Goal: Task Accomplishment & Management: Use online tool/utility

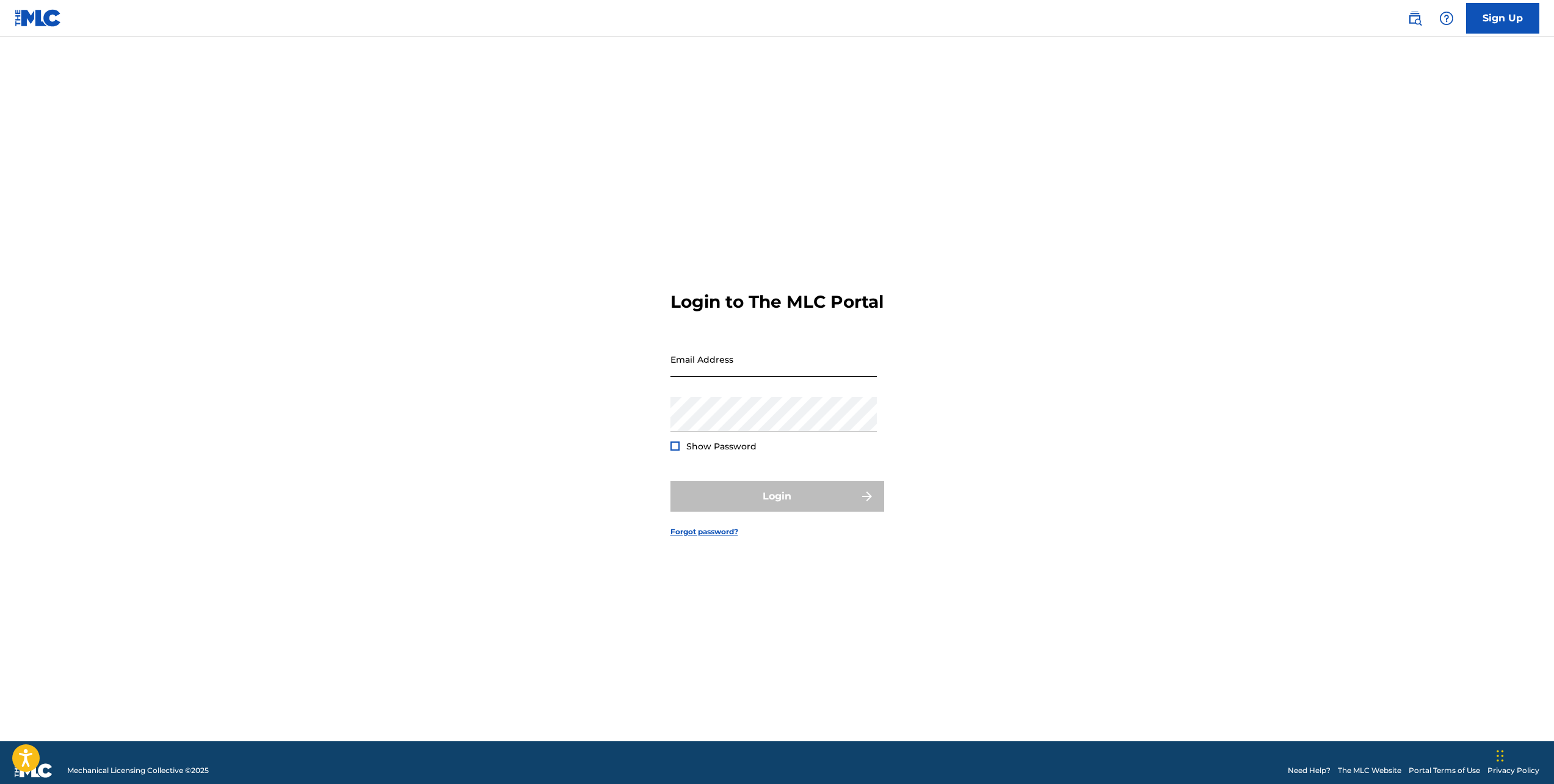
click at [693, 376] on input "Email Address" at bounding box center [774, 359] width 207 height 34
type input "[PERSON_NAME][EMAIL_ADDRESS][DOMAIN_NAME]"
click at [765, 512] on button "Login" at bounding box center [777, 497] width 214 height 30
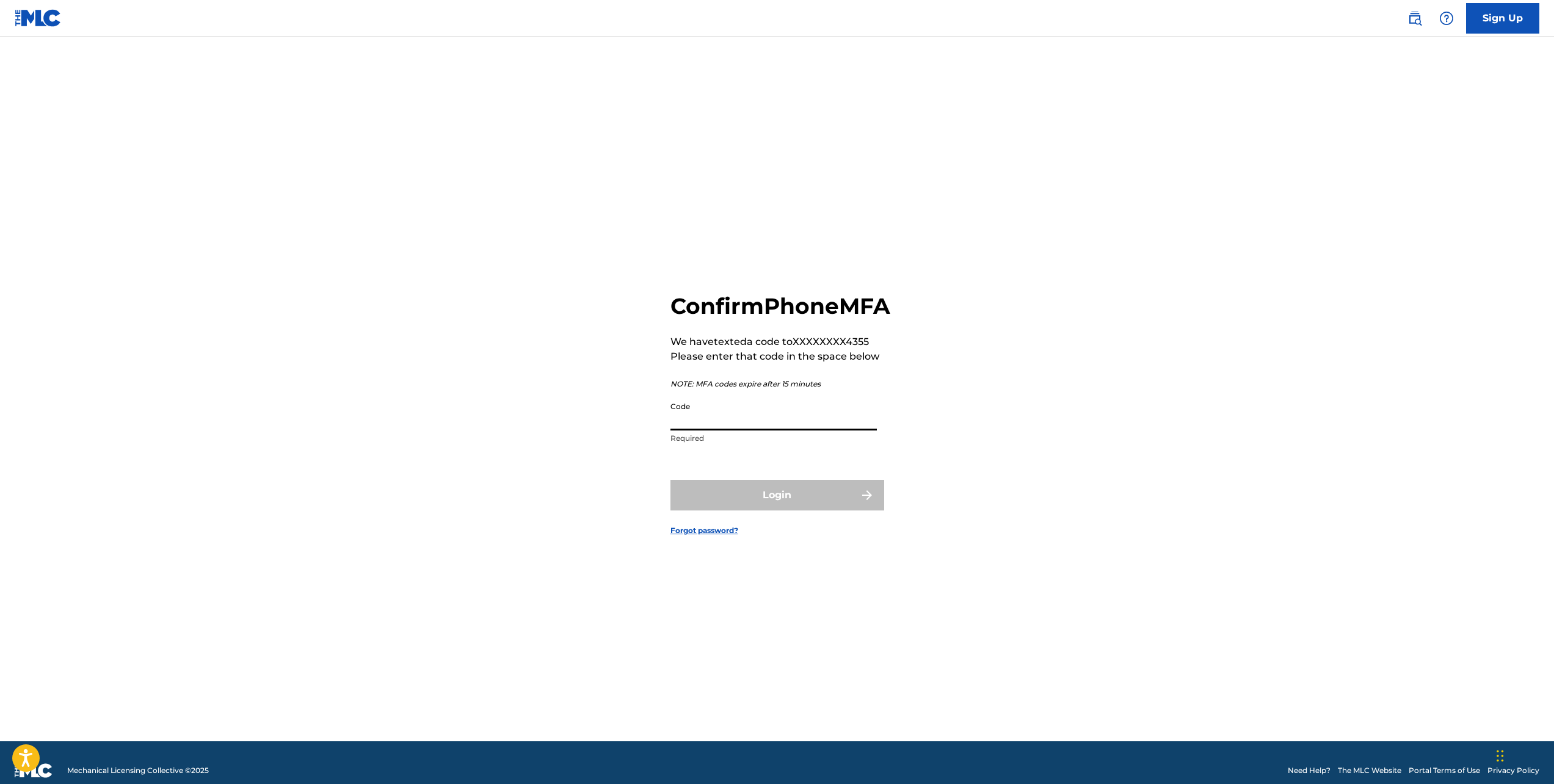
click at [765, 426] on input "Code" at bounding box center [774, 412] width 207 height 34
type input "863496"
click at [803, 510] on button "Login" at bounding box center [777, 495] width 214 height 30
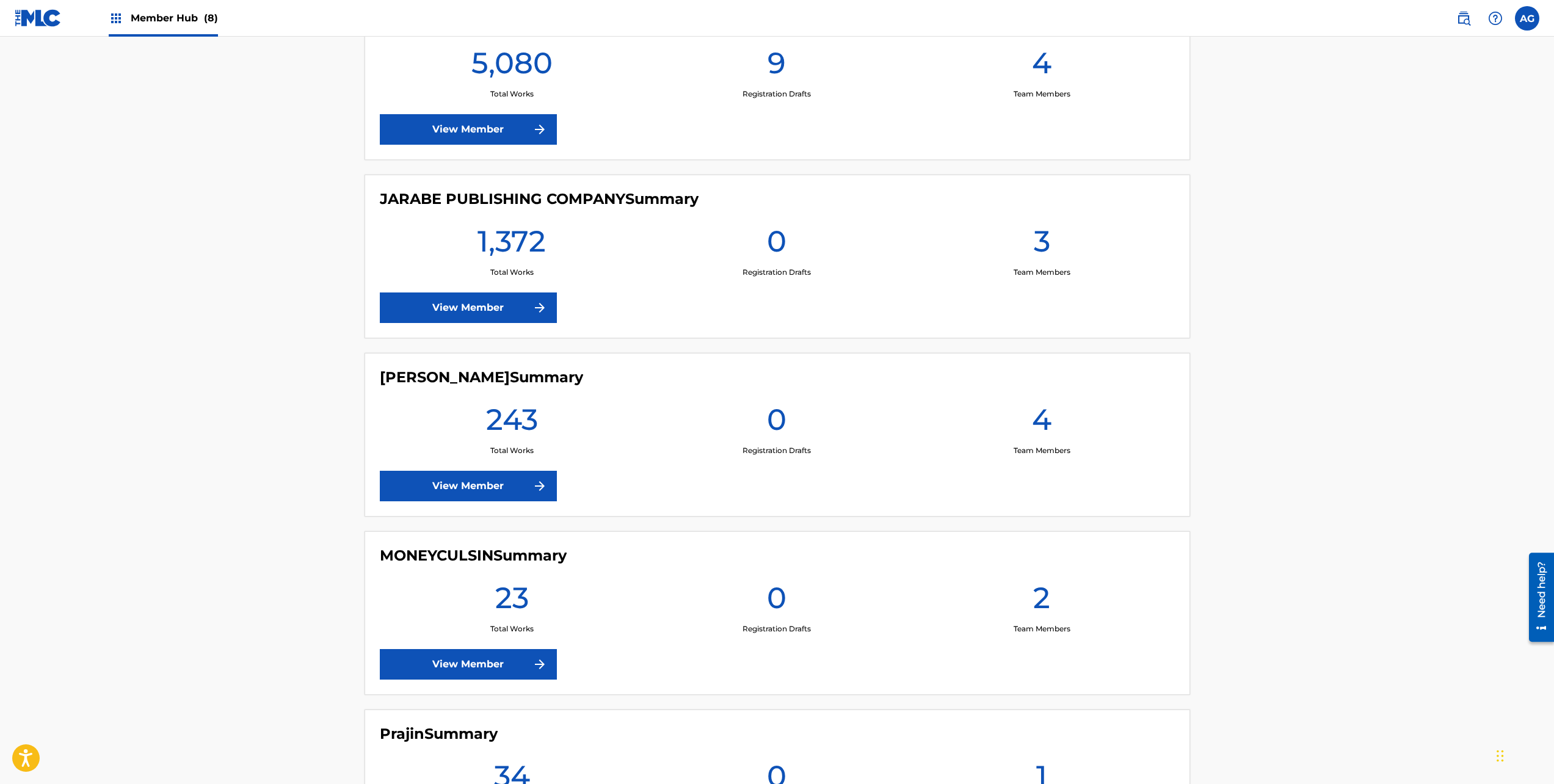
scroll to position [762, 0]
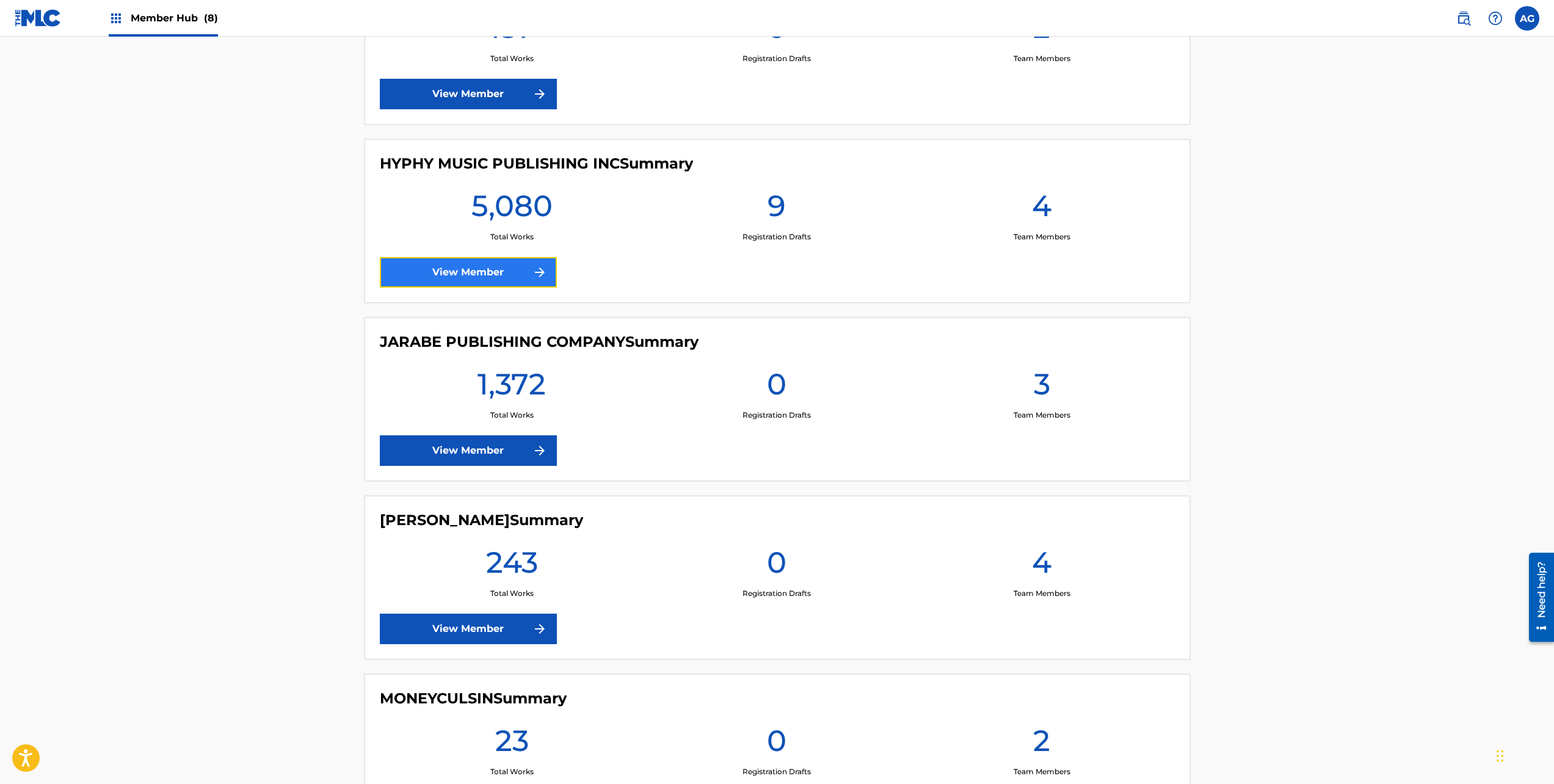
click at [529, 259] on link "View Member" at bounding box center [468, 272] width 177 height 30
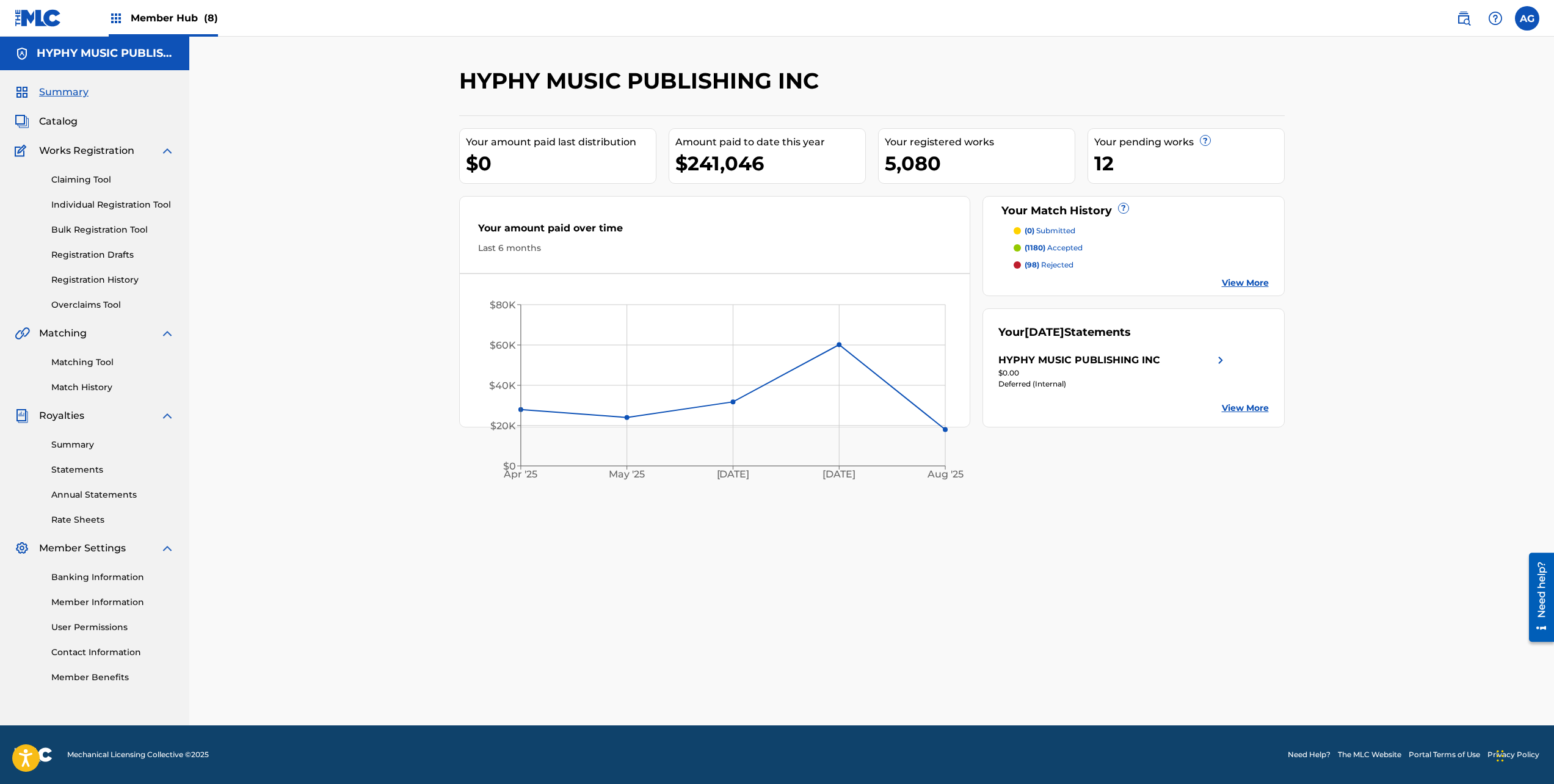
click at [1170, 361] on div "HYPHY MUSIC PUBLISHING INC" at bounding box center [1113, 360] width 230 height 14
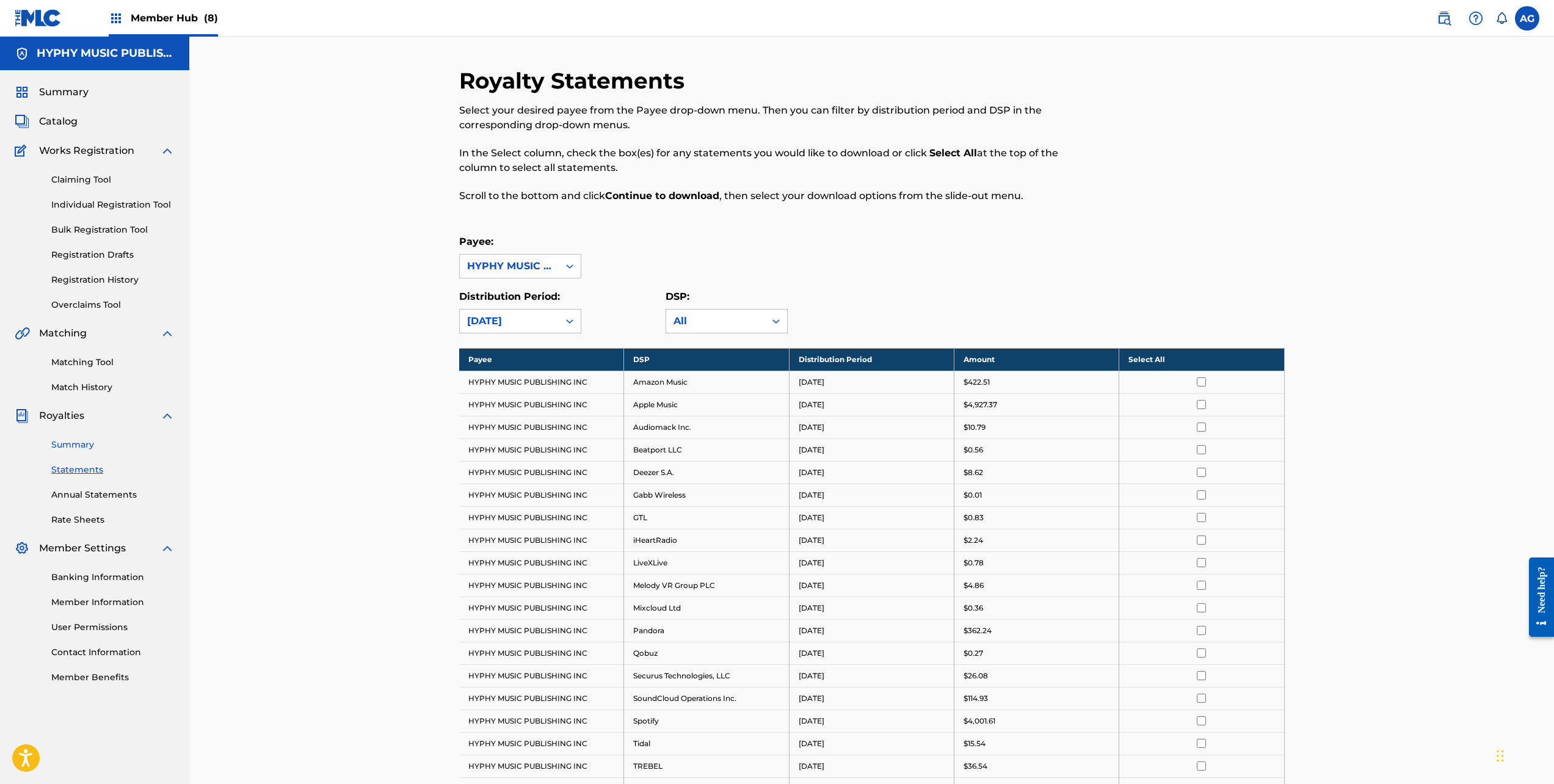
click at [79, 450] on link "Summary" at bounding box center [113, 444] width 123 height 13
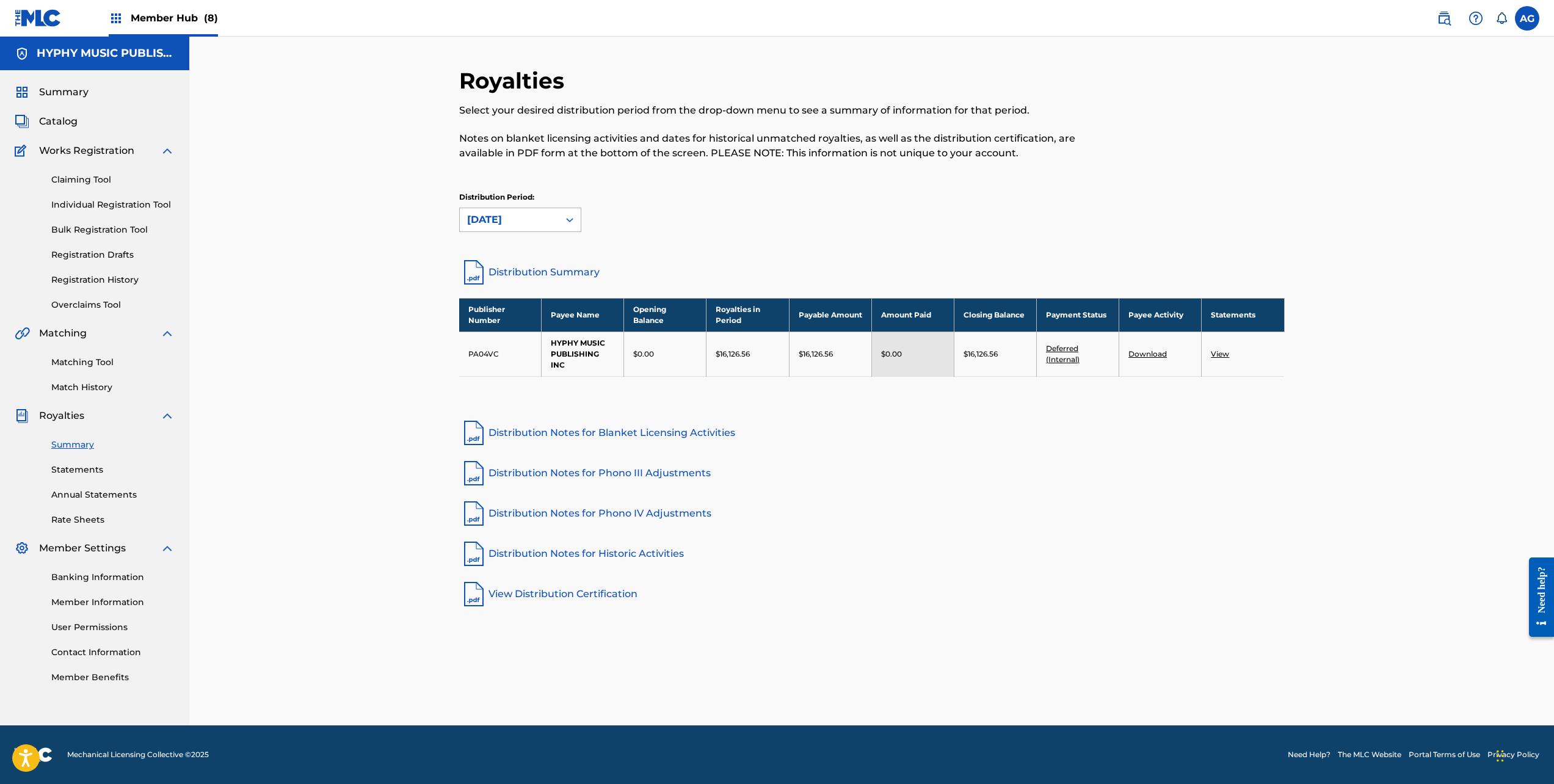
click at [544, 226] on div "[DATE]" at bounding box center [509, 219] width 84 height 14
click at [307, 224] on div "Royalties Select your desired distribution period from the drop-down menu to se…" at bounding box center [872, 381] width 1365 height 689
click at [165, 29] on div "Member Hub (8)" at bounding box center [163, 18] width 109 height 36
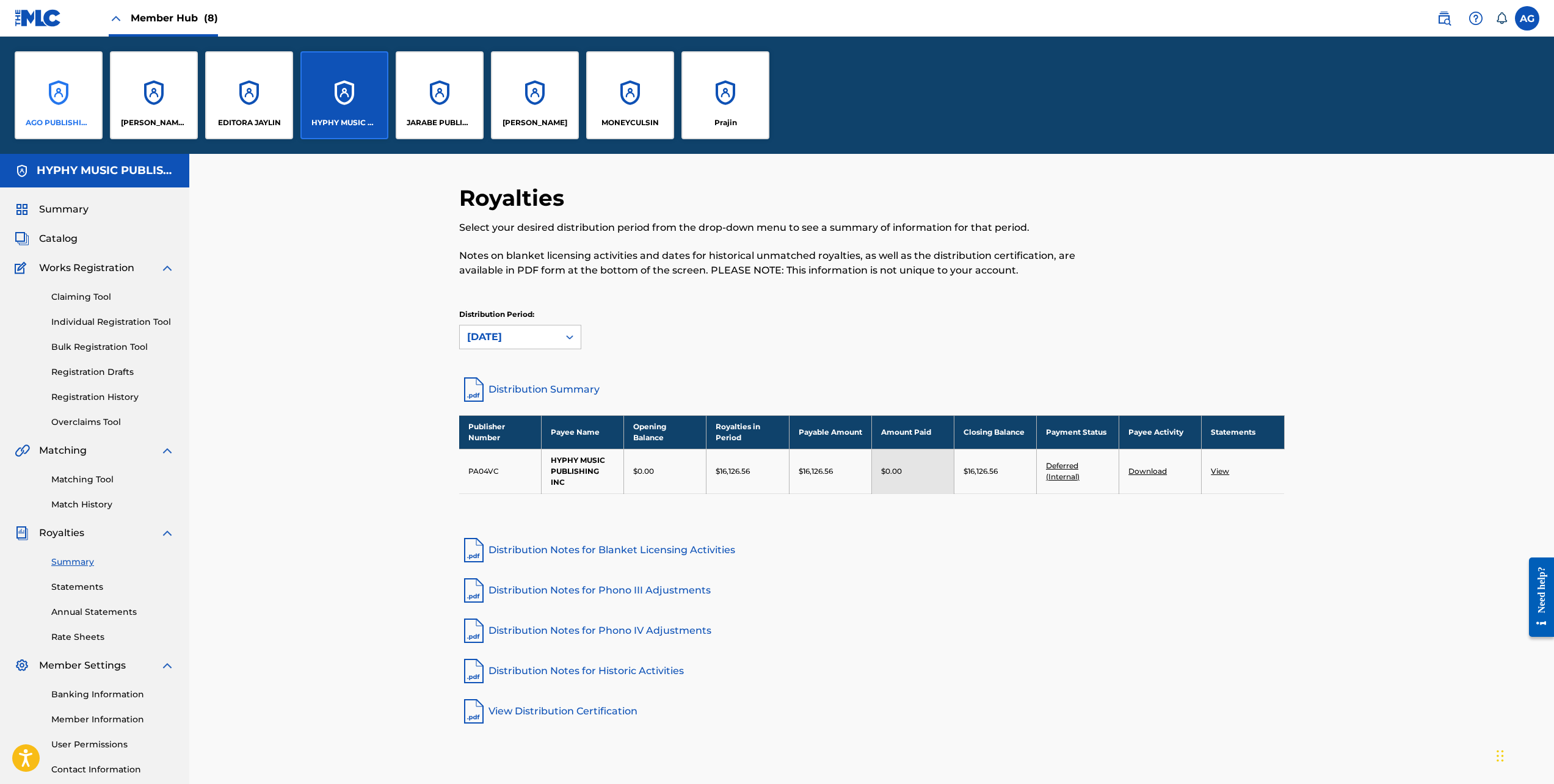
click at [73, 116] on div "AGO PUBLISHING, INC." at bounding box center [58, 95] width 88 height 88
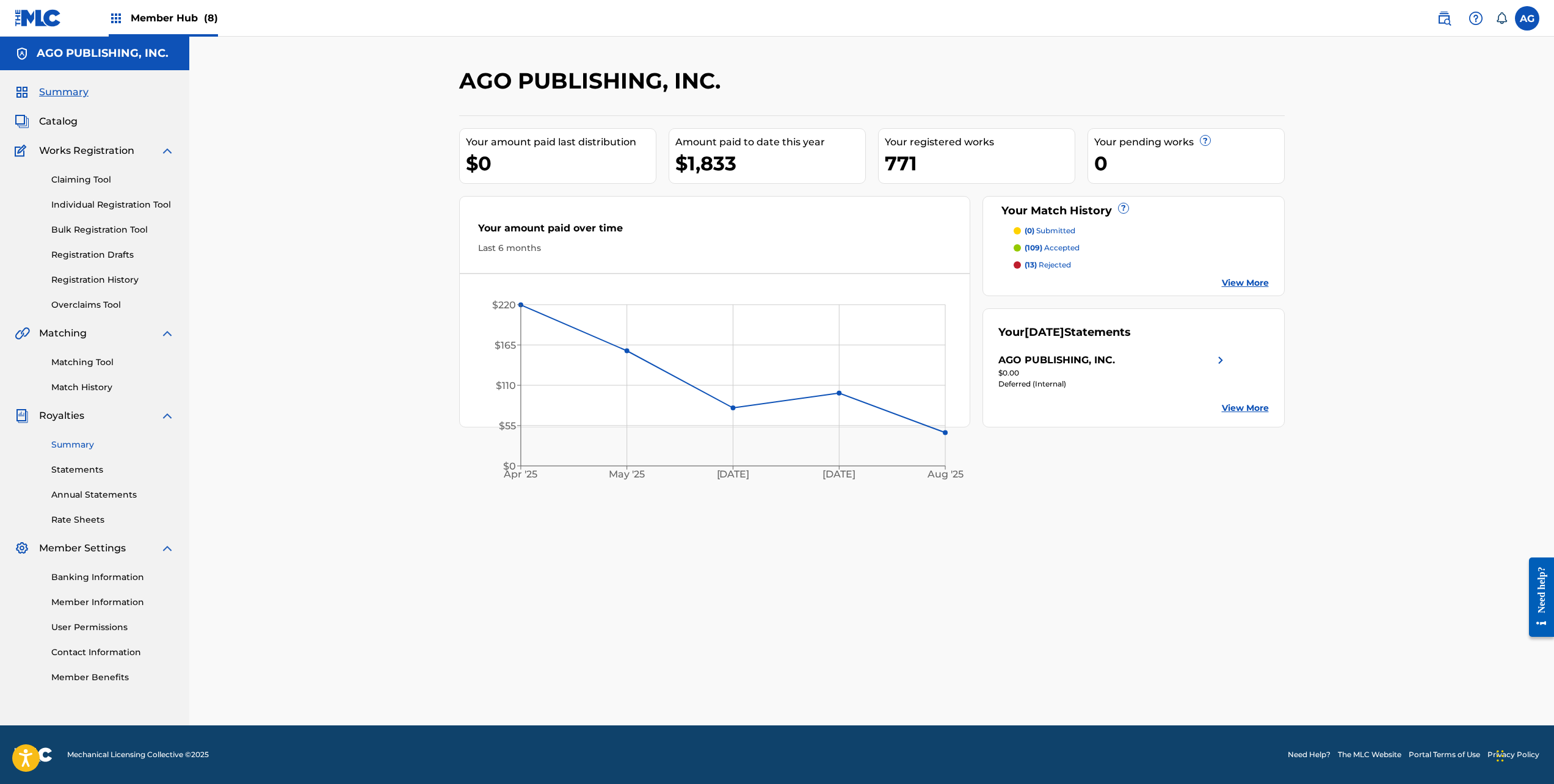
click at [70, 448] on link "Summary" at bounding box center [113, 444] width 123 height 13
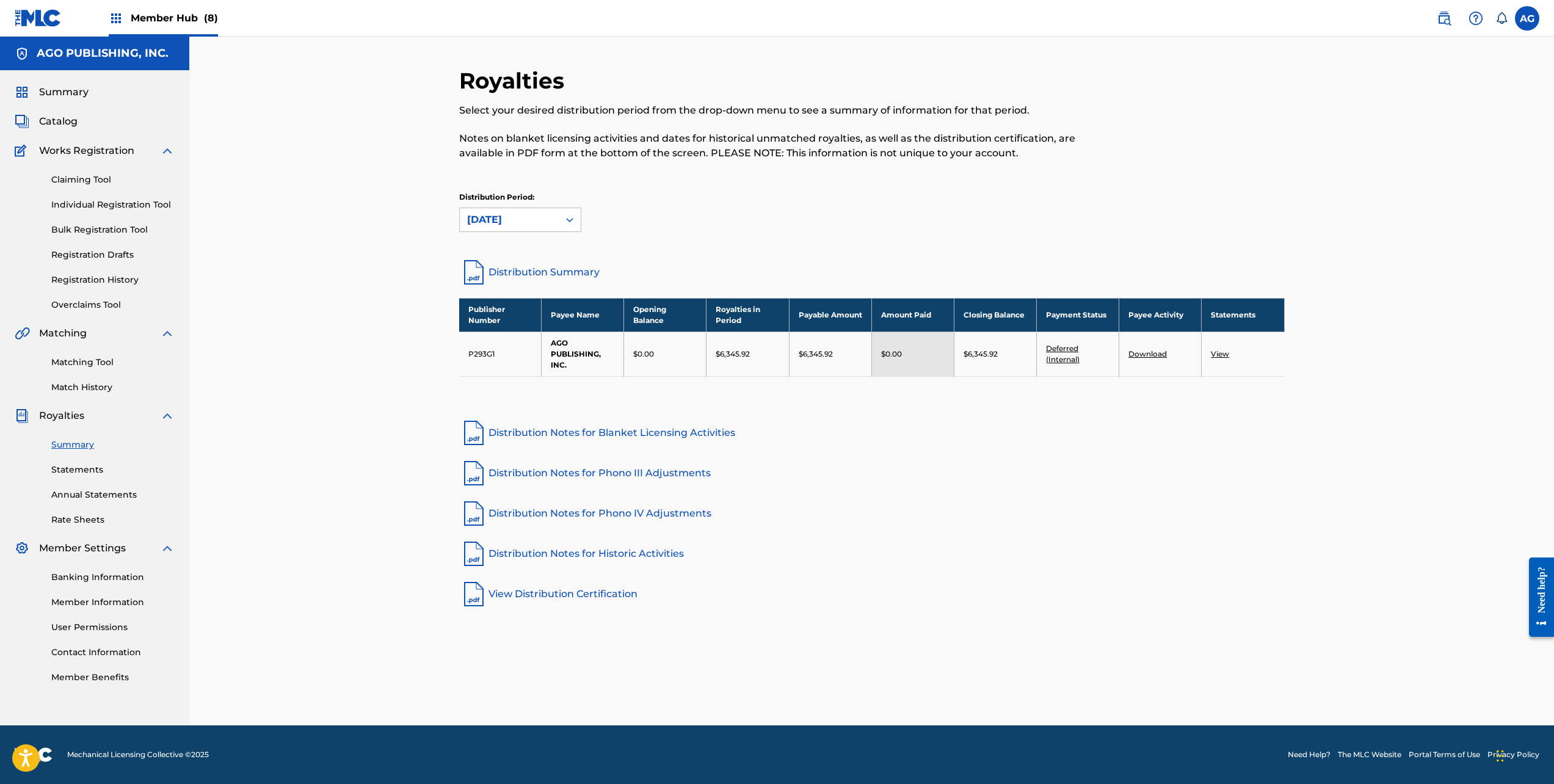
click at [157, 26] on div "Member Hub (8)" at bounding box center [163, 18] width 109 height 36
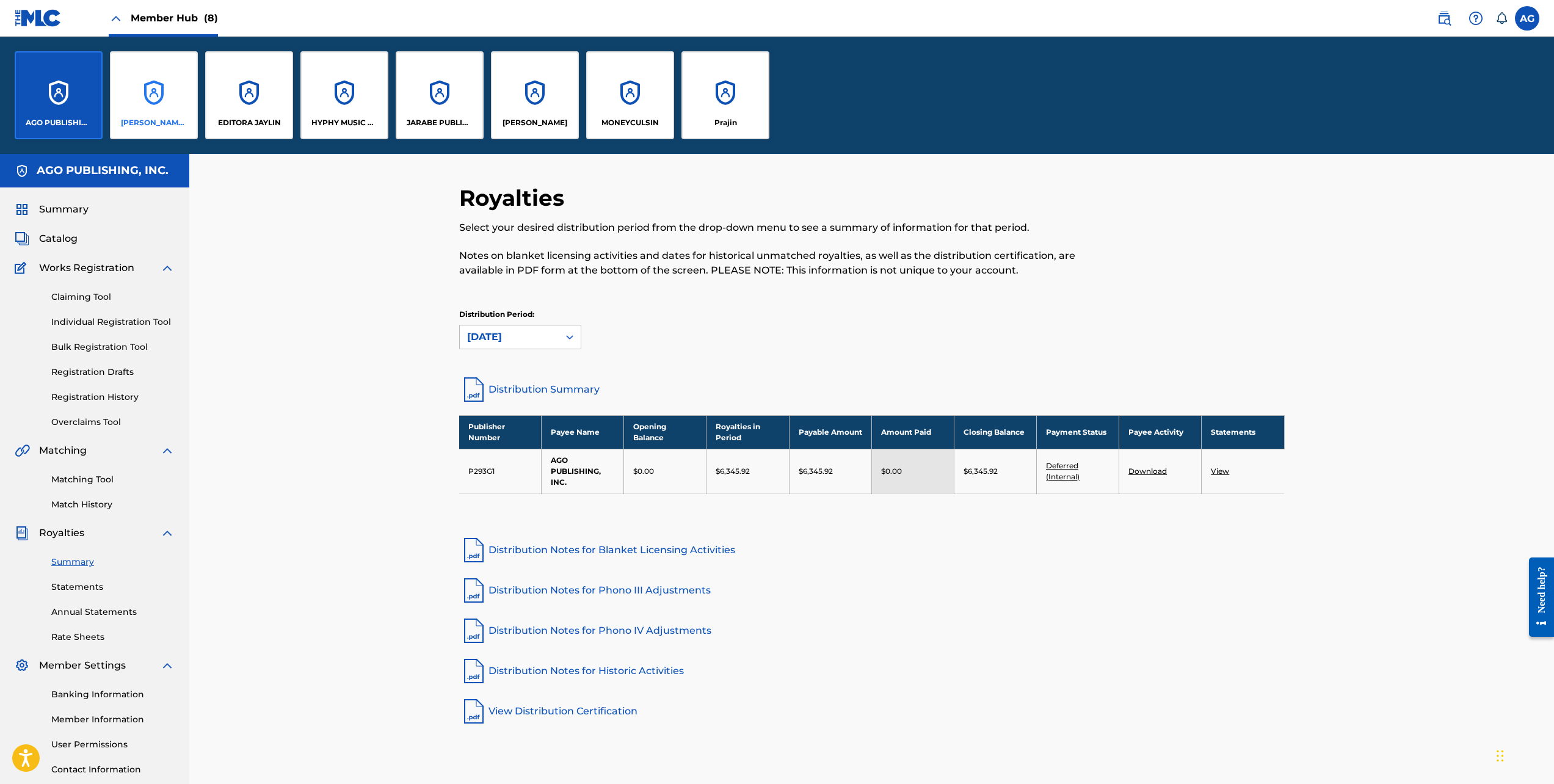
click at [177, 130] on div "[PERSON_NAME] MUSIC INC" at bounding box center [154, 95] width 88 height 88
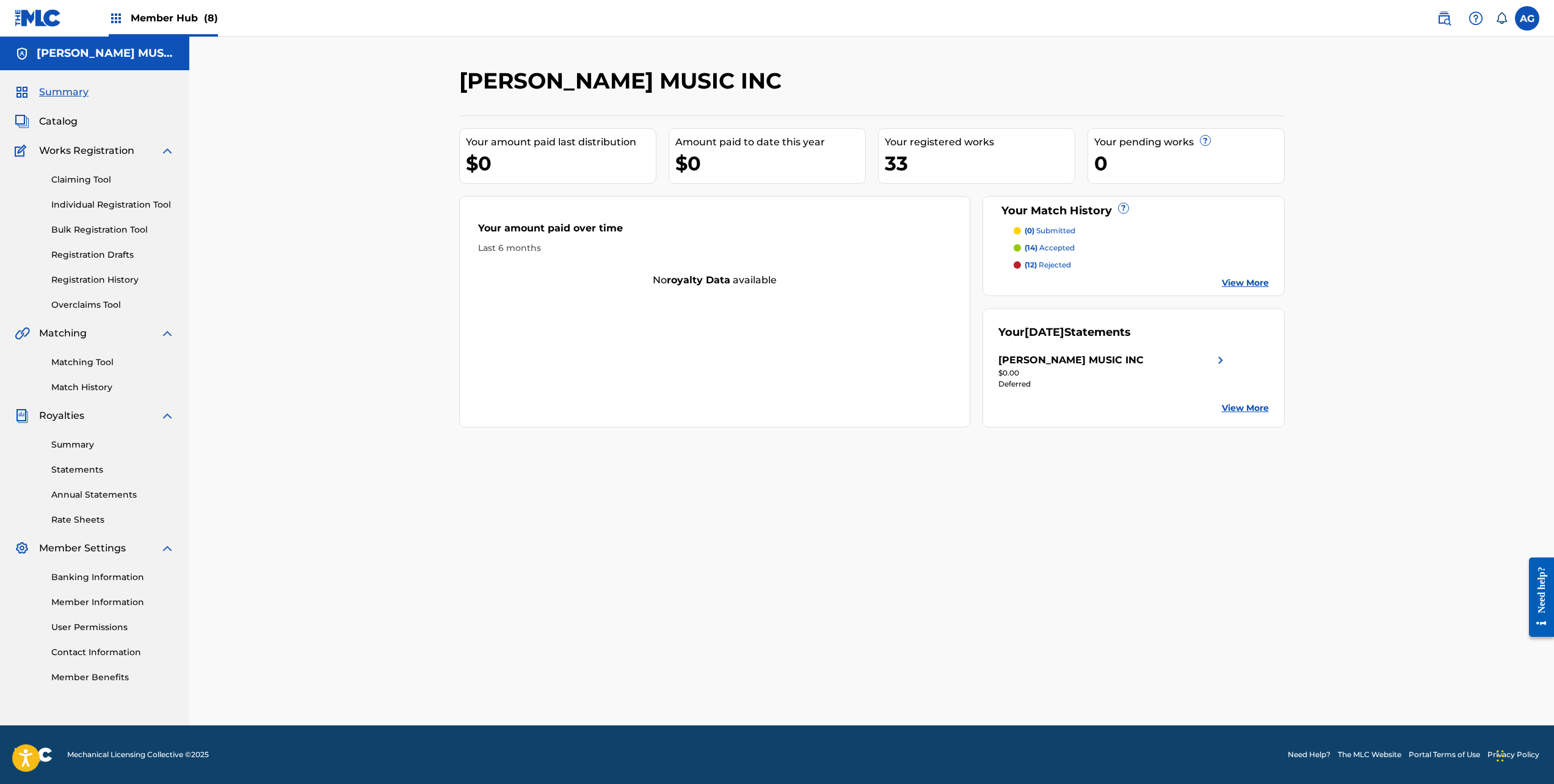
click at [91, 353] on div "Matching Tool Match History" at bounding box center [95, 367] width 160 height 53
click at [91, 361] on link "Matching Tool" at bounding box center [113, 362] width 123 height 13
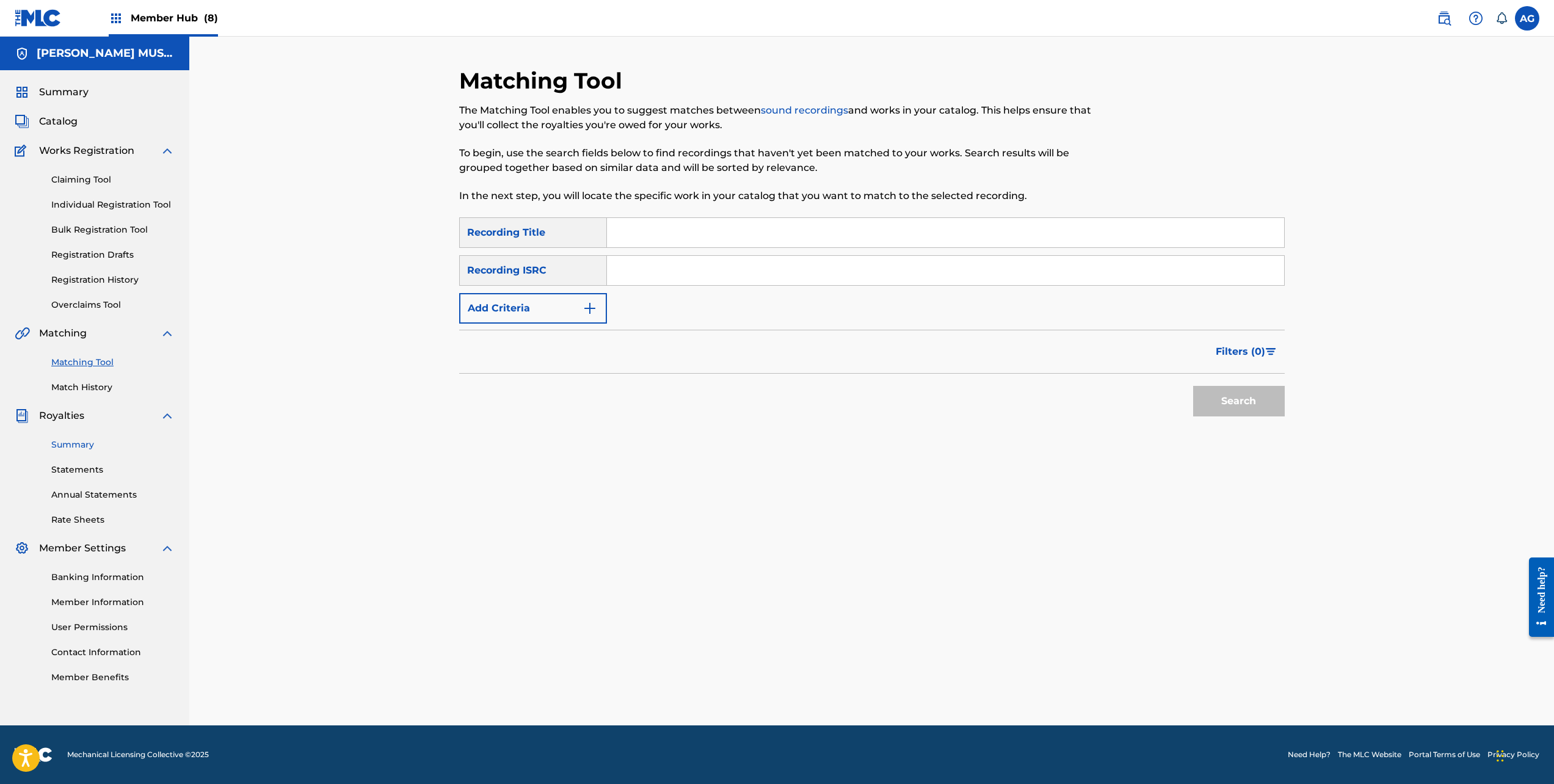
click at [76, 444] on link "Summary" at bounding box center [113, 444] width 123 height 13
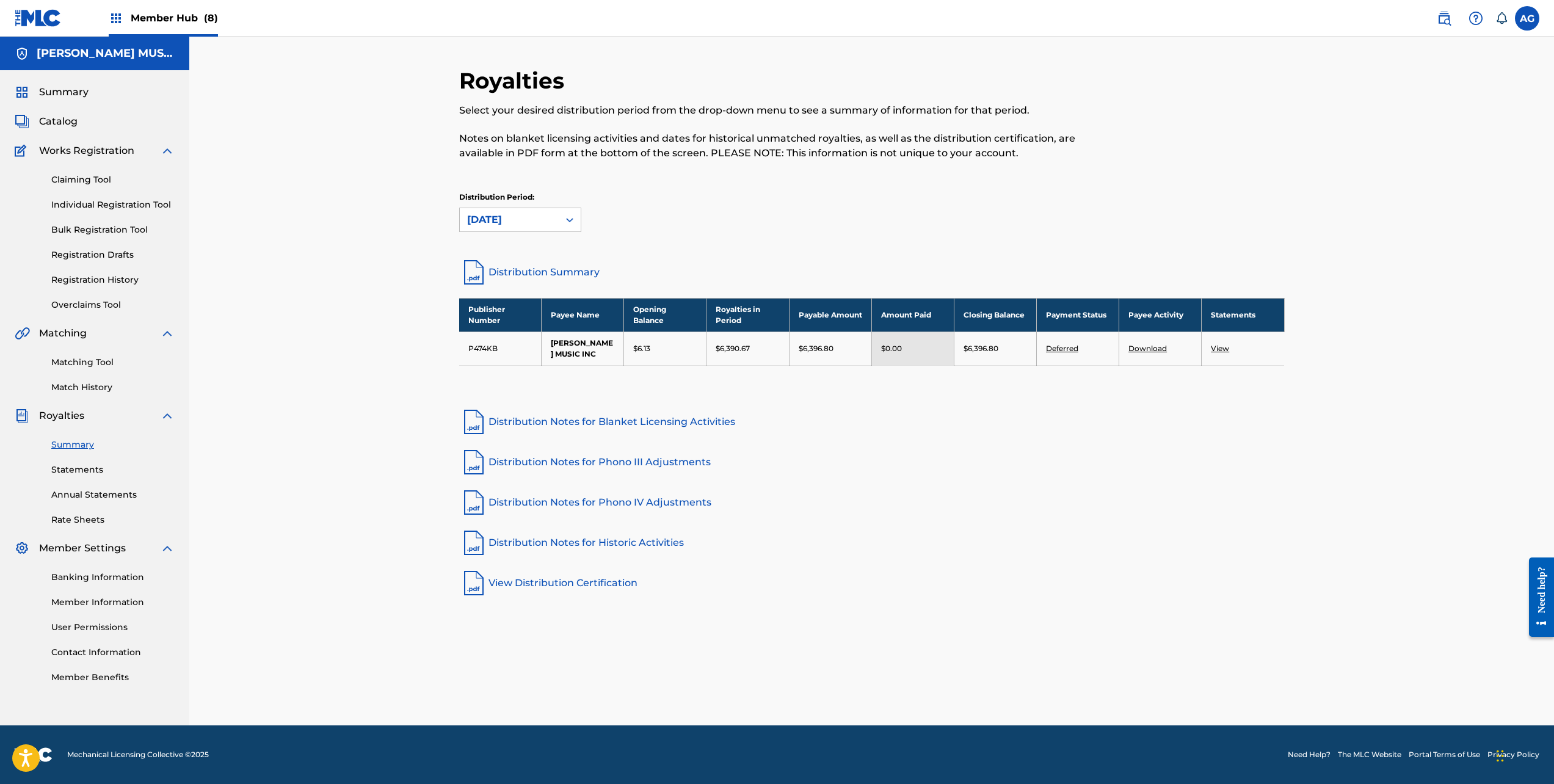
click at [167, 14] on span "Member Hub (8)" at bounding box center [174, 18] width 87 height 14
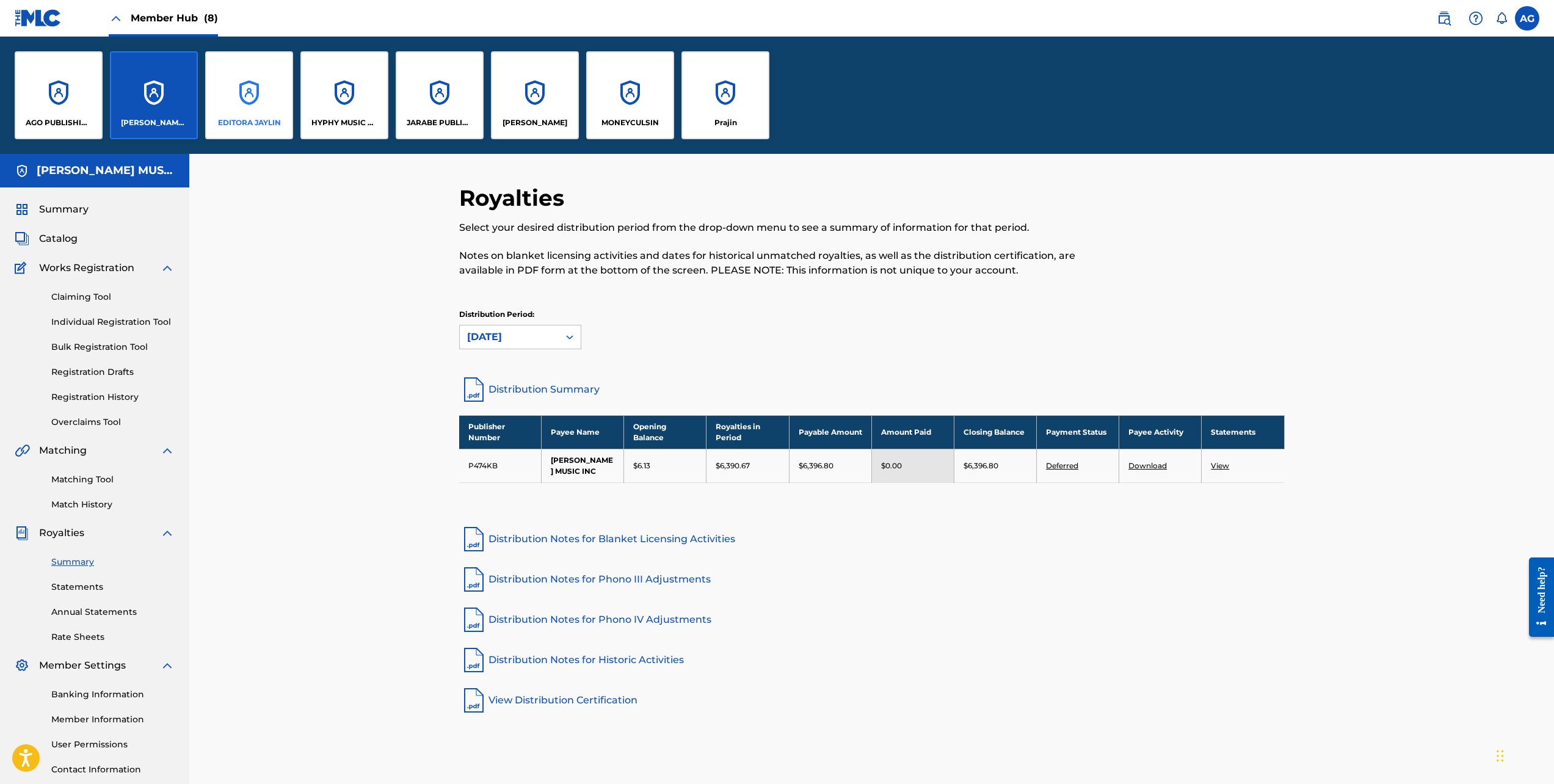
click at [266, 115] on div "EDITORA JAYLIN" at bounding box center [249, 95] width 88 height 88
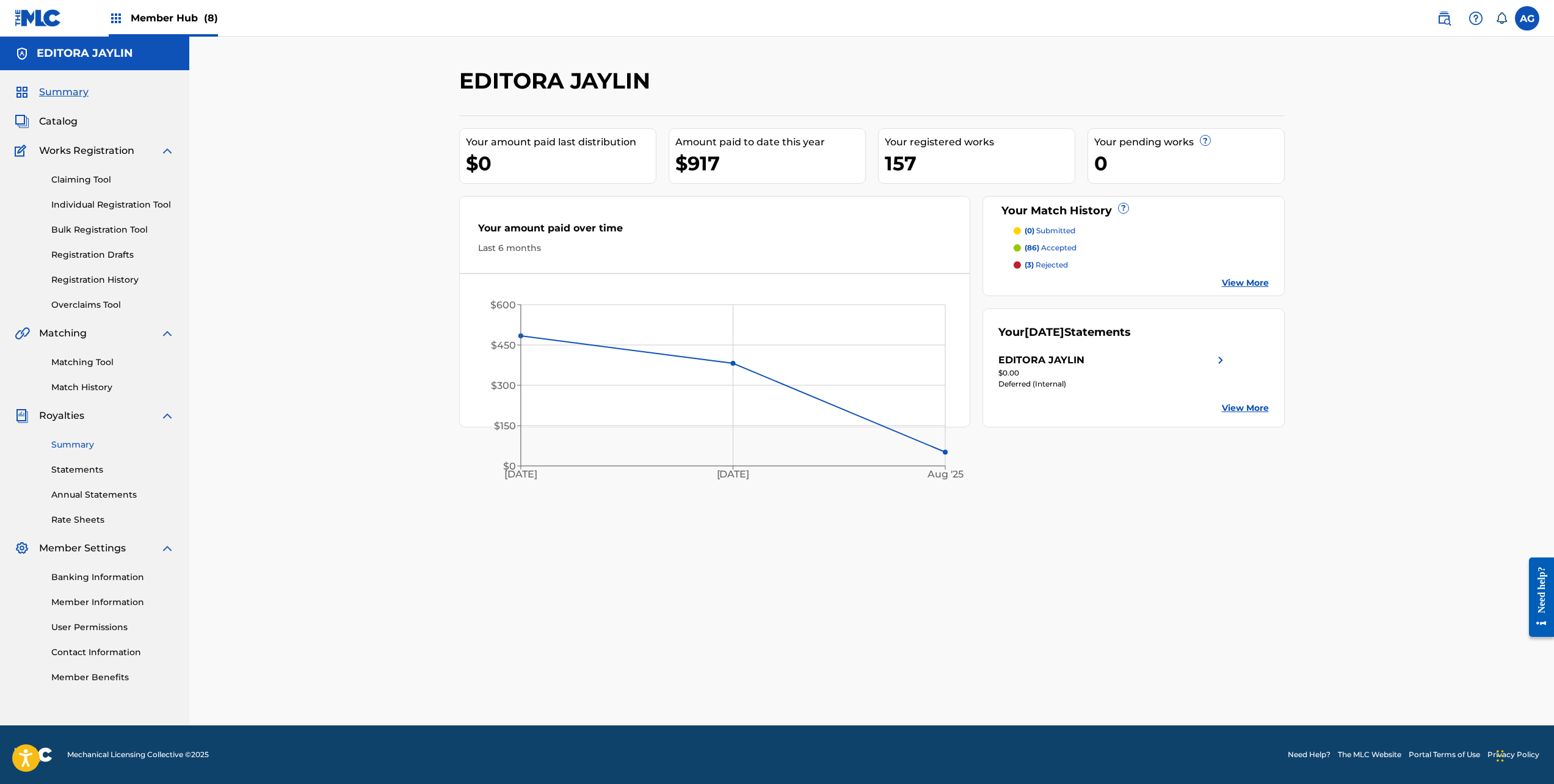
click at [76, 443] on link "Summary" at bounding box center [113, 444] width 123 height 13
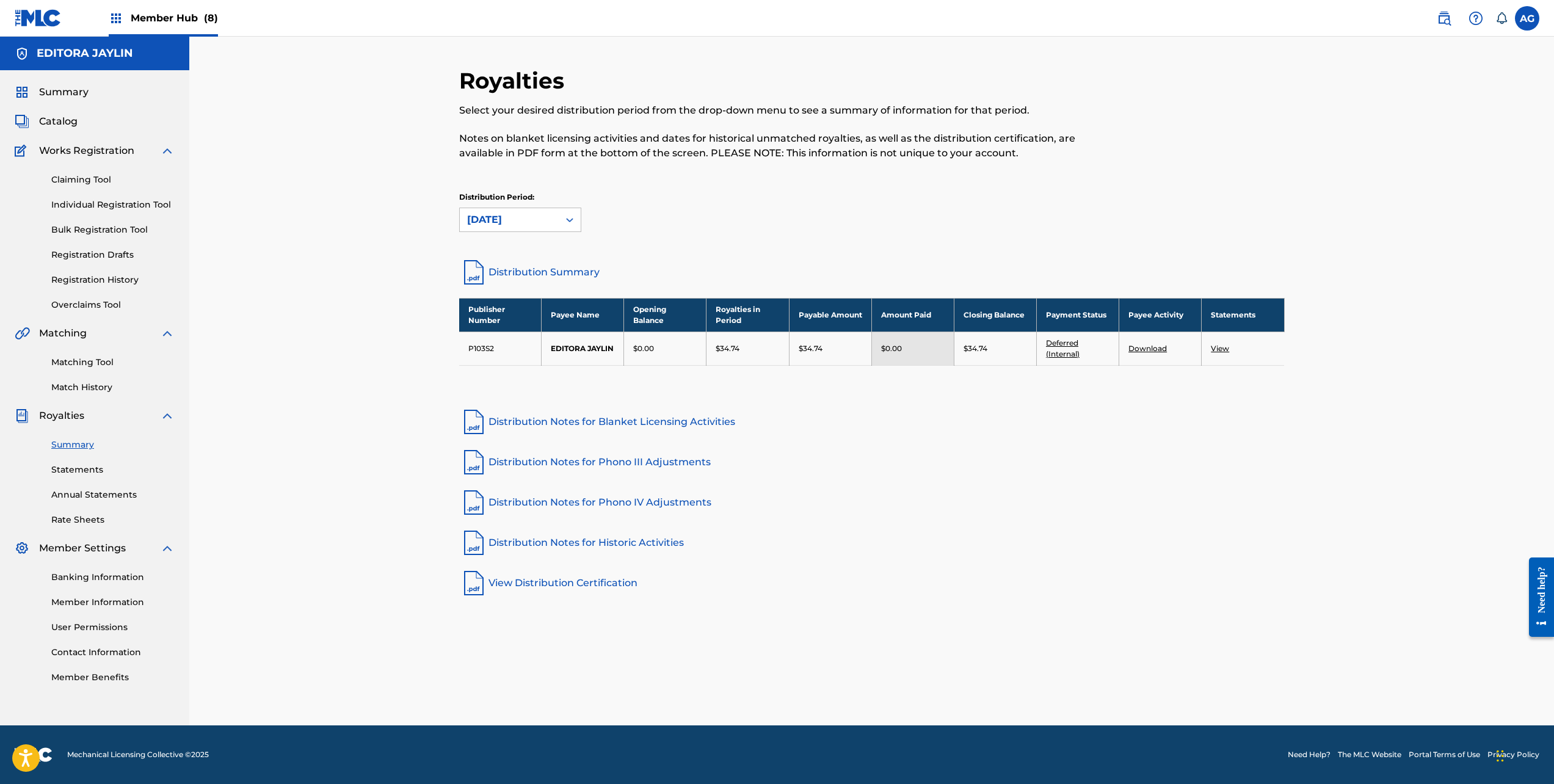
click at [146, 29] on div "Member Hub (8)" at bounding box center [163, 18] width 109 height 36
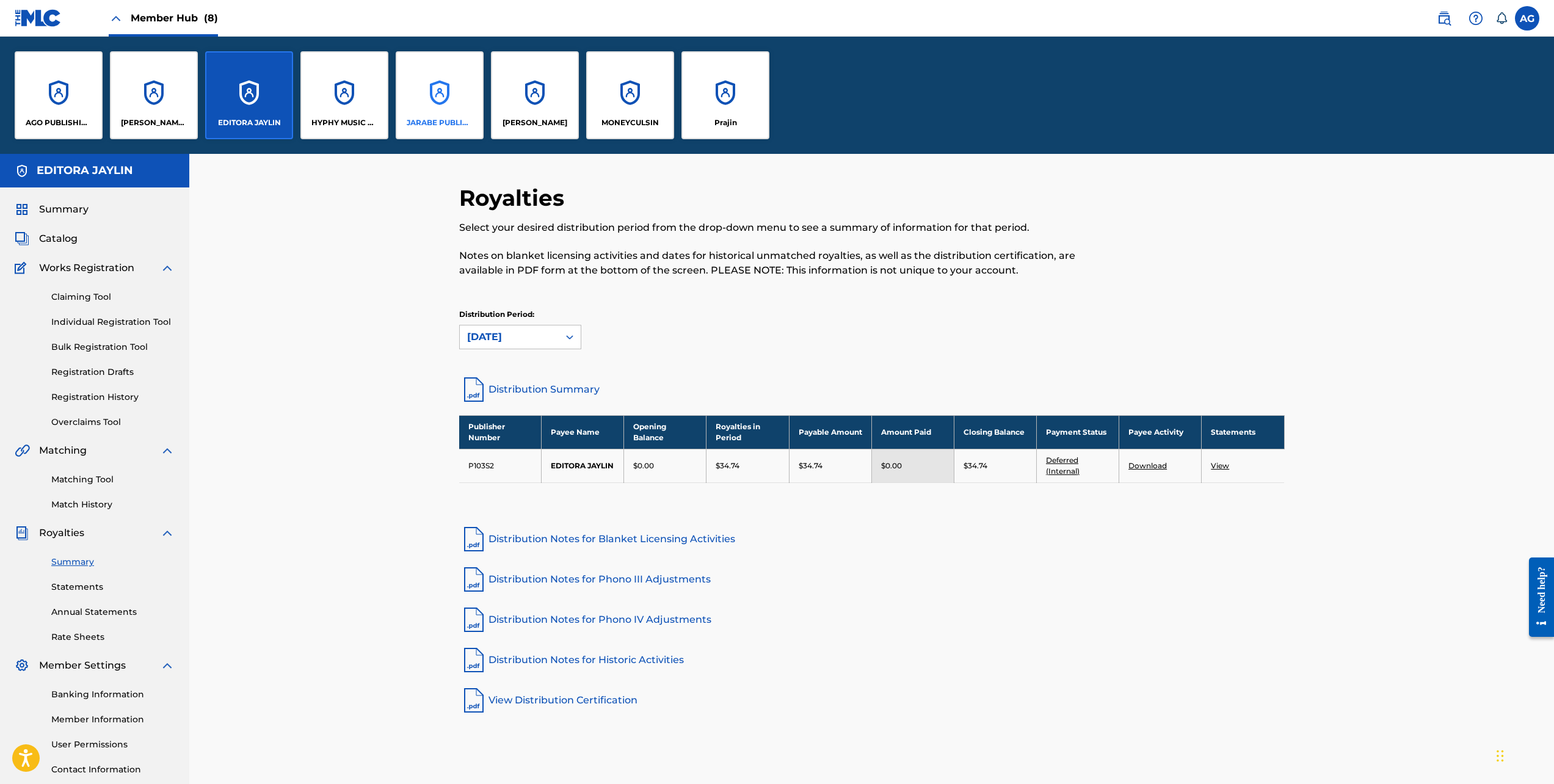
click at [437, 111] on div "JARABE PUBLISHING COMPANY" at bounding box center [440, 95] width 88 height 88
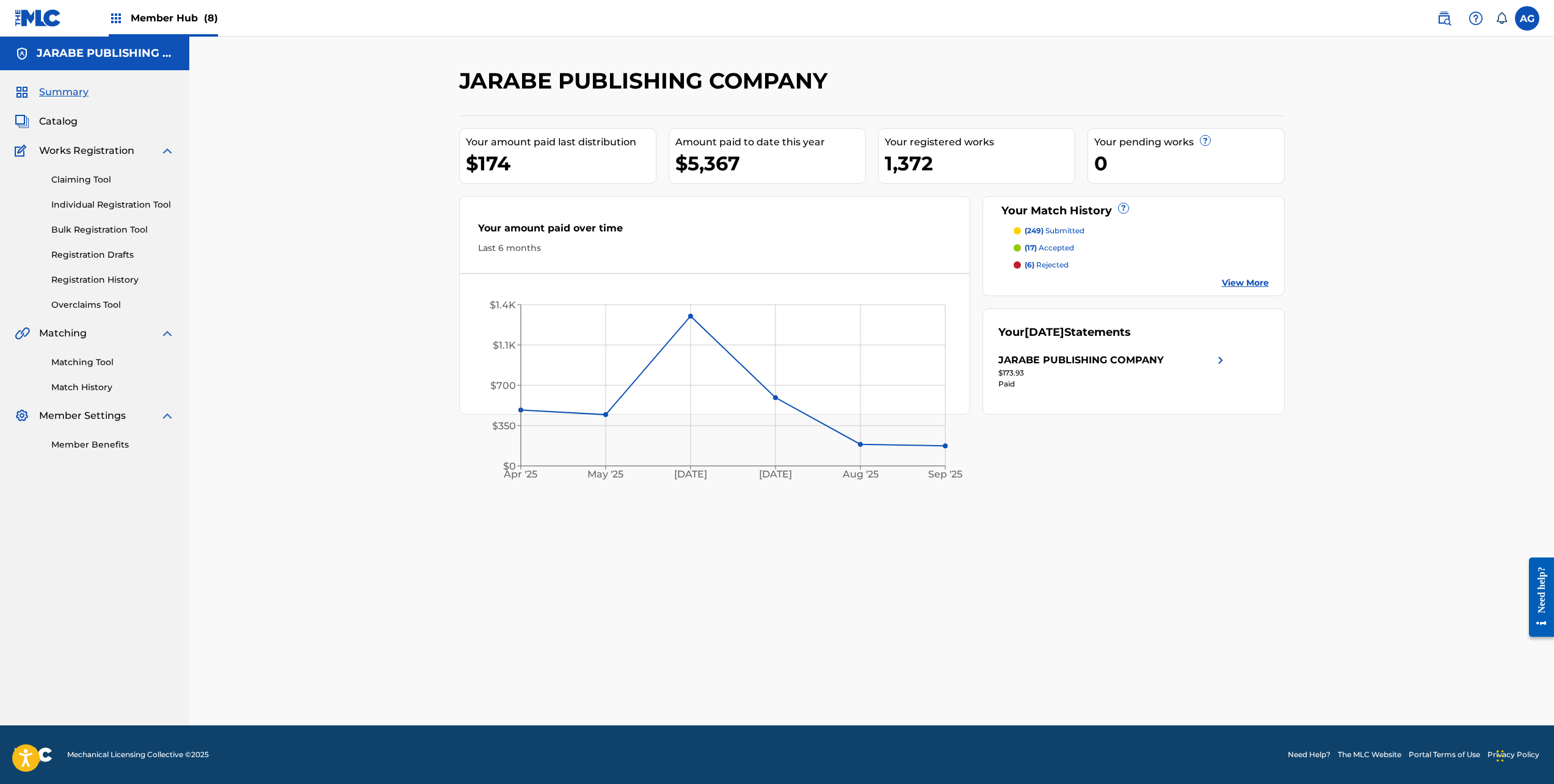
click at [205, 24] on span "Member Hub (8)" at bounding box center [174, 18] width 87 height 14
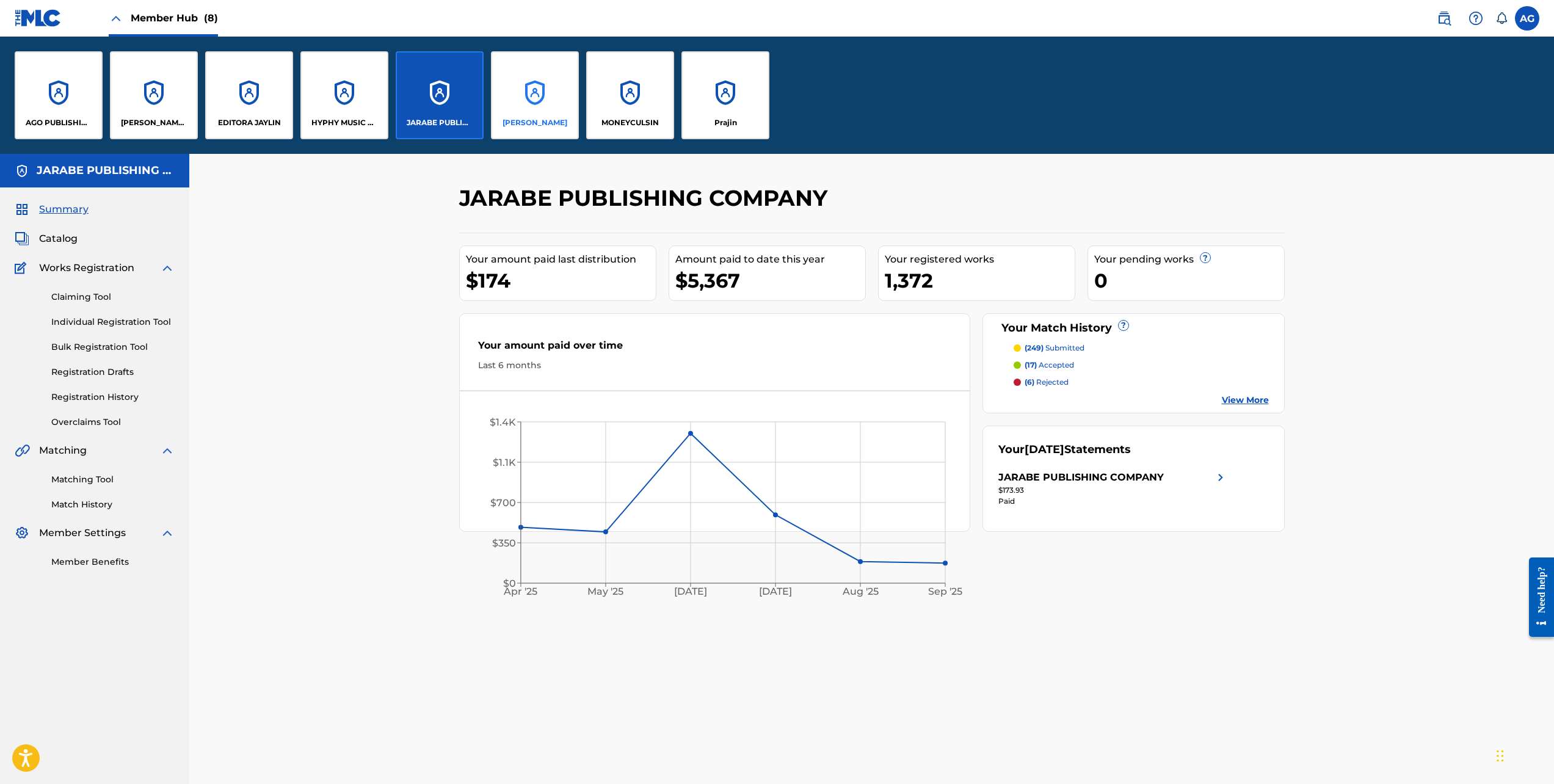
click at [553, 117] on div "[PERSON_NAME]" at bounding box center [535, 95] width 88 height 88
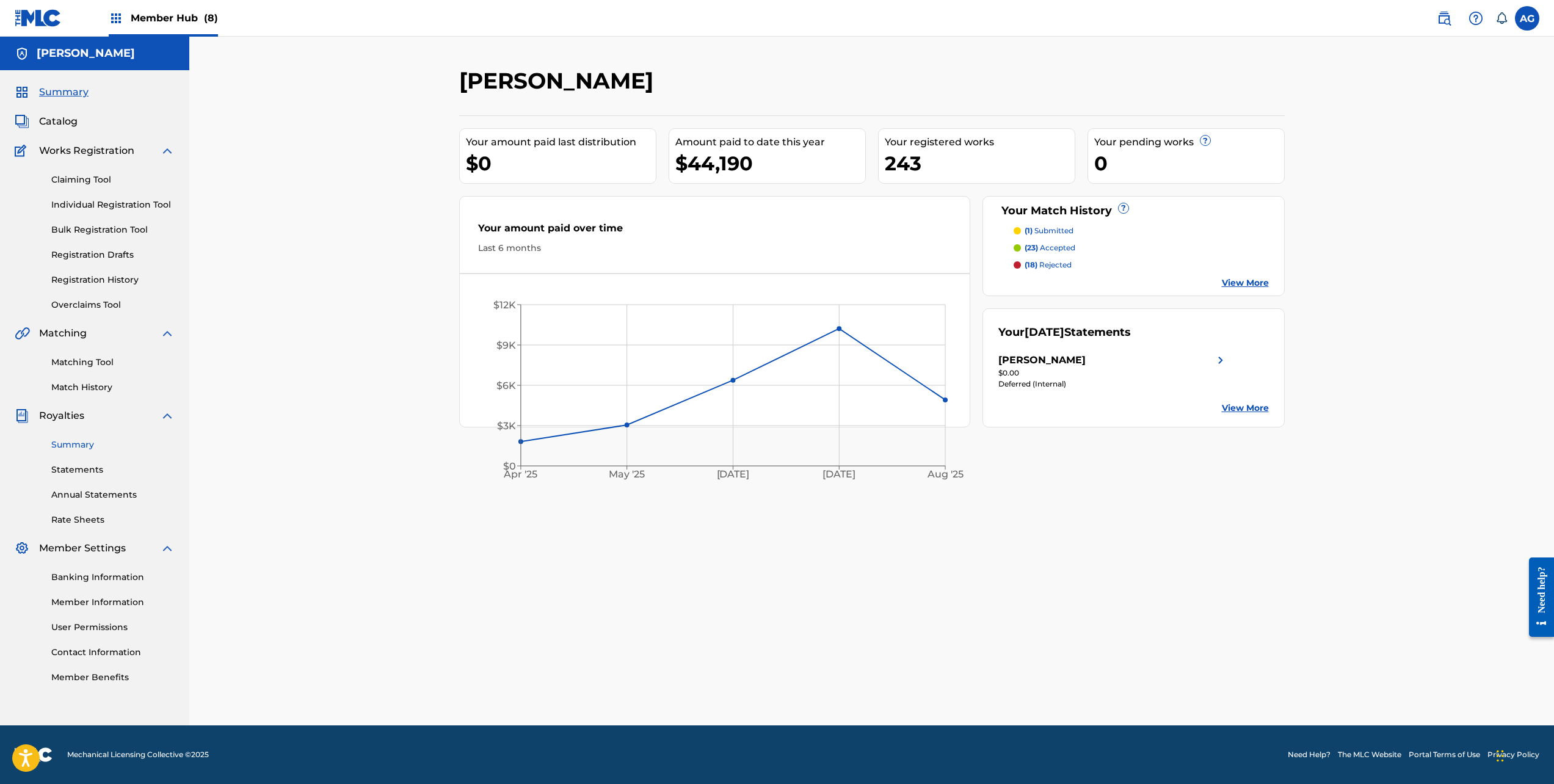
click at [80, 440] on link "Summary" at bounding box center [113, 444] width 123 height 13
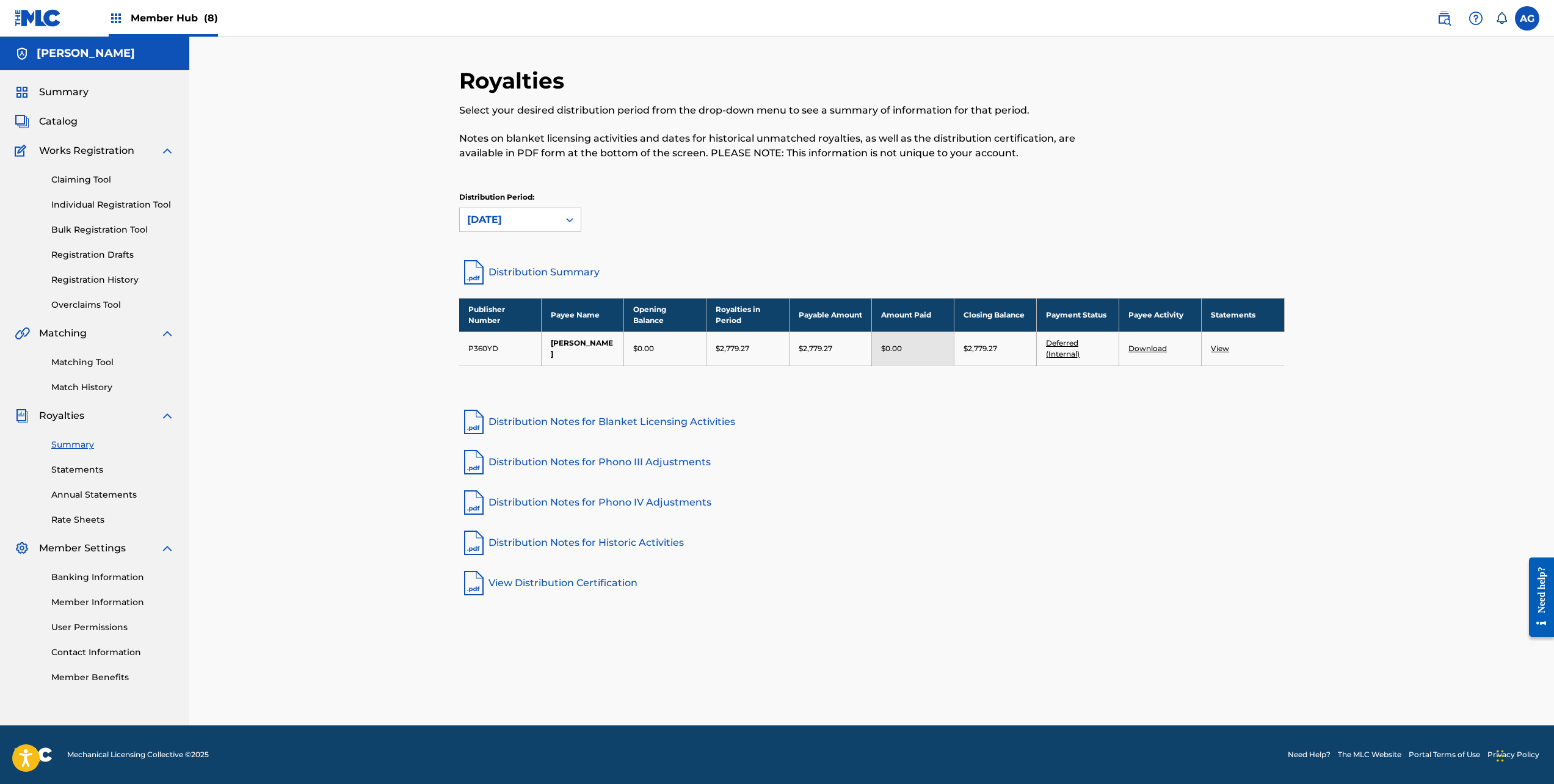
click at [159, 18] on span "Member Hub (8)" at bounding box center [174, 18] width 87 height 14
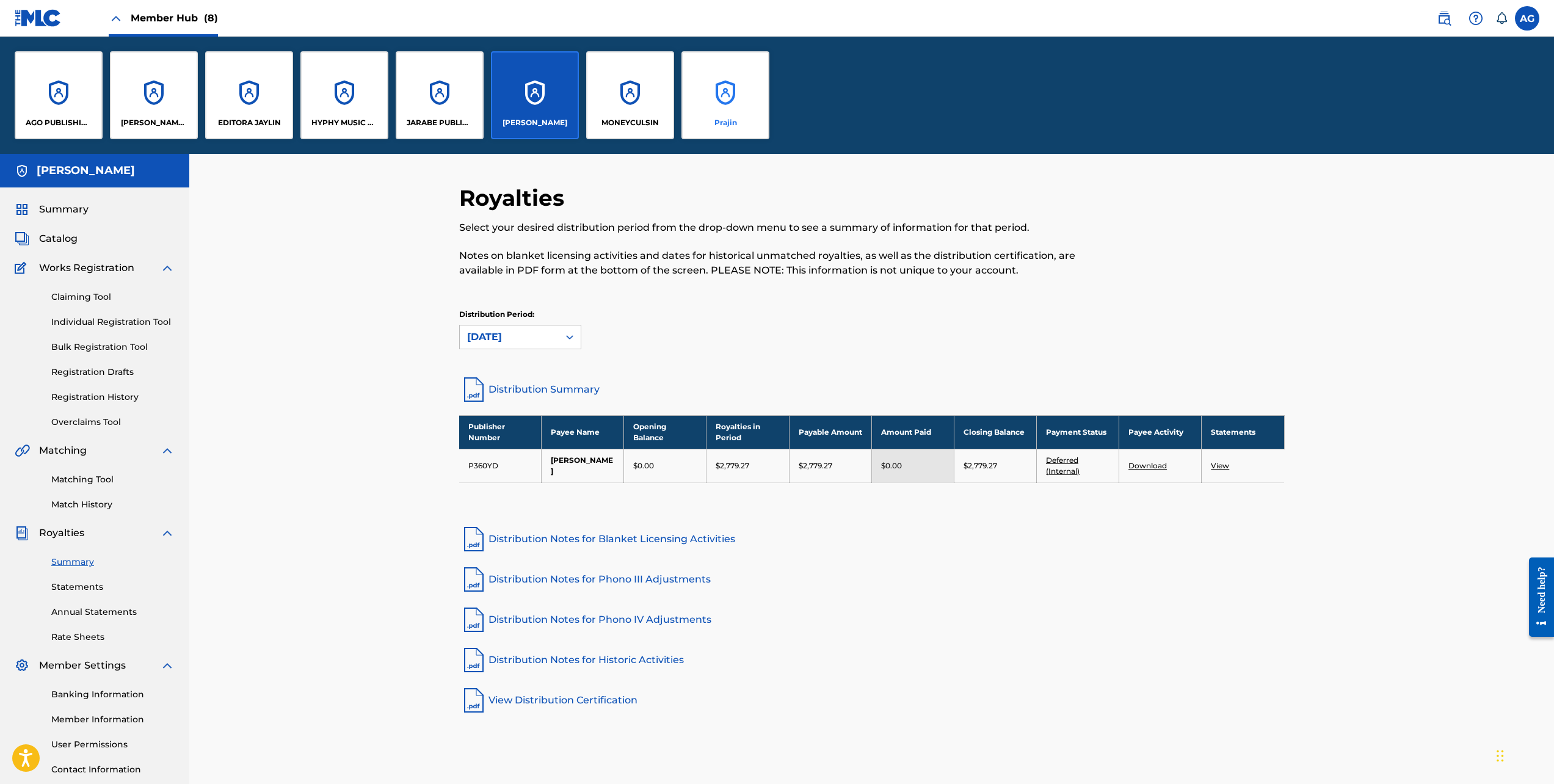
click at [694, 115] on div "Prajin" at bounding box center [726, 95] width 88 height 88
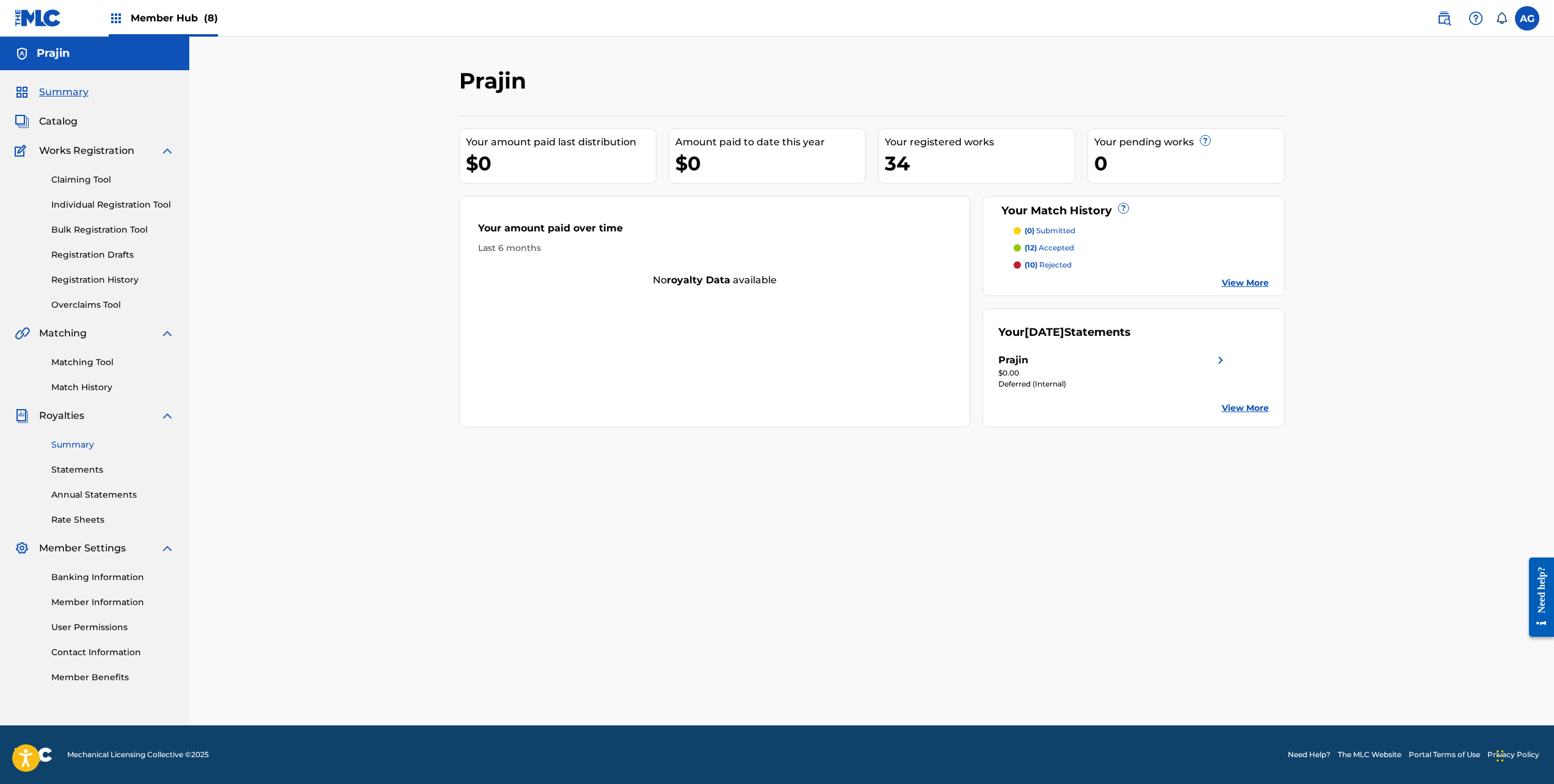
click at [68, 441] on link "Summary" at bounding box center [113, 444] width 123 height 13
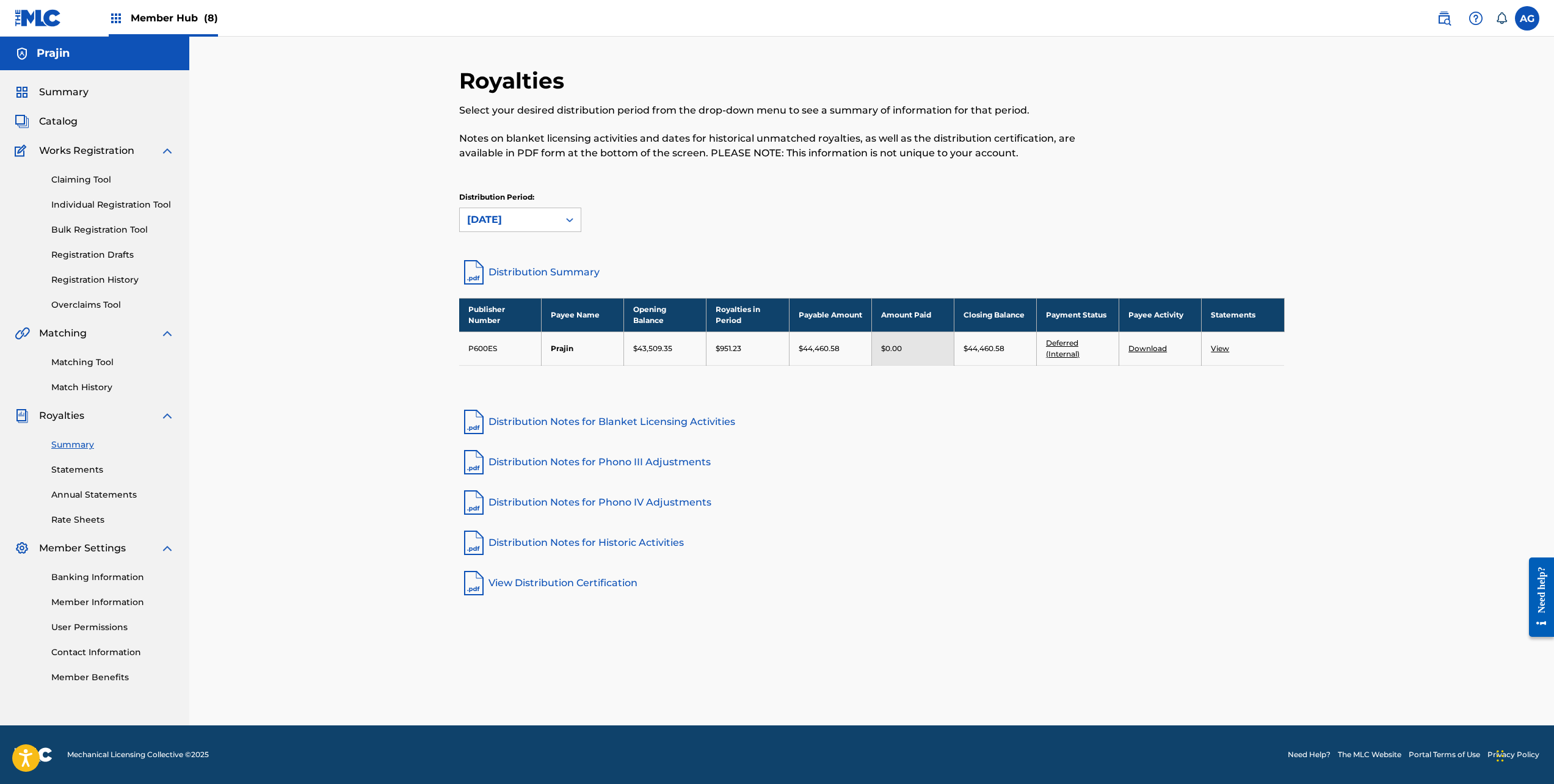
click at [191, 24] on span "Member Hub (8)" at bounding box center [174, 18] width 87 height 14
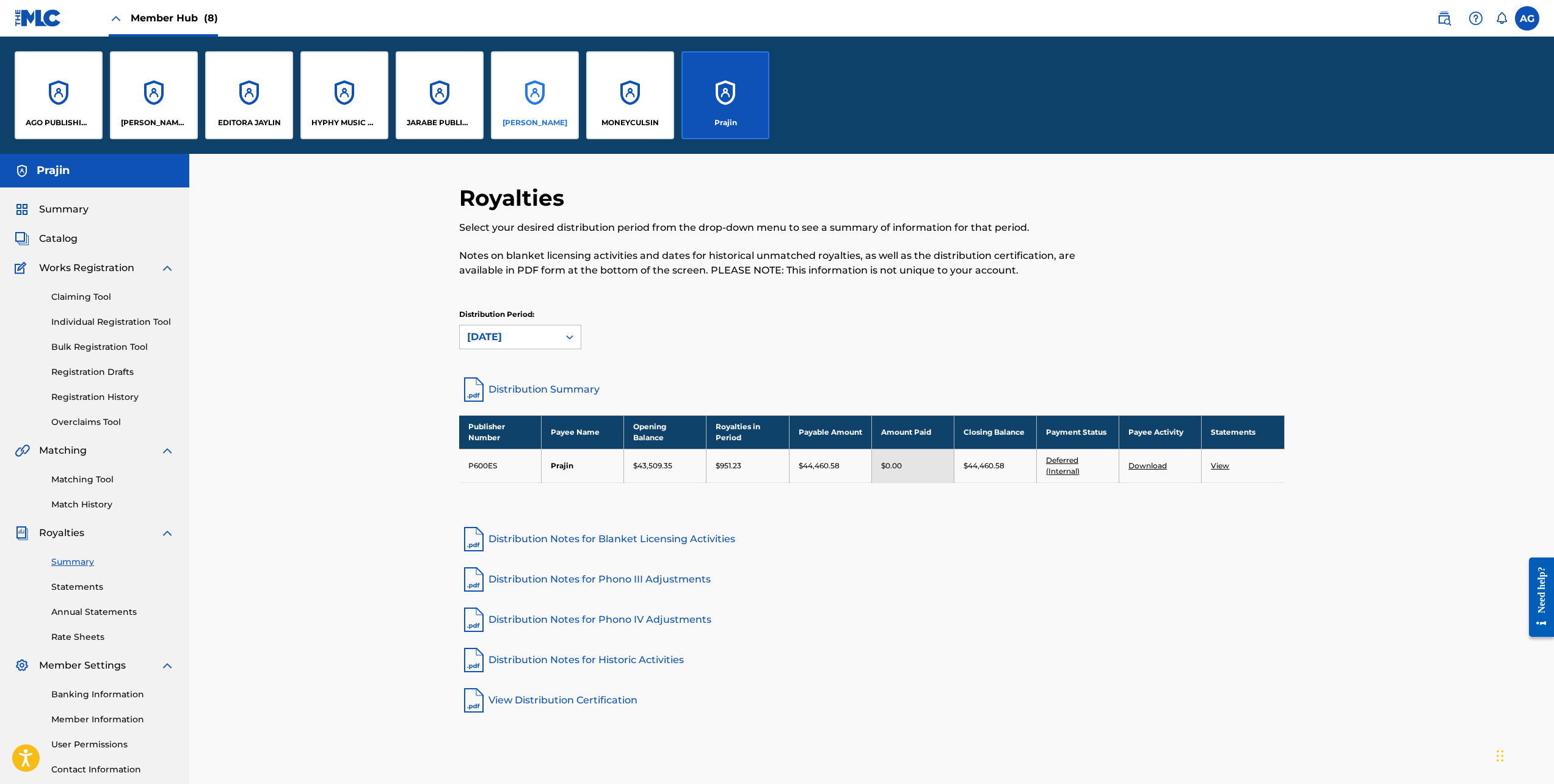
click at [549, 112] on div "[PERSON_NAME]" at bounding box center [535, 95] width 88 height 88
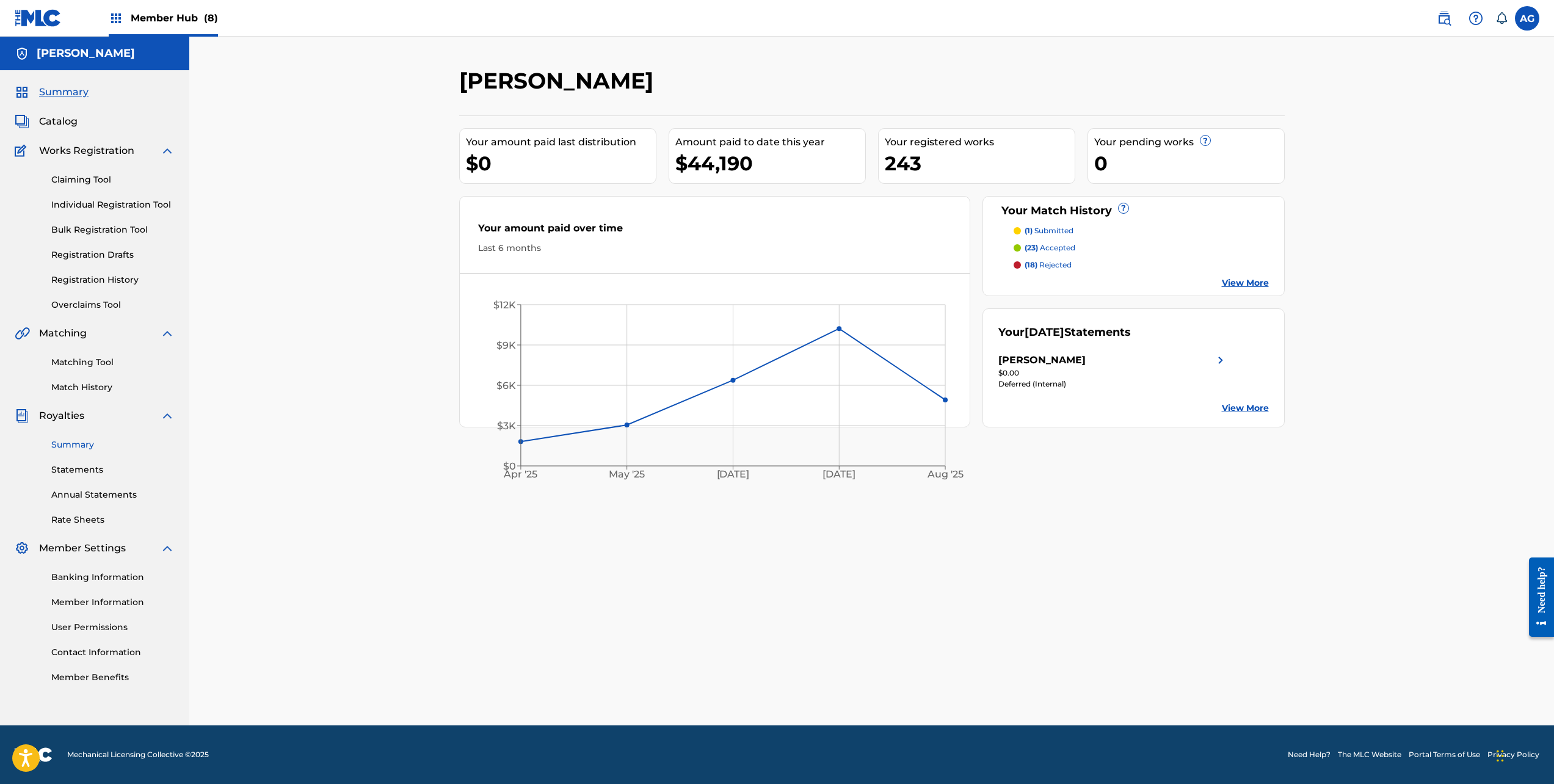
click at [72, 442] on link "Summary" at bounding box center [113, 444] width 123 height 13
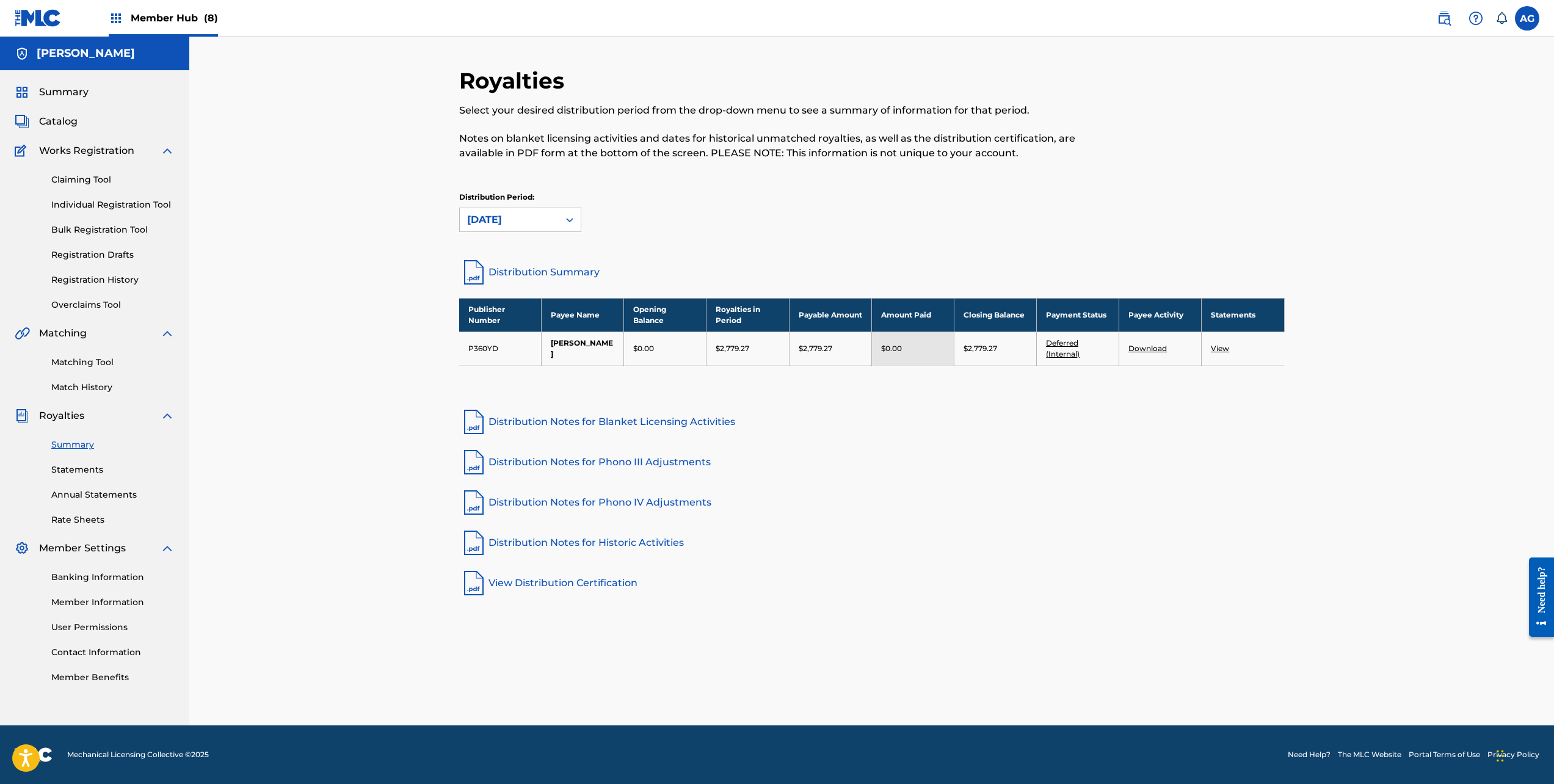
click at [198, 24] on span "Member Hub (8)" at bounding box center [174, 18] width 87 height 14
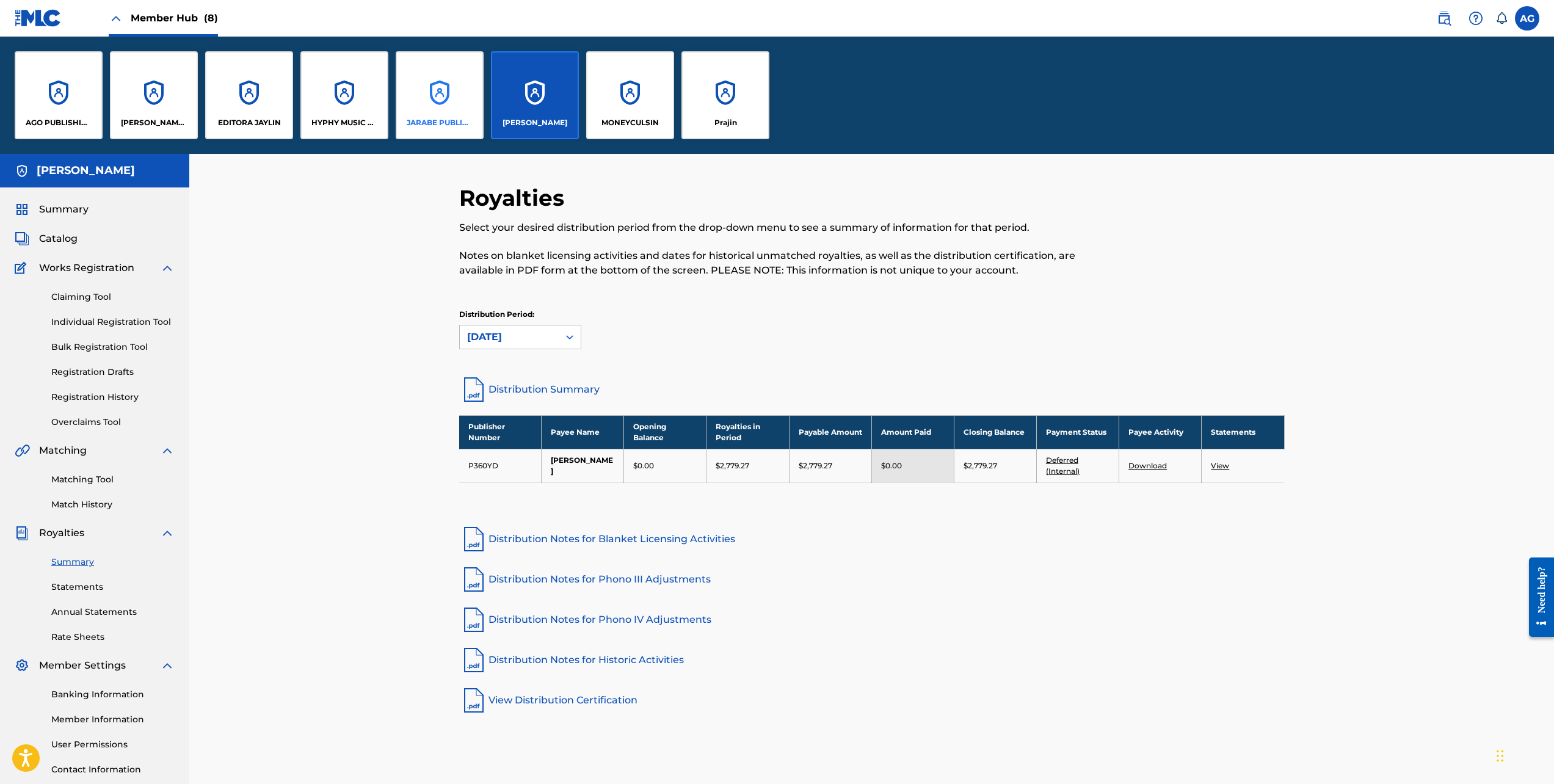
click at [417, 117] on p "JARABE PUBLISHING COMPANY" at bounding box center [440, 123] width 66 height 11
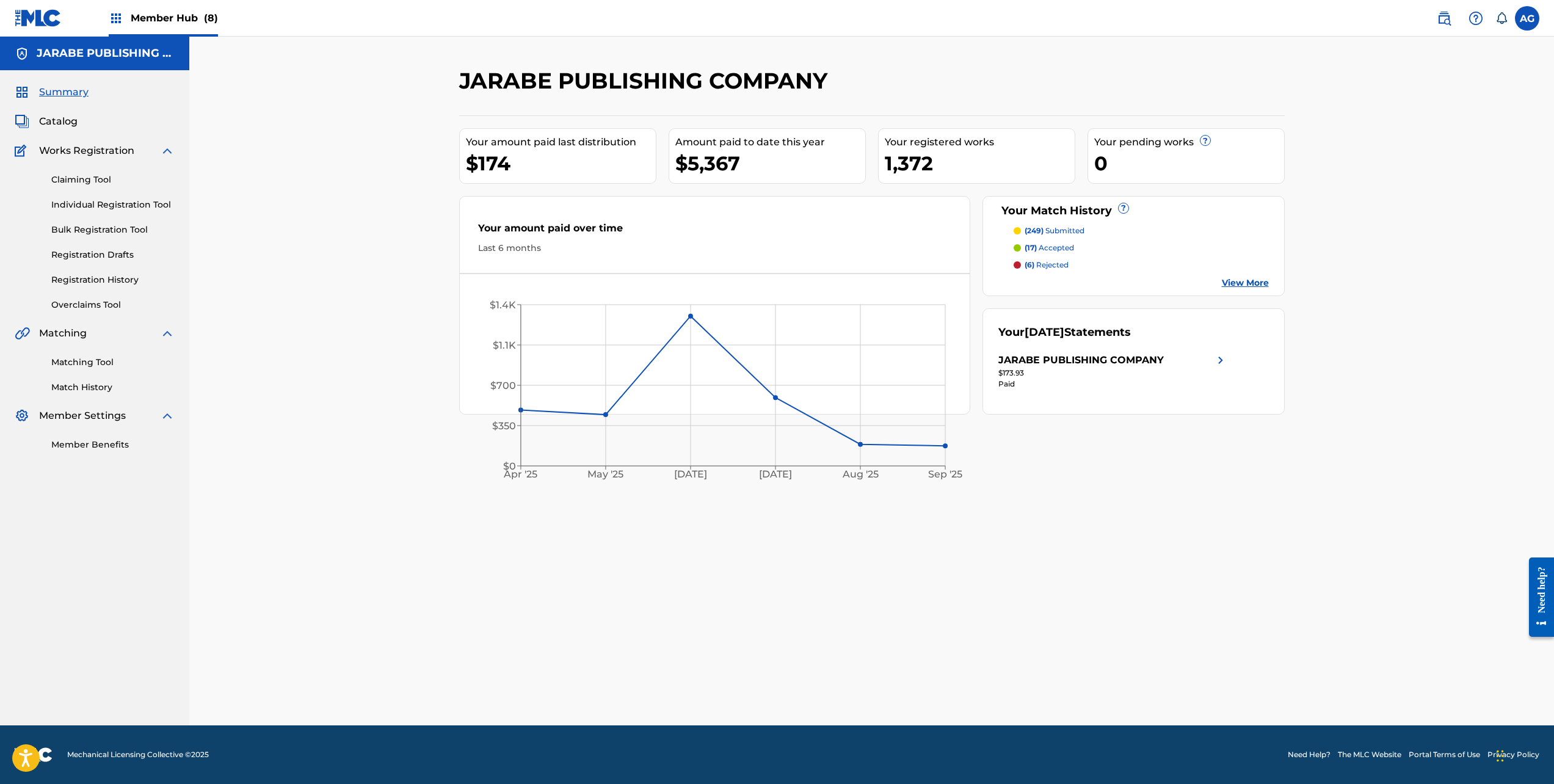
click at [175, 22] on span "Member Hub (8)" at bounding box center [174, 18] width 87 height 14
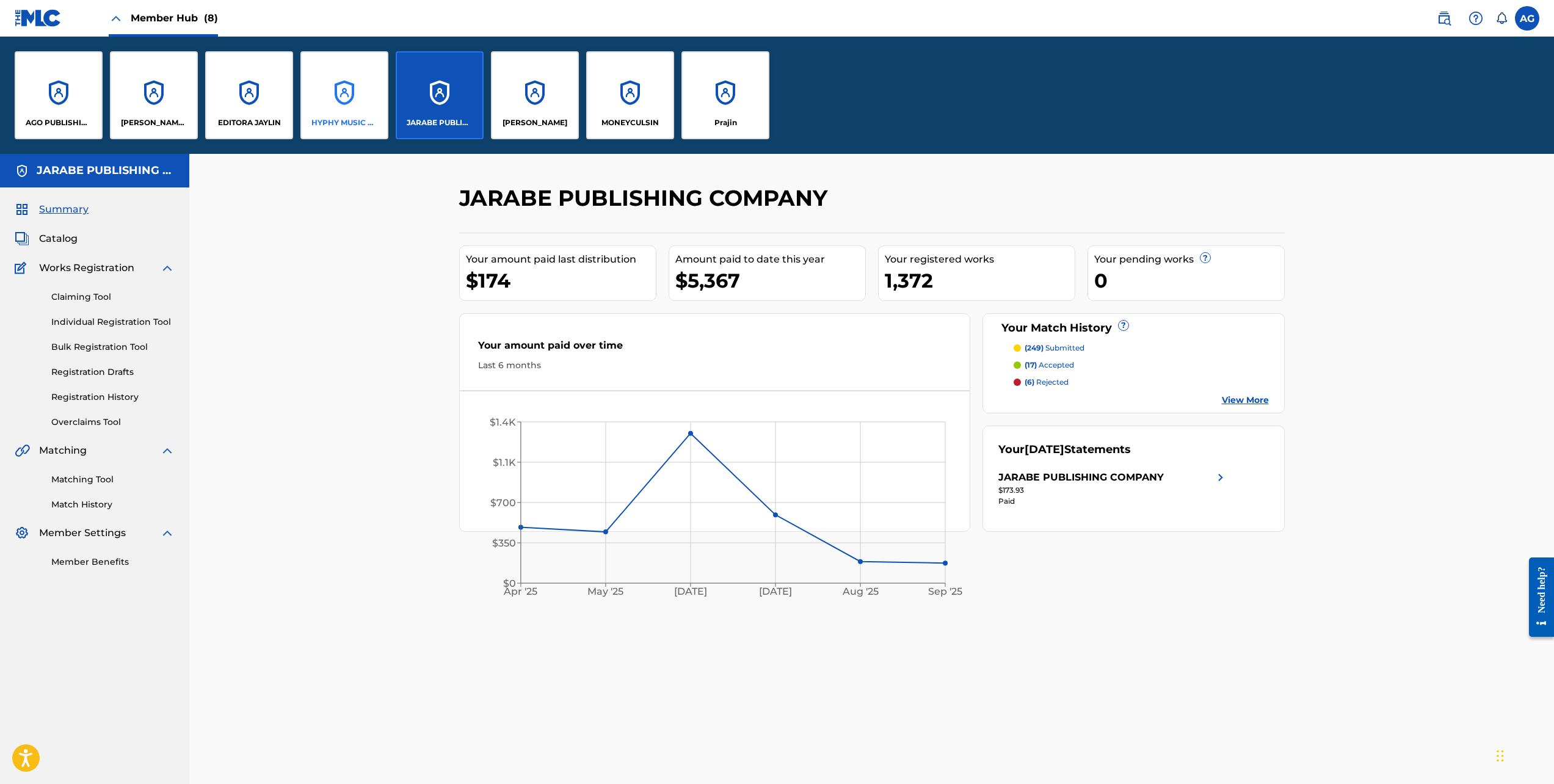
click at [352, 94] on div "HYPHY MUSIC PUBLISHING INC" at bounding box center [344, 95] width 88 height 88
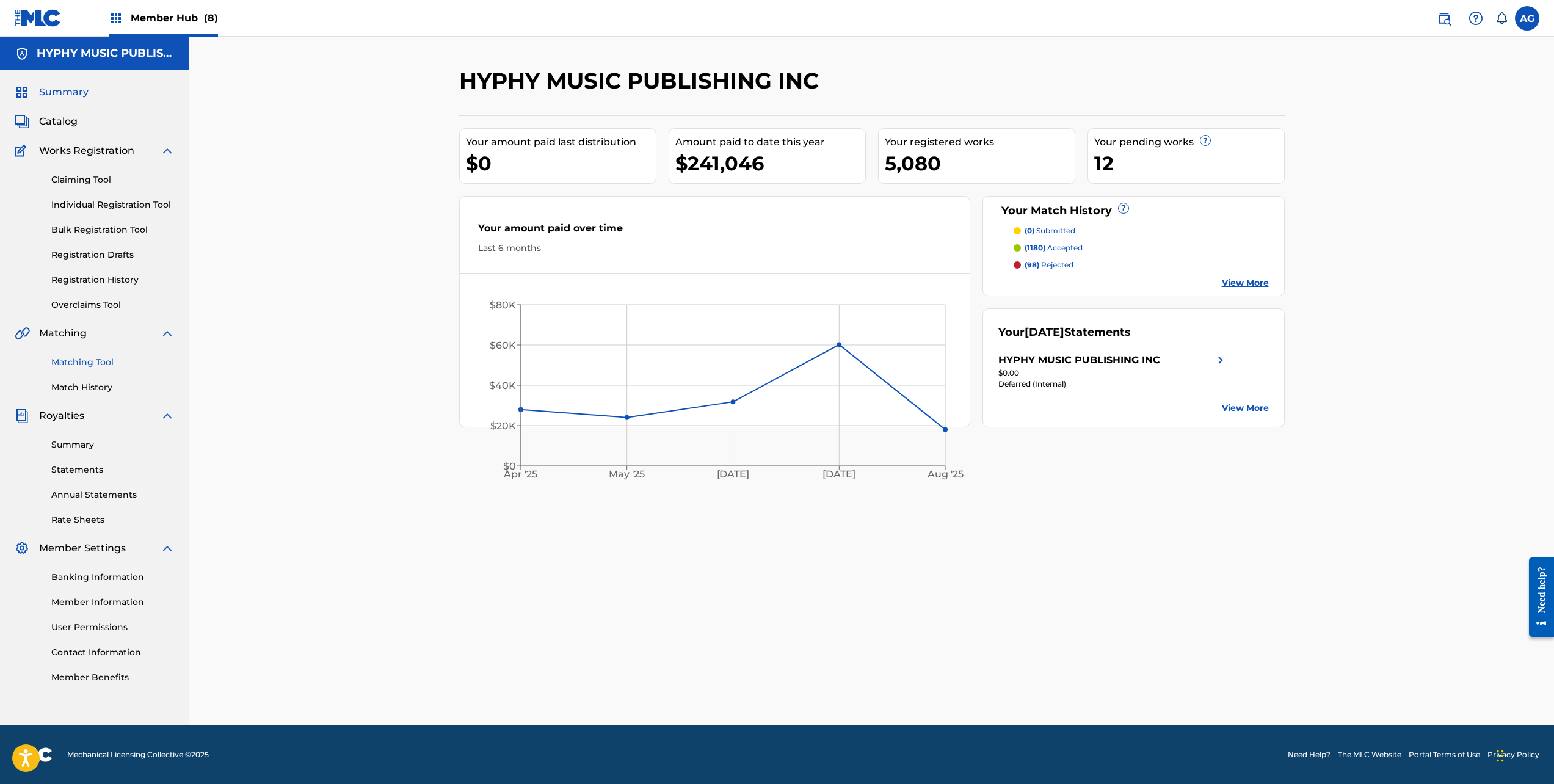
click at [100, 357] on link "Matching Tool" at bounding box center [113, 362] width 123 height 13
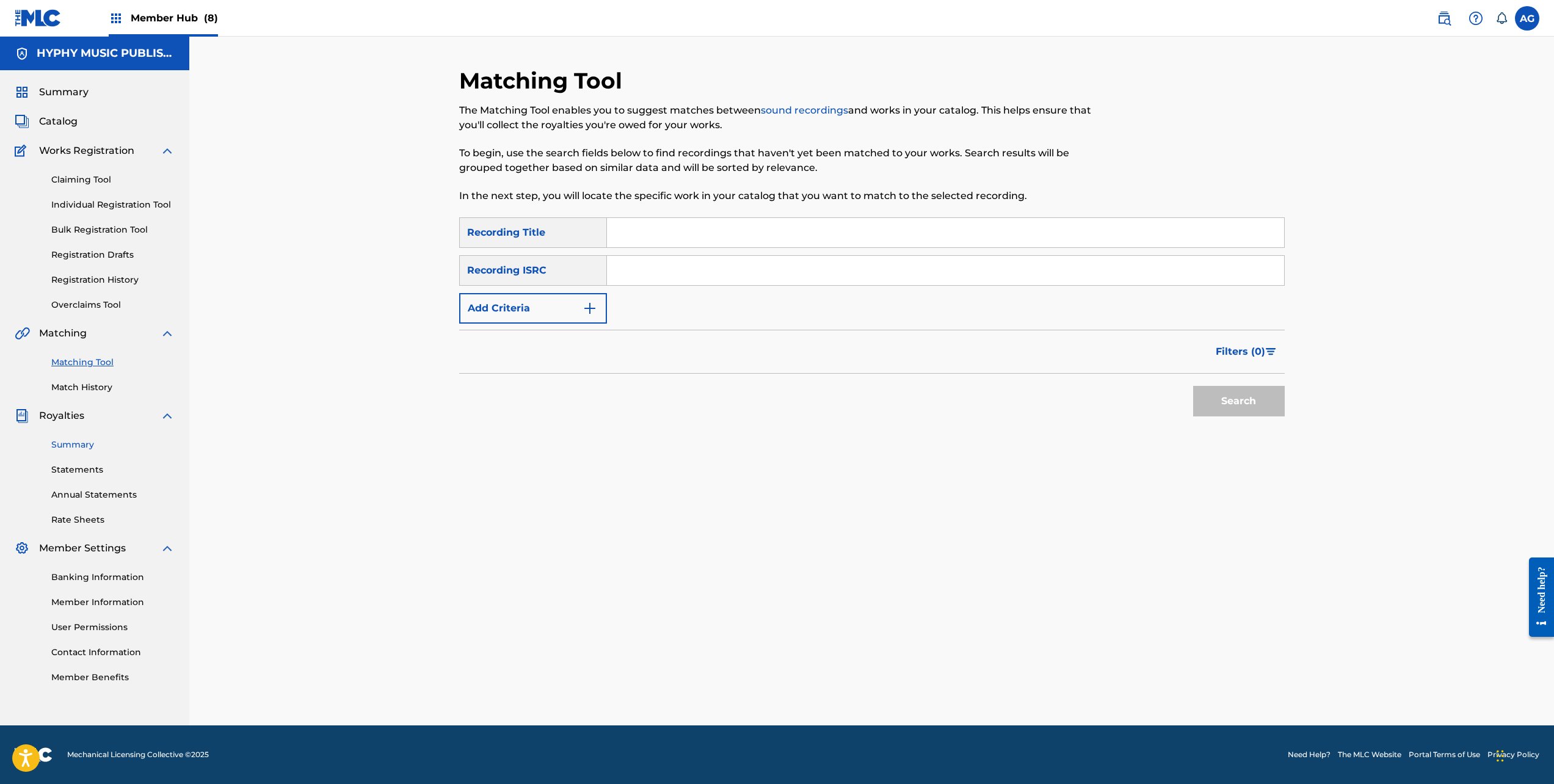
click at [79, 449] on link "Summary" at bounding box center [113, 444] width 123 height 13
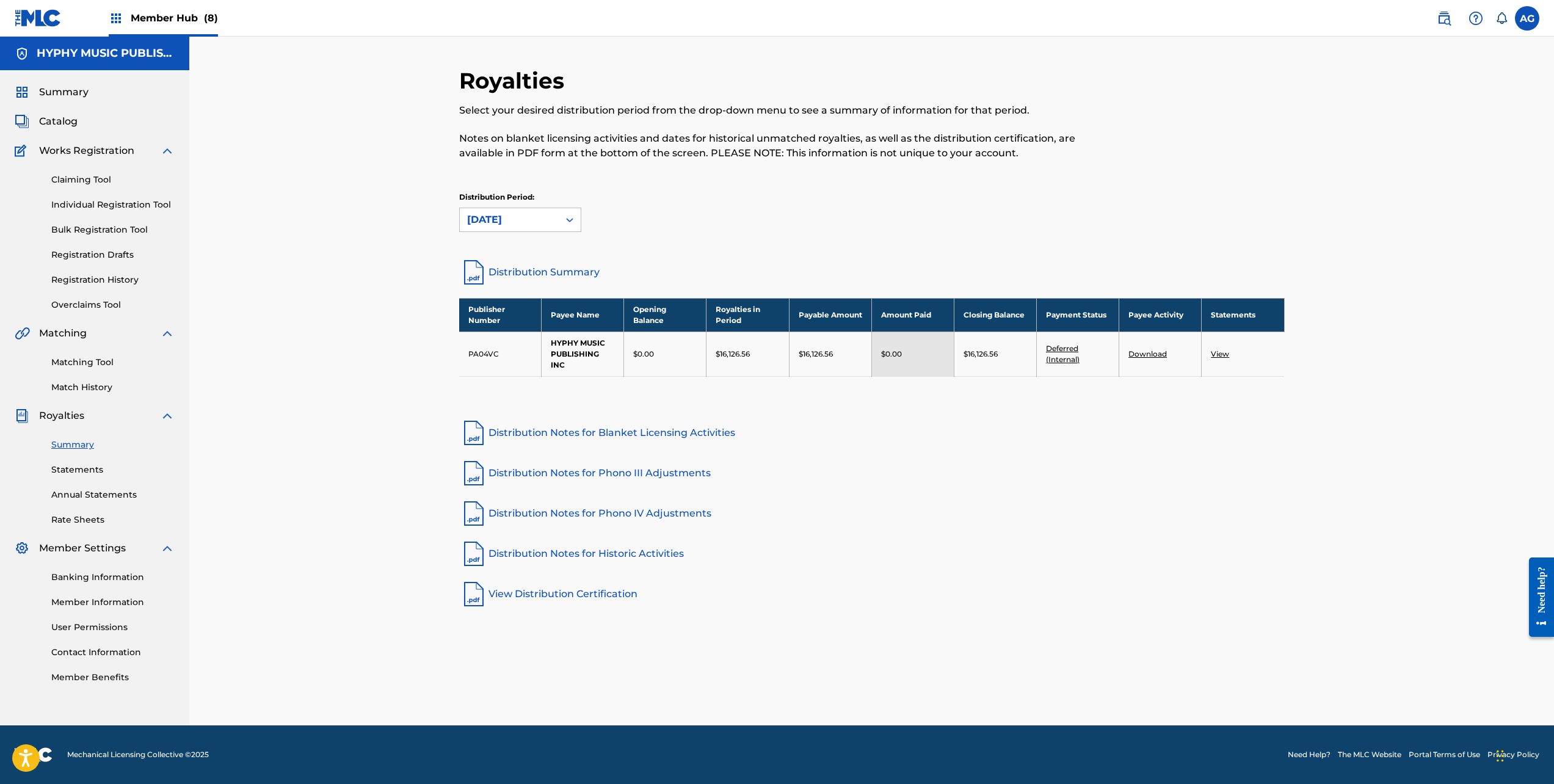
click at [187, 14] on span "Member Hub (8)" at bounding box center [174, 18] width 87 height 14
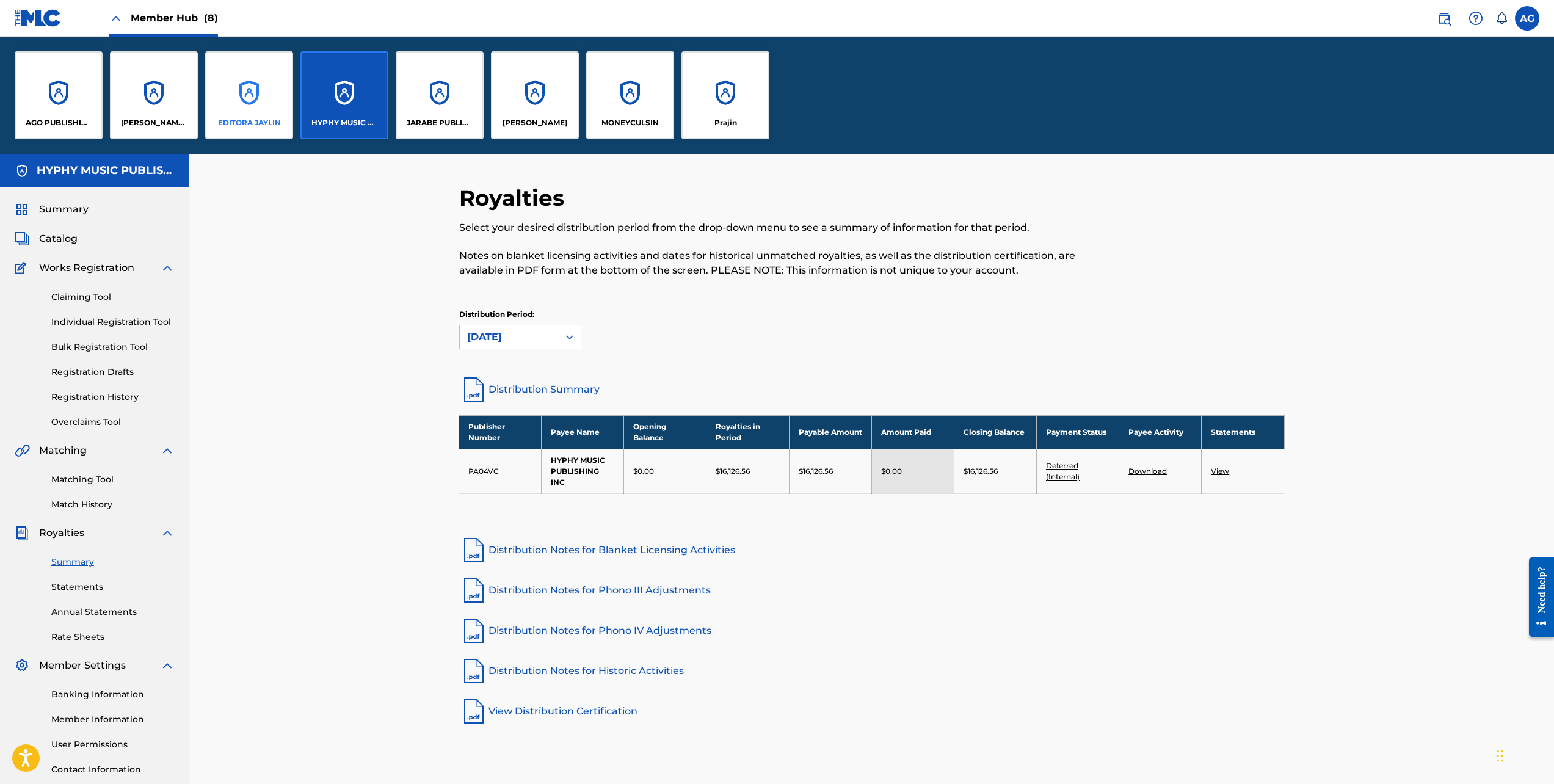
click at [238, 102] on div "EDITORA JAYLIN" at bounding box center [249, 95] width 88 height 88
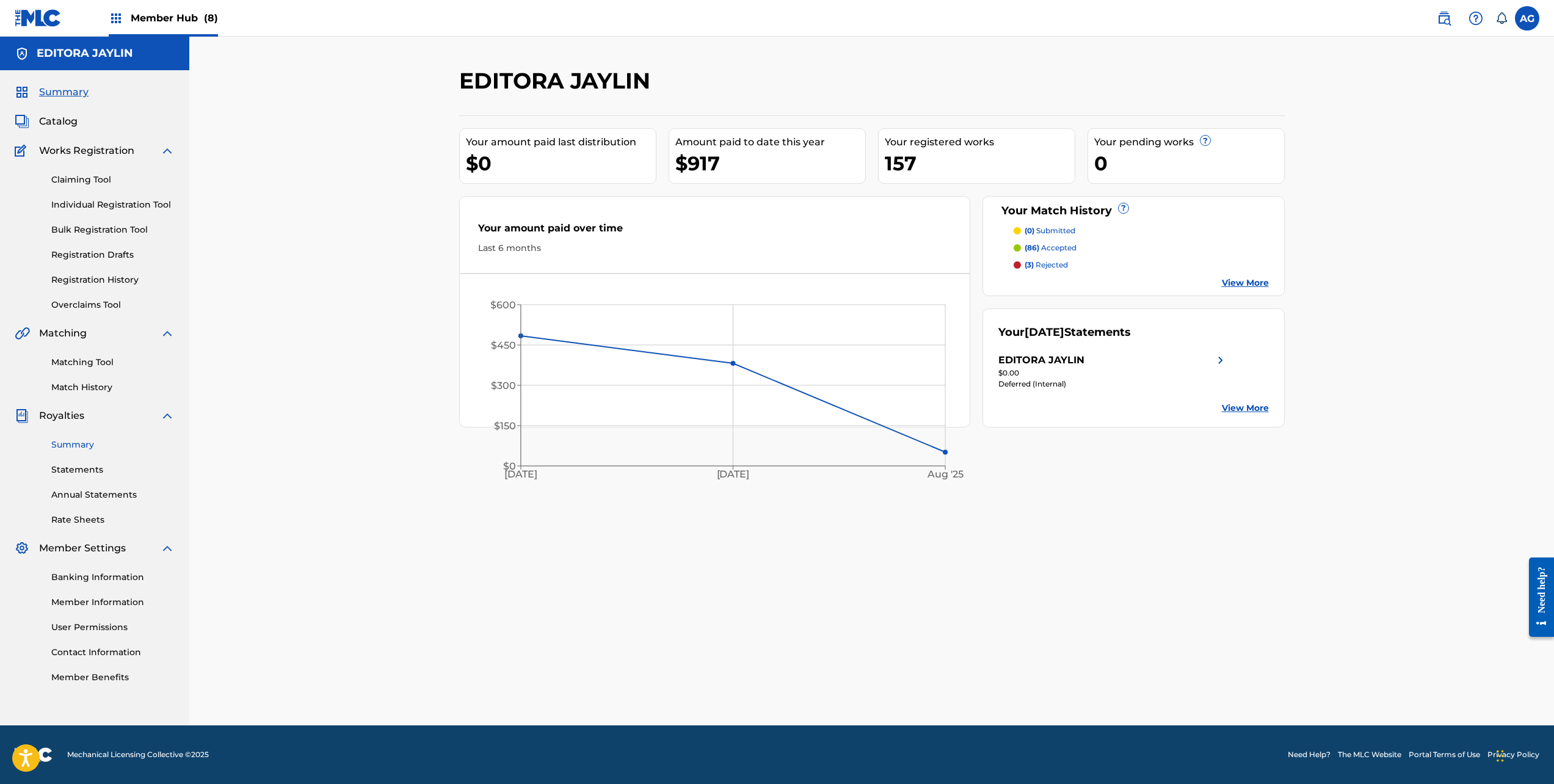
click at [79, 440] on link "Summary" at bounding box center [113, 444] width 123 height 13
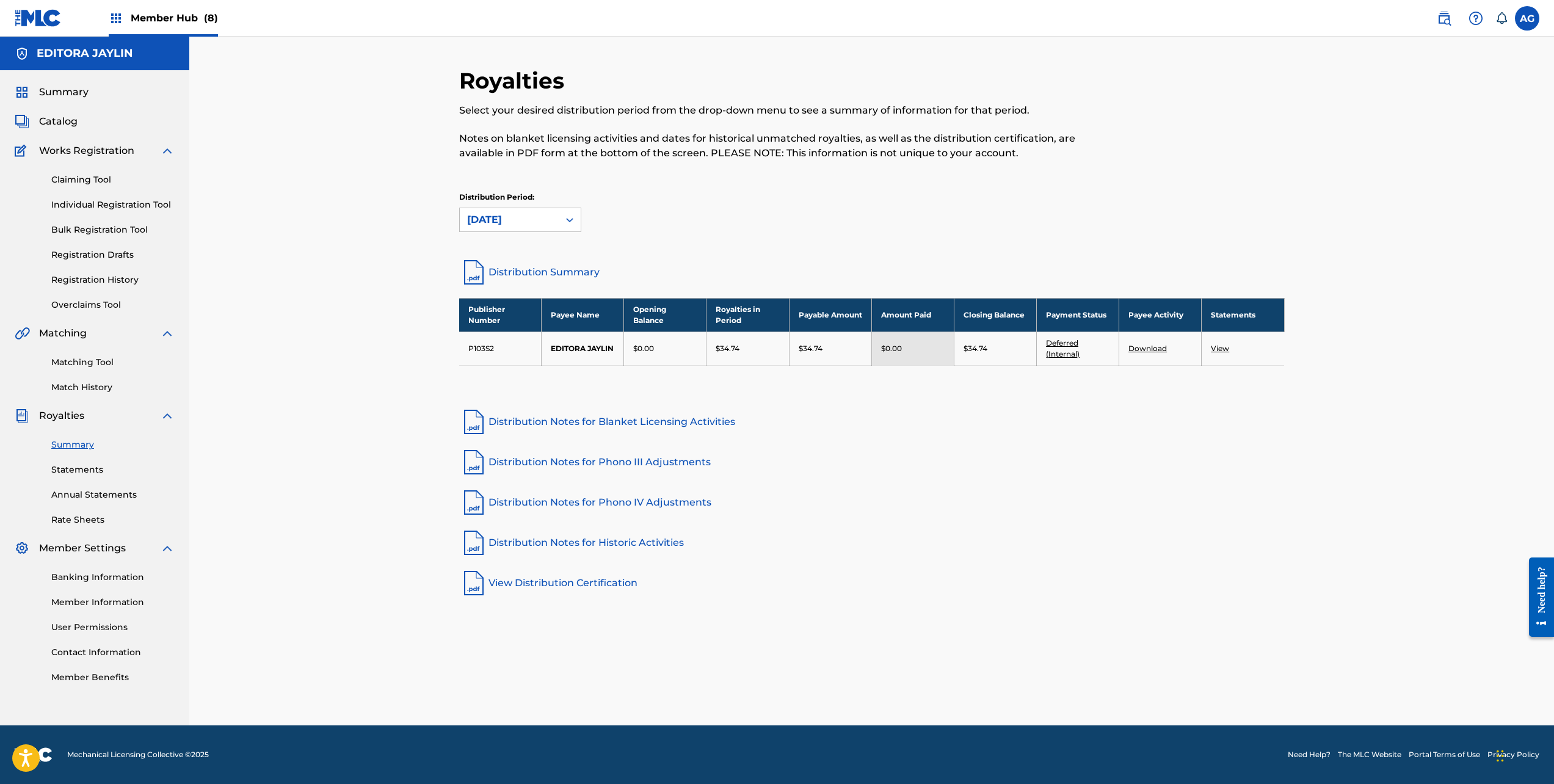
click at [168, 28] on div "Member Hub (8)" at bounding box center [163, 18] width 109 height 36
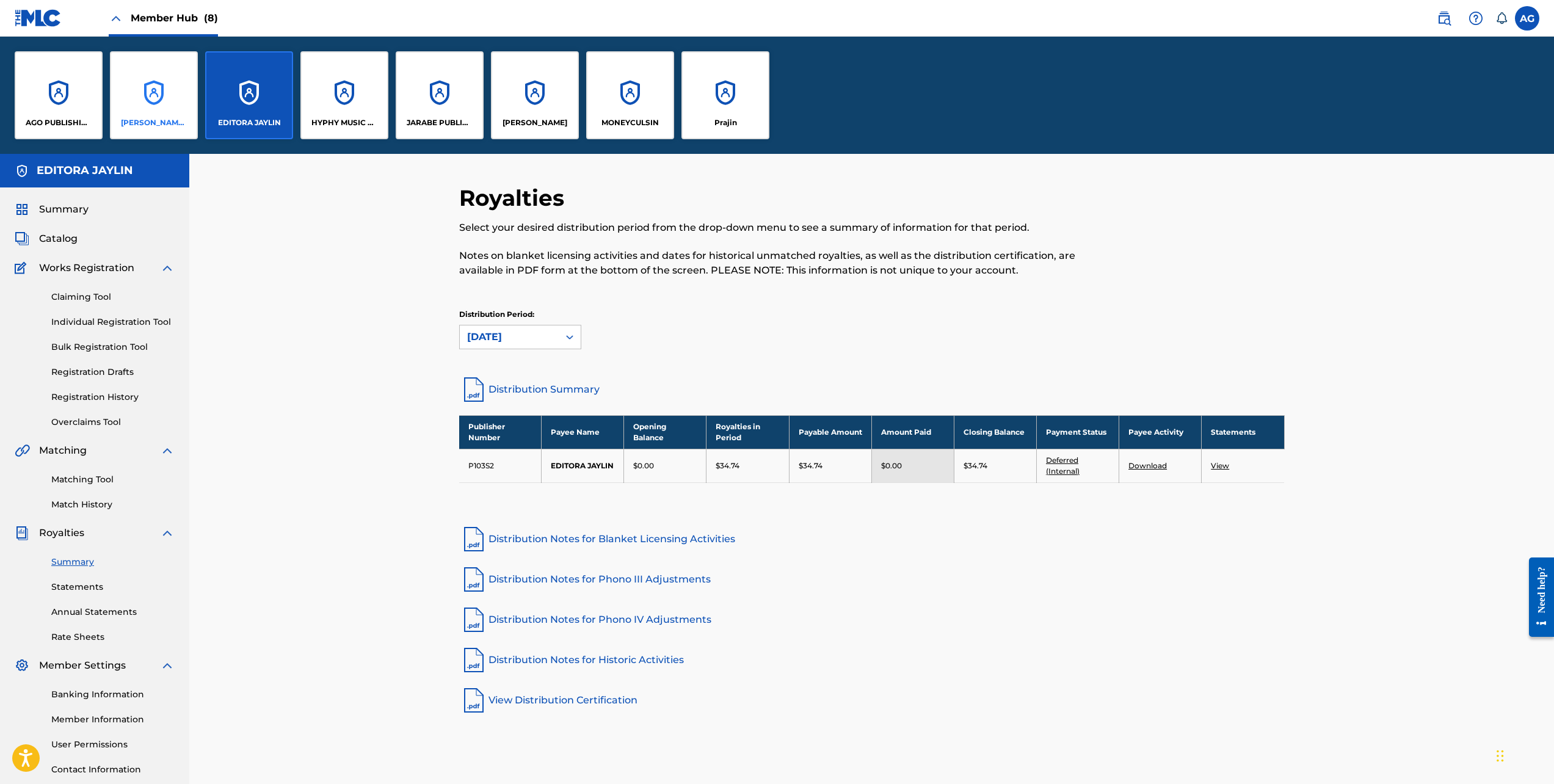
click at [175, 112] on div "[PERSON_NAME] MUSIC INC" at bounding box center [154, 95] width 88 height 88
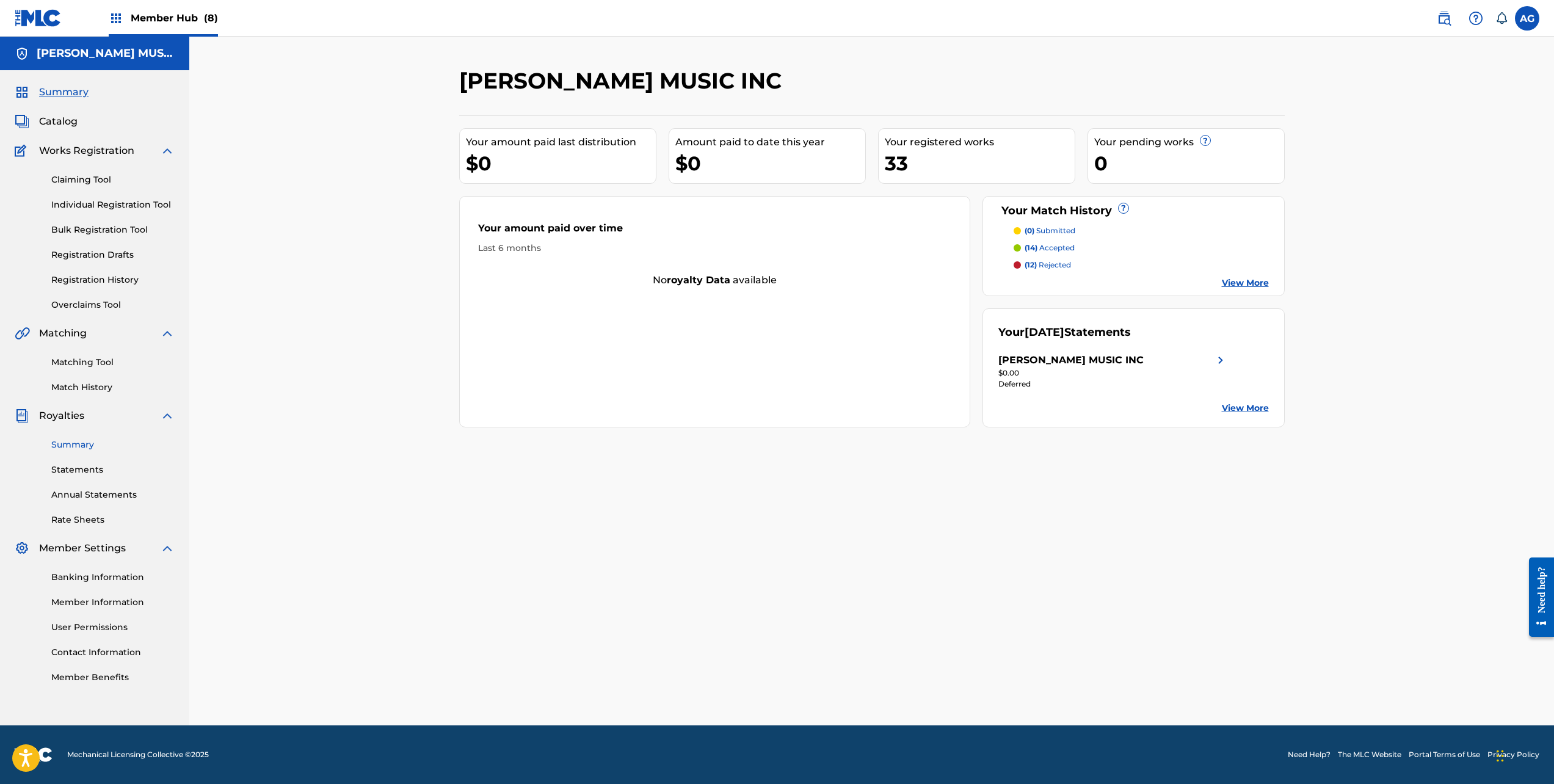
click at [76, 443] on link "Summary" at bounding box center [113, 444] width 123 height 13
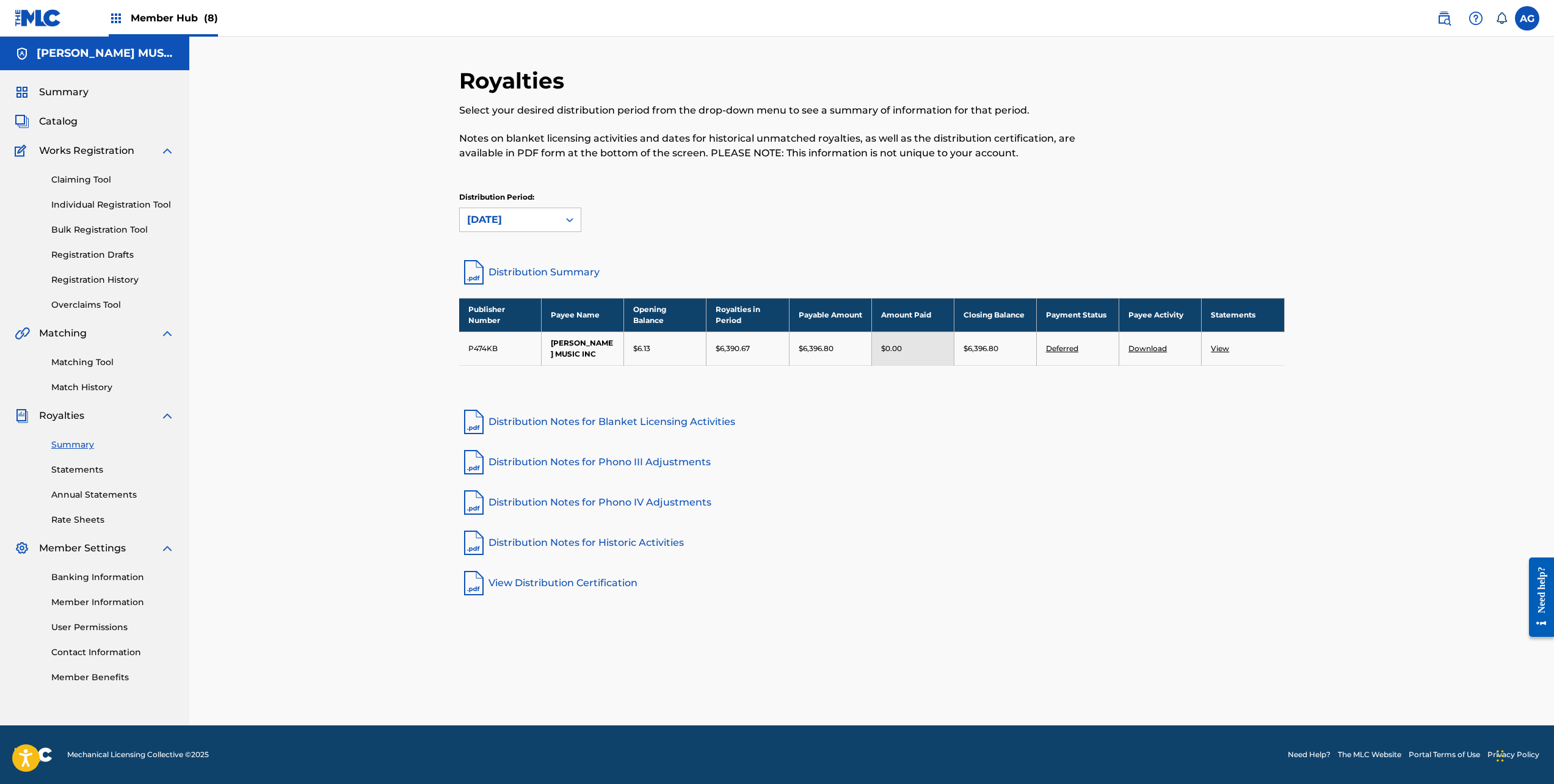
click at [136, 14] on span "Member Hub (8)" at bounding box center [174, 18] width 87 height 14
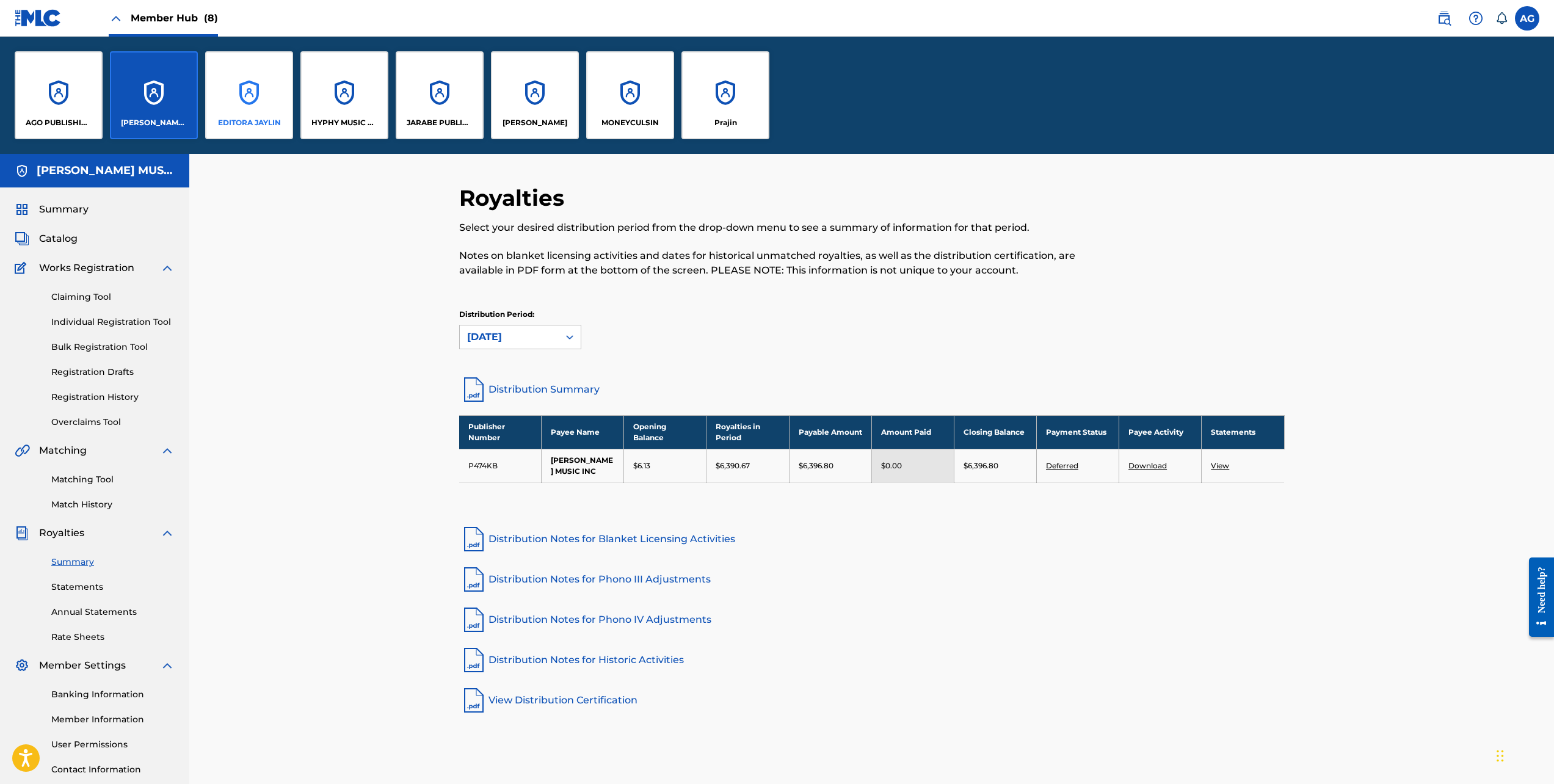
click at [261, 112] on div "EDITORA JAYLIN" at bounding box center [249, 95] width 88 height 88
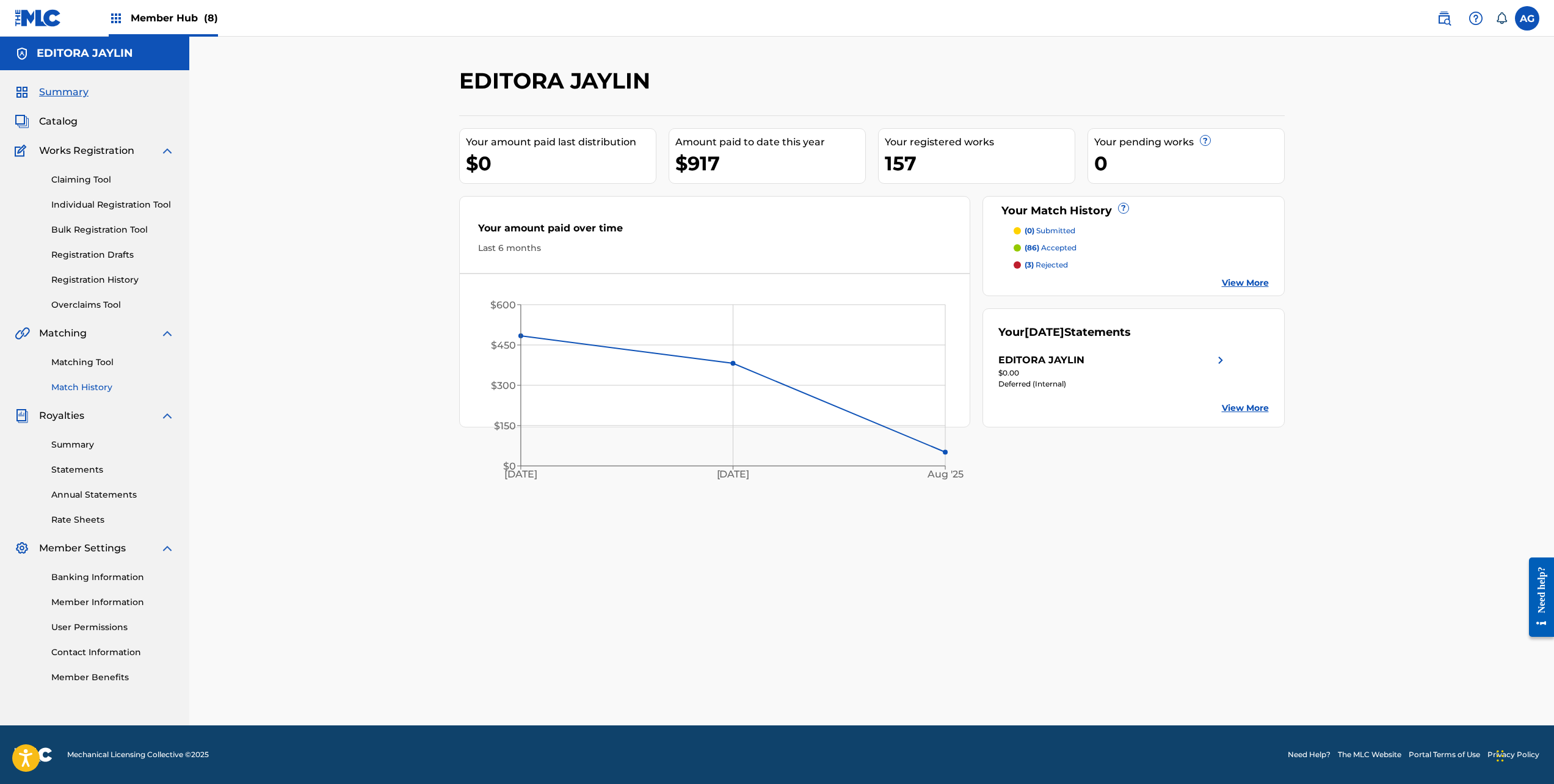
click at [99, 384] on link "Match History" at bounding box center [113, 388] width 123 height 13
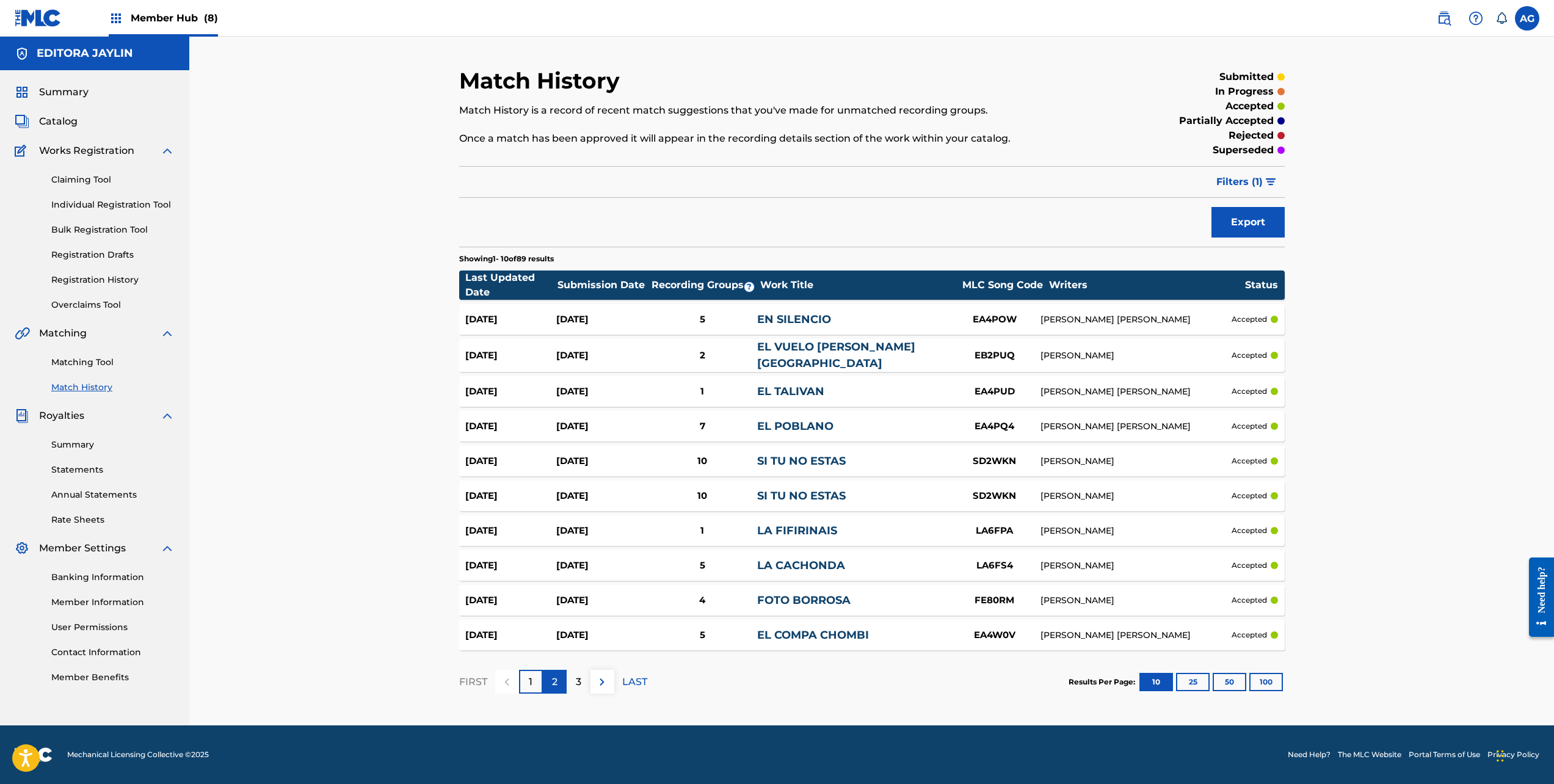
click at [555, 669] on div "2" at bounding box center [555, 681] width 24 height 24
click at [577, 677] on p "3" at bounding box center [578, 681] width 6 height 14
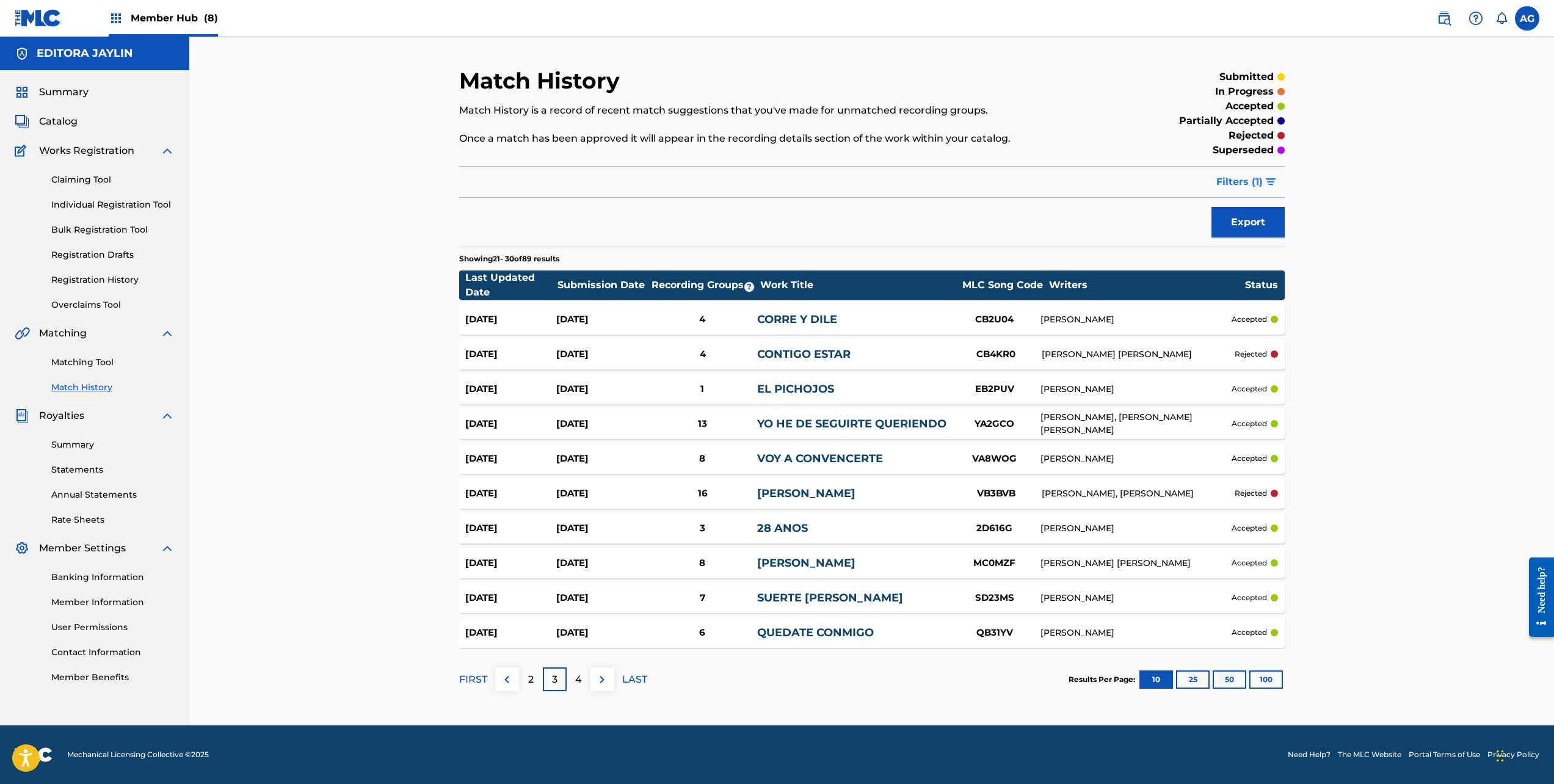
click at [1253, 168] on button "Filters ( 1 )" at bounding box center [1247, 182] width 76 height 30
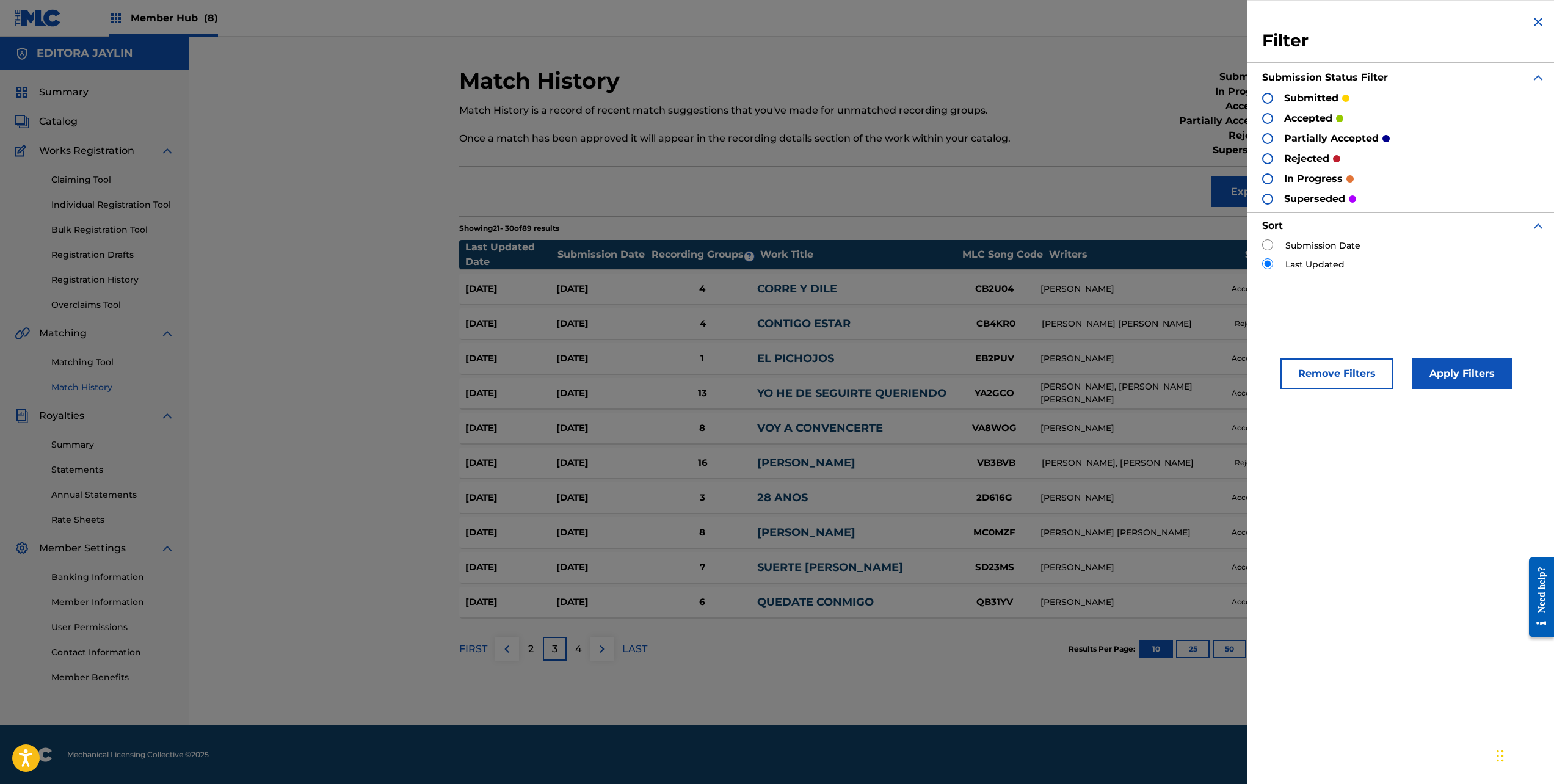
click at [1274, 161] on div "rejected" at bounding box center [1302, 159] width 79 height 14
click at [1271, 161] on div at bounding box center [1268, 159] width 11 height 11
click at [1469, 384] on button "Apply Filters" at bounding box center [1463, 374] width 101 height 30
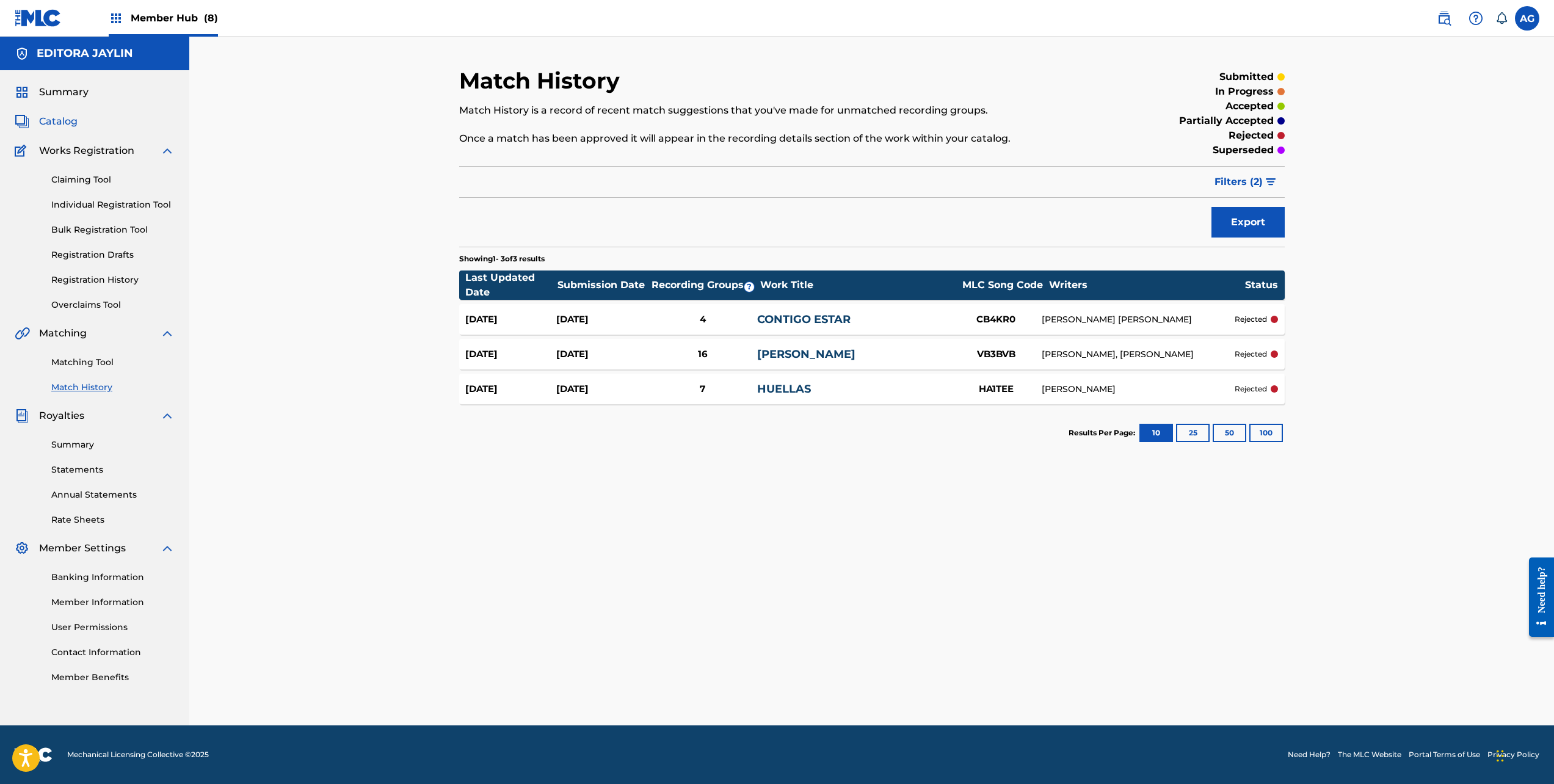
click at [67, 120] on span "Catalog" at bounding box center [58, 122] width 38 height 14
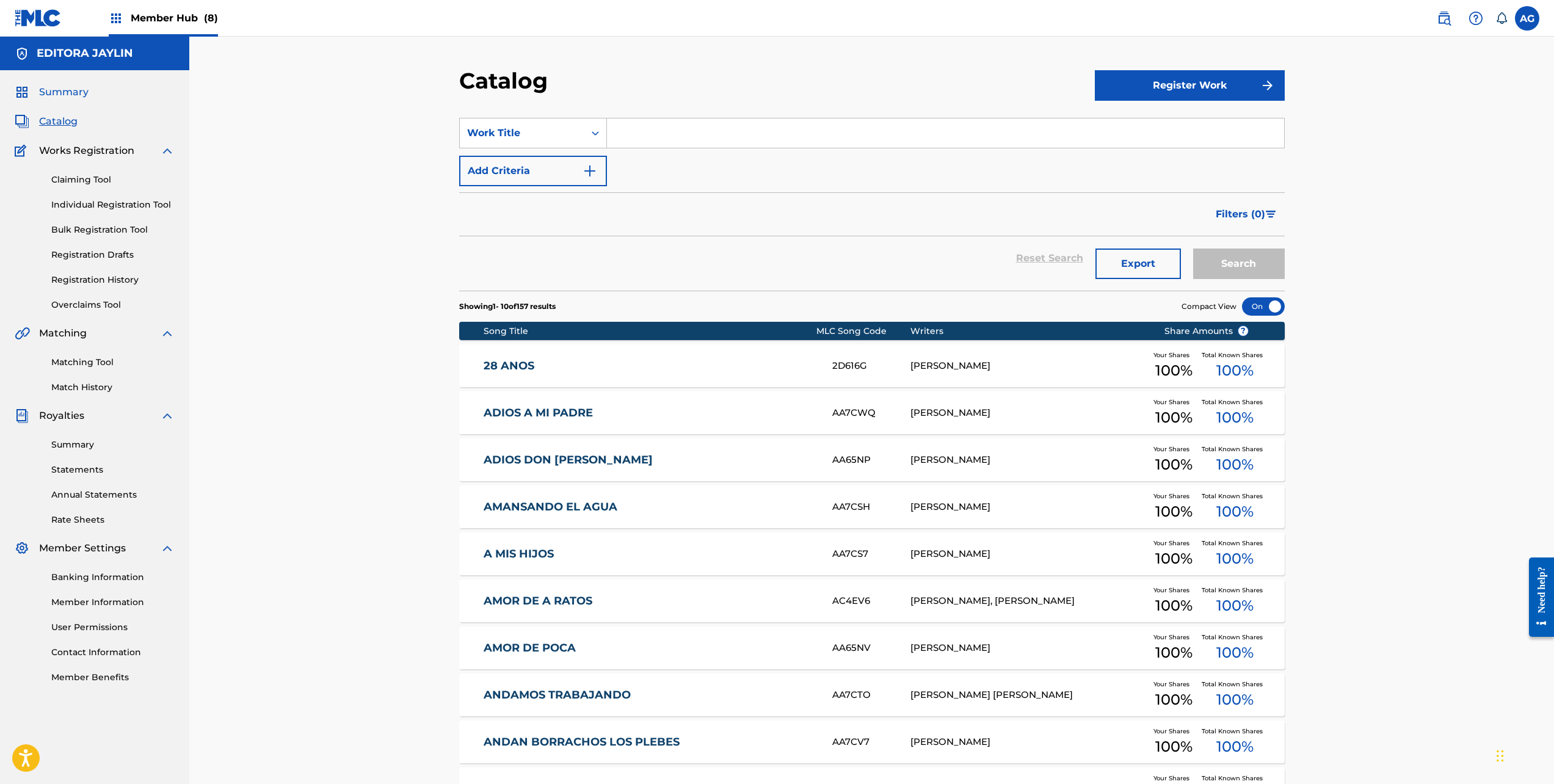
click at [54, 94] on span "Summary" at bounding box center [64, 92] width 50 height 14
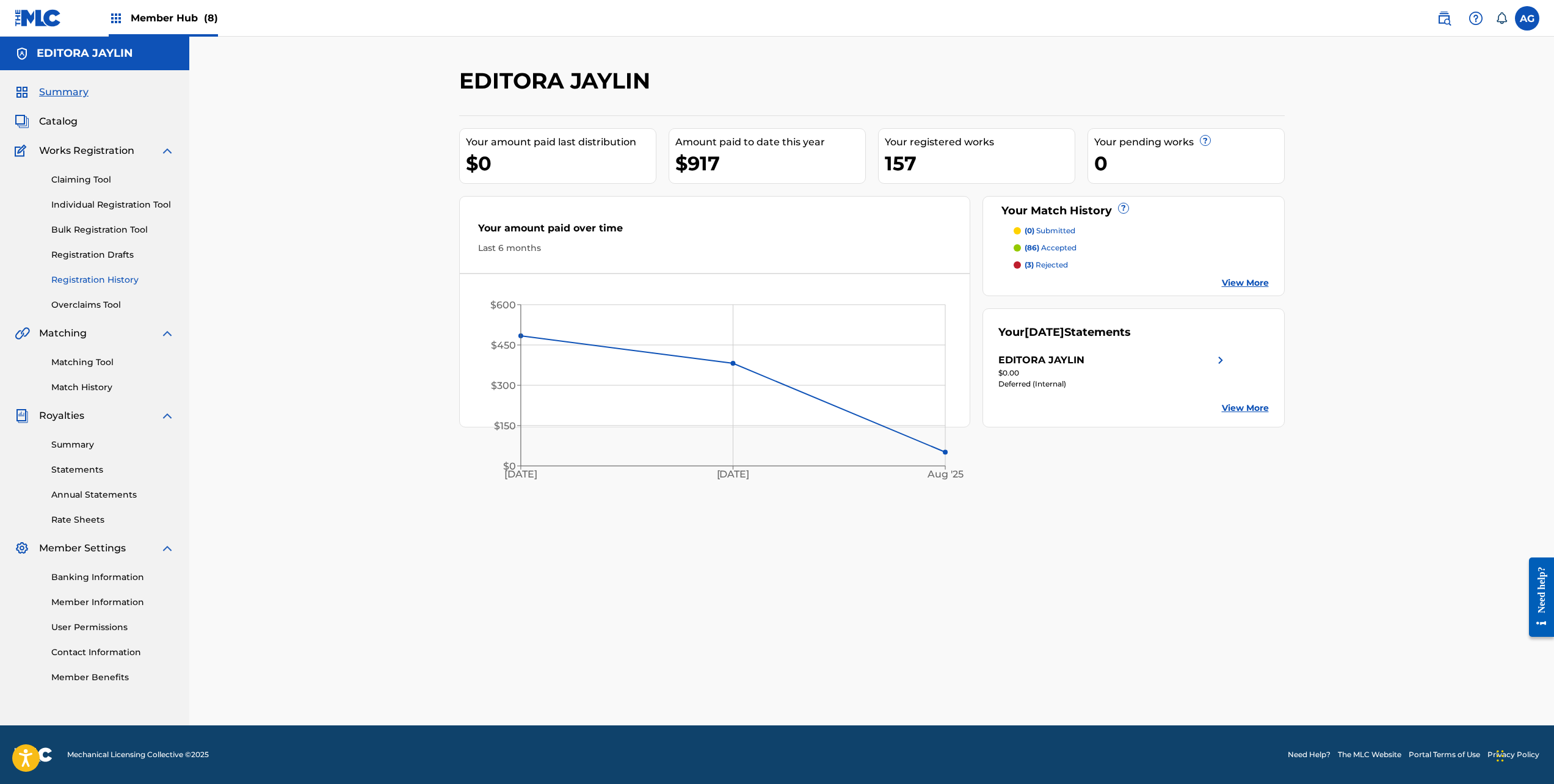
click at [111, 280] on link "Registration History" at bounding box center [113, 280] width 123 height 13
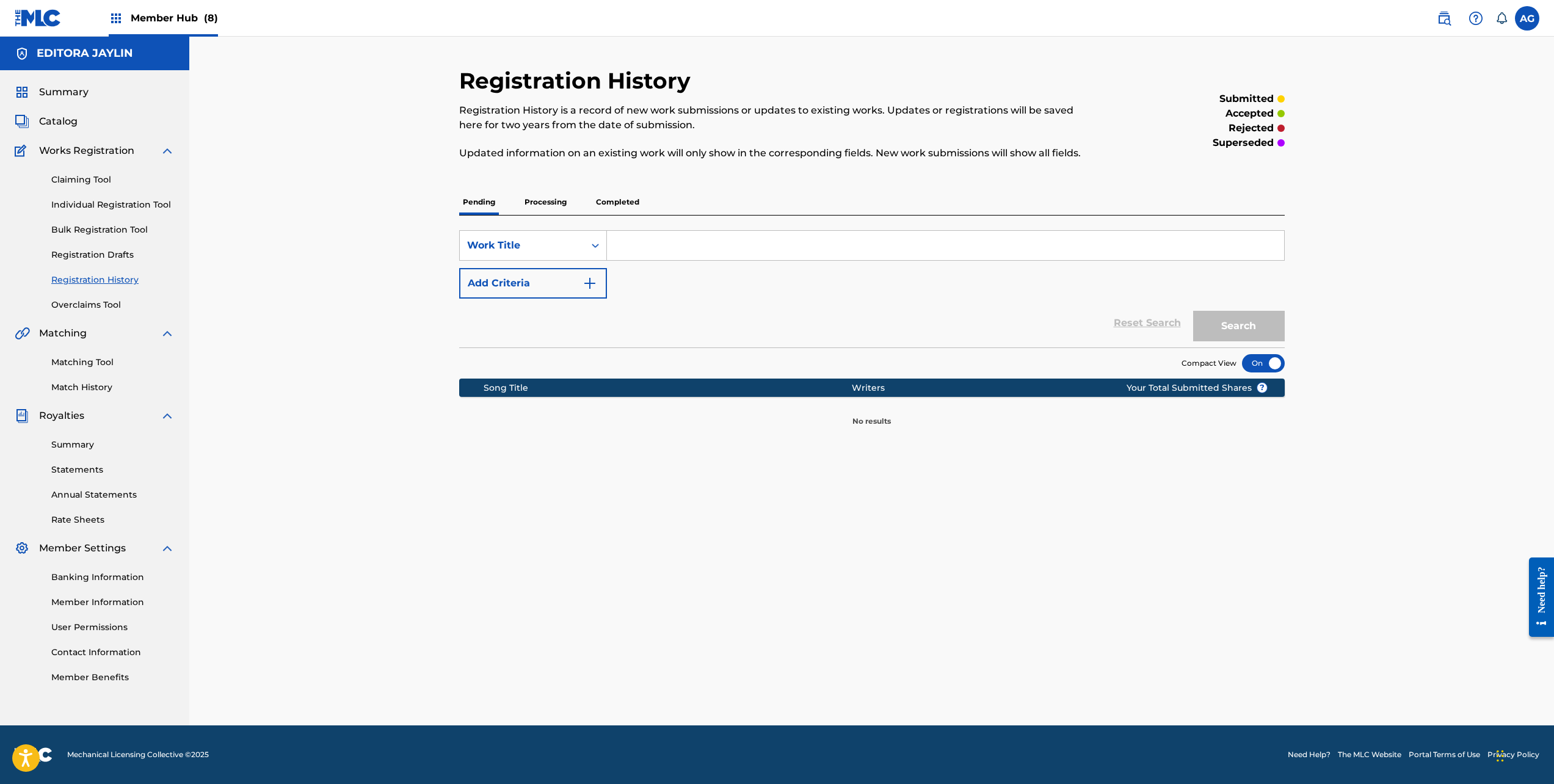
click at [546, 207] on p "Processing" at bounding box center [546, 202] width 50 height 26
click at [631, 203] on p "Completed" at bounding box center [618, 202] width 50 height 26
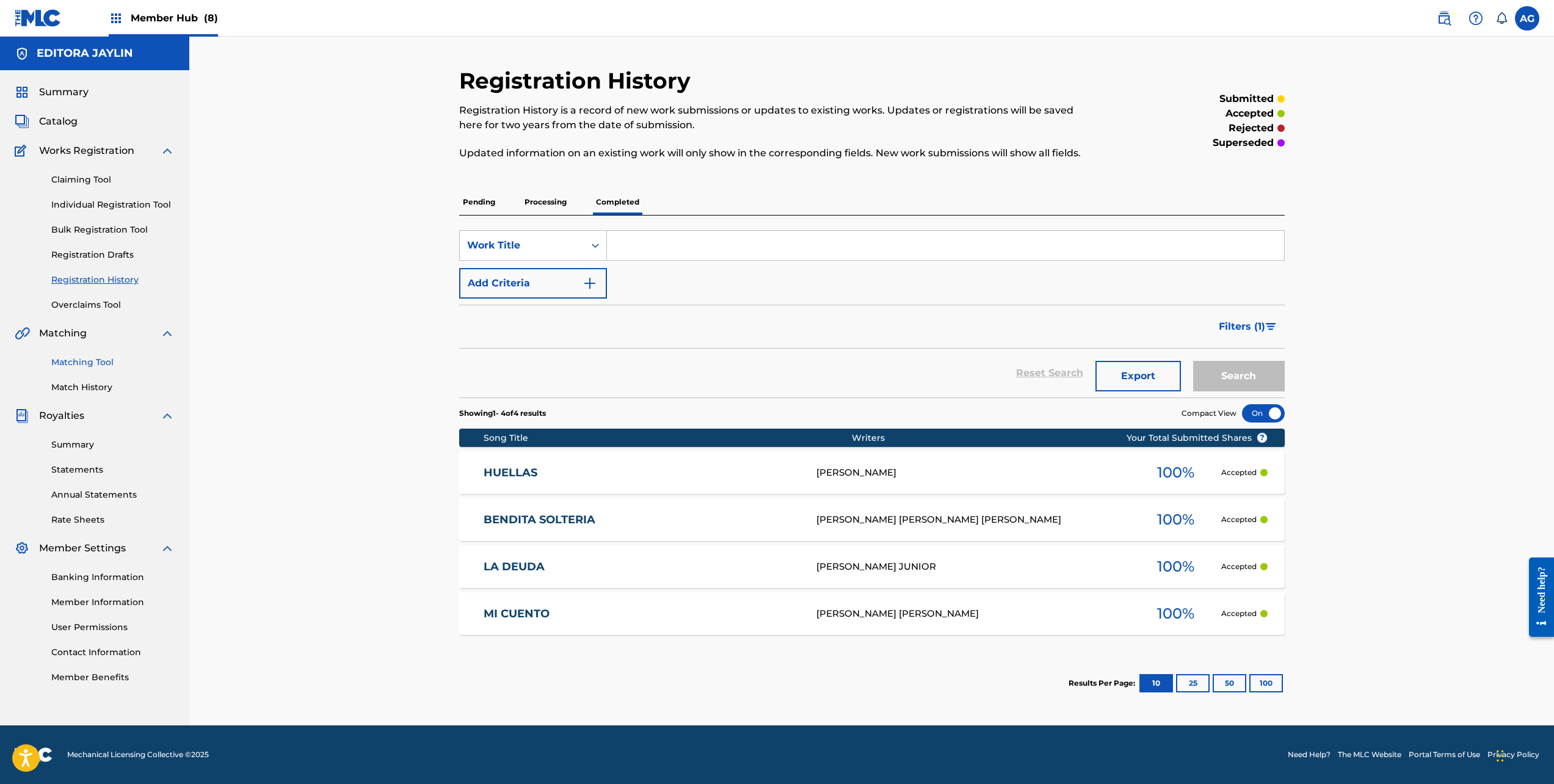
click at [95, 366] on link "Matching Tool" at bounding box center [113, 362] width 123 height 13
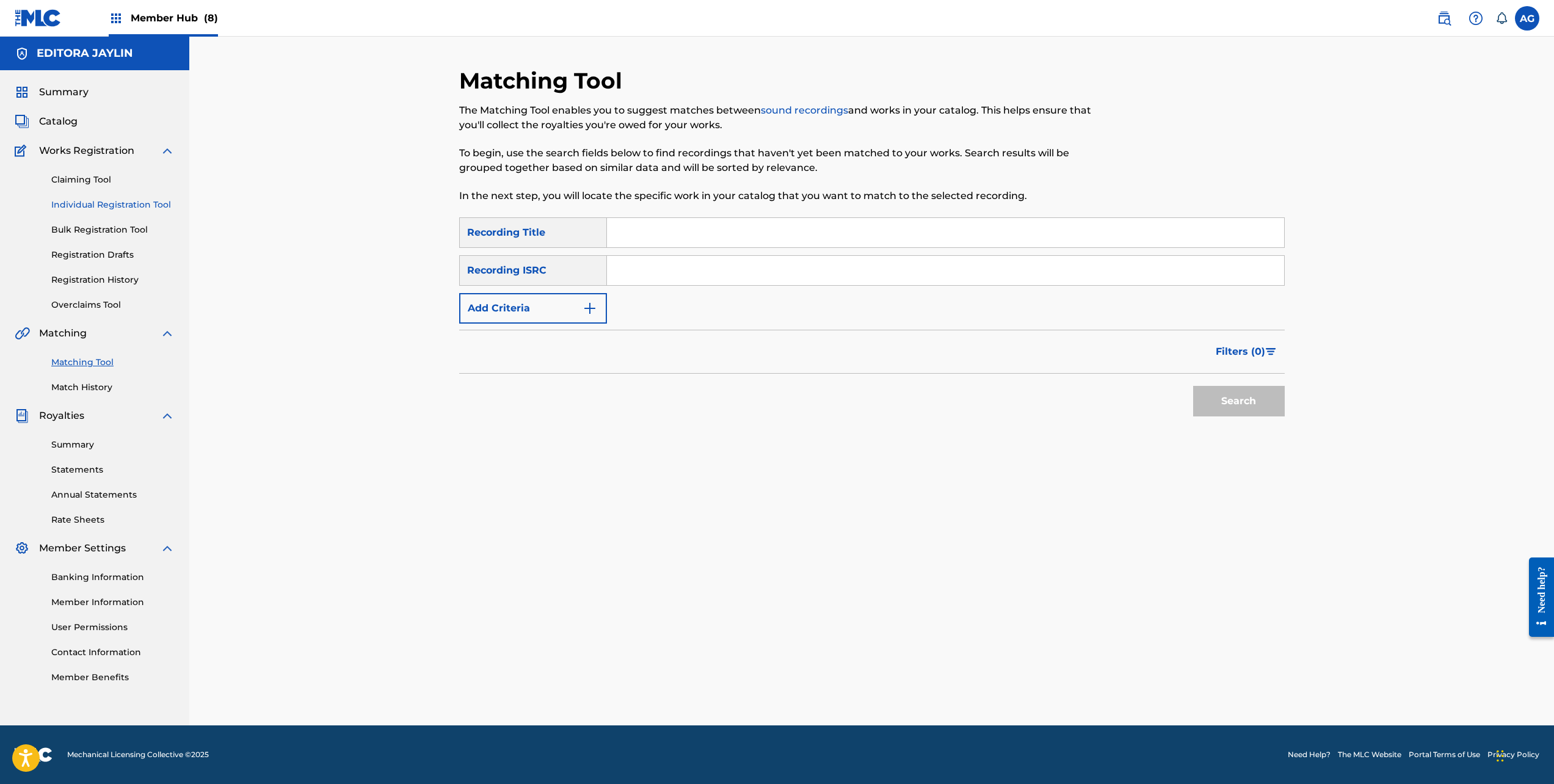
click at [81, 204] on link "Individual Registration Tool" at bounding box center [113, 205] width 123 height 13
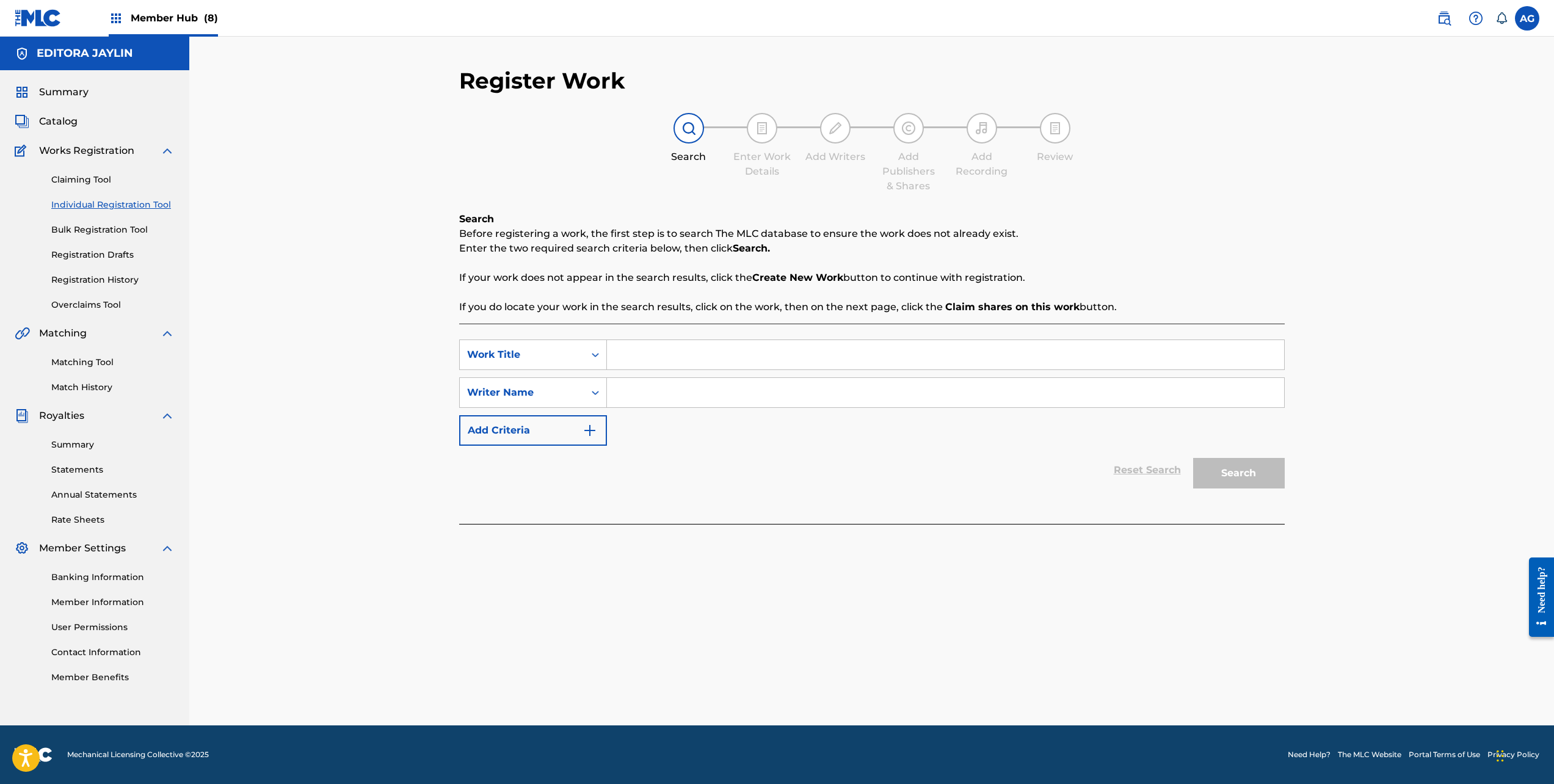
click at [631, 364] on input "Search Form" at bounding box center [945, 355] width 677 height 30
click at [127, 361] on link "Matching Tool" at bounding box center [113, 362] width 123 height 13
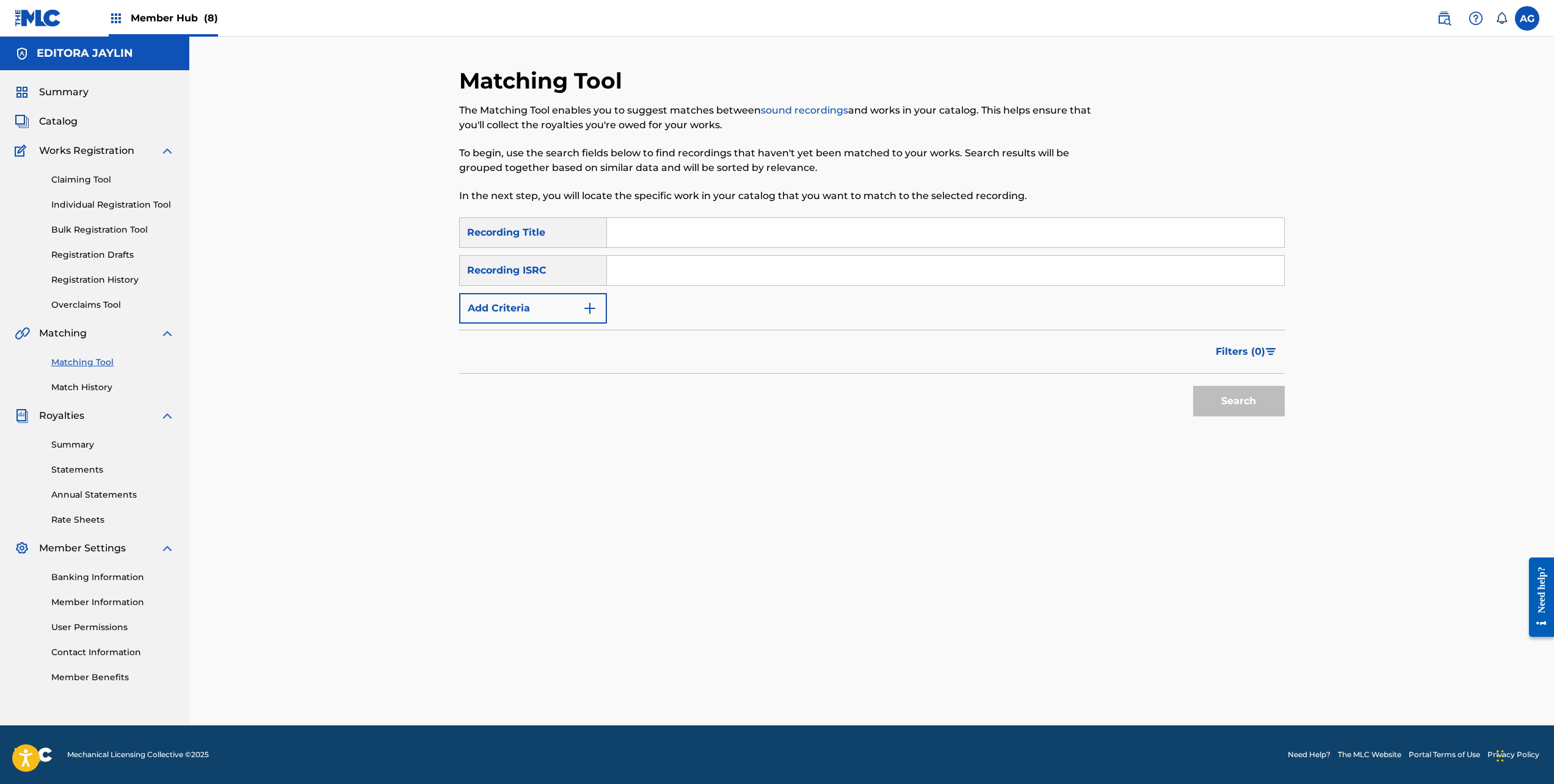
click at [693, 232] on input "Search Form" at bounding box center [945, 232] width 677 height 30
type input "huellas"
click at [1194, 386] on button "Search" at bounding box center [1239, 401] width 91 height 30
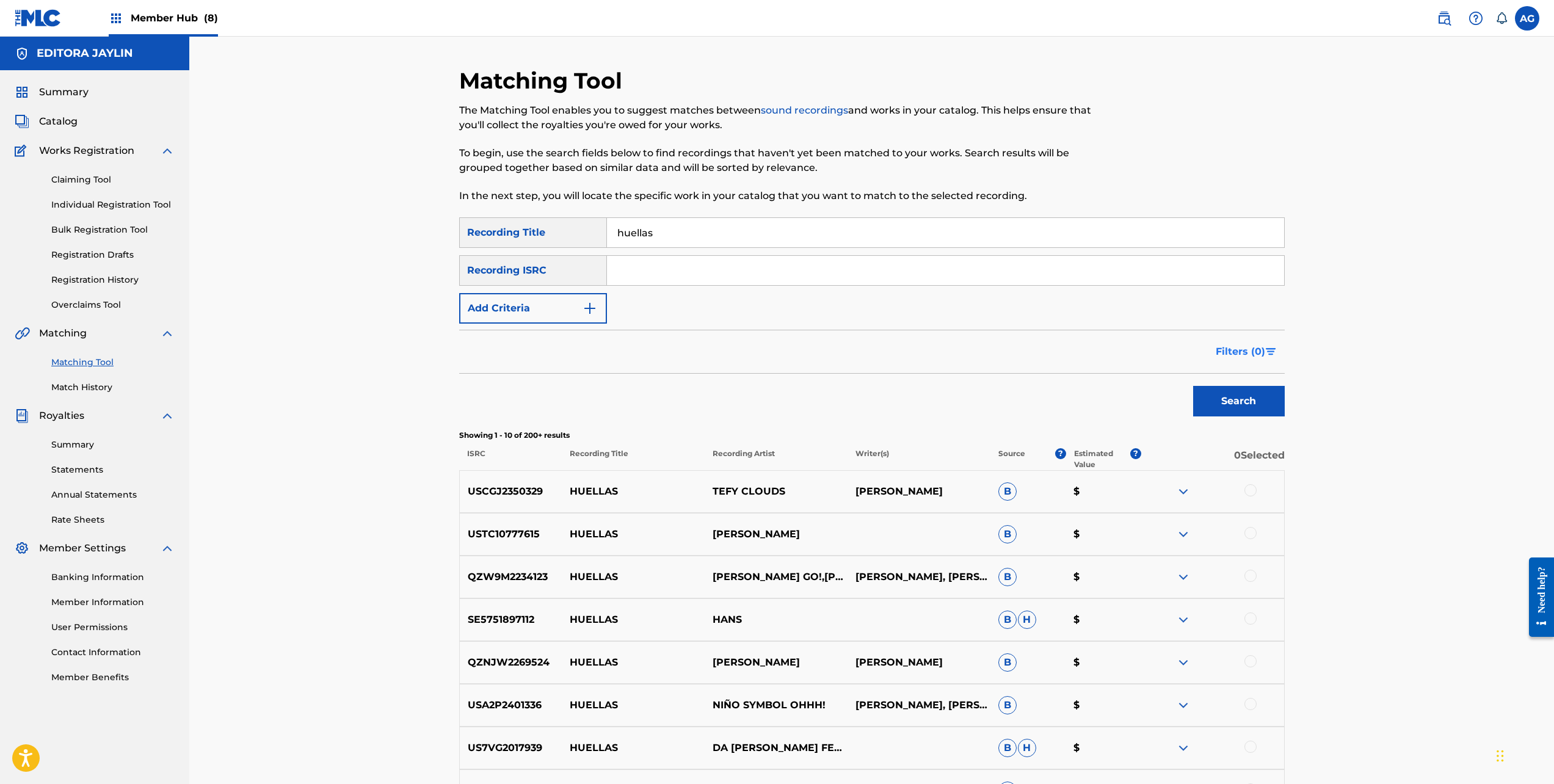
click at [1252, 362] on button "Filters ( 0 )" at bounding box center [1246, 352] width 76 height 30
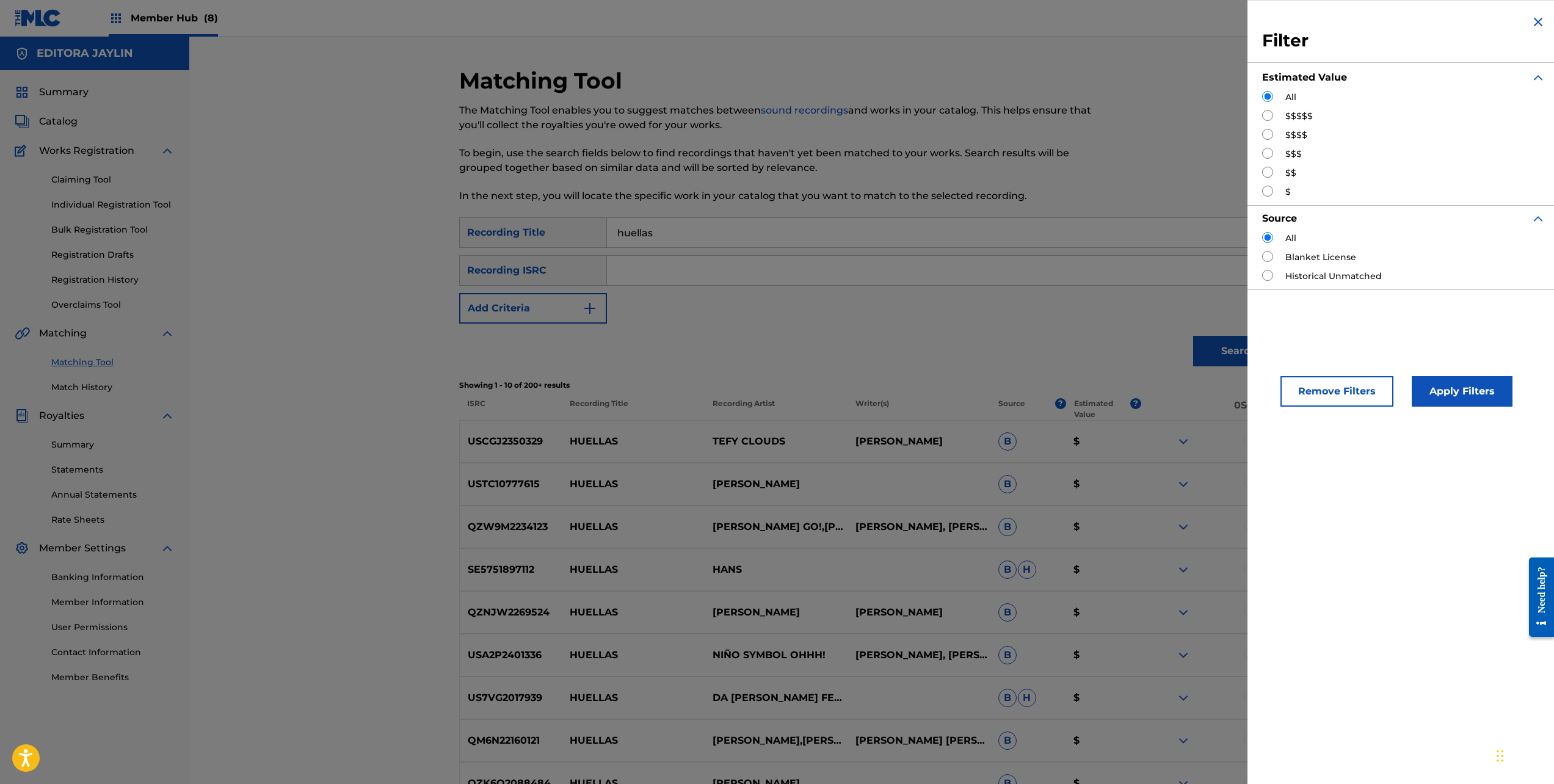
click at [1274, 117] on div "$$$$$" at bounding box center [1404, 116] width 284 height 13
drag, startPoint x: 1273, startPoint y: 116, endPoint x: 1258, endPoint y: 120, distance: 15.5
click at [1271, 116] on input "Search Form" at bounding box center [1268, 115] width 11 height 11
radio input "true"
click at [1258, 120] on div "Filter Estimated Value All $$$$$ $$$$ $$$ $$ $ Source All Blanket License Histo…" at bounding box center [1404, 152] width 312 height 304
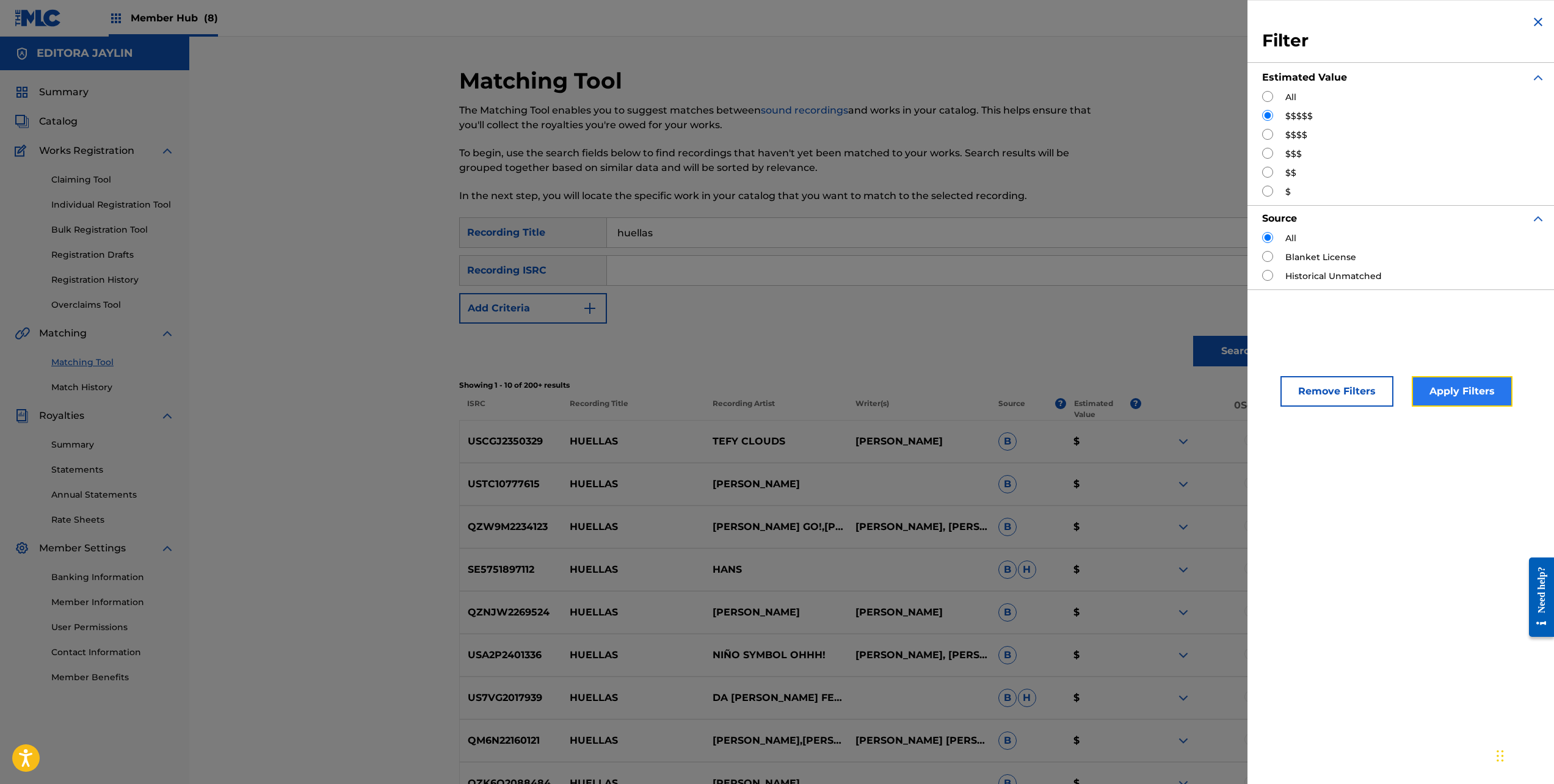
click at [1461, 387] on button "Apply Filters" at bounding box center [1463, 392] width 101 height 30
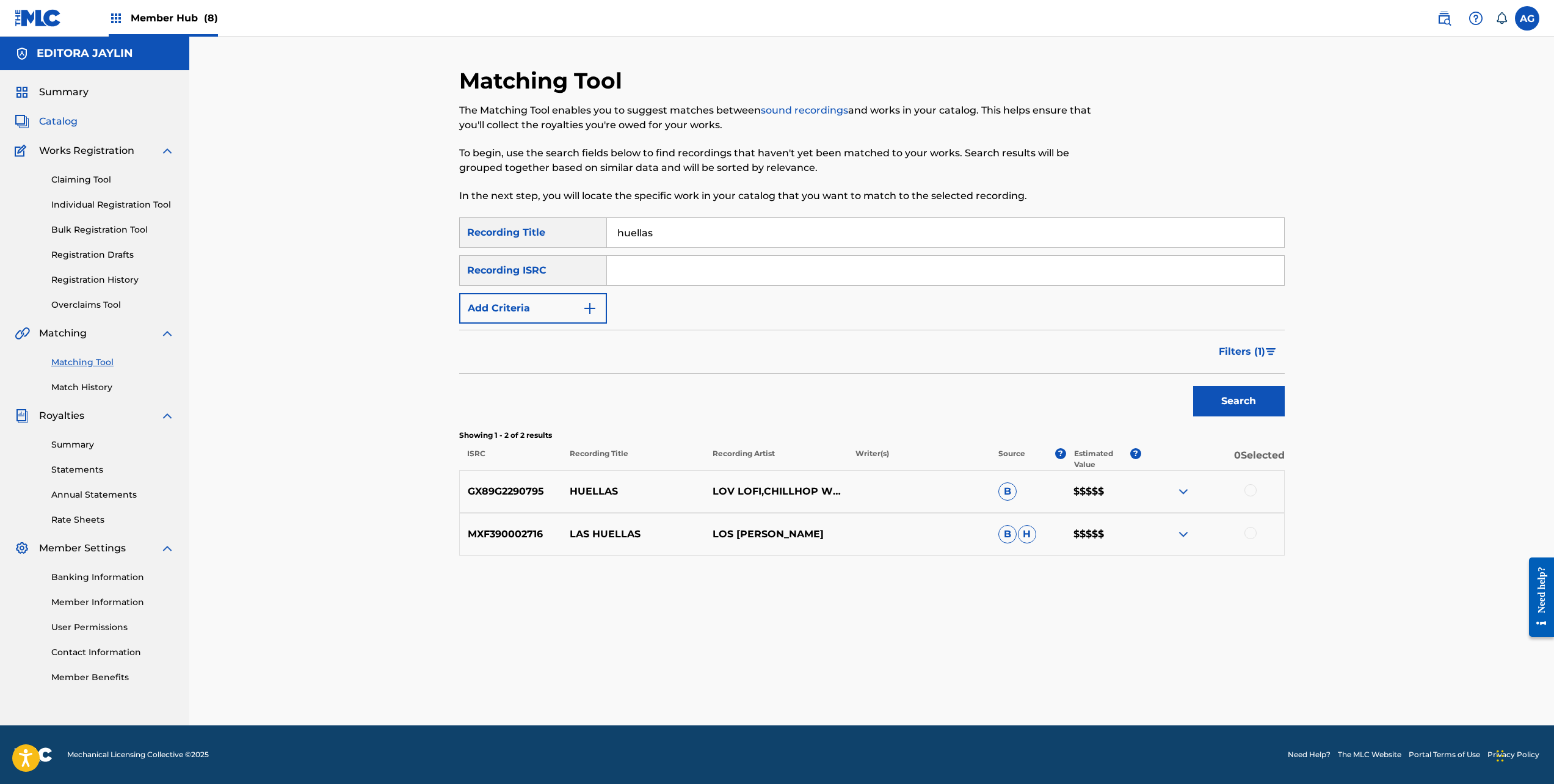
click at [66, 126] on span "Catalog" at bounding box center [58, 122] width 38 height 14
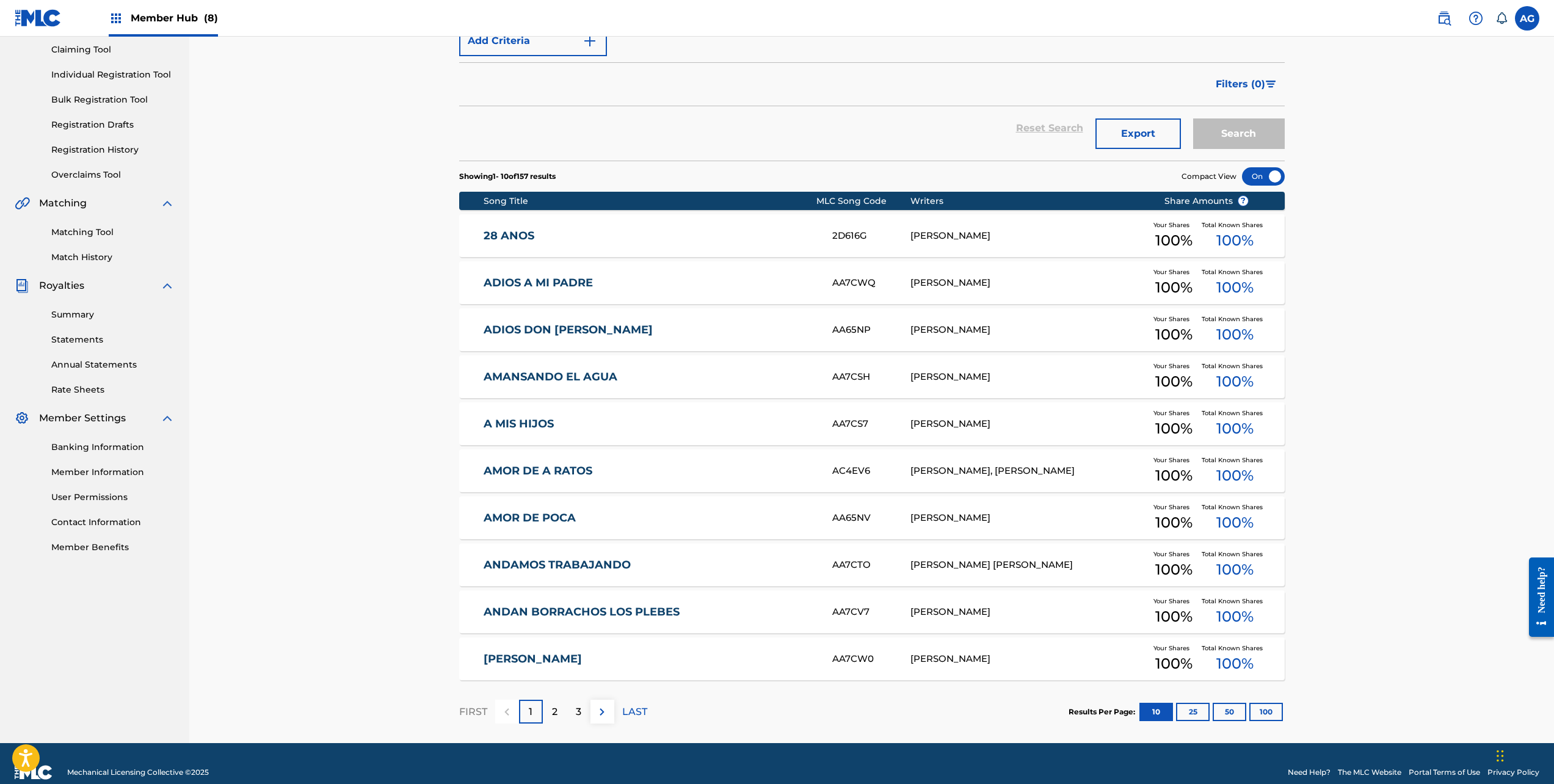
scroll to position [147, 0]
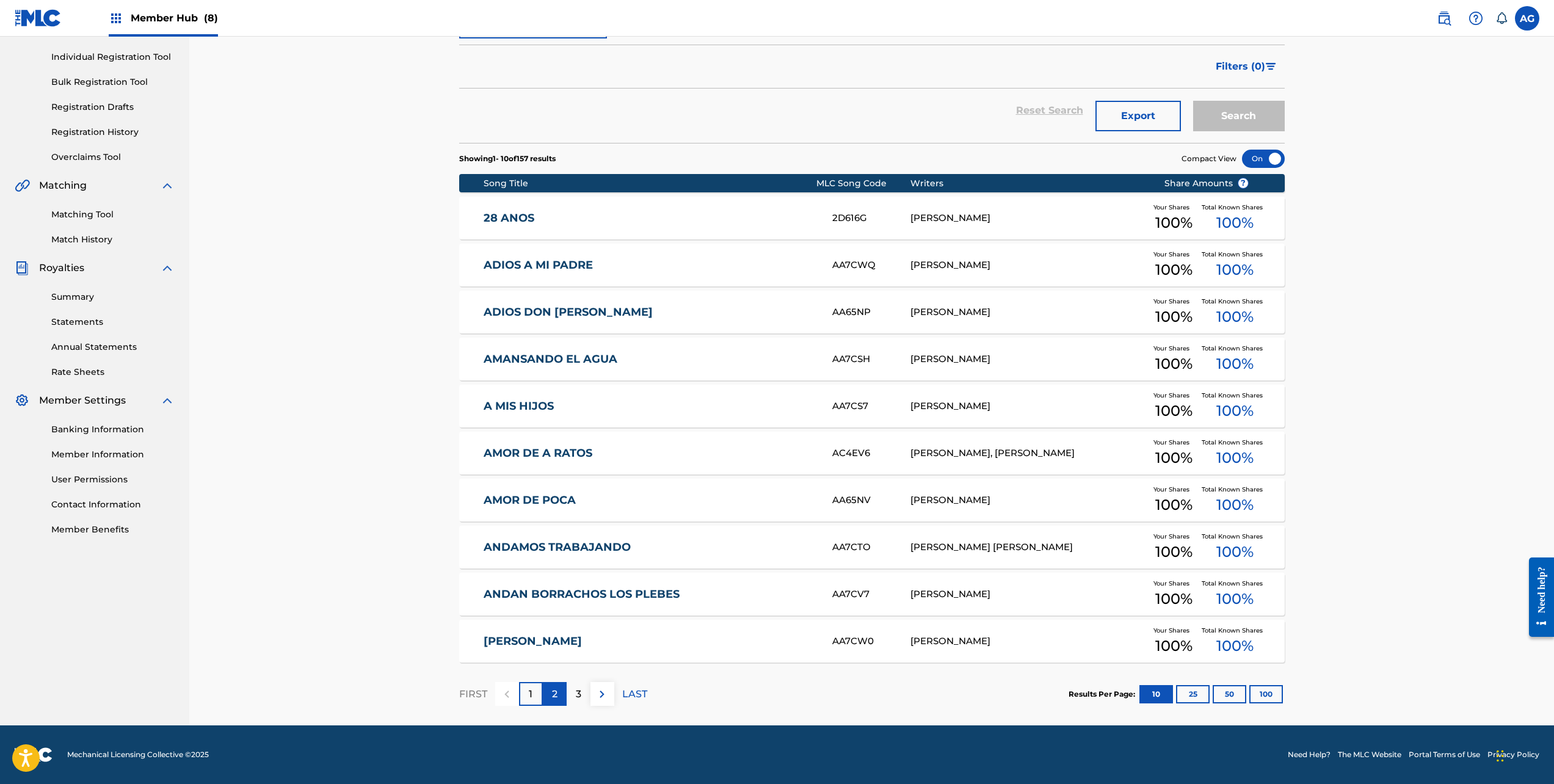
click at [556, 695] on p "2" at bounding box center [554, 694] width 6 height 14
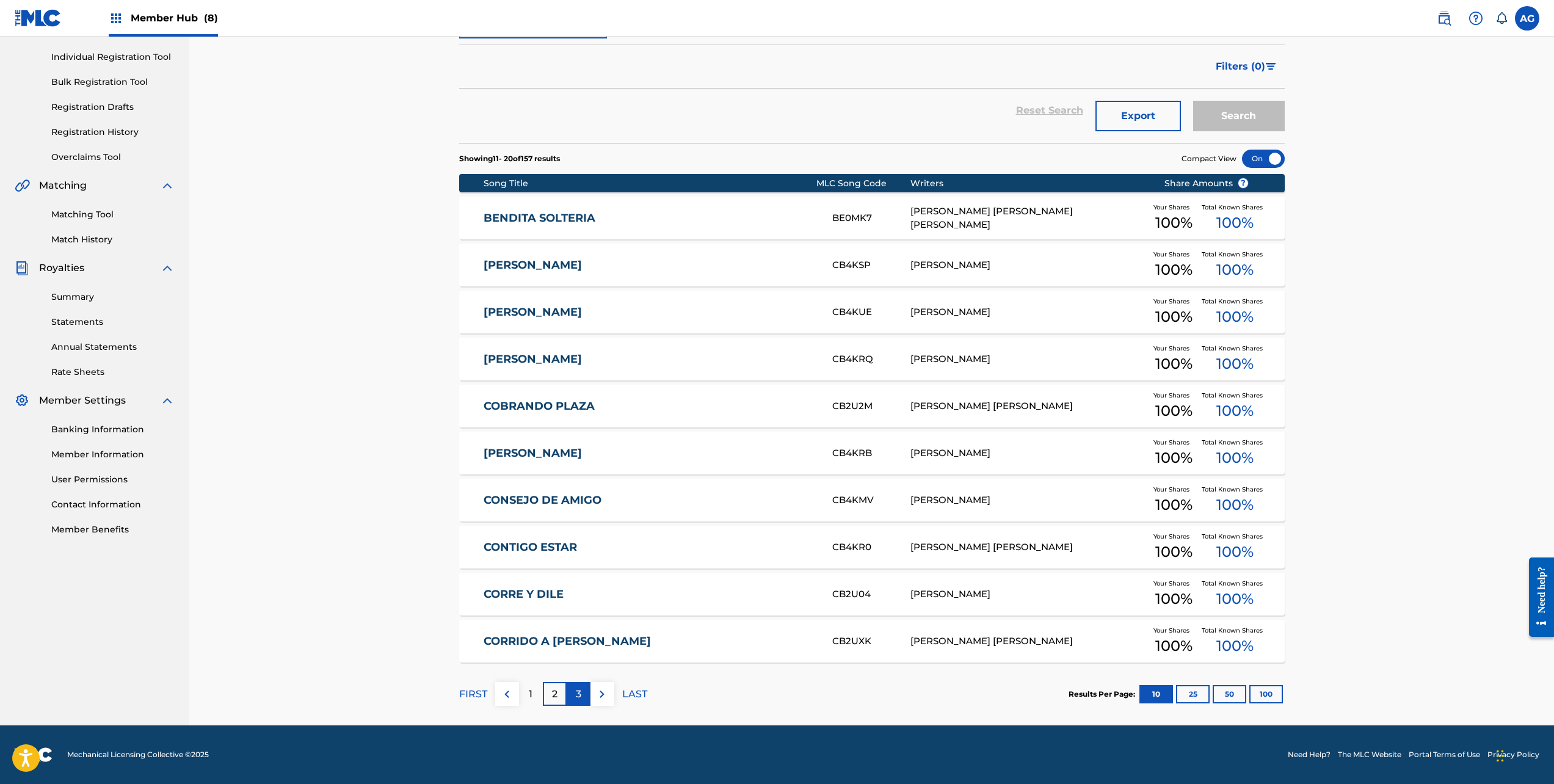
click at [570, 692] on div "3" at bounding box center [578, 694] width 24 height 24
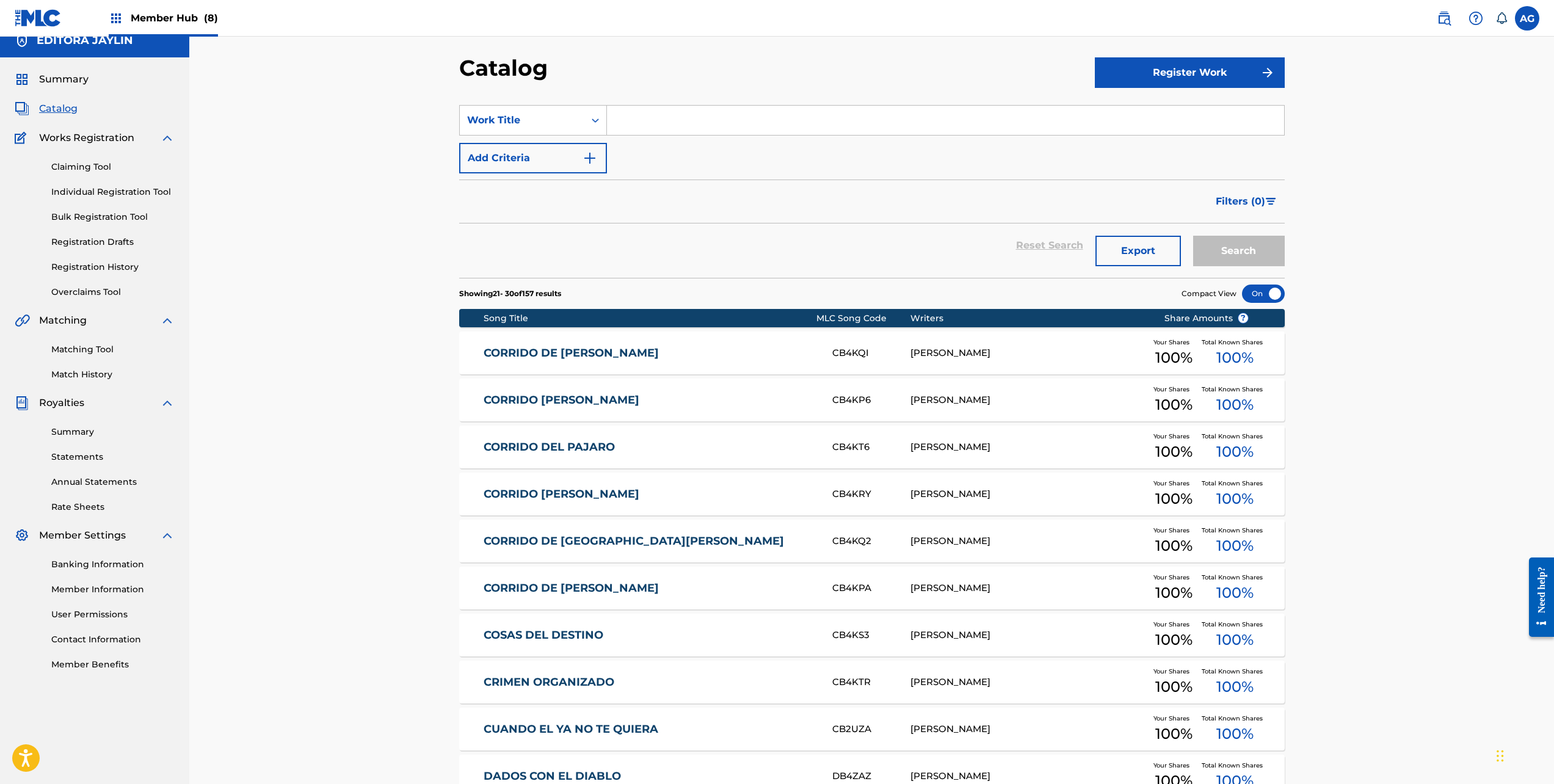
scroll to position [0, 0]
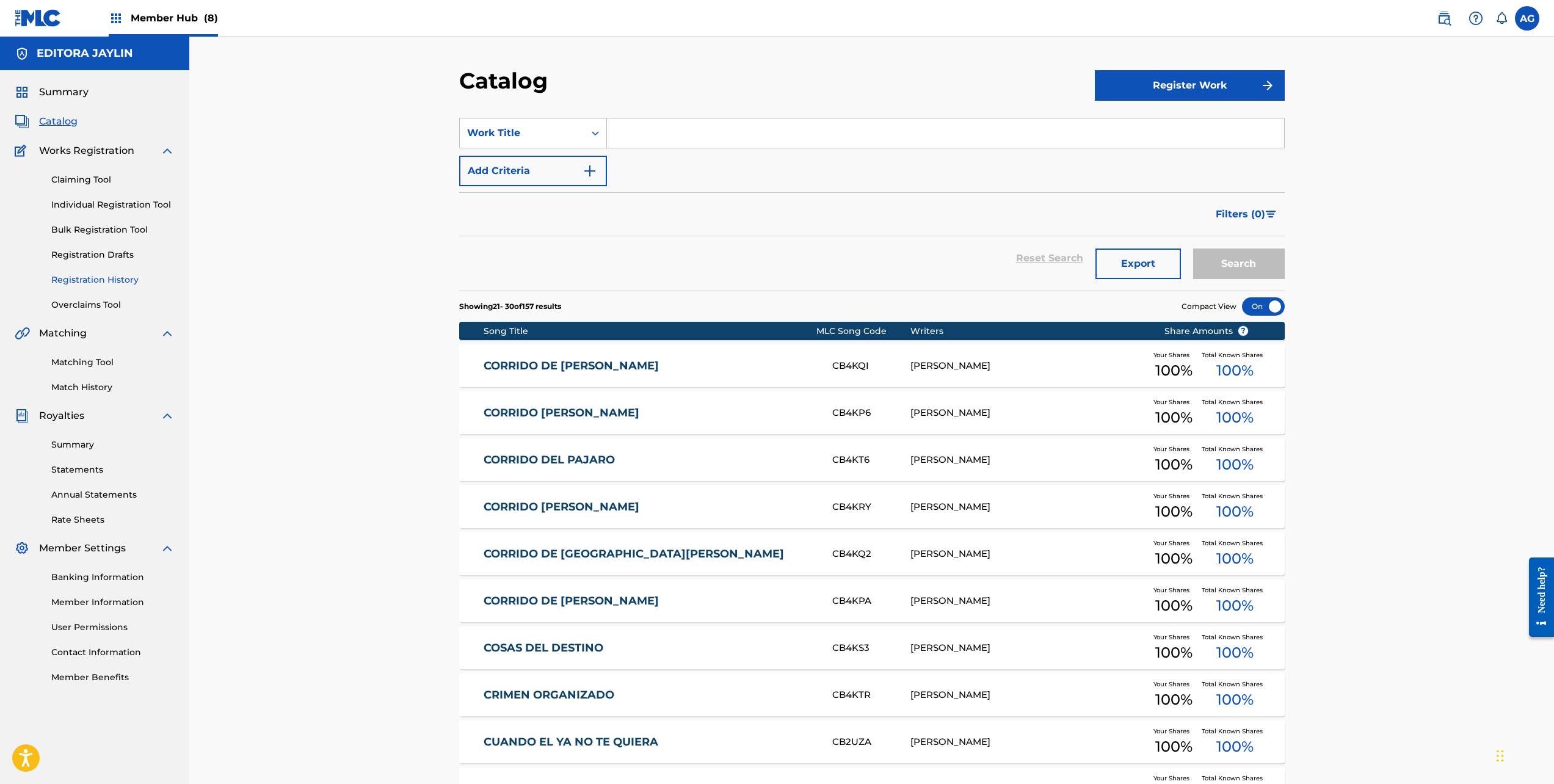
click at [91, 279] on link "Registration History" at bounding box center [113, 280] width 123 height 13
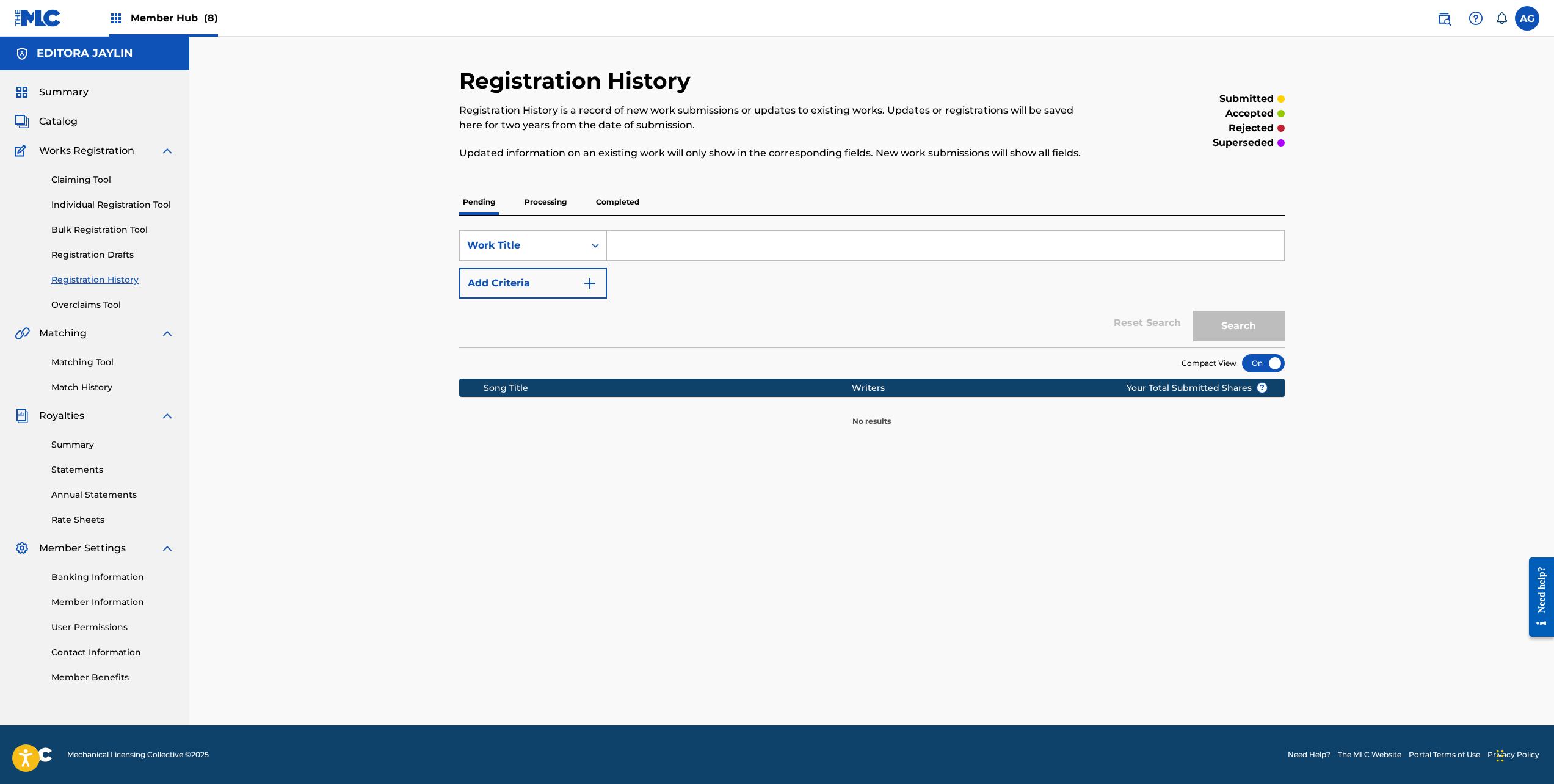
click at [613, 199] on p "Completed" at bounding box center [618, 202] width 50 height 26
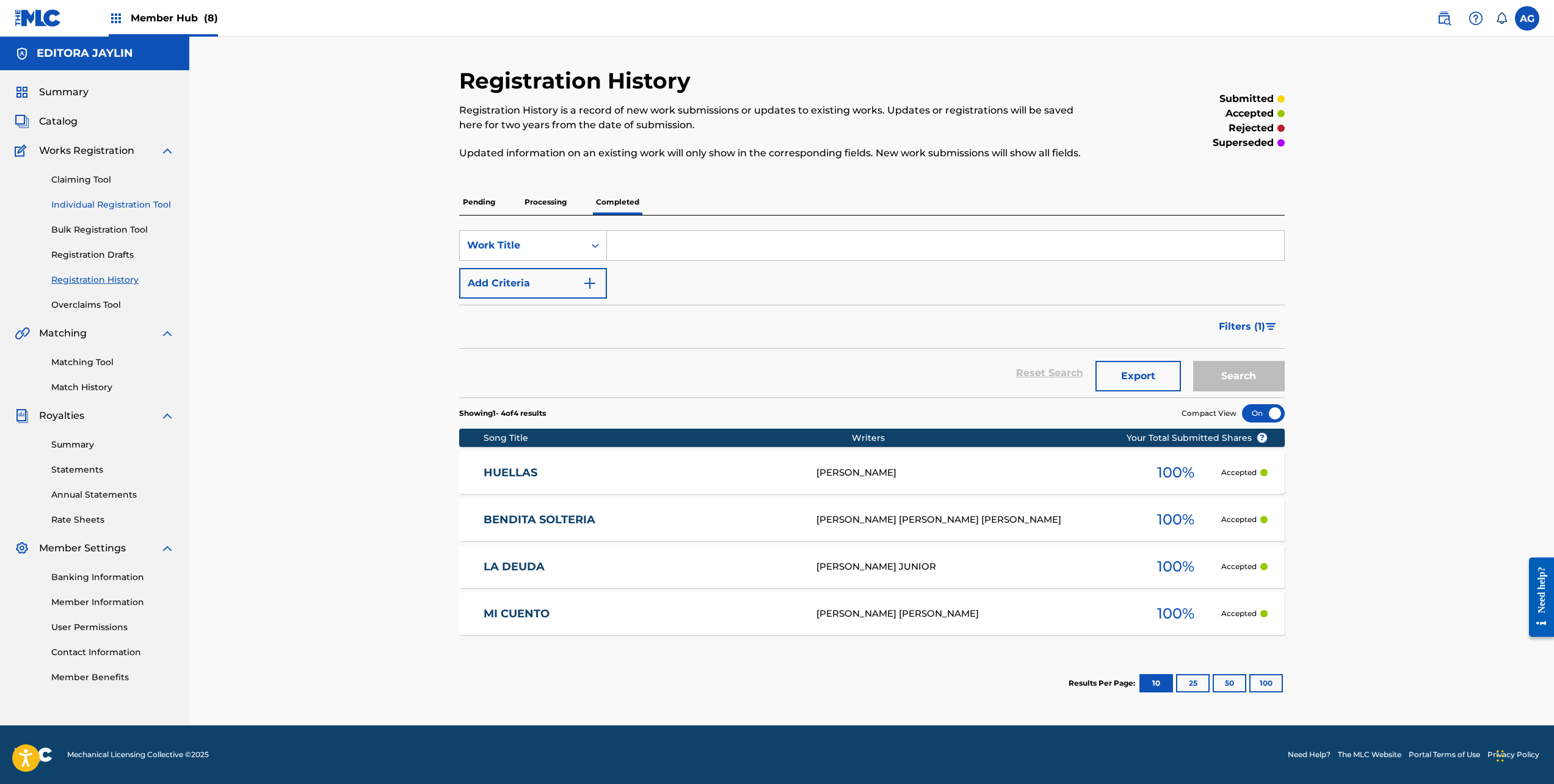
click at [106, 206] on link "Individual Registration Tool" at bounding box center [113, 205] width 123 height 13
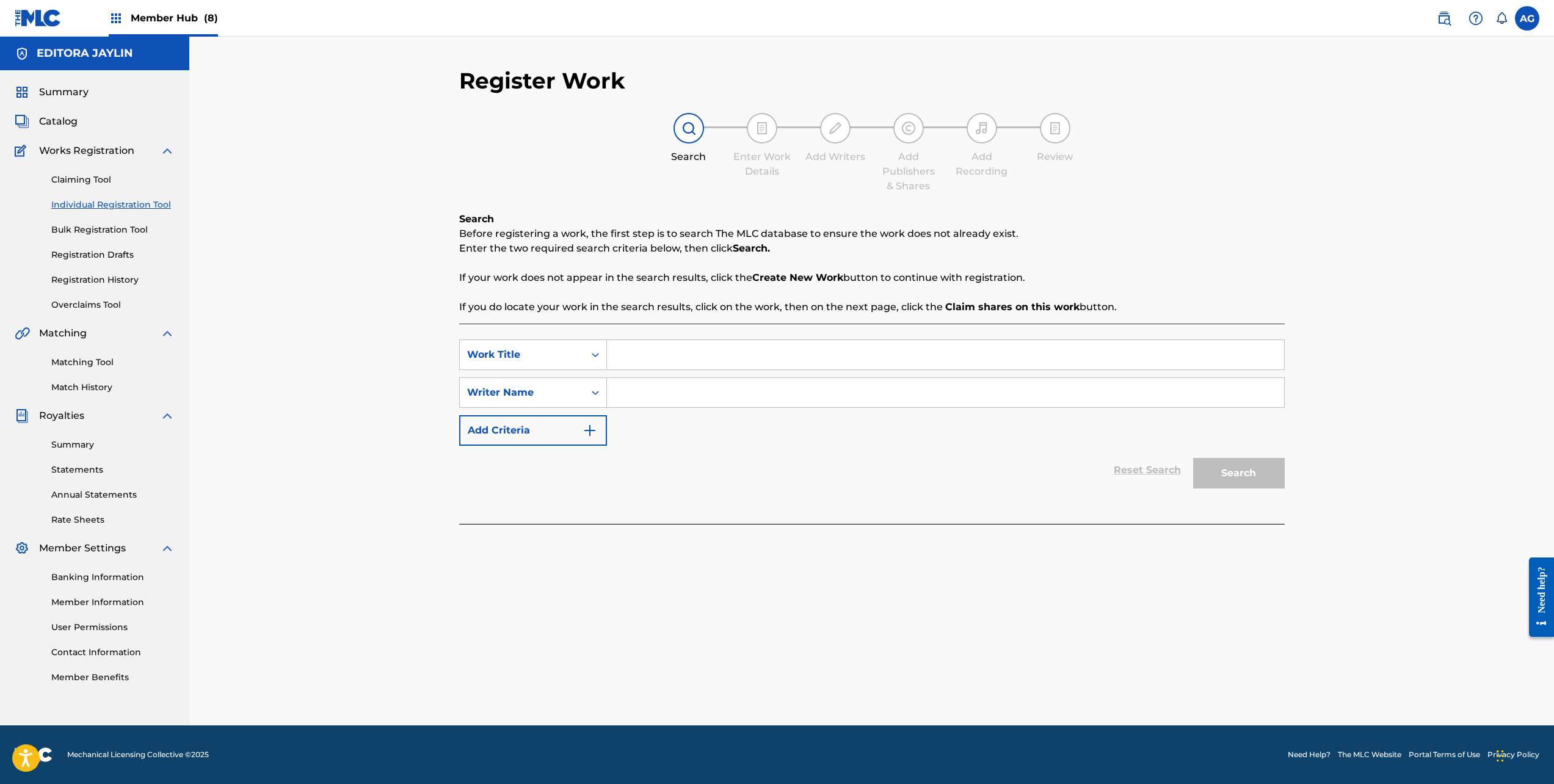
click at [76, 375] on div "Matching Tool Match History" at bounding box center [95, 367] width 160 height 53
click at [84, 388] on link "Match History" at bounding box center [113, 388] width 123 height 13
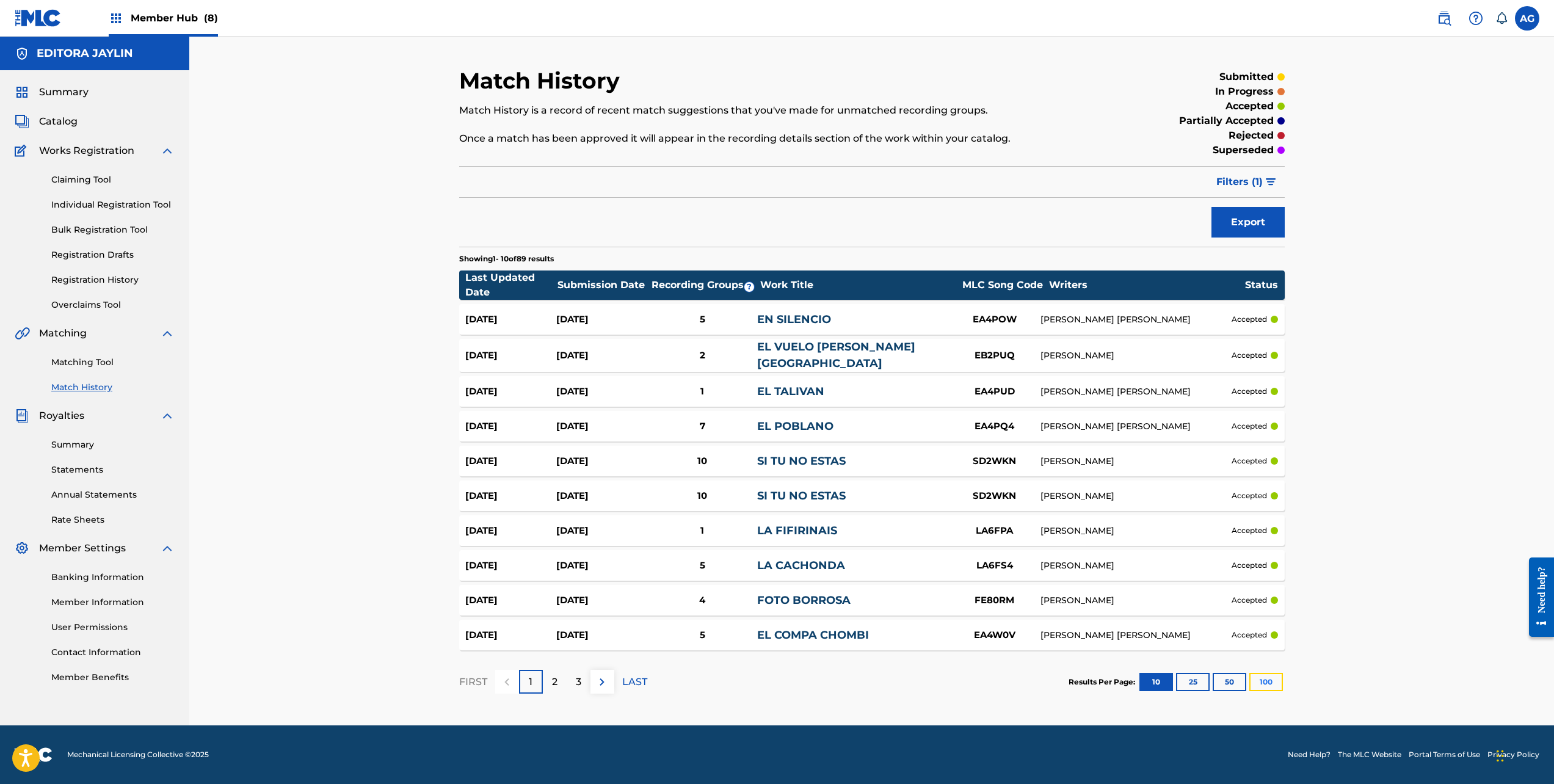
click at [1271, 683] on button "100" at bounding box center [1266, 681] width 34 height 18
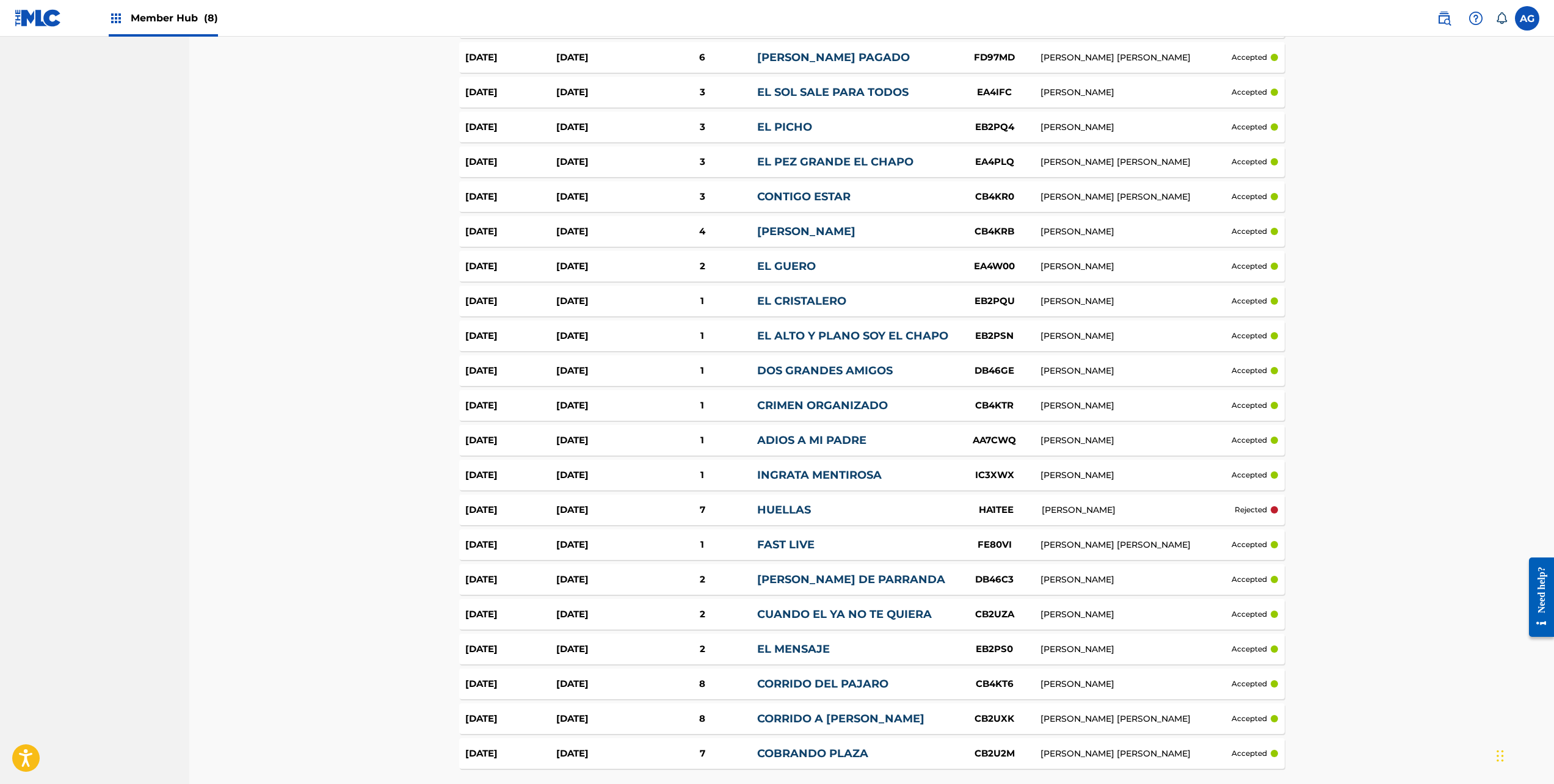
scroll to position [2732, 0]
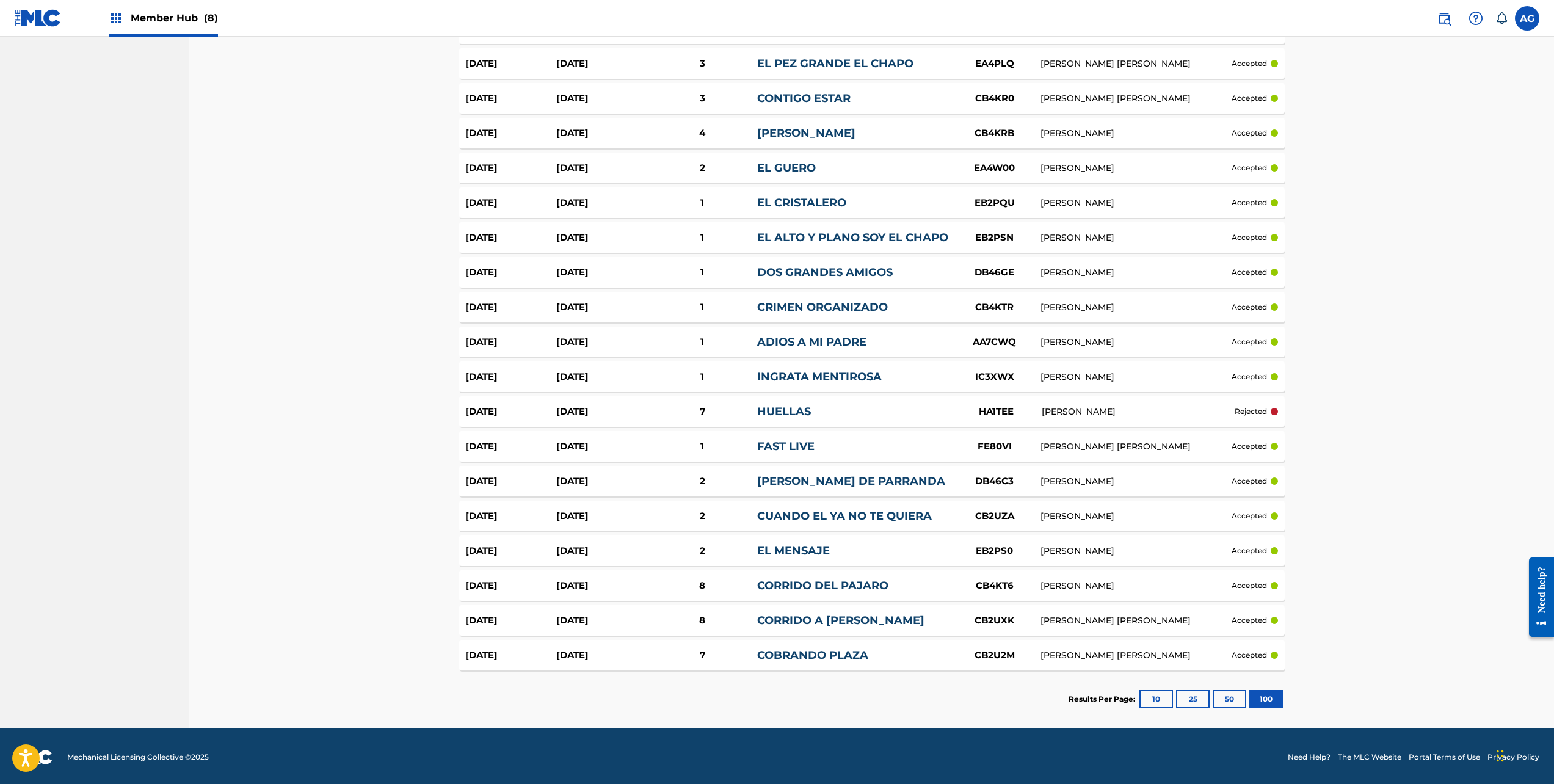
drag, startPoint x: 333, startPoint y: 525, endPoint x: 325, endPoint y: 615, distance: 90.4
click at [757, 405] on link "HUELLAS" at bounding box center [783, 411] width 54 height 14
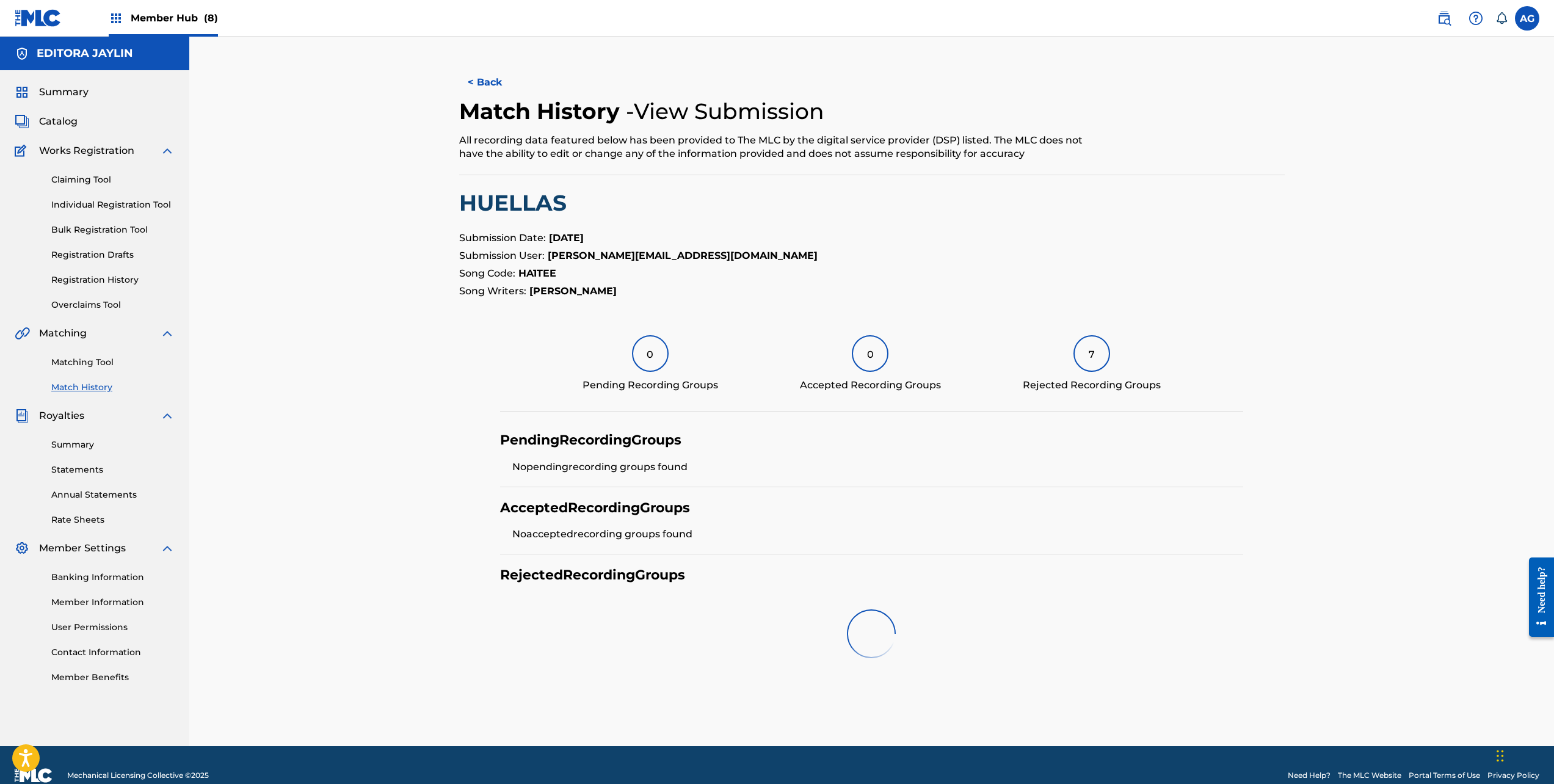
click at [1077, 362] on div "7" at bounding box center [1092, 354] width 37 height 37
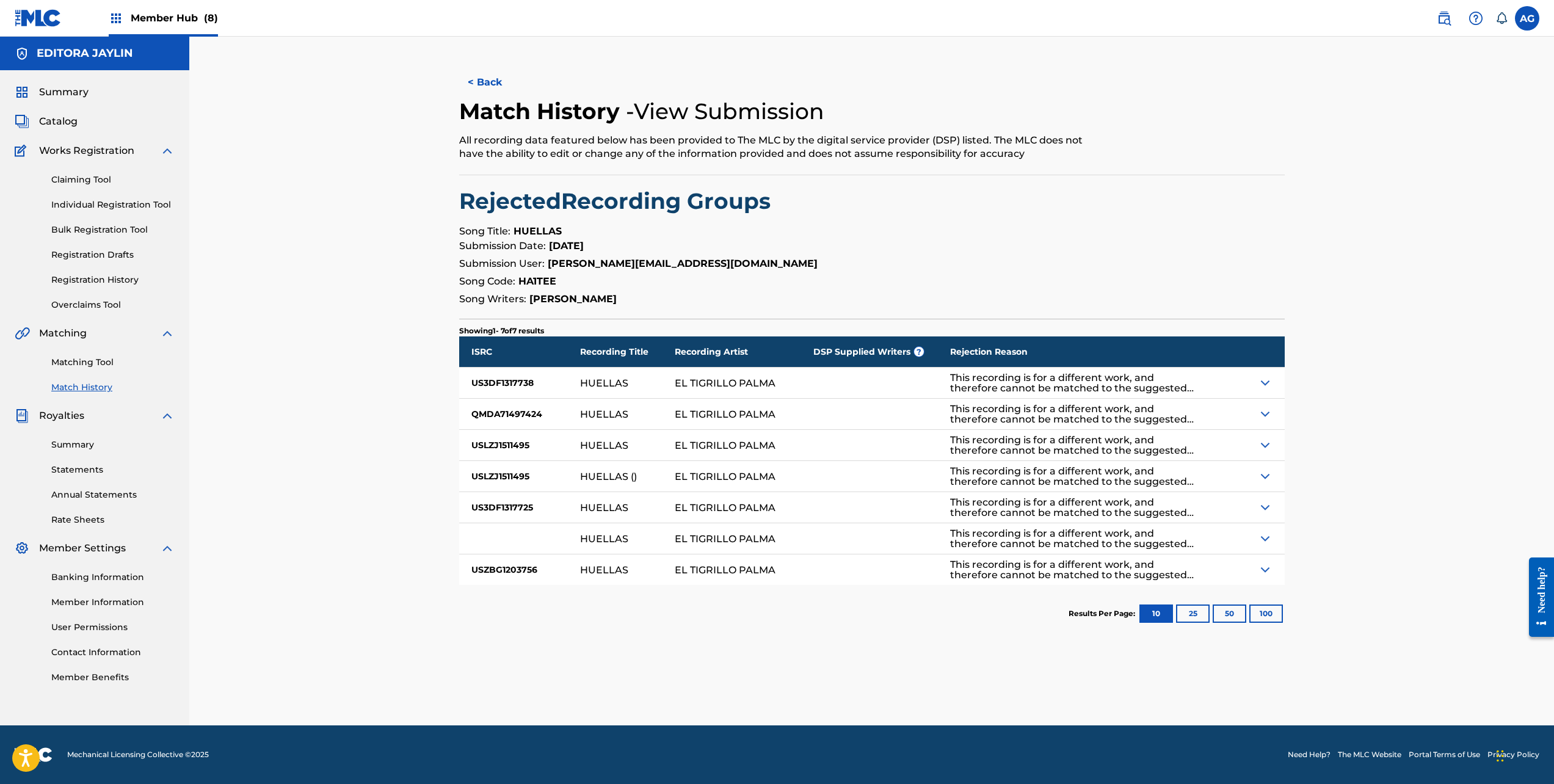
click at [1264, 388] on img at bounding box center [1266, 383] width 14 height 14
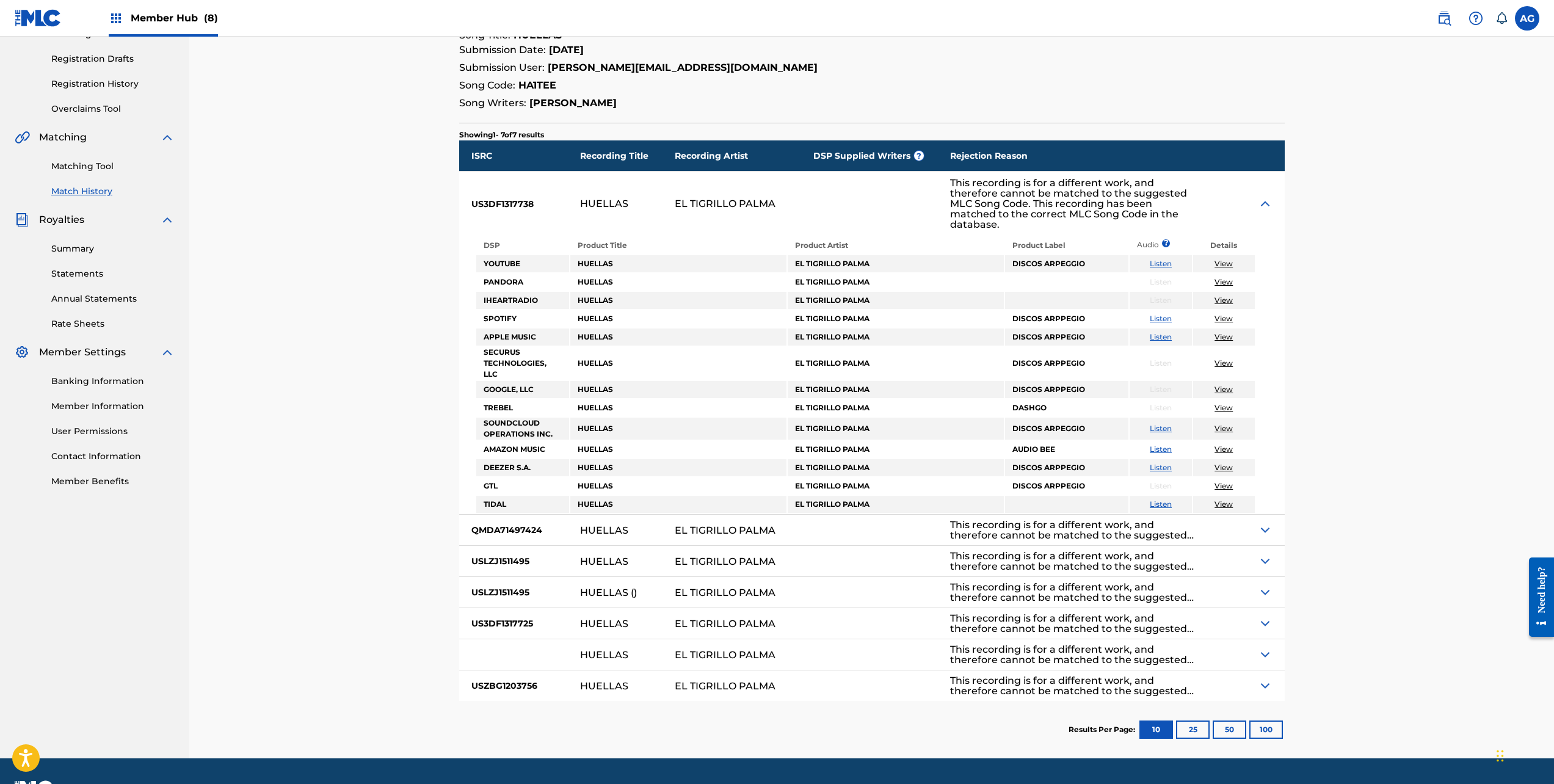
scroll to position [229, 0]
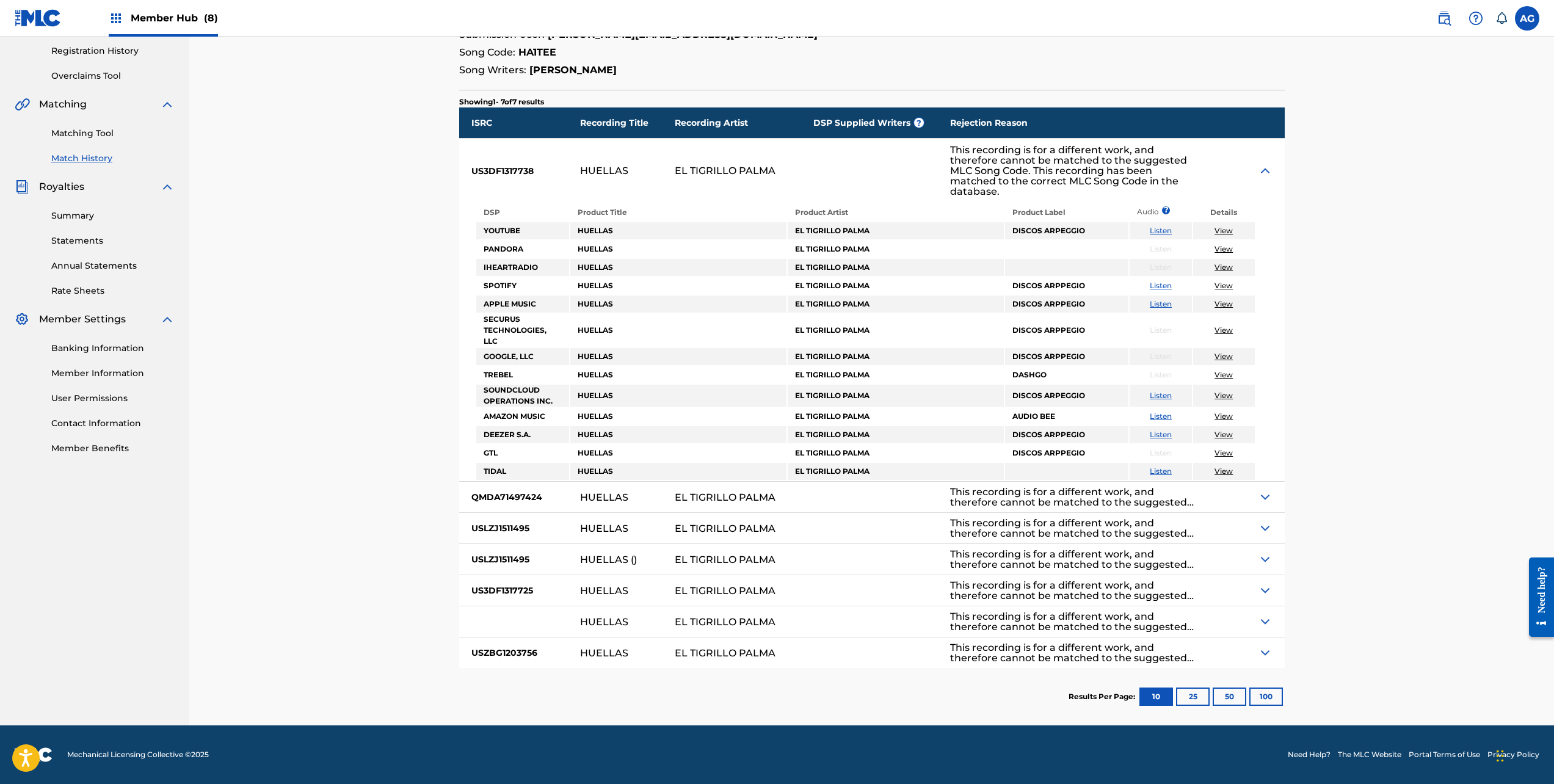
click at [1266, 497] on img at bounding box center [1266, 497] width 14 height 14
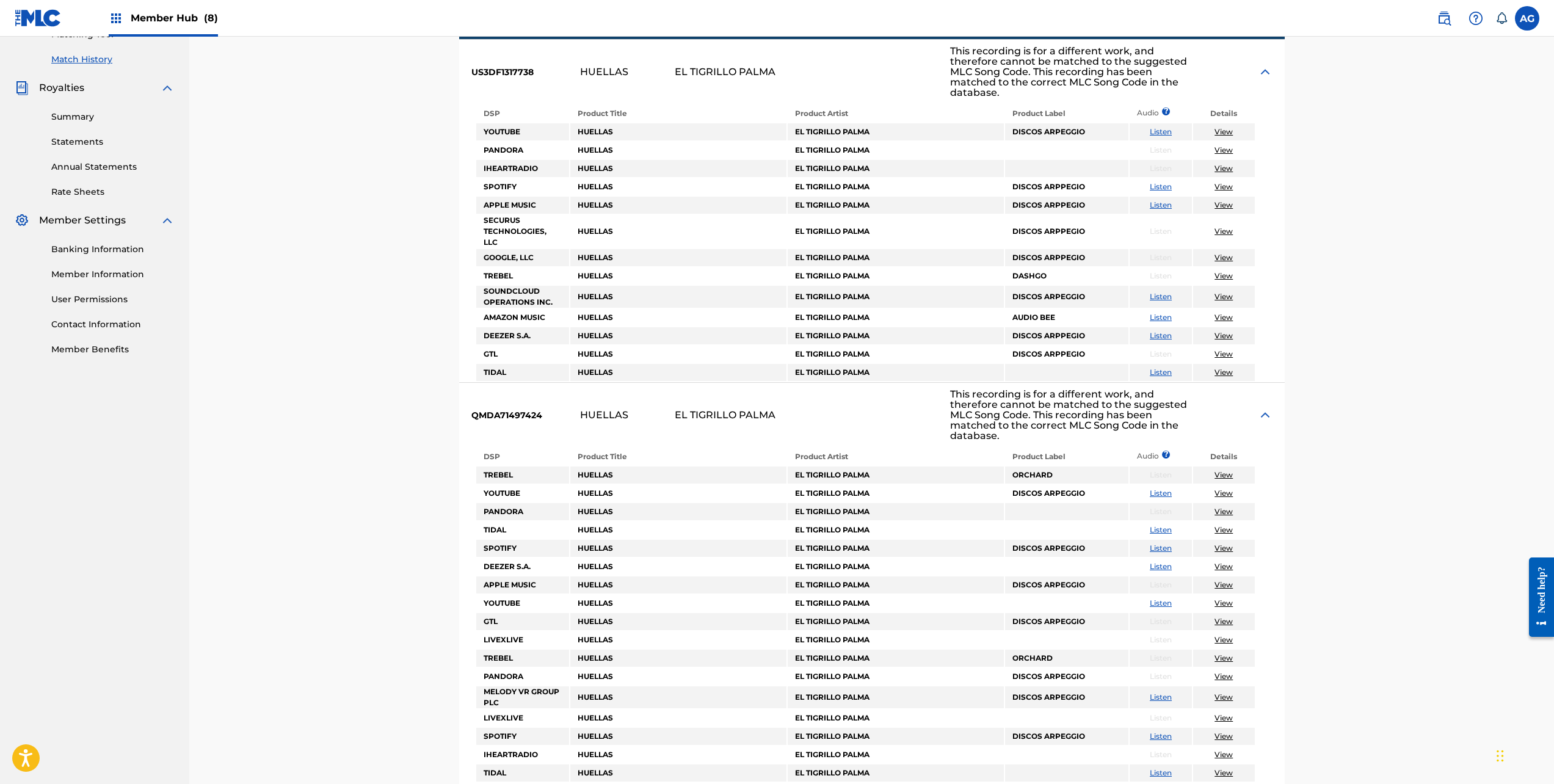
scroll to position [534, 0]
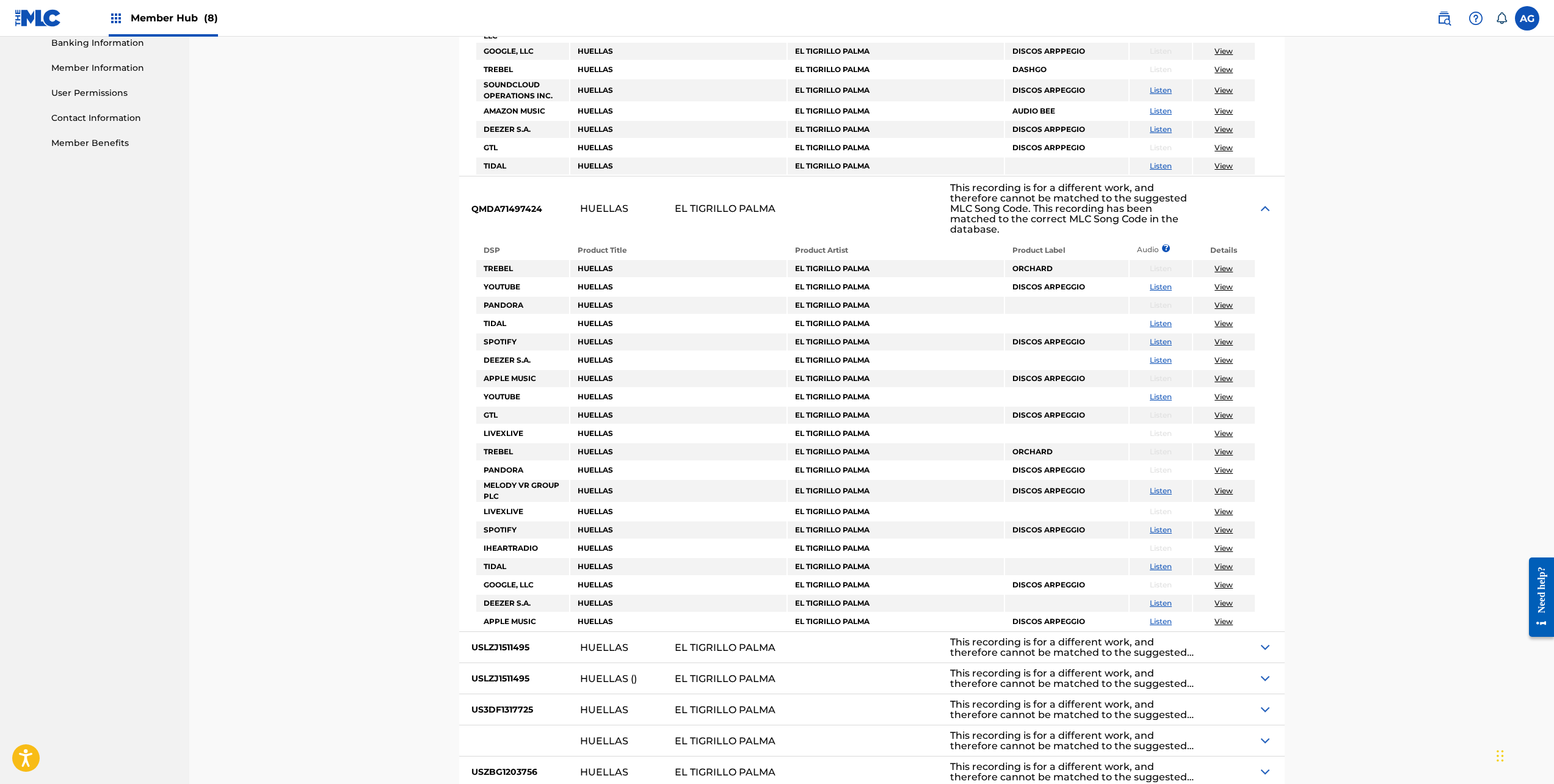
click at [1264, 649] on img at bounding box center [1266, 647] width 14 height 14
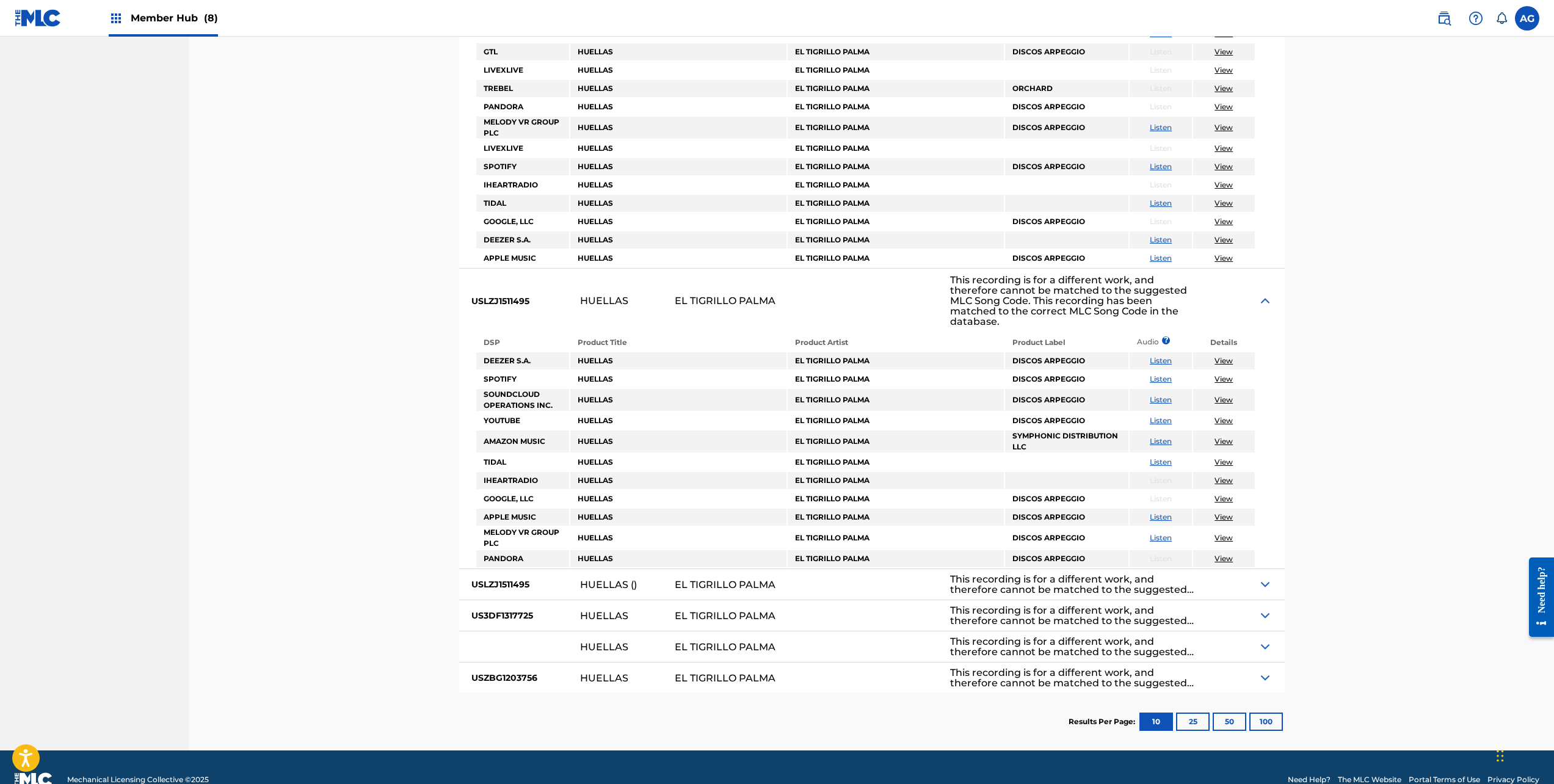
scroll to position [901, 0]
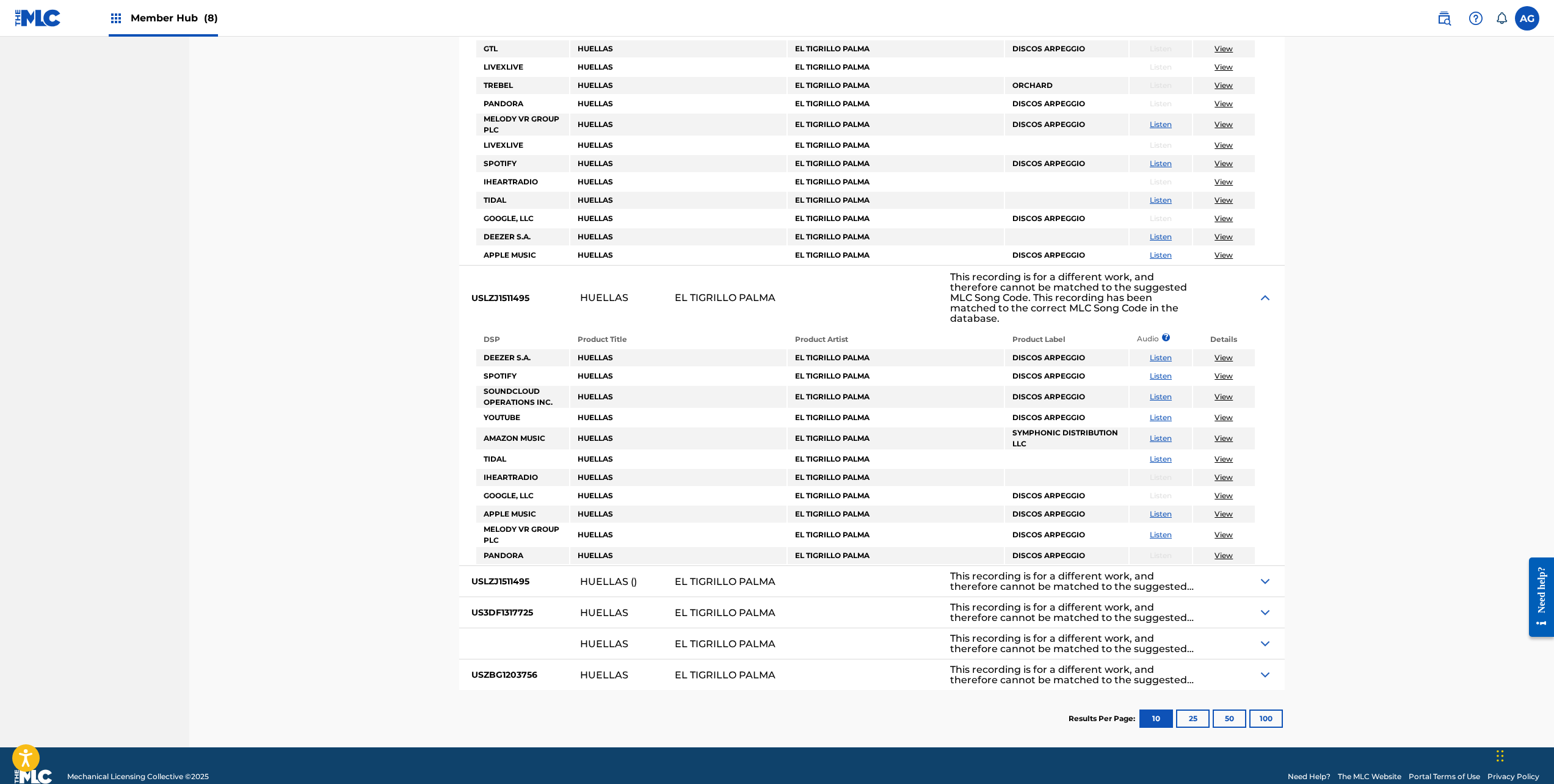
click at [1261, 589] on div at bounding box center [1258, 581] width 53 height 30
click at [1268, 582] on img at bounding box center [1266, 581] width 14 height 14
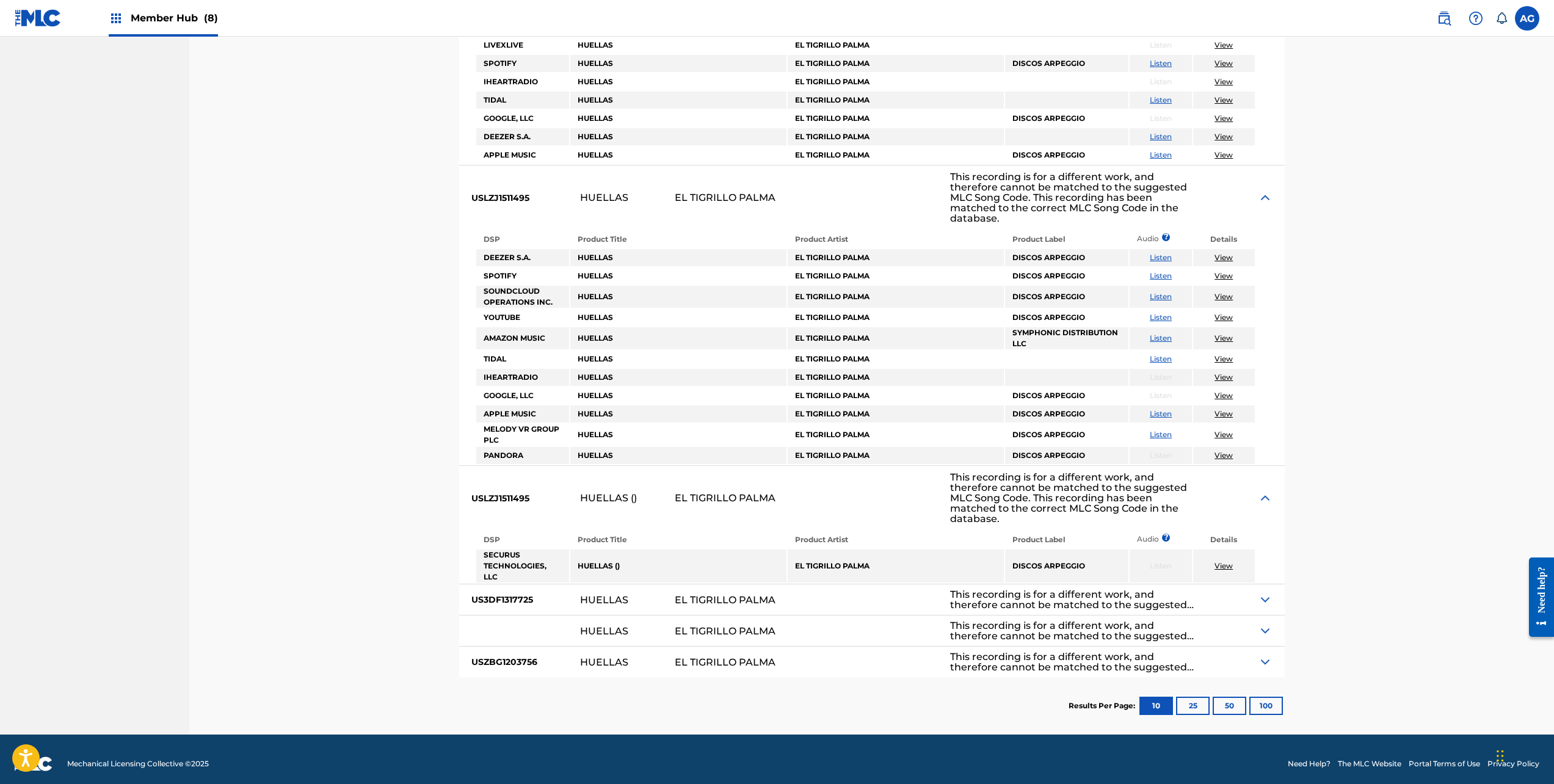
scroll to position [1010, 0]
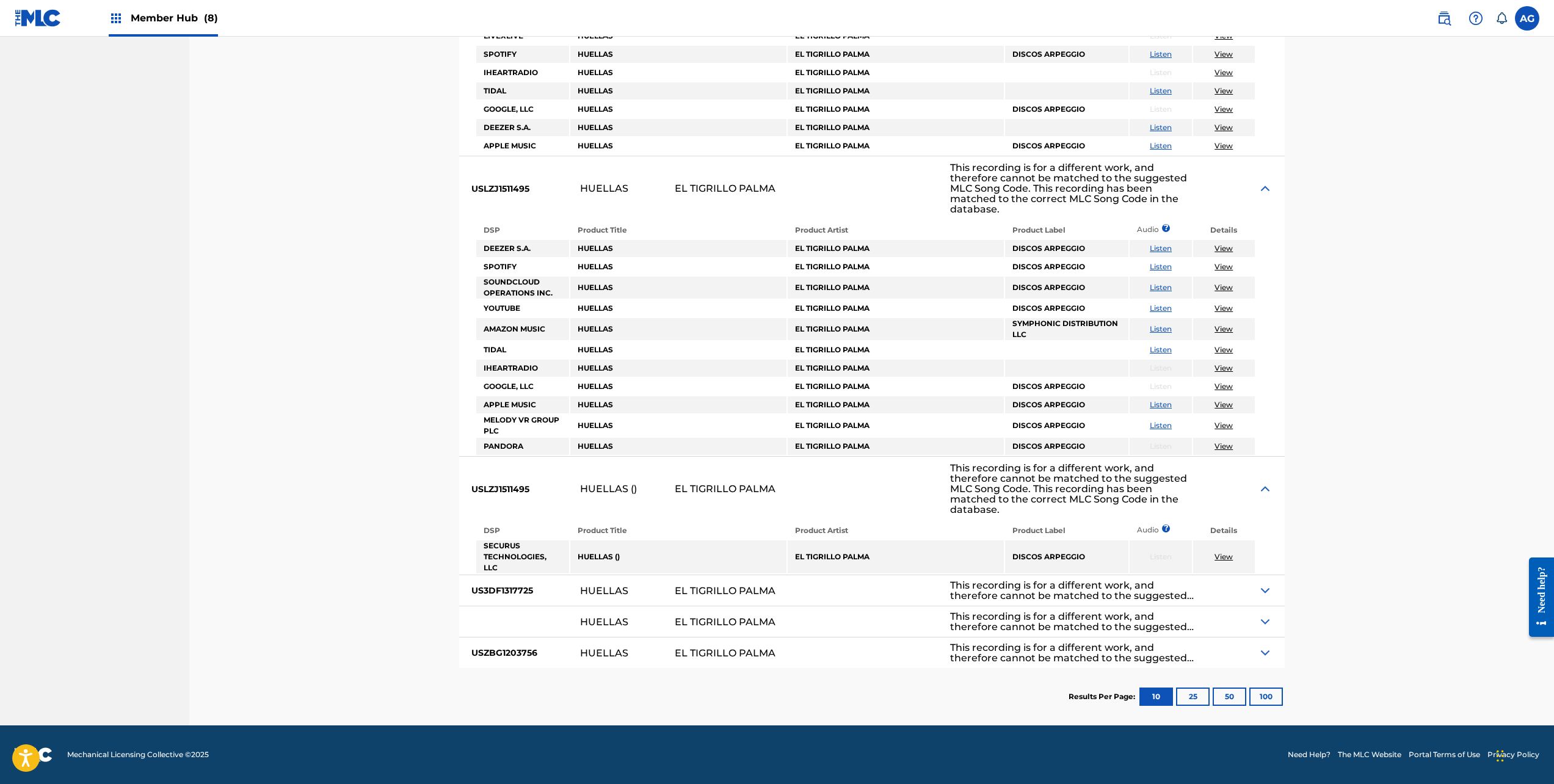
click at [1263, 595] on img at bounding box center [1266, 590] width 14 height 14
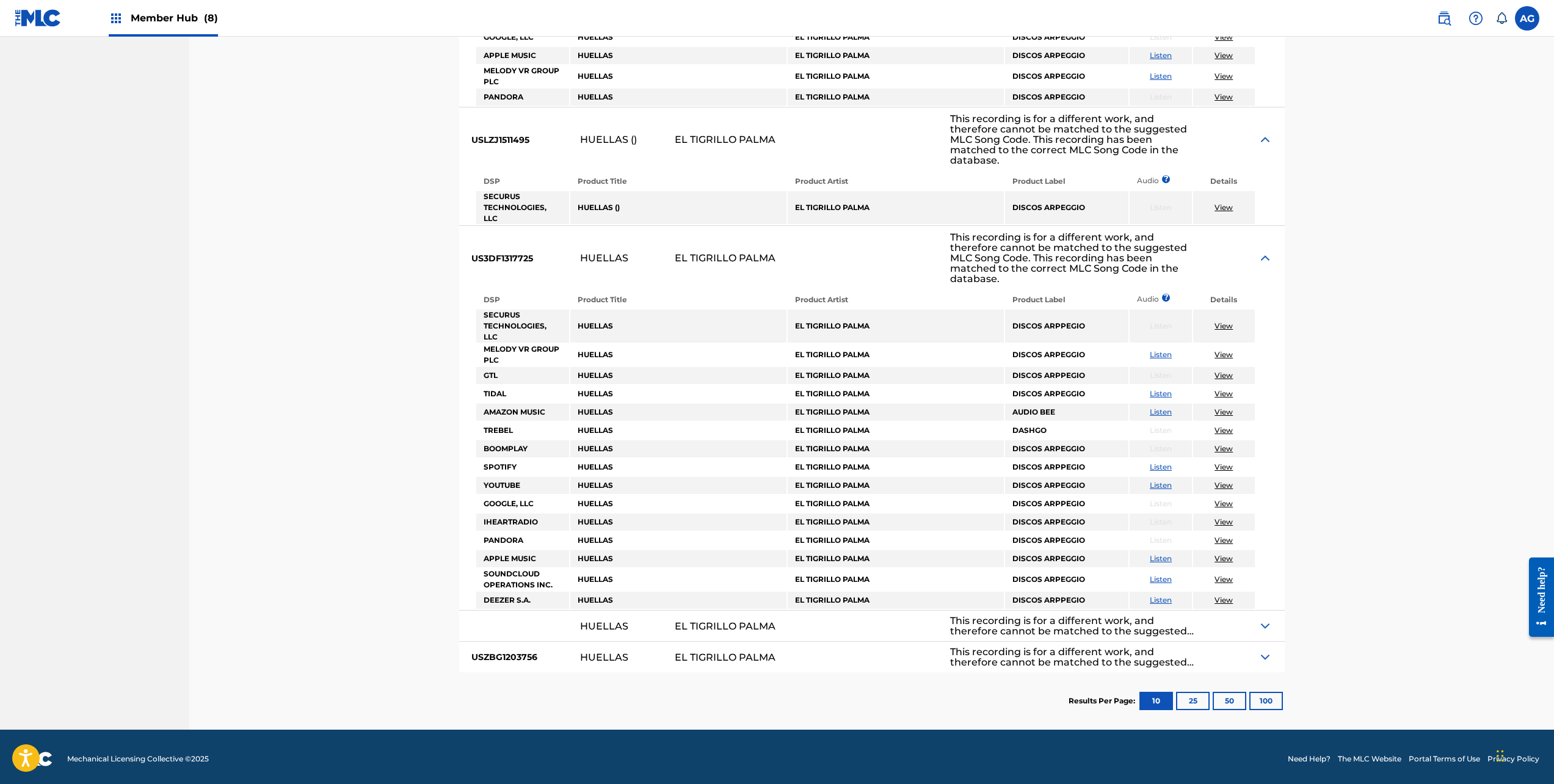
scroll to position [1363, 0]
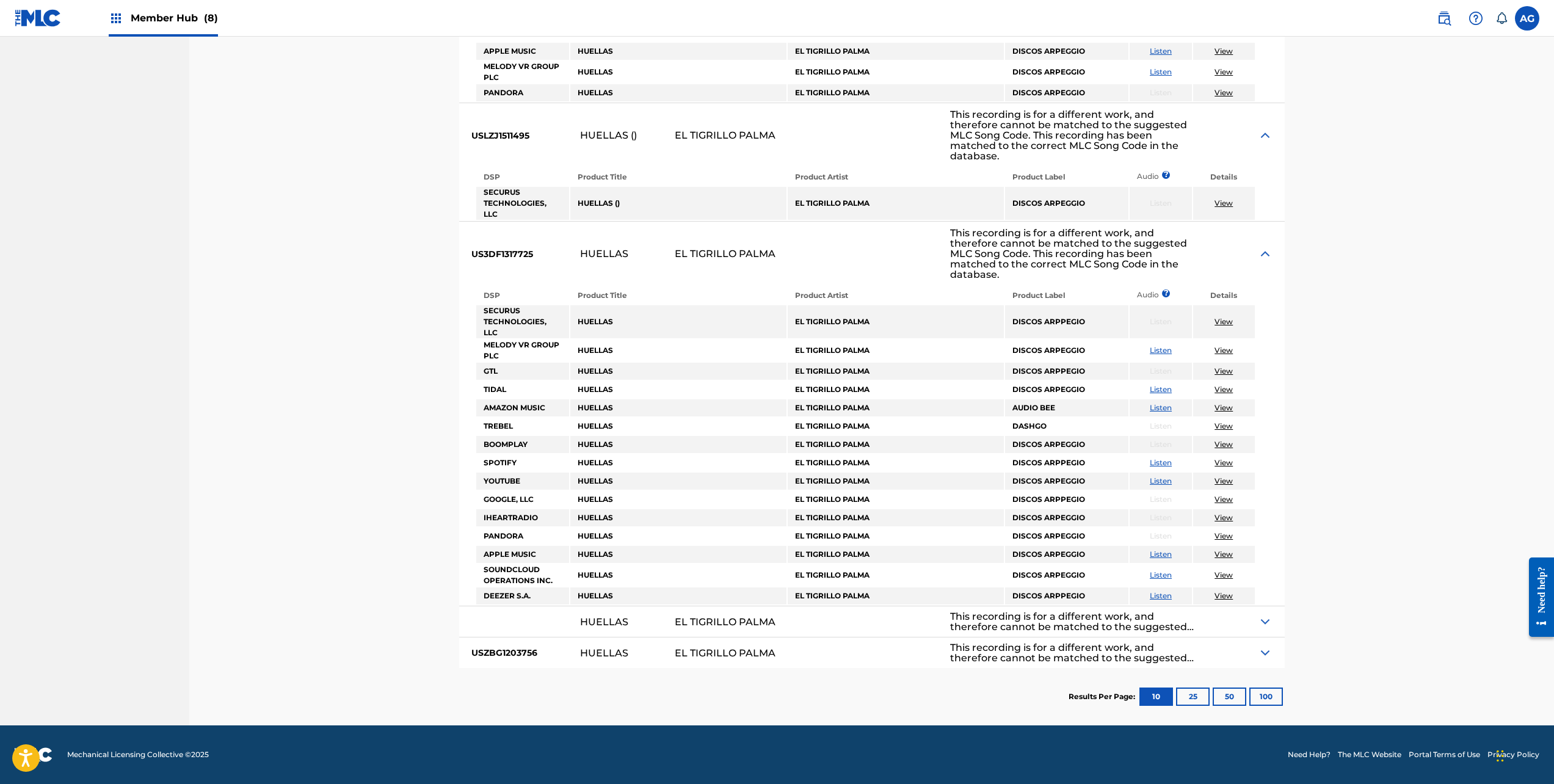
click at [1268, 618] on img at bounding box center [1266, 621] width 14 height 14
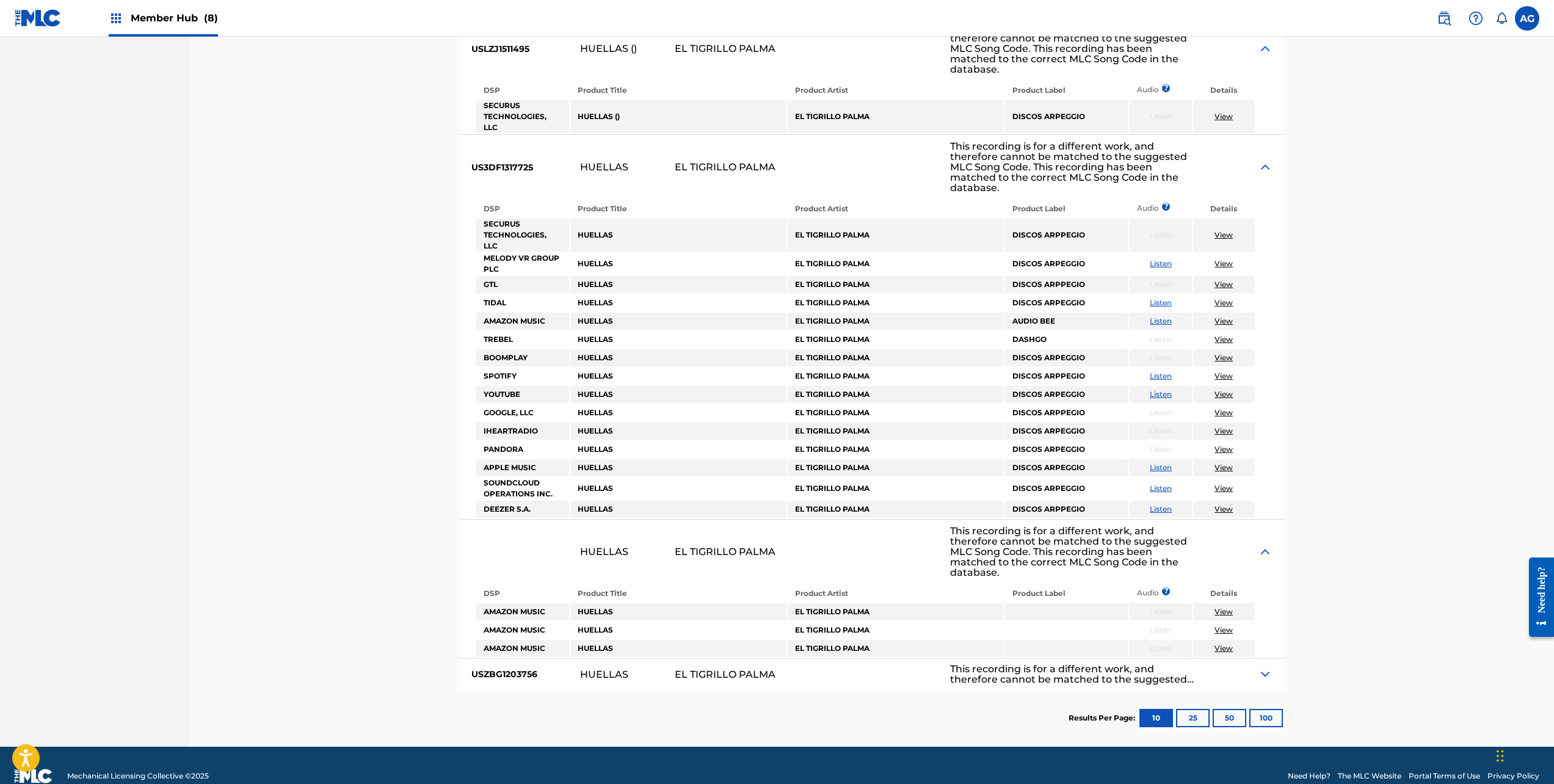
scroll to position [1471, 0]
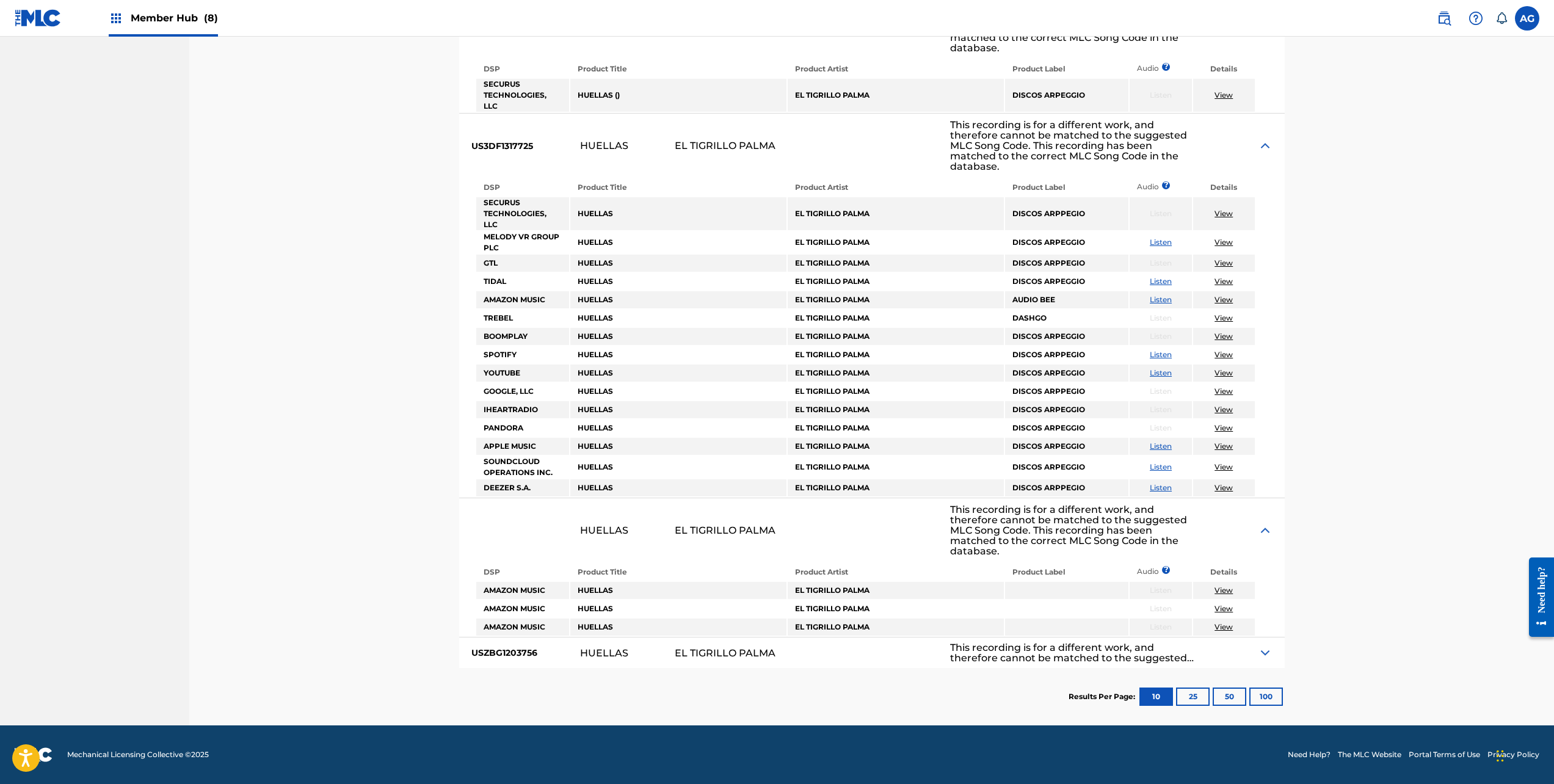
click at [1270, 650] on img at bounding box center [1266, 653] width 14 height 14
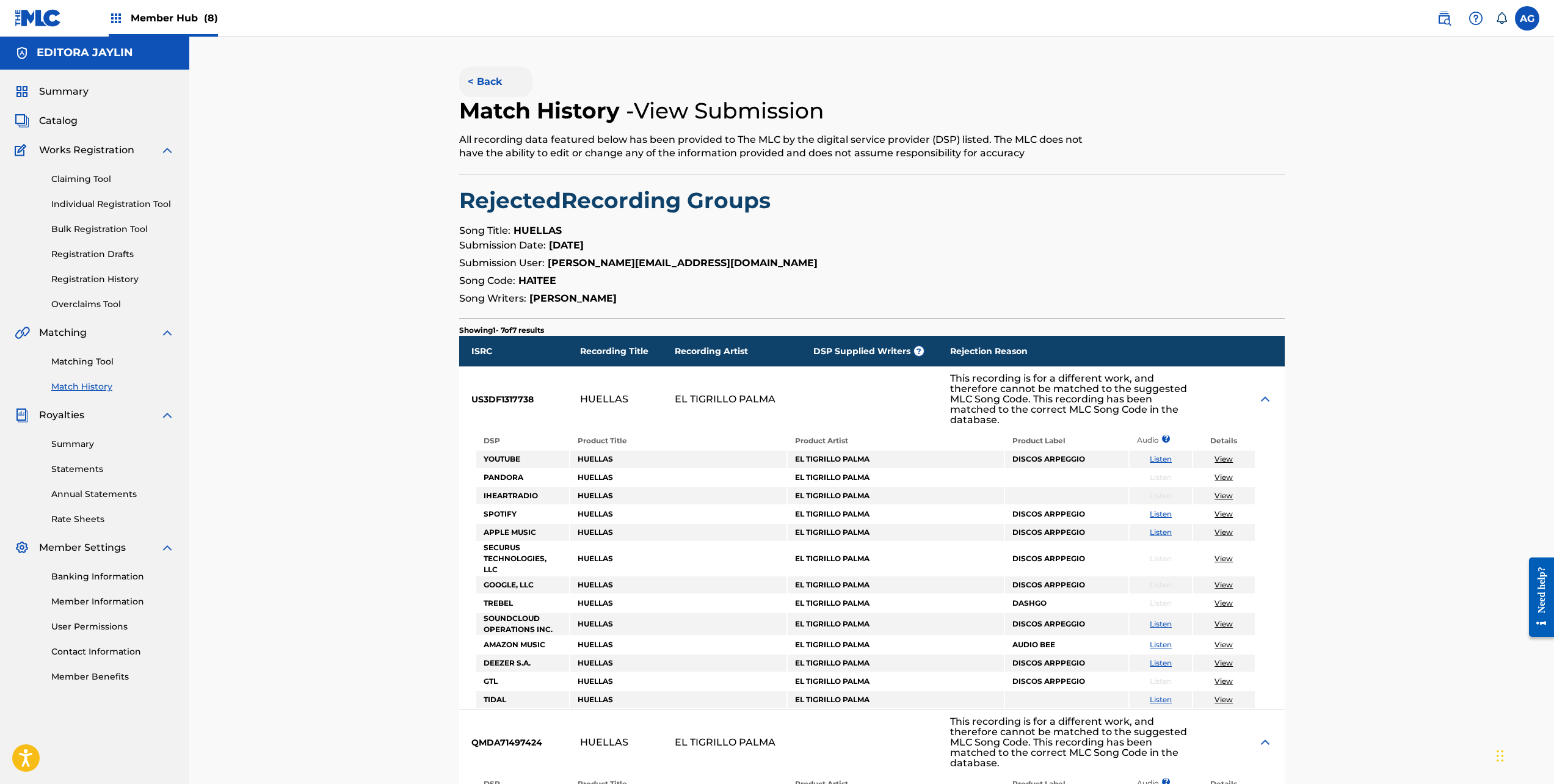
scroll to position [0, 0]
click at [492, 86] on button "< Back" at bounding box center [495, 82] width 73 height 30
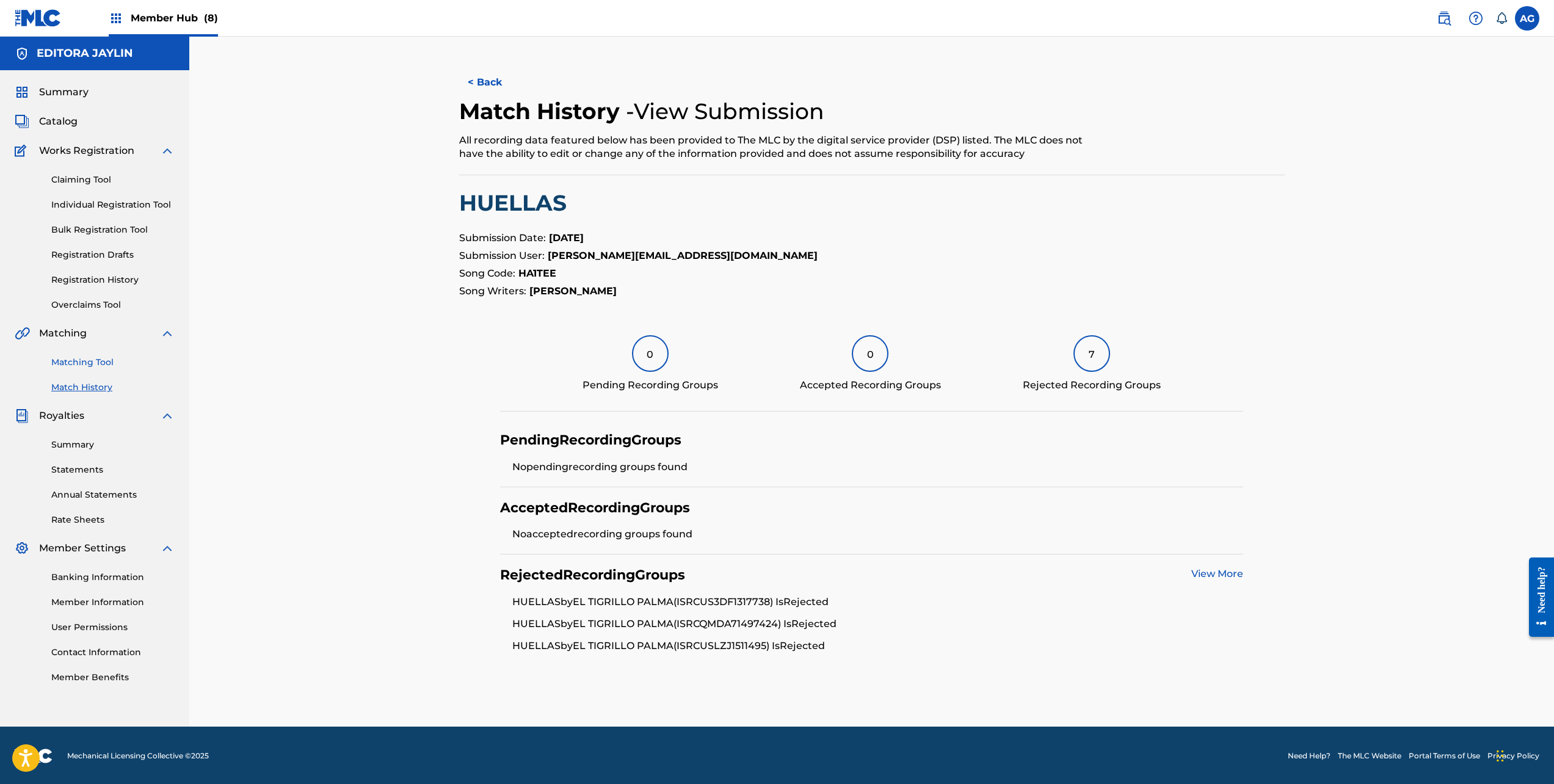
click at [111, 362] on link "Matching Tool" at bounding box center [113, 362] width 123 height 13
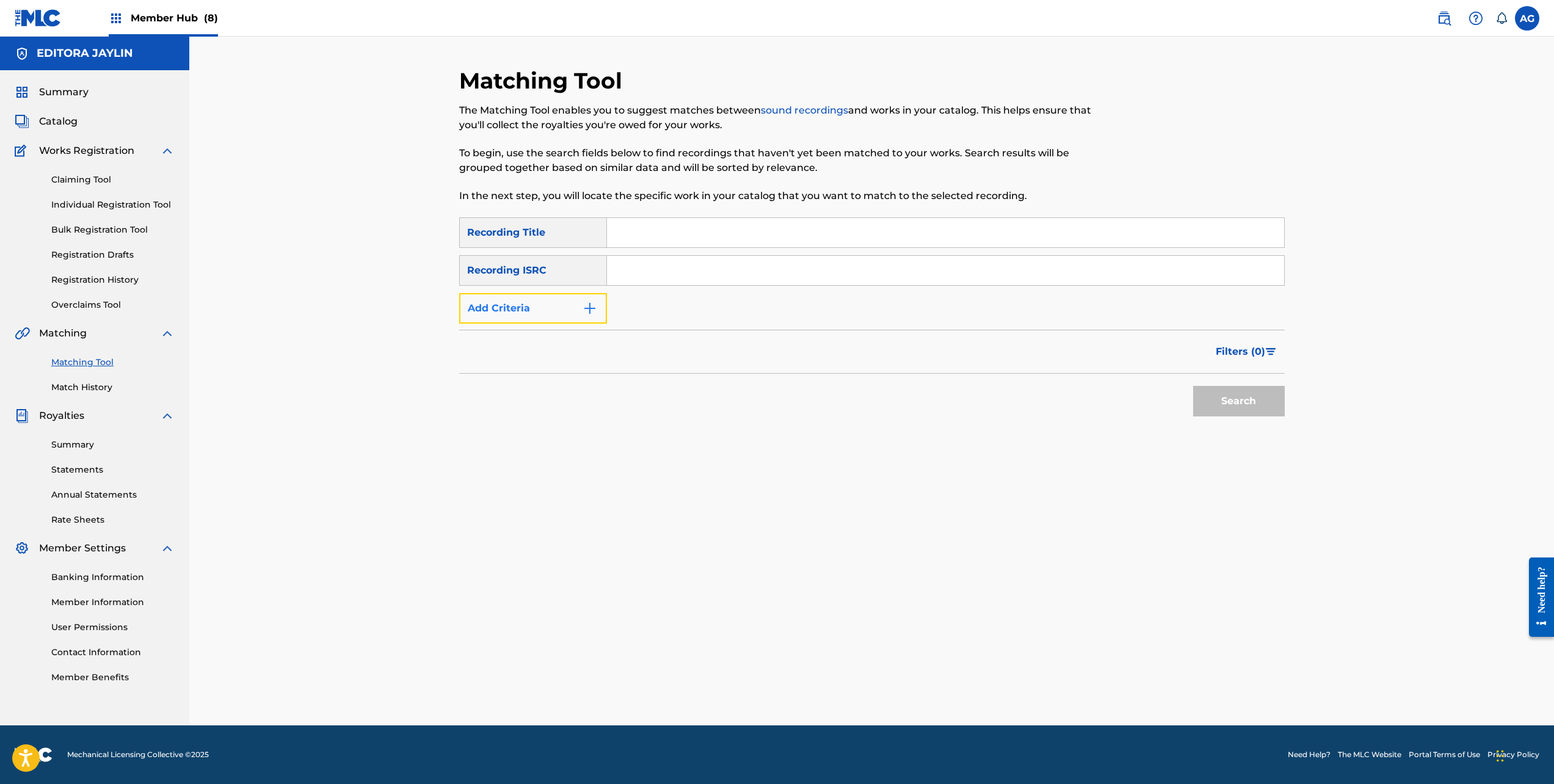
click at [481, 304] on button "Add Criteria" at bounding box center [533, 308] width 147 height 30
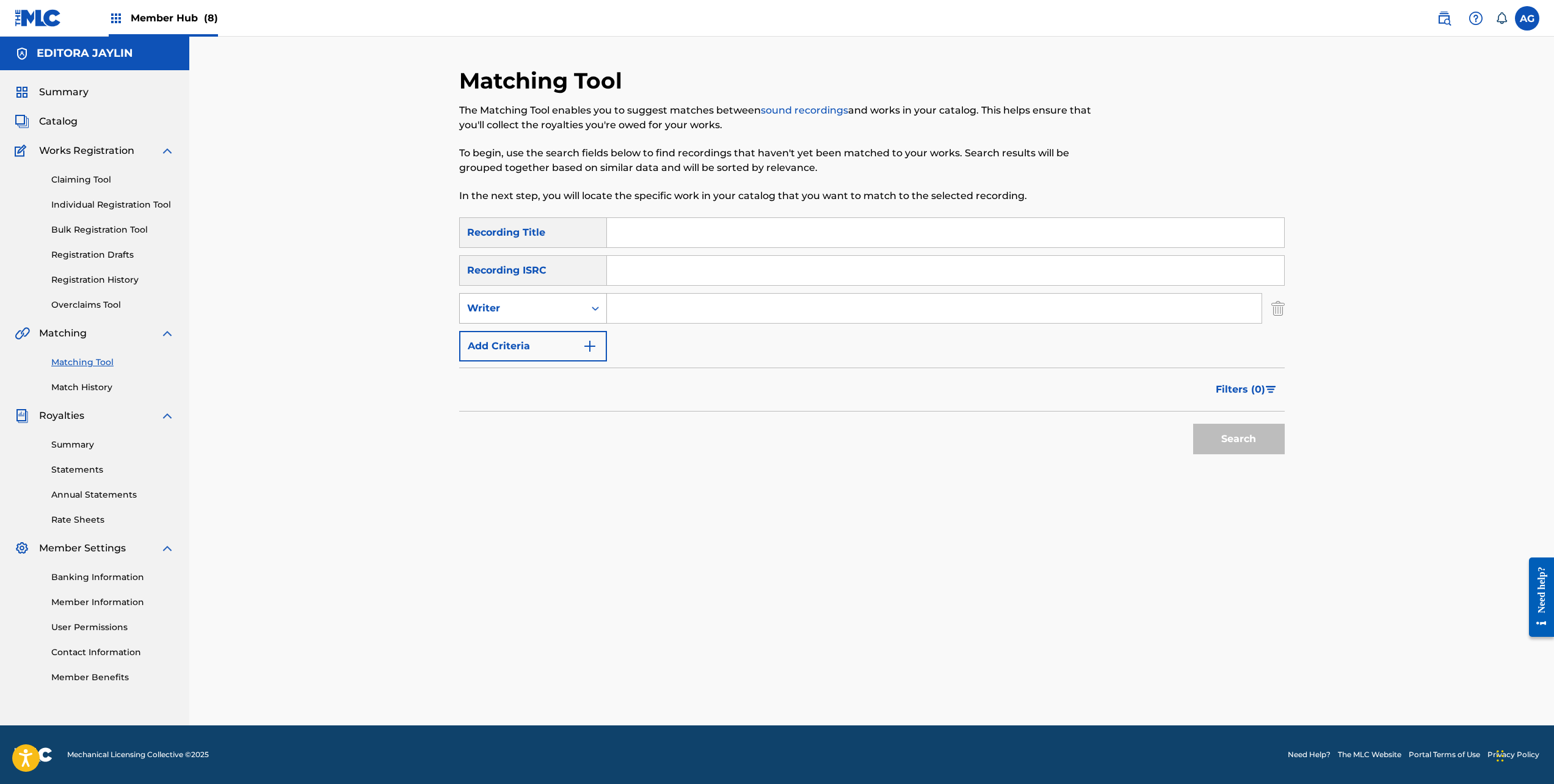
click at [497, 306] on div "Writer" at bounding box center [521, 308] width 110 height 14
click at [542, 330] on div "Recording Artist" at bounding box center [533, 339] width 147 height 30
click at [654, 307] on input "Search Form" at bounding box center [934, 308] width 654 height 30
type input "el [PERSON_NAME]"
click at [654, 237] on input "Search Form" at bounding box center [945, 232] width 677 height 30
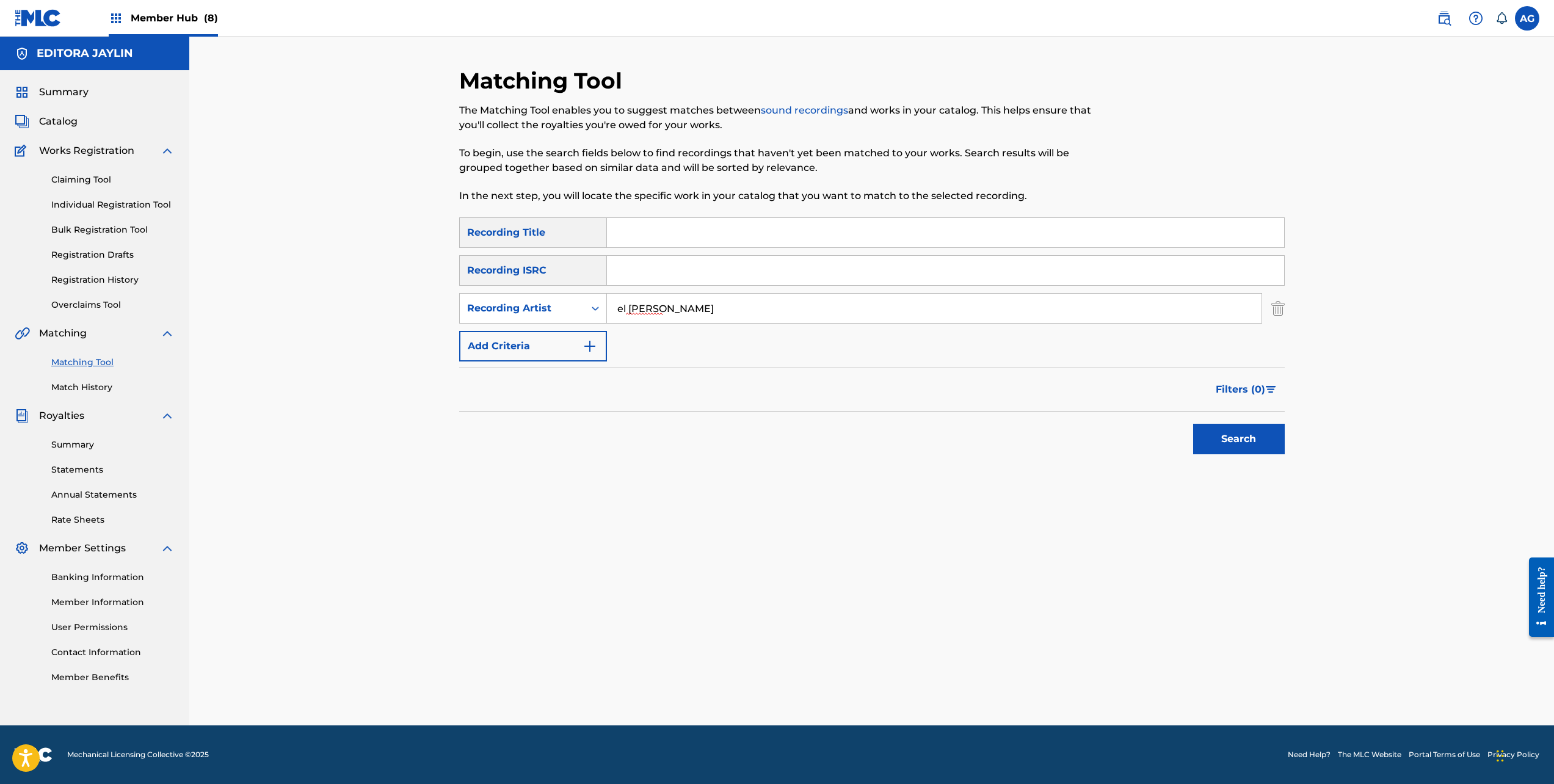
type input "huellas"
click at [1239, 444] on button "Search" at bounding box center [1239, 439] width 91 height 30
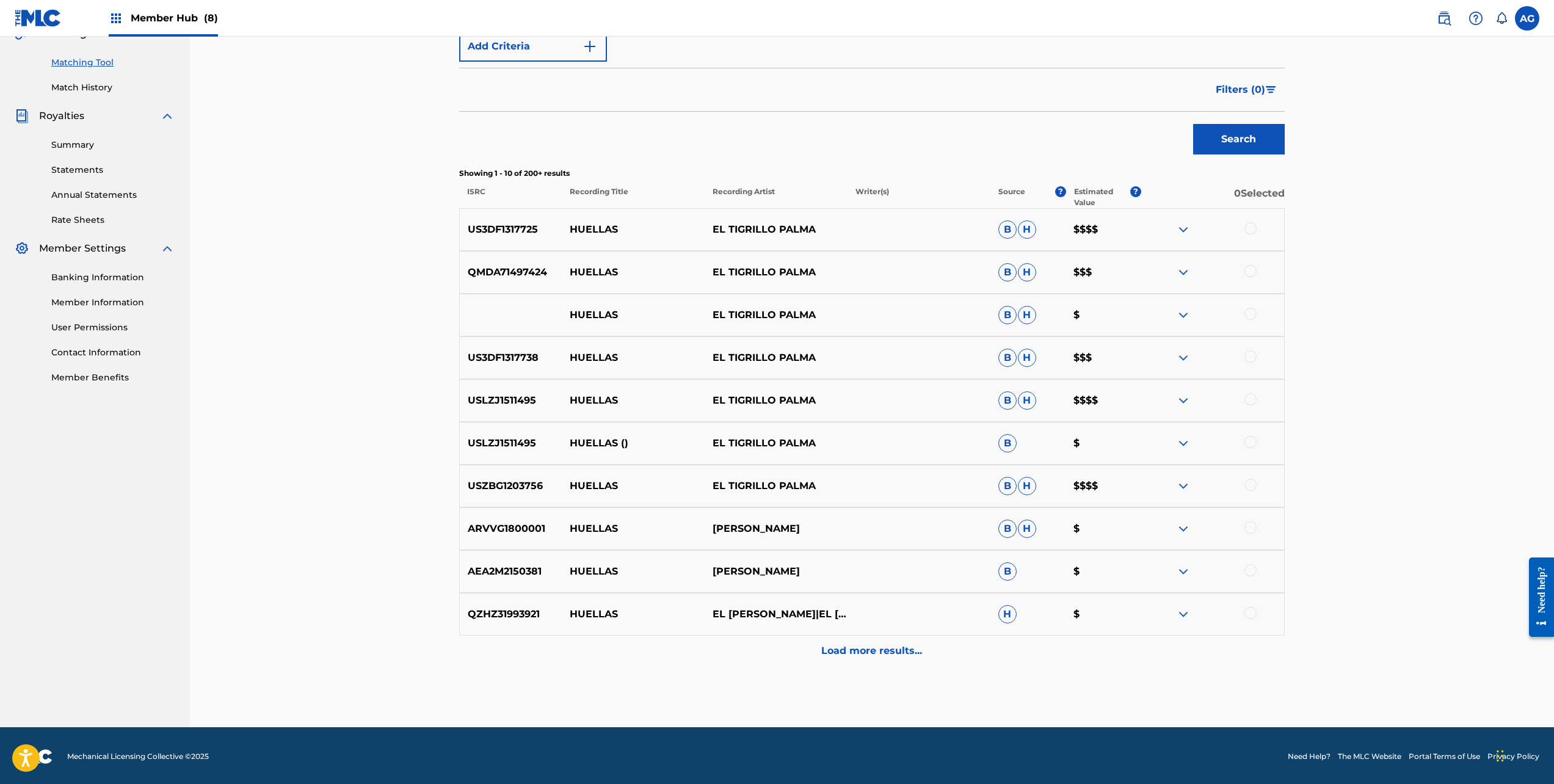
scroll to position [302, 0]
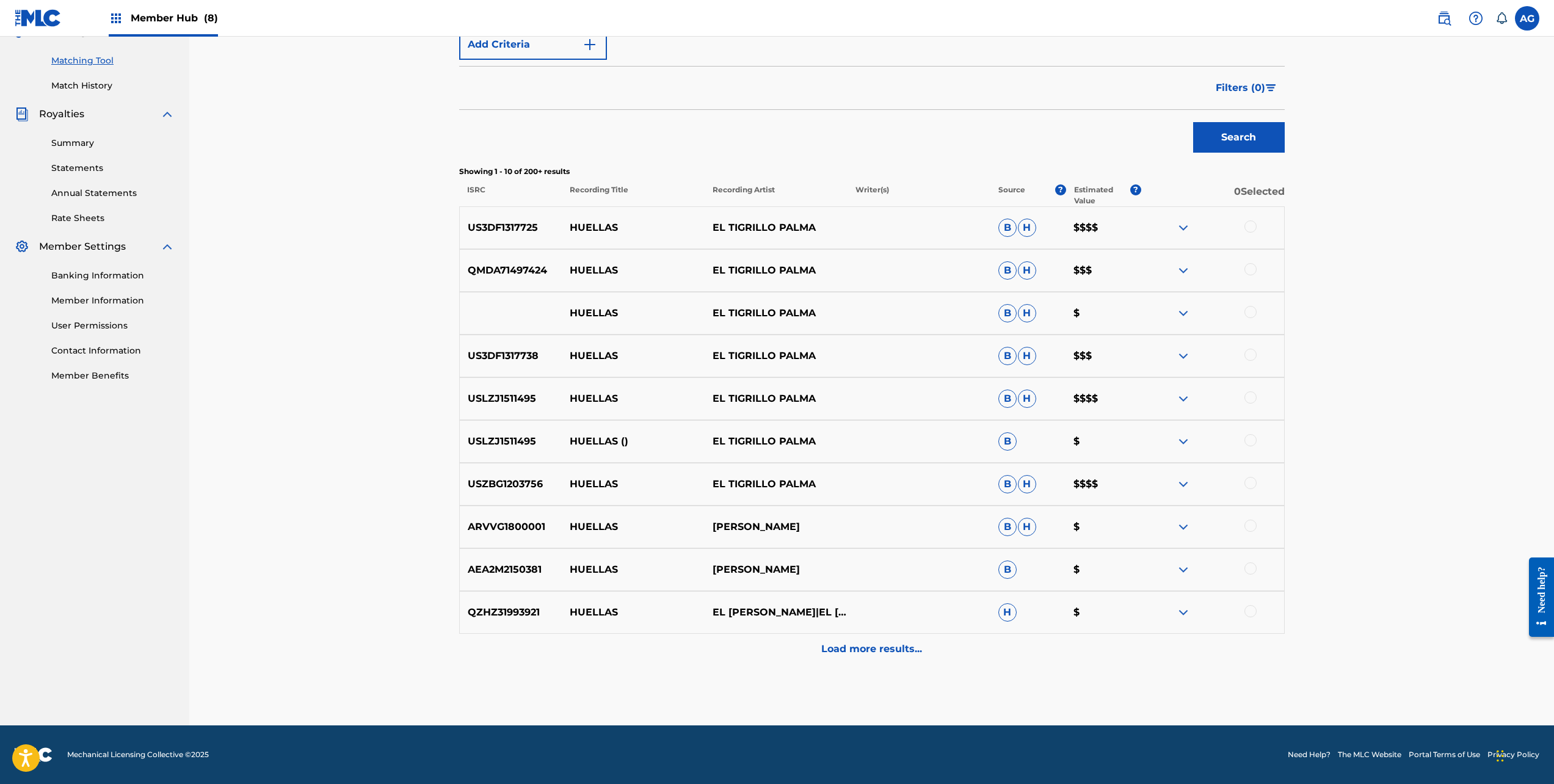
click at [1256, 229] on div at bounding box center [1250, 226] width 12 height 12
click at [1255, 266] on div at bounding box center [1213, 271] width 143 height 14
click at [1254, 267] on div at bounding box center [1250, 269] width 12 height 12
click at [1248, 304] on div "HUELLAS EL TIGRILLO [PERSON_NAME] $" at bounding box center [872, 312] width 826 height 42
click at [1253, 315] on div at bounding box center [1250, 312] width 12 height 12
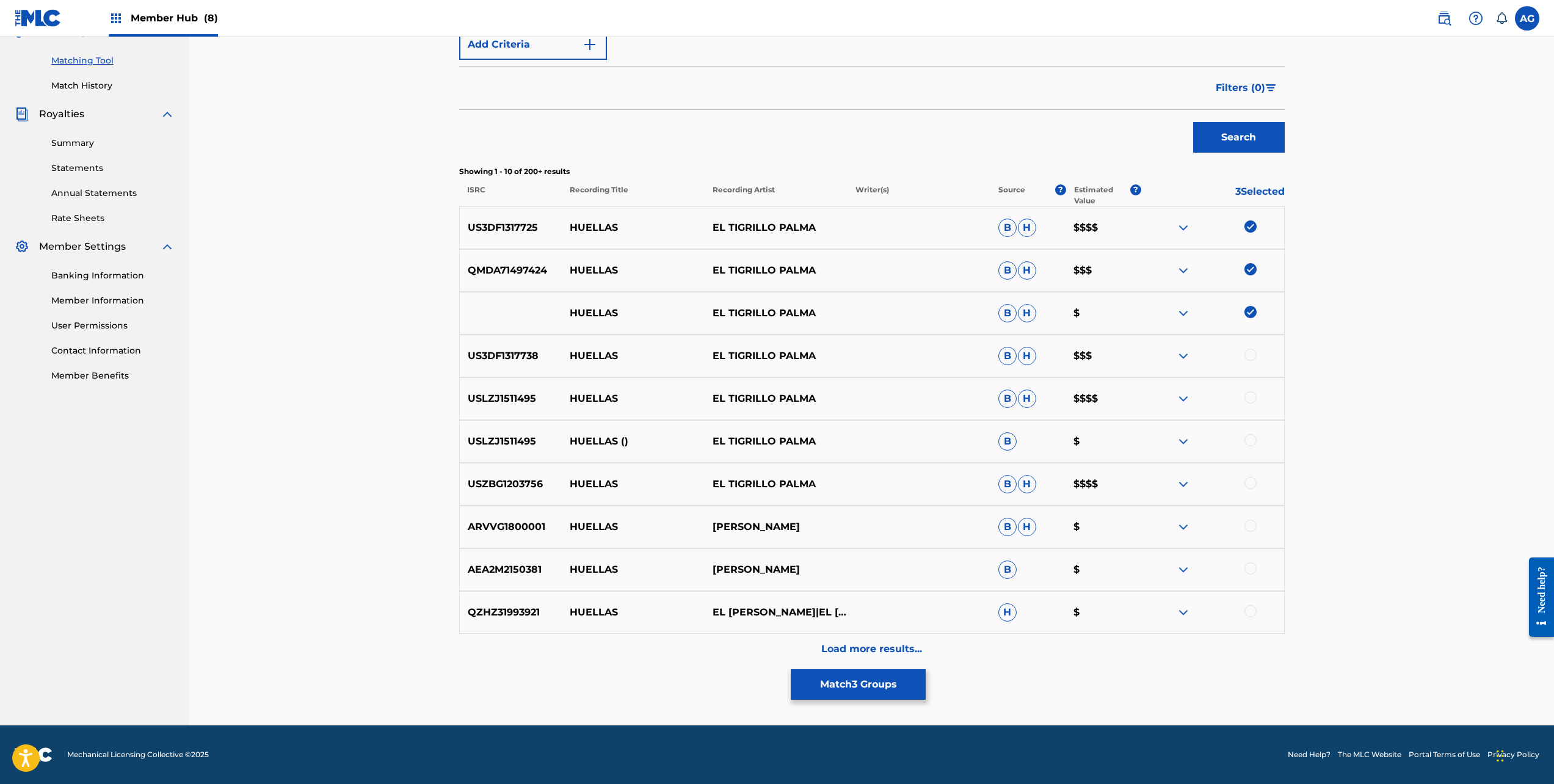
click at [1253, 355] on div at bounding box center [1250, 354] width 12 height 12
click at [1250, 404] on div at bounding box center [1213, 399] width 143 height 14
click at [1246, 400] on div at bounding box center [1250, 397] width 12 height 12
click at [1253, 449] on div "USLZJ1511495 HUELLAS () EL TIGRILLO PALMA B $" at bounding box center [872, 441] width 826 height 42
click at [1250, 441] on div at bounding box center [1250, 440] width 12 height 12
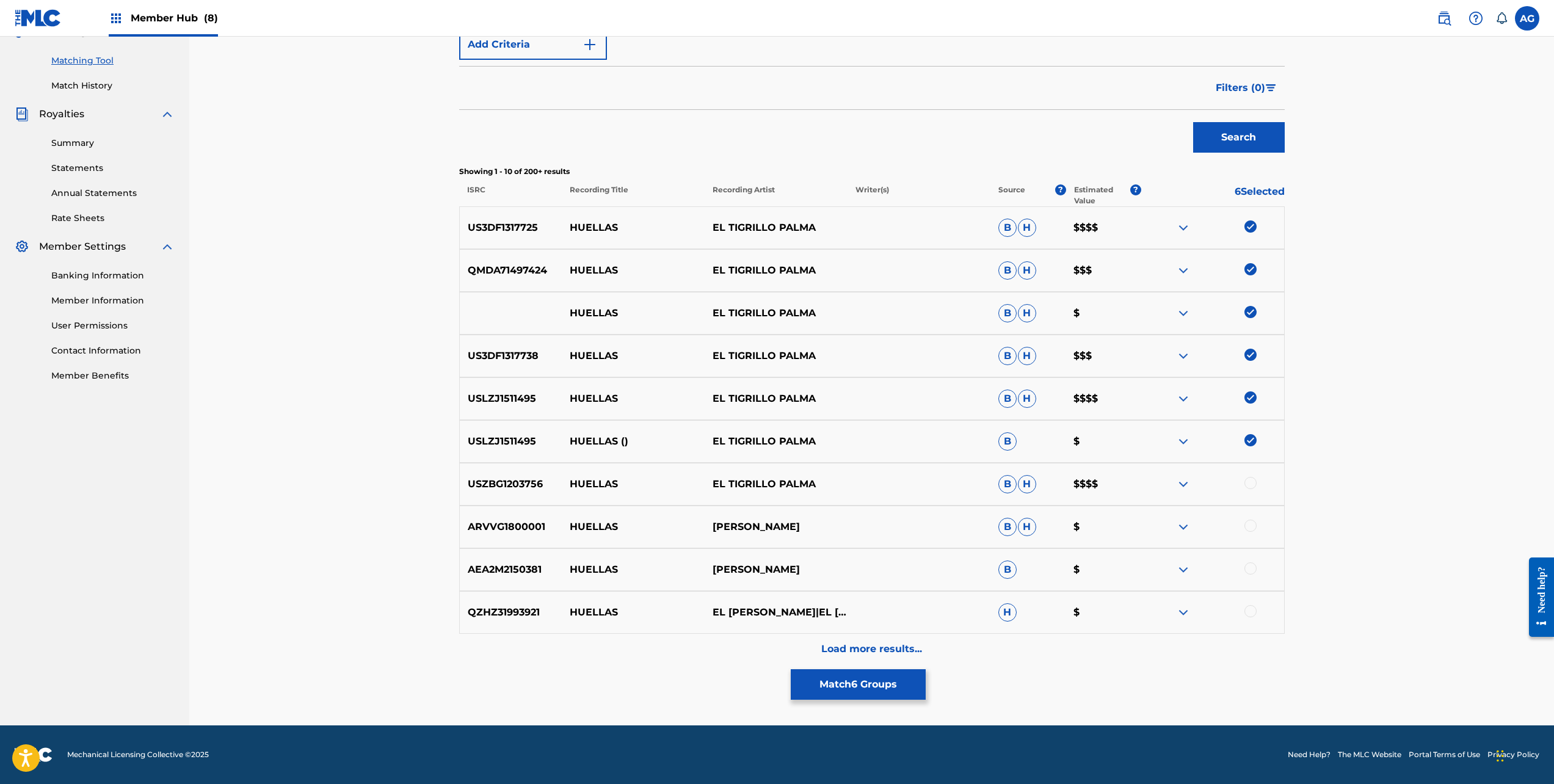
click at [1248, 479] on div at bounding box center [1250, 482] width 12 height 12
click at [1250, 525] on div at bounding box center [1250, 525] width 12 height 12
click at [1250, 569] on div at bounding box center [1250, 568] width 12 height 12
click at [1255, 622] on div "QZHZ31993921 HUELLAS EL [PERSON_NAME]|EL [PERSON_NAME] H $" at bounding box center [872, 612] width 826 height 42
click at [1254, 613] on div at bounding box center [1250, 611] width 12 height 12
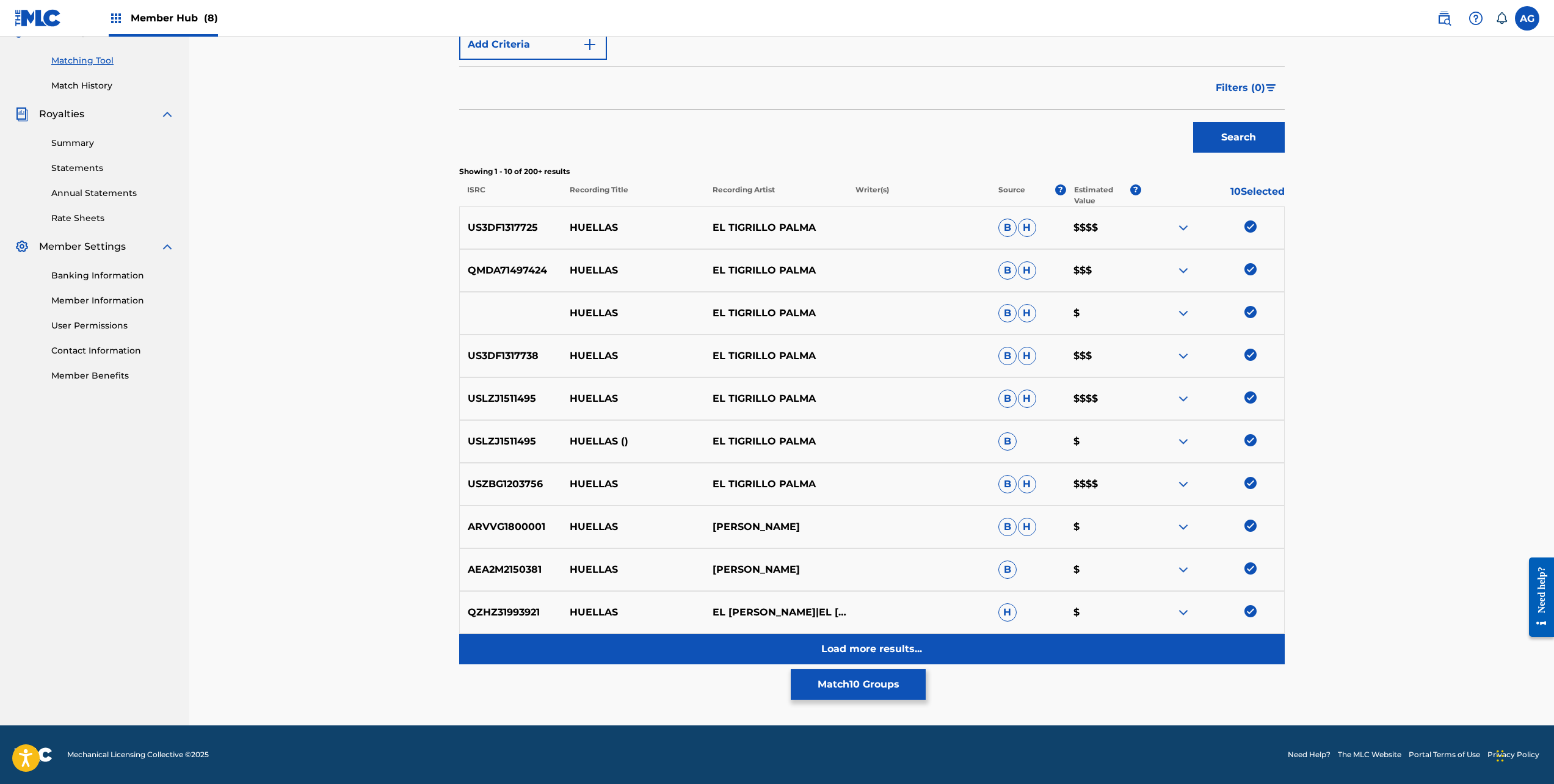
click at [1153, 649] on div "Load more results..." at bounding box center [872, 649] width 826 height 30
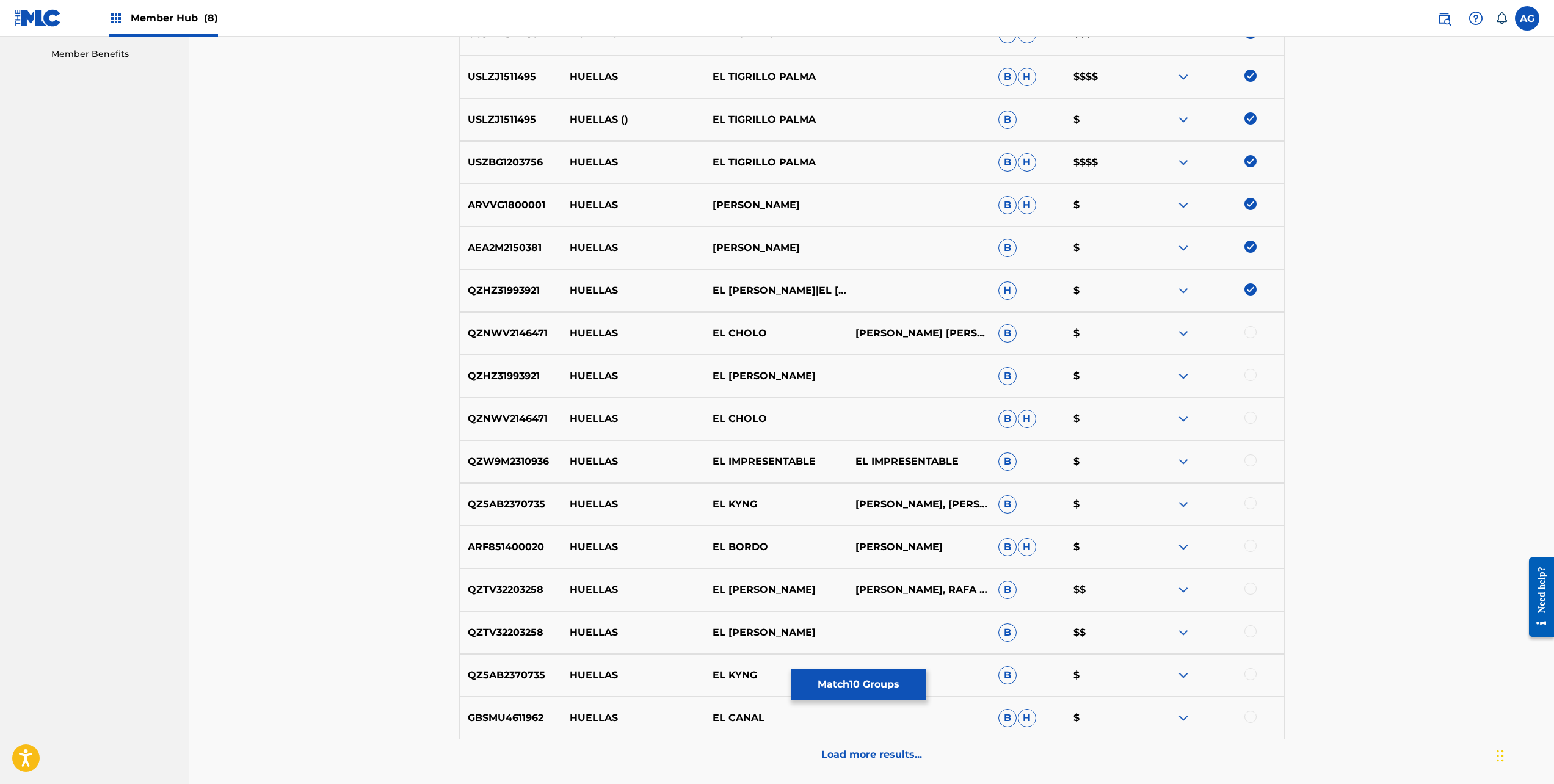
scroll to position [607, 0]
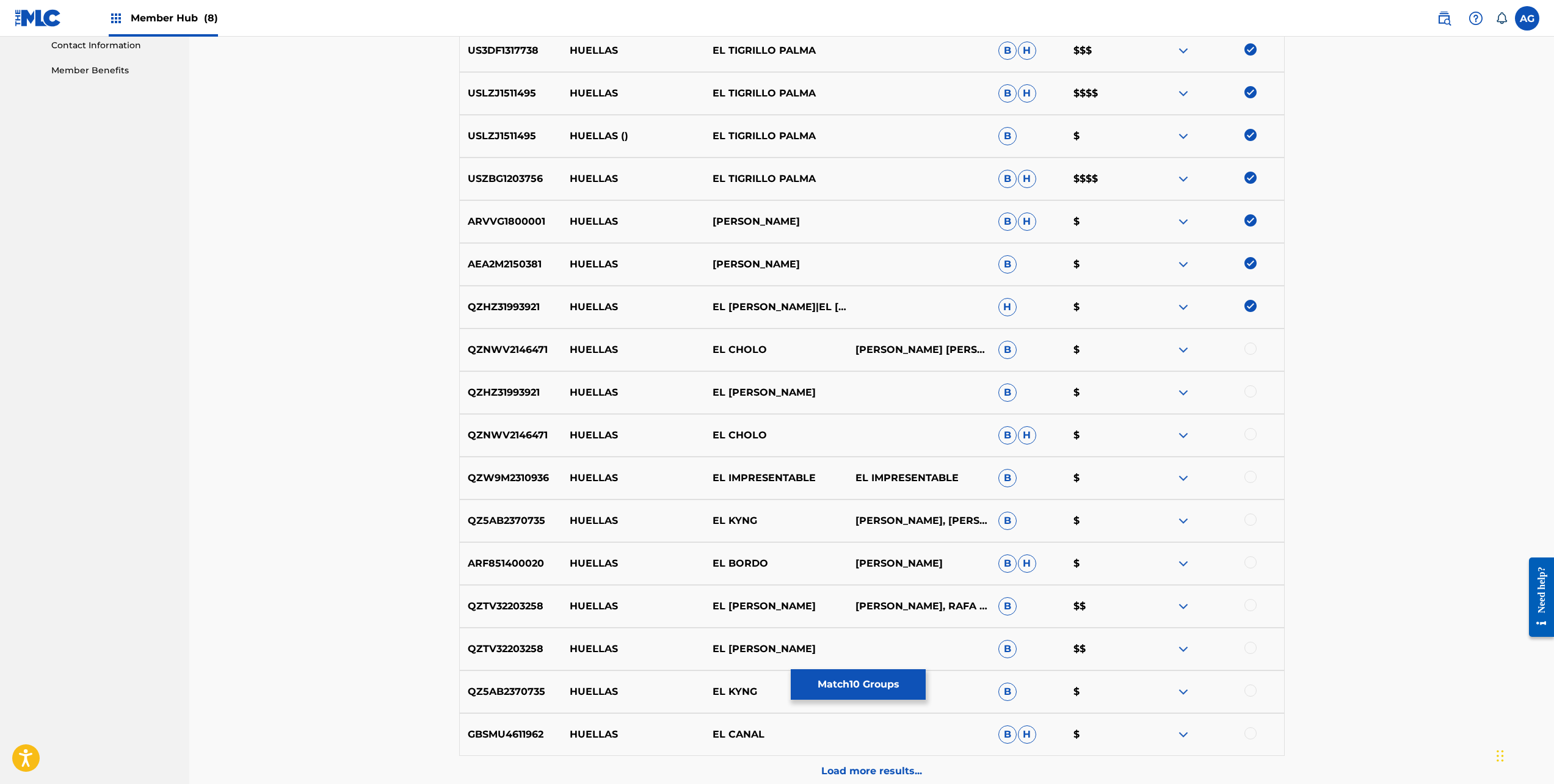
click at [1261, 304] on div at bounding box center [1213, 307] width 143 height 14
click at [1250, 305] on img at bounding box center [1250, 305] width 12 height 12
click at [1251, 219] on img at bounding box center [1250, 220] width 12 height 12
click at [1246, 266] on img at bounding box center [1250, 263] width 12 height 12
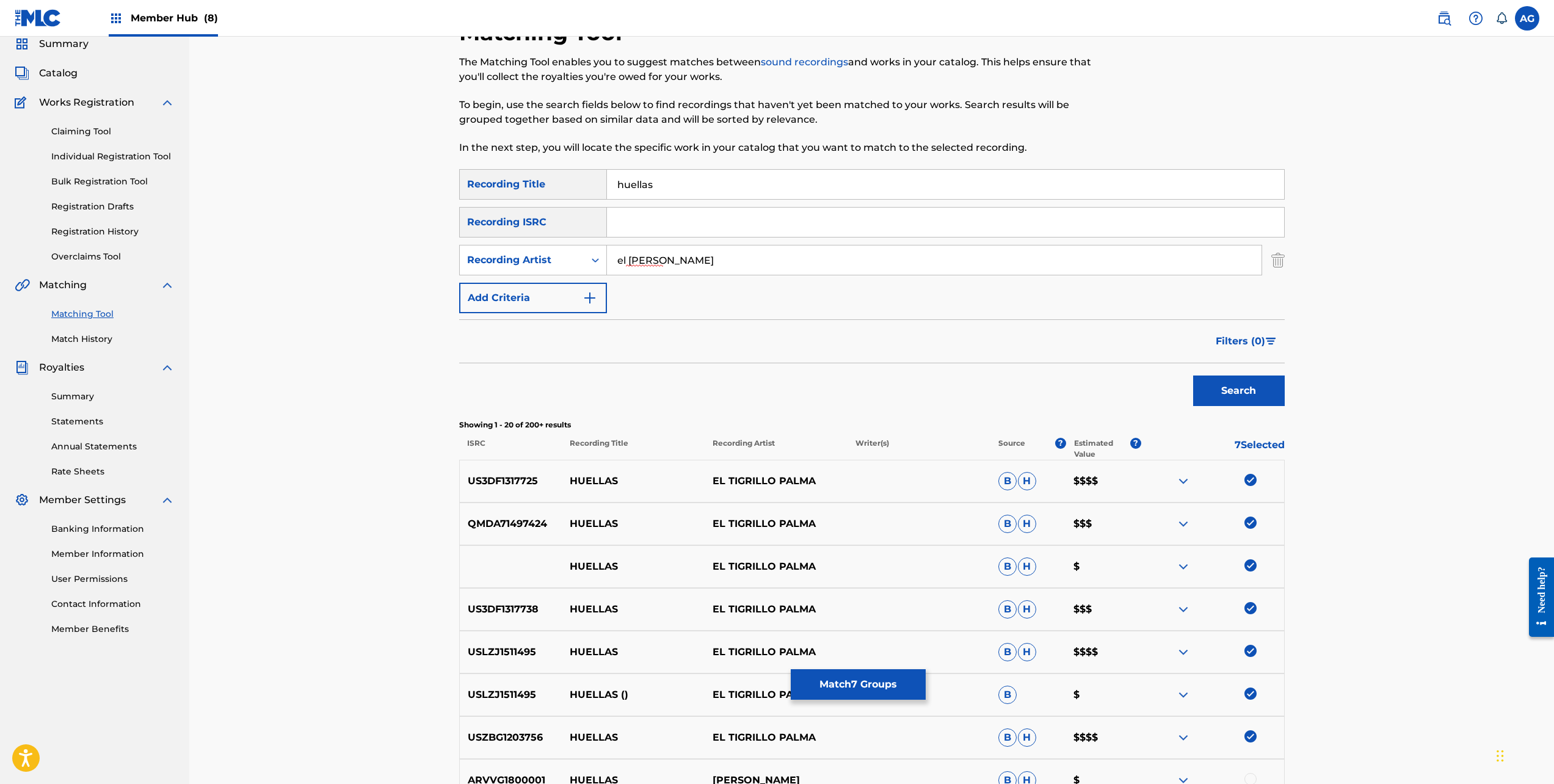
scroll to position [61, 0]
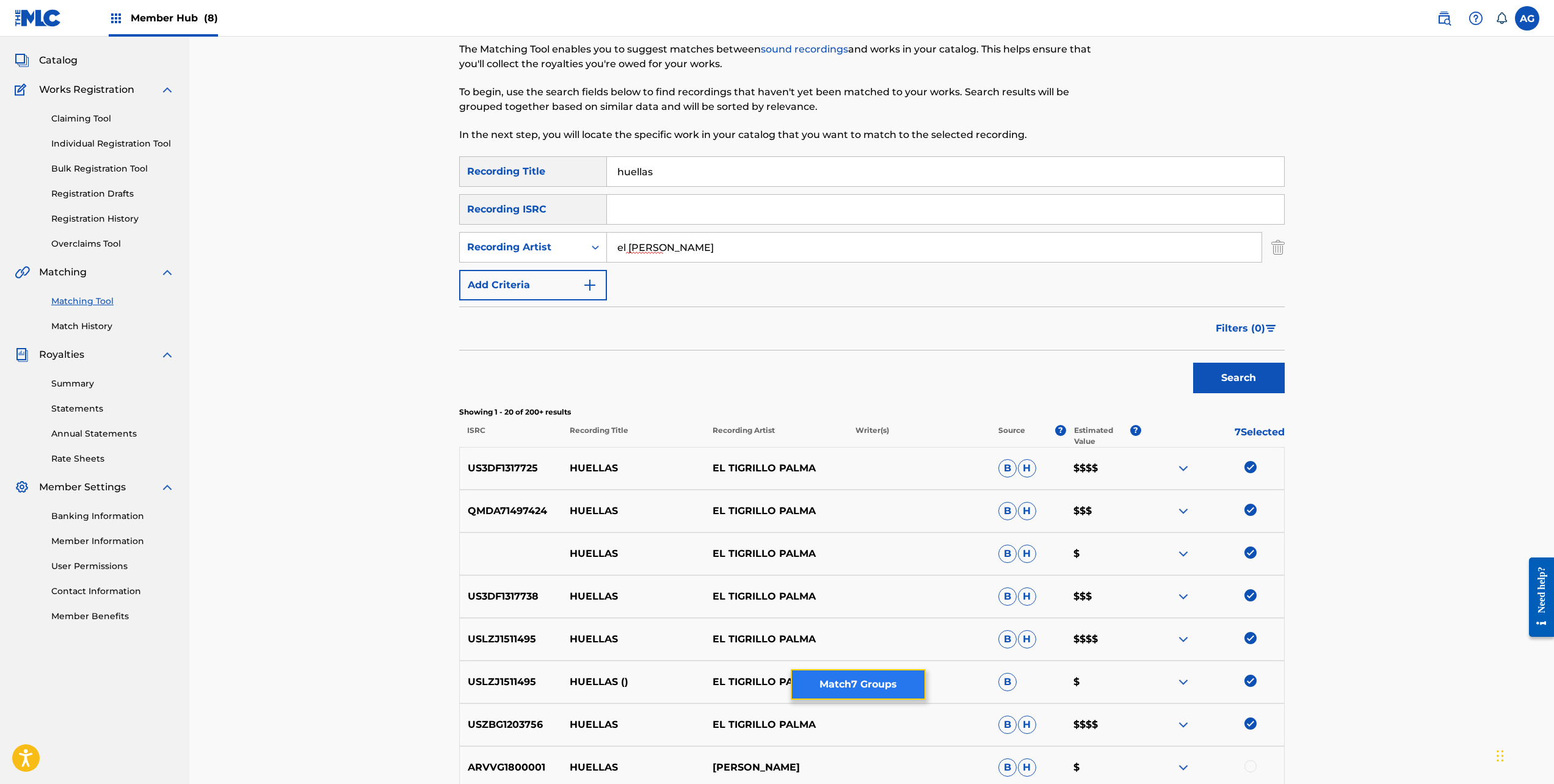
click at [838, 683] on button "Match 7 Groups" at bounding box center [858, 685] width 135 height 30
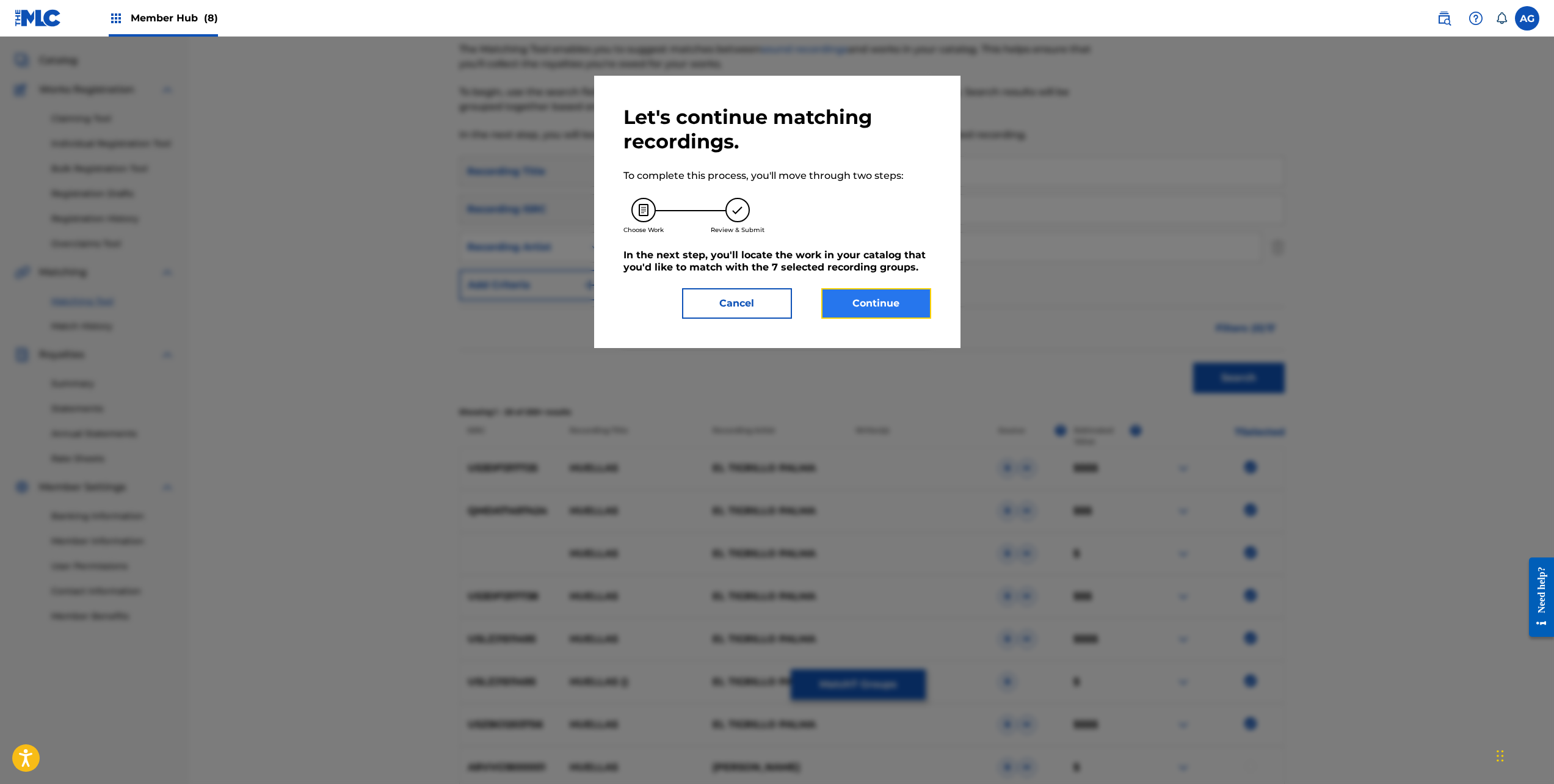
click at [878, 302] on button "Continue" at bounding box center [876, 304] width 110 height 30
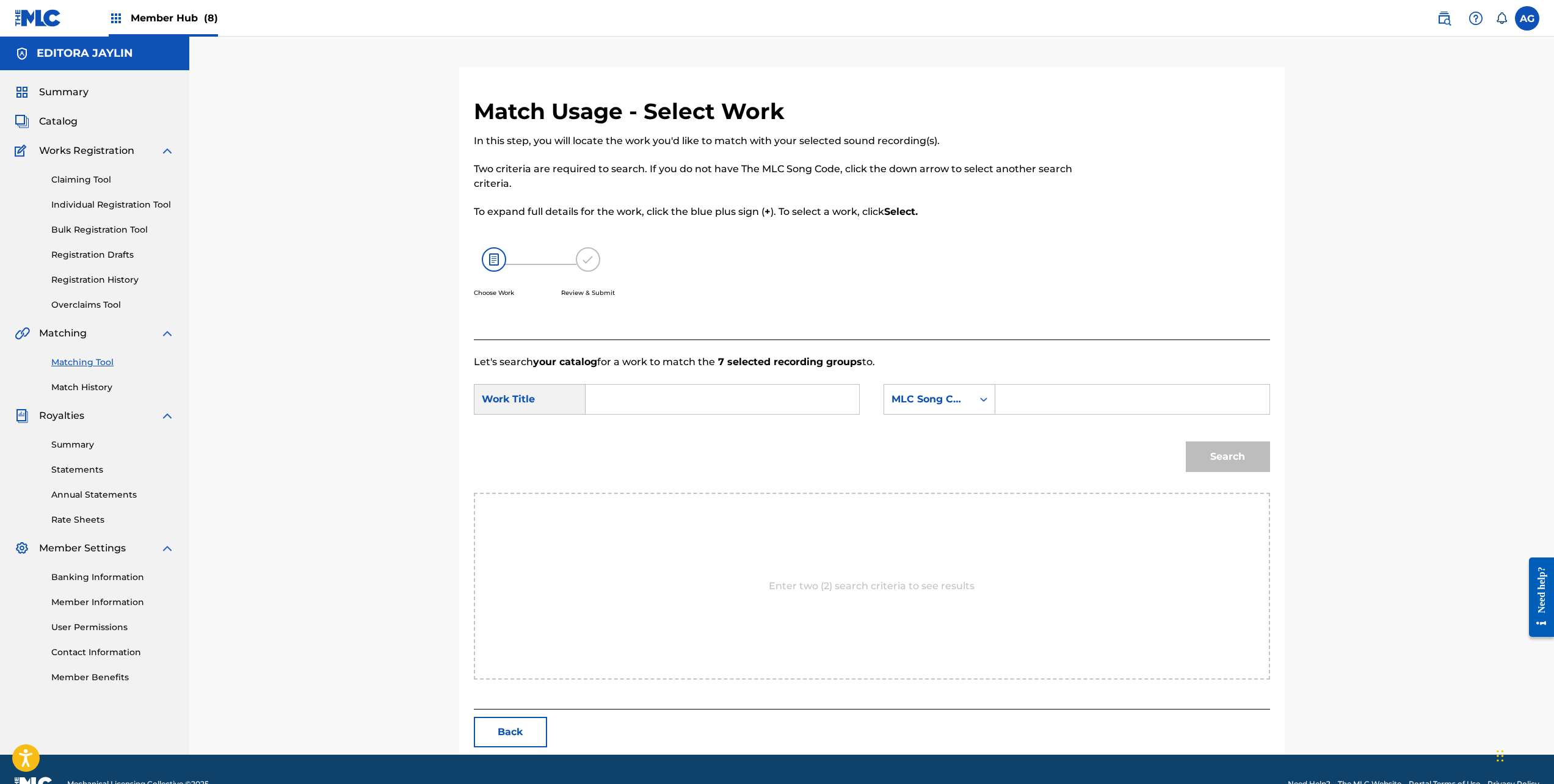
click at [646, 412] on input "Search Form" at bounding box center [723, 399] width 253 height 30
click at [644, 421] on div "huella s" at bounding box center [630, 426] width 69 height 22
type input "huellas"
click at [954, 388] on div "MLC Song Code" at bounding box center [928, 399] width 89 height 23
click at [959, 421] on div "Writer Name" at bounding box center [940, 430] width 111 height 30
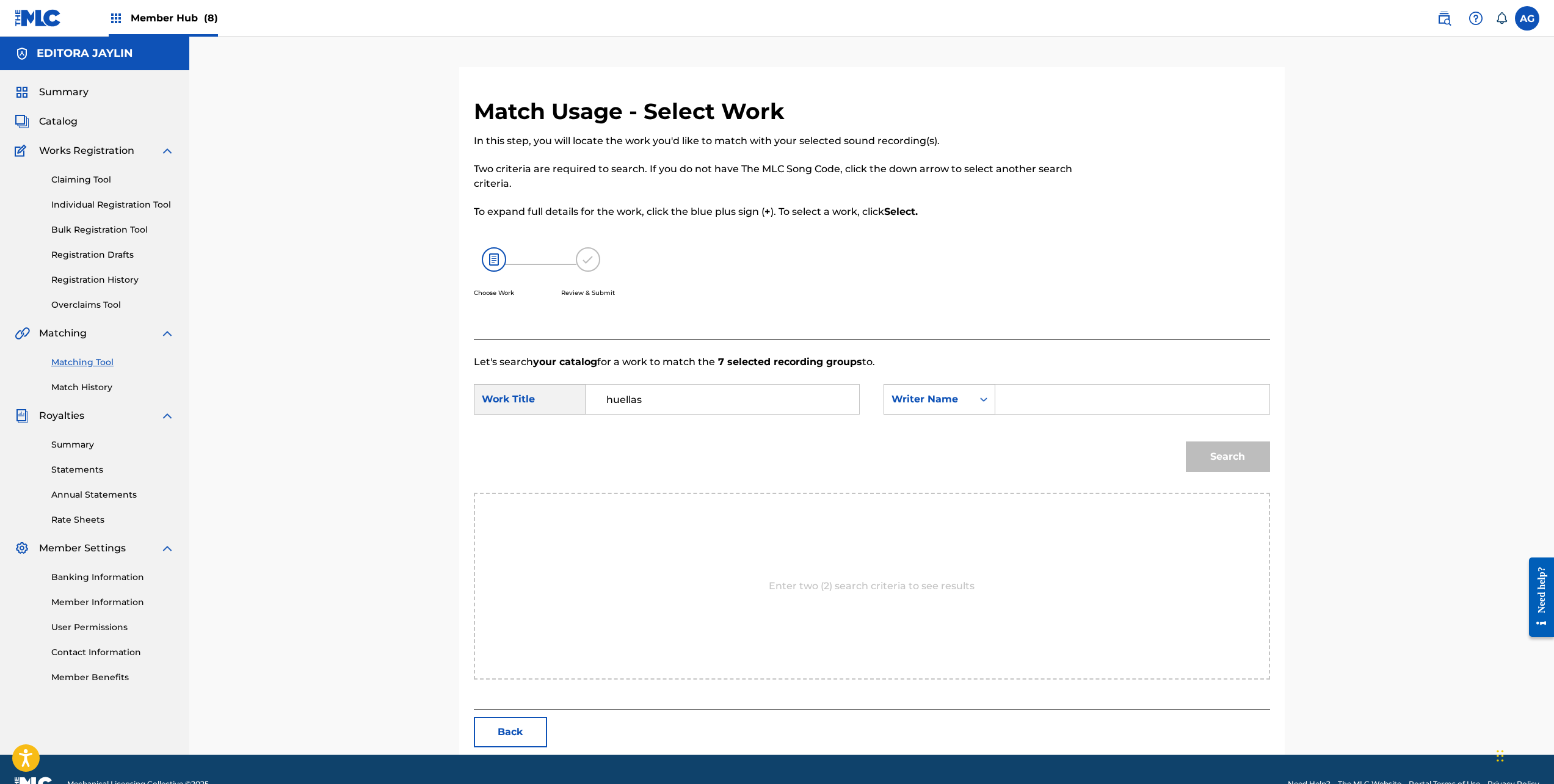
click at [1119, 406] on input "Search Form" at bounding box center [1133, 399] width 253 height 30
click at [1186, 441] on button "Search" at bounding box center [1228, 456] width 84 height 30
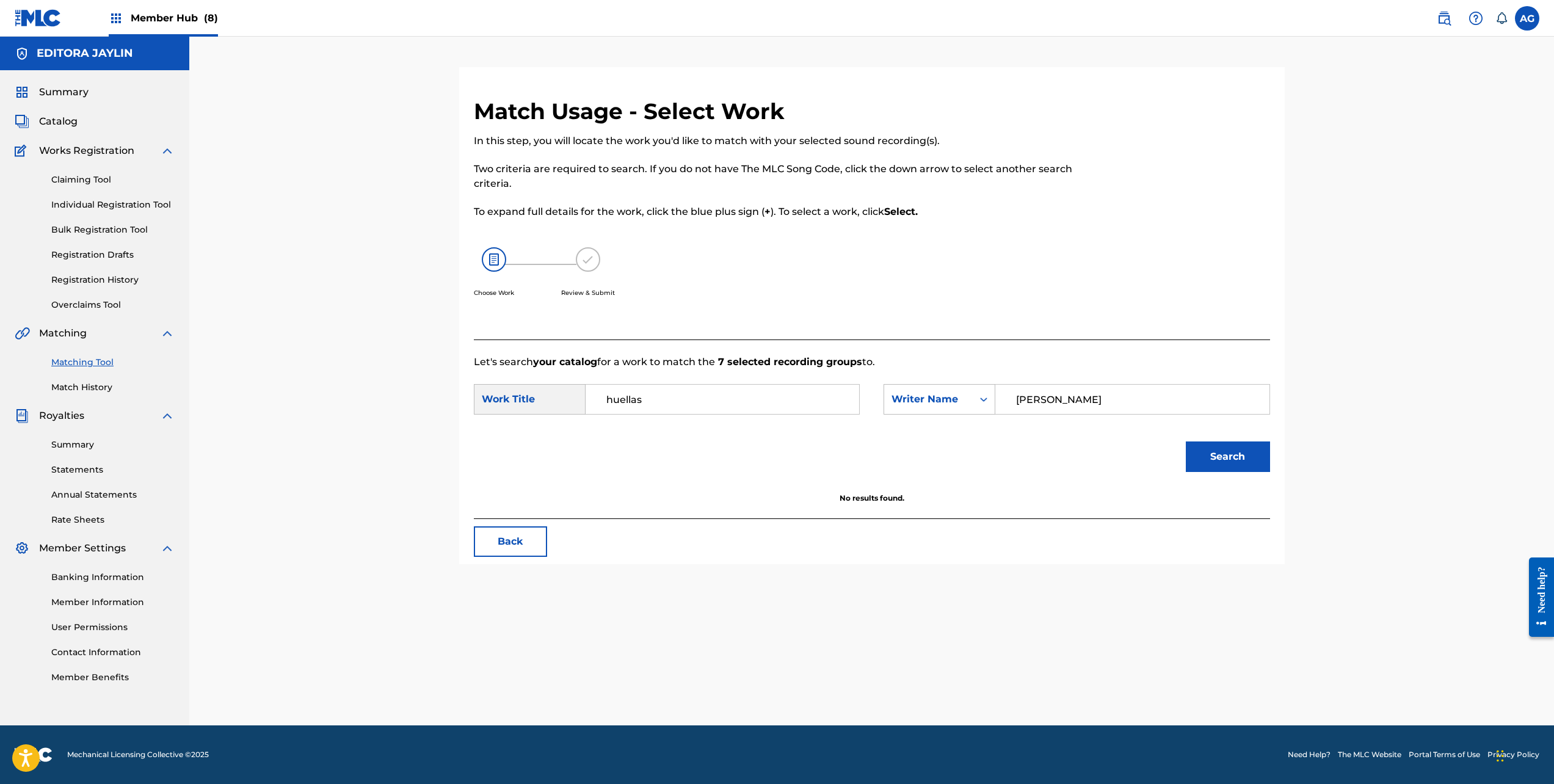
drag, startPoint x: 1117, startPoint y: 401, endPoint x: 698, endPoint y: 422, distance: 419.5
click at [698, 422] on form "SearchWithCriteria295848b4-8f59-4d71-be5e-d2f2eef4124a Work Title huellas Searc…" at bounding box center [872, 431] width 796 height 123
type input "h"
click at [1186, 441] on button "Search" at bounding box center [1228, 456] width 84 height 30
click at [1072, 397] on input "h" at bounding box center [1133, 399] width 253 height 30
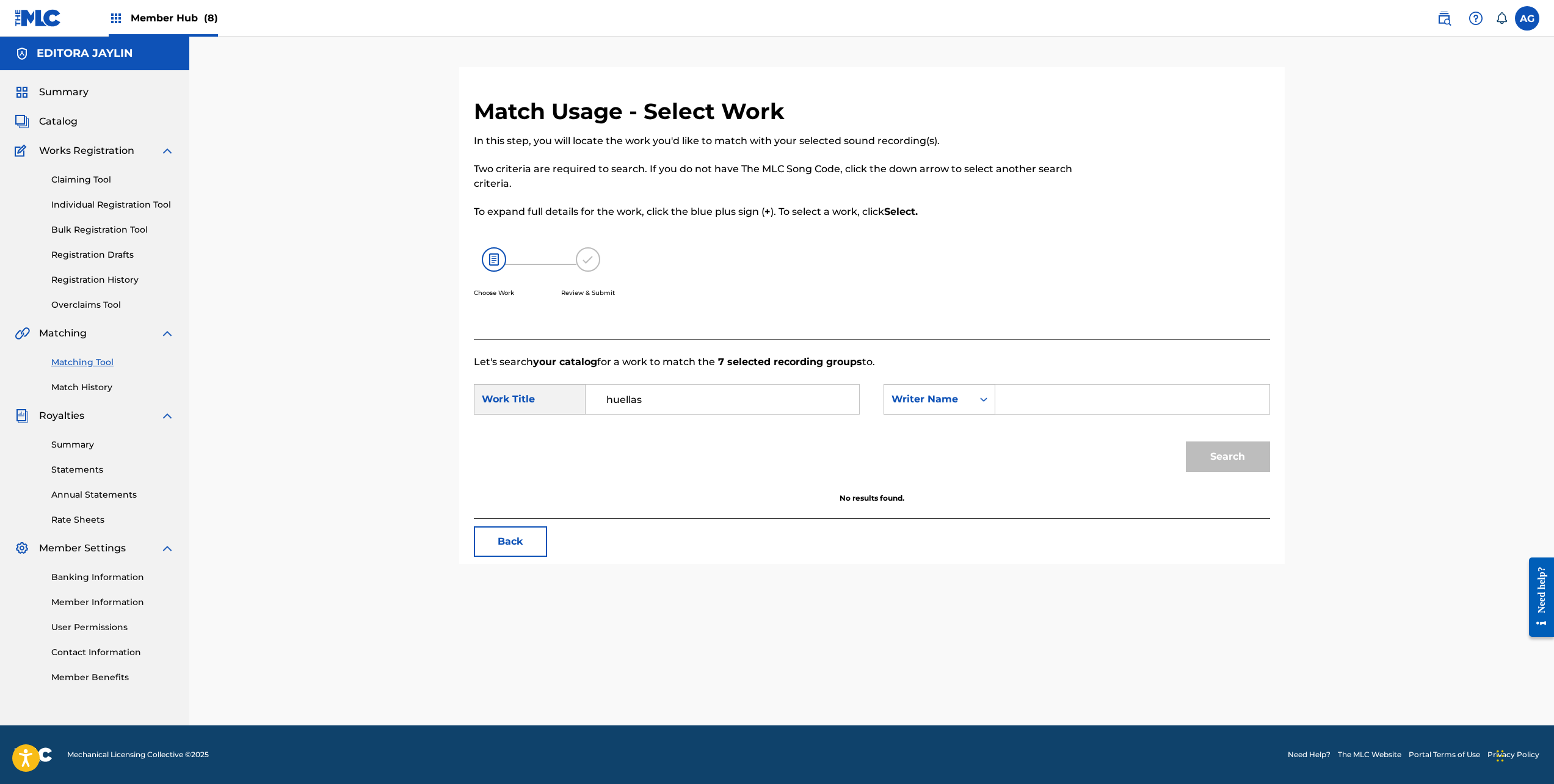
click at [1104, 399] on input "Search Form" at bounding box center [1133, 399] width 253 height 30
type input "roman"
click at [1186, 441] on button "Search" at bounding box center [1228, 456] width 84 height 30
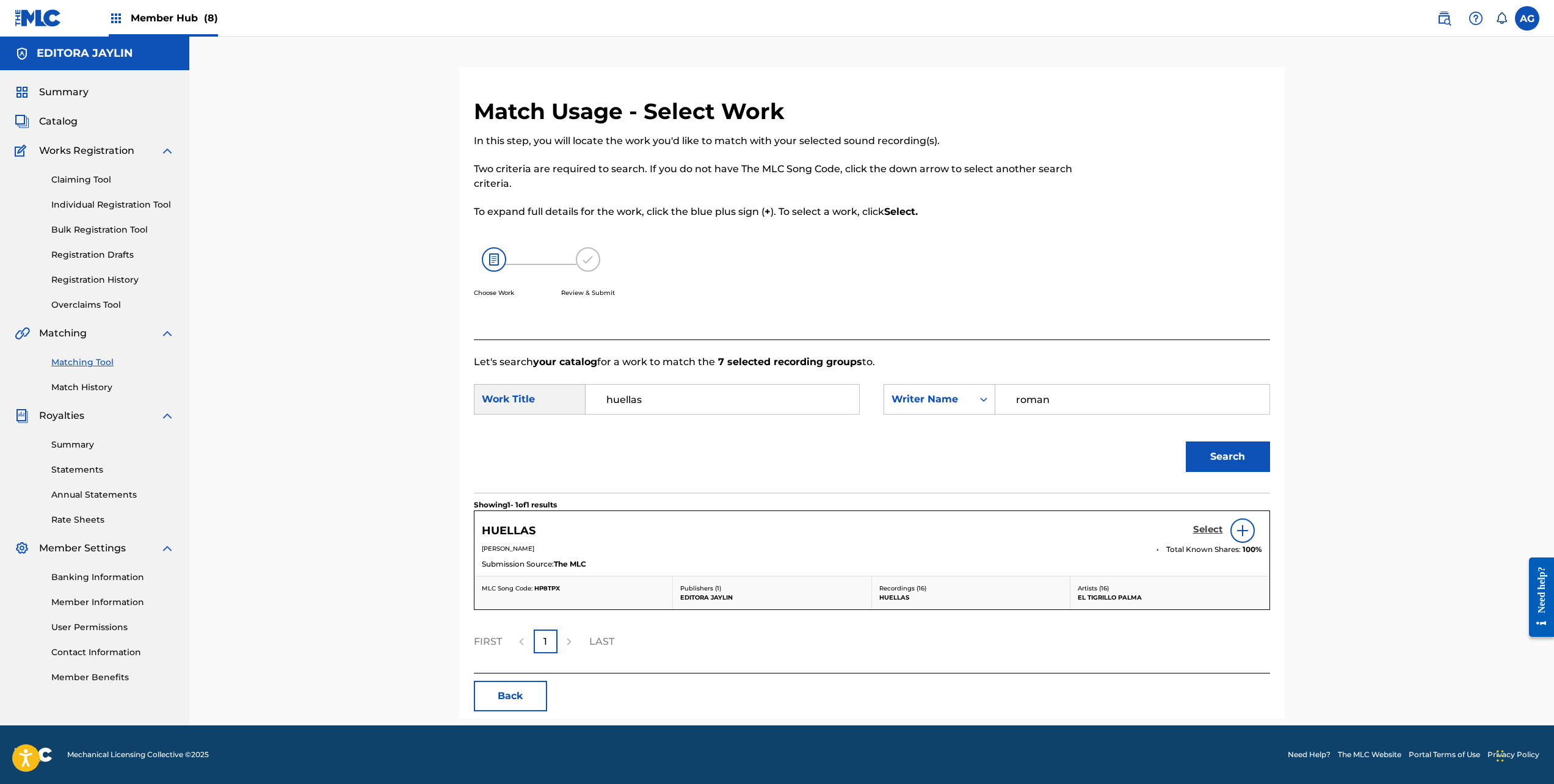
click at [1205, 534] on h5 "Select" at bounding box center [1208, 529] width 30 height 11
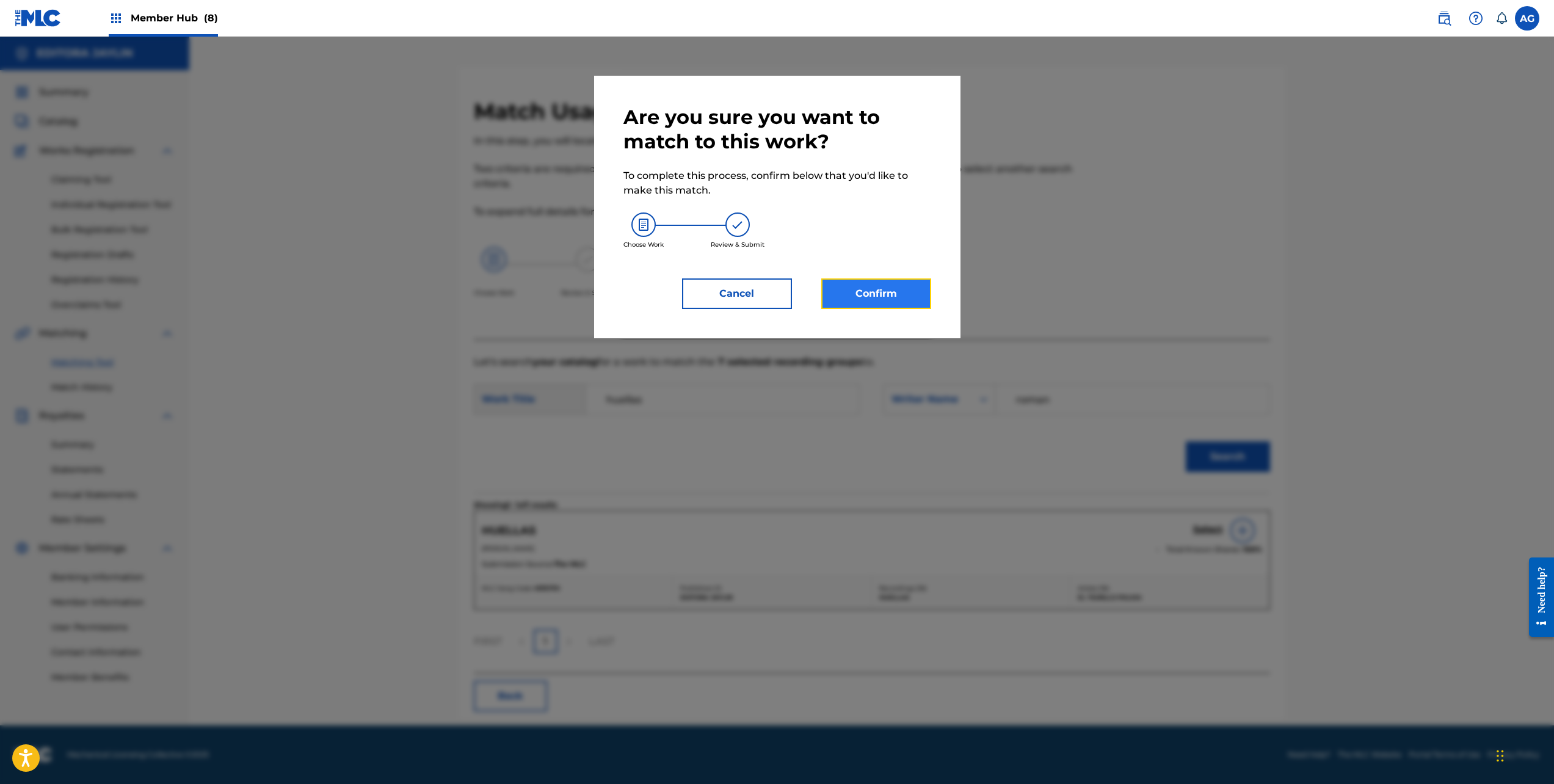
click at [906, 284] on button "Confirm" at bounding box center [876, 294] width 110 height 30
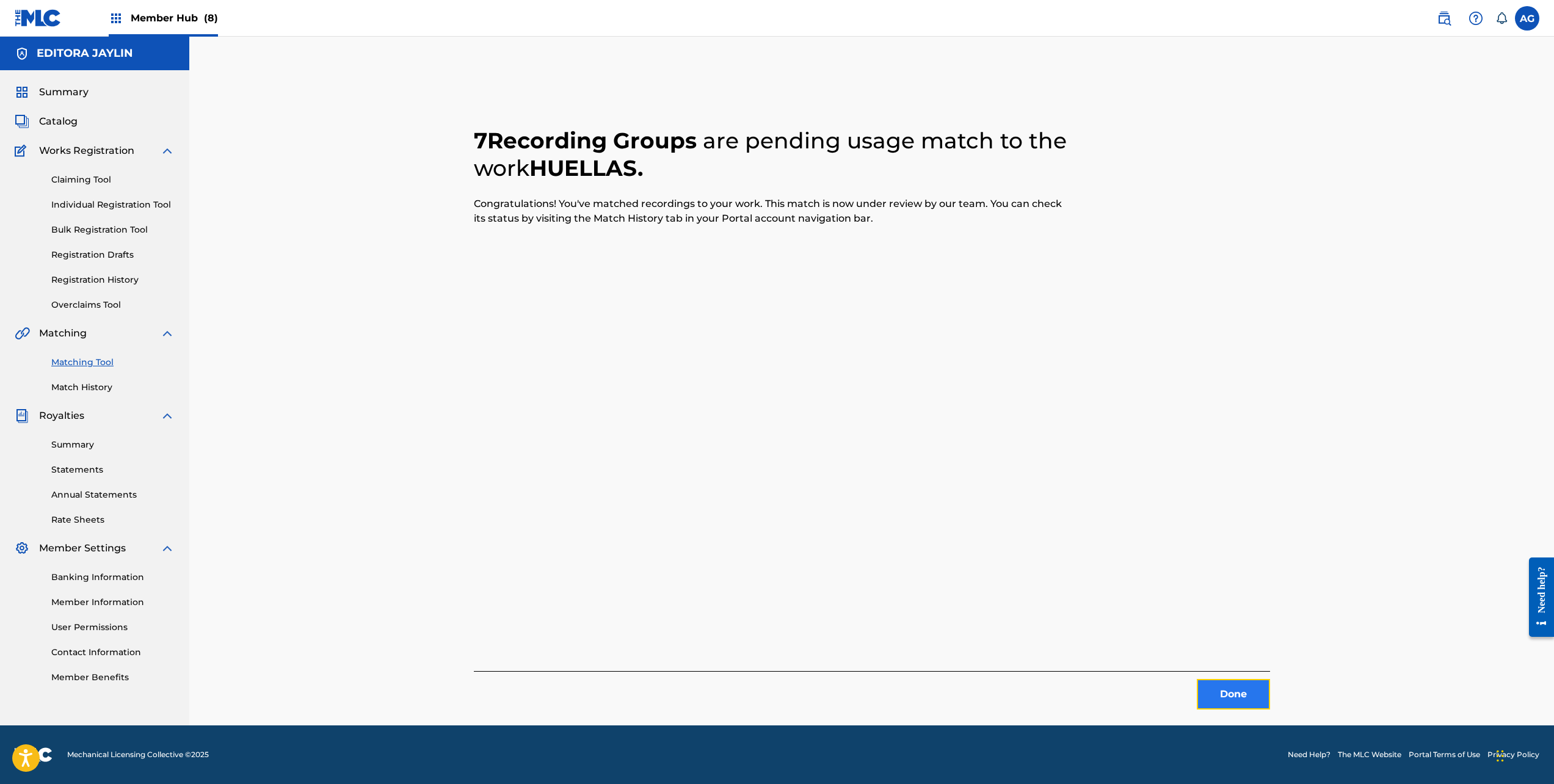
click at [1232, 684] on button "Done" at bounding box center [1233, 694] width 73 height 30
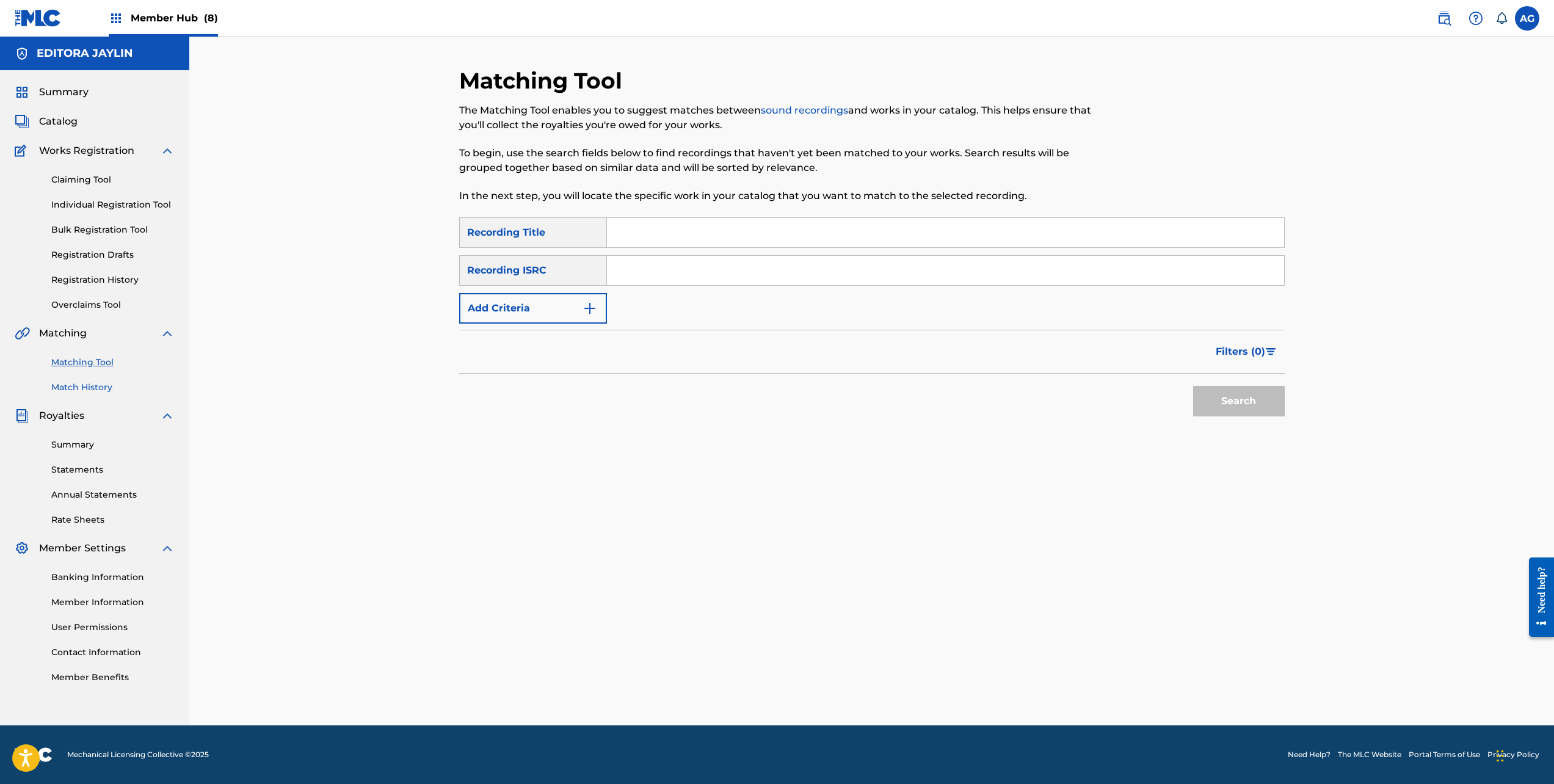
click at [94, 387] on link "Match History" at bounding box center [113, 388] width 123 height 13
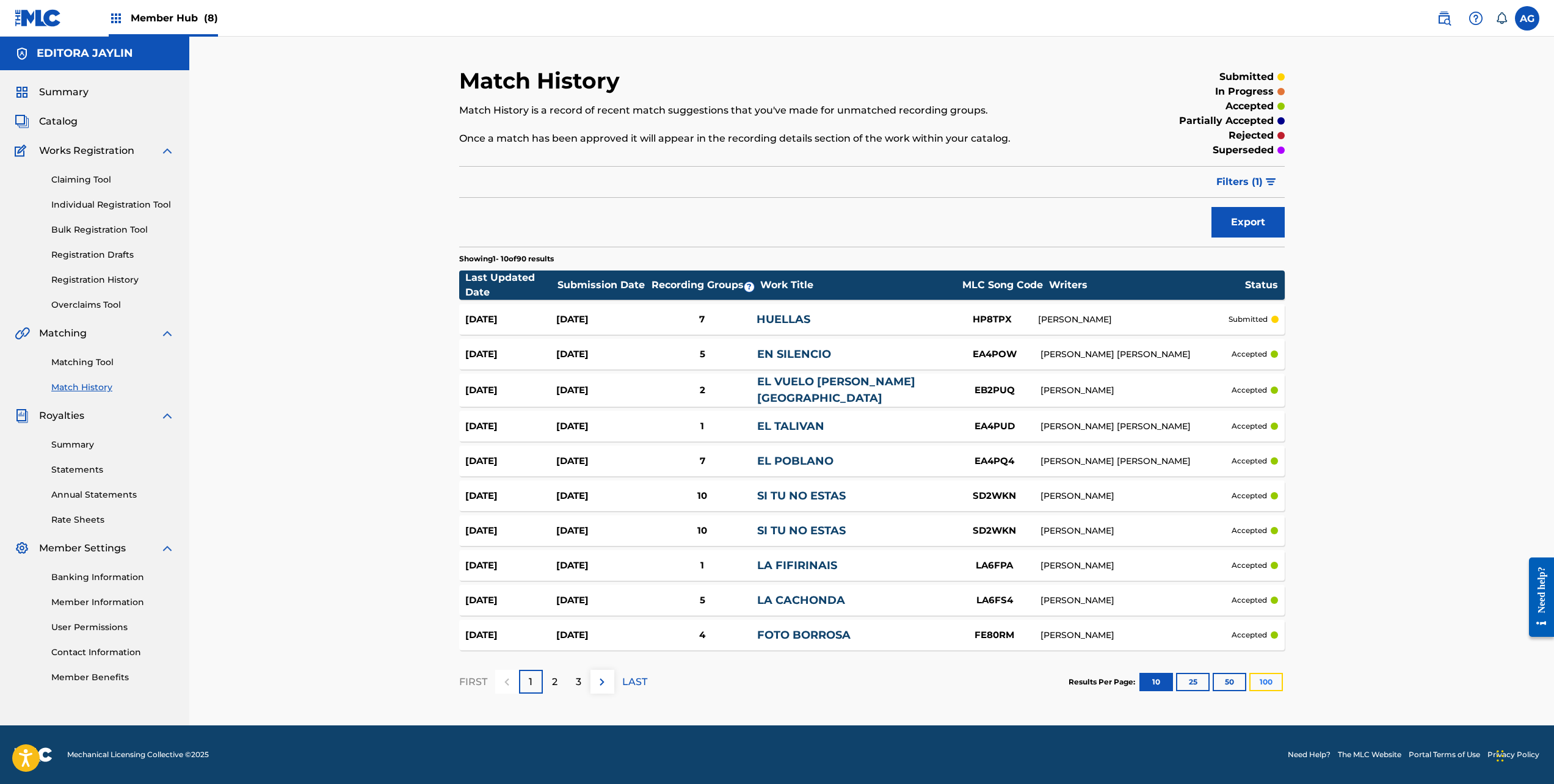
click at [1270, 677] on button "100" at bounding box center [1266, 681] width 34 height 18
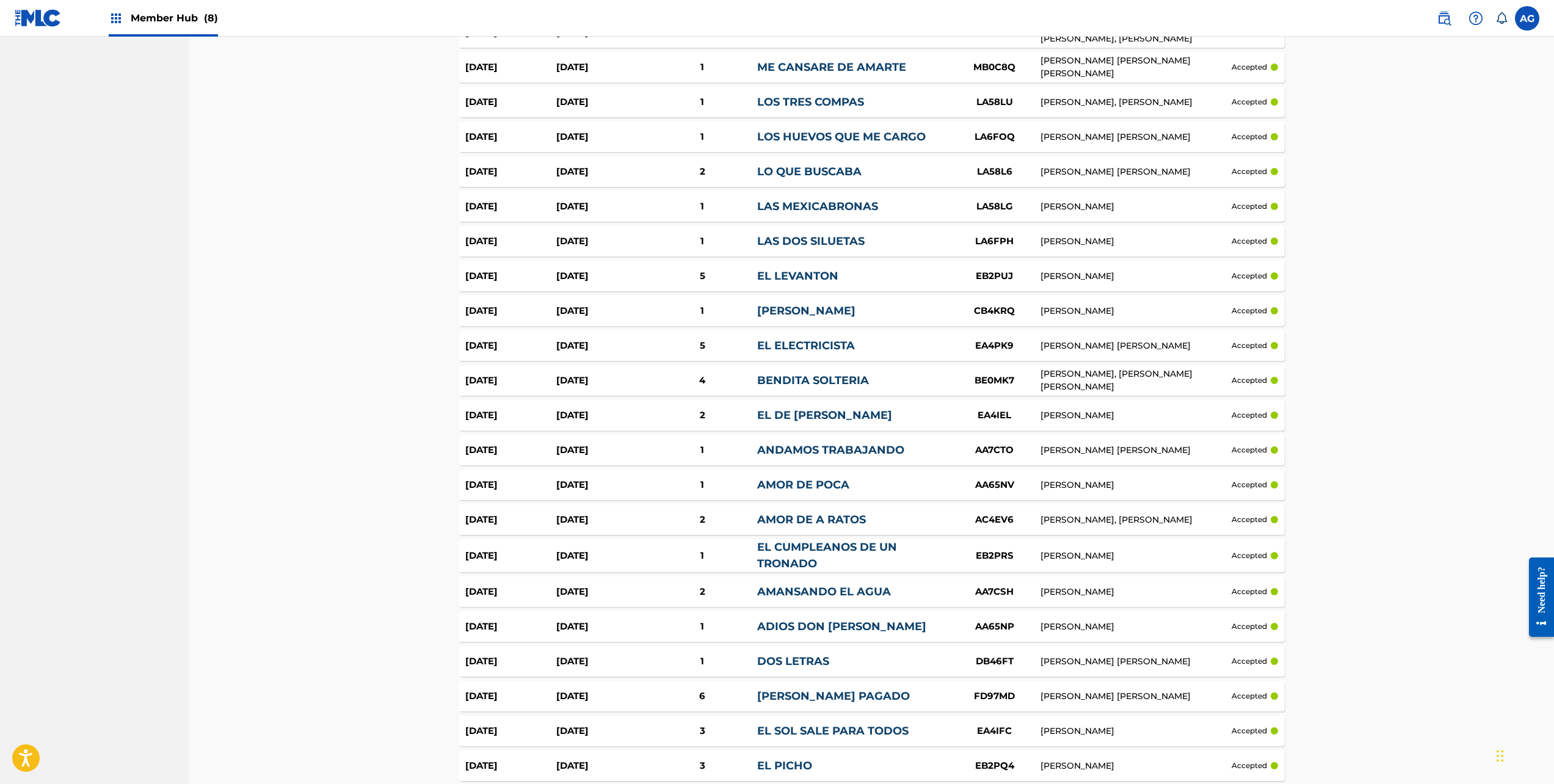
scroll to position [2766, 0]
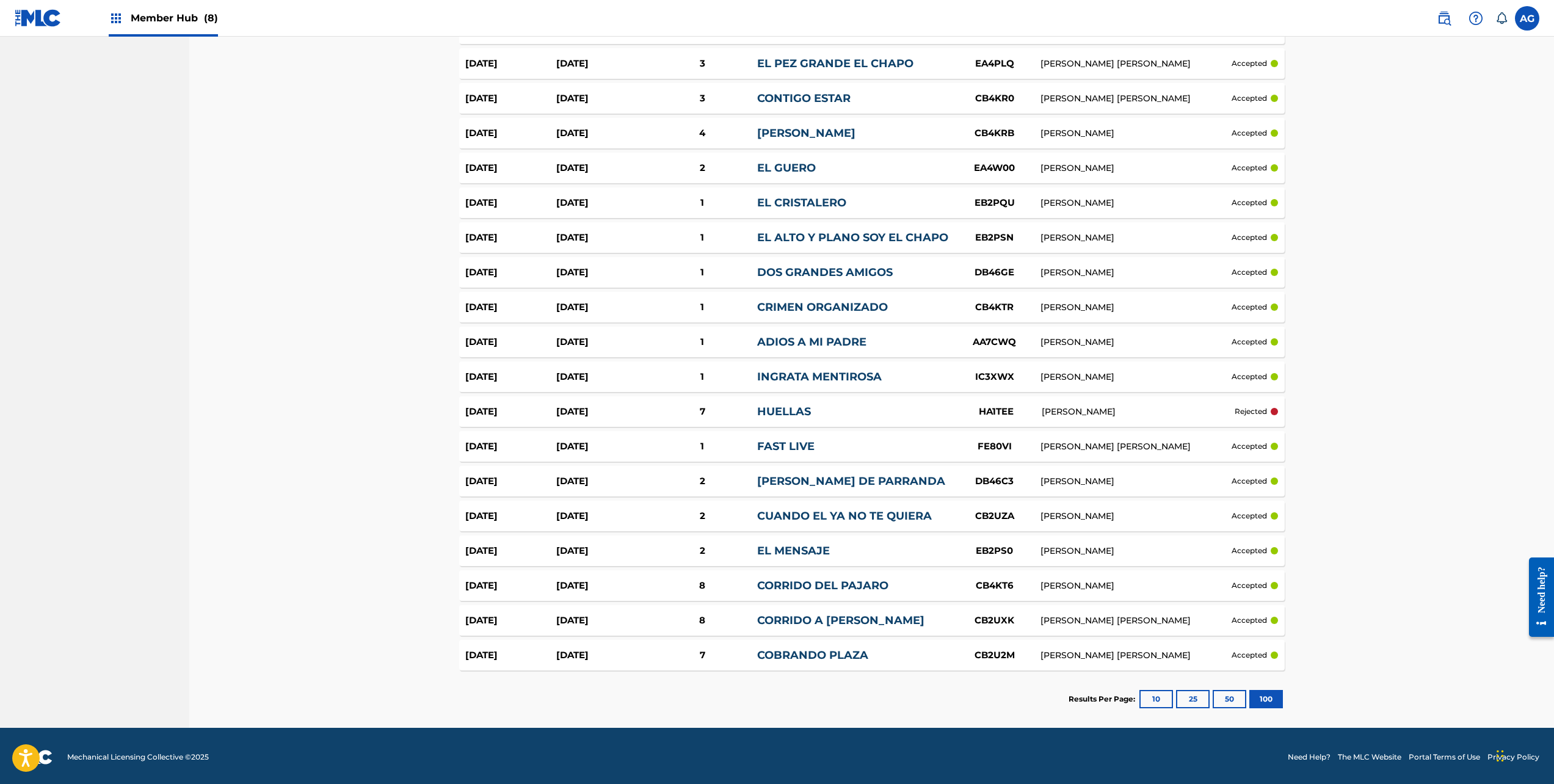
drag, startPoint x: 1375, startPoint y: 427, endPoint x: 1371, endPoint y: 666, distance: 239.0
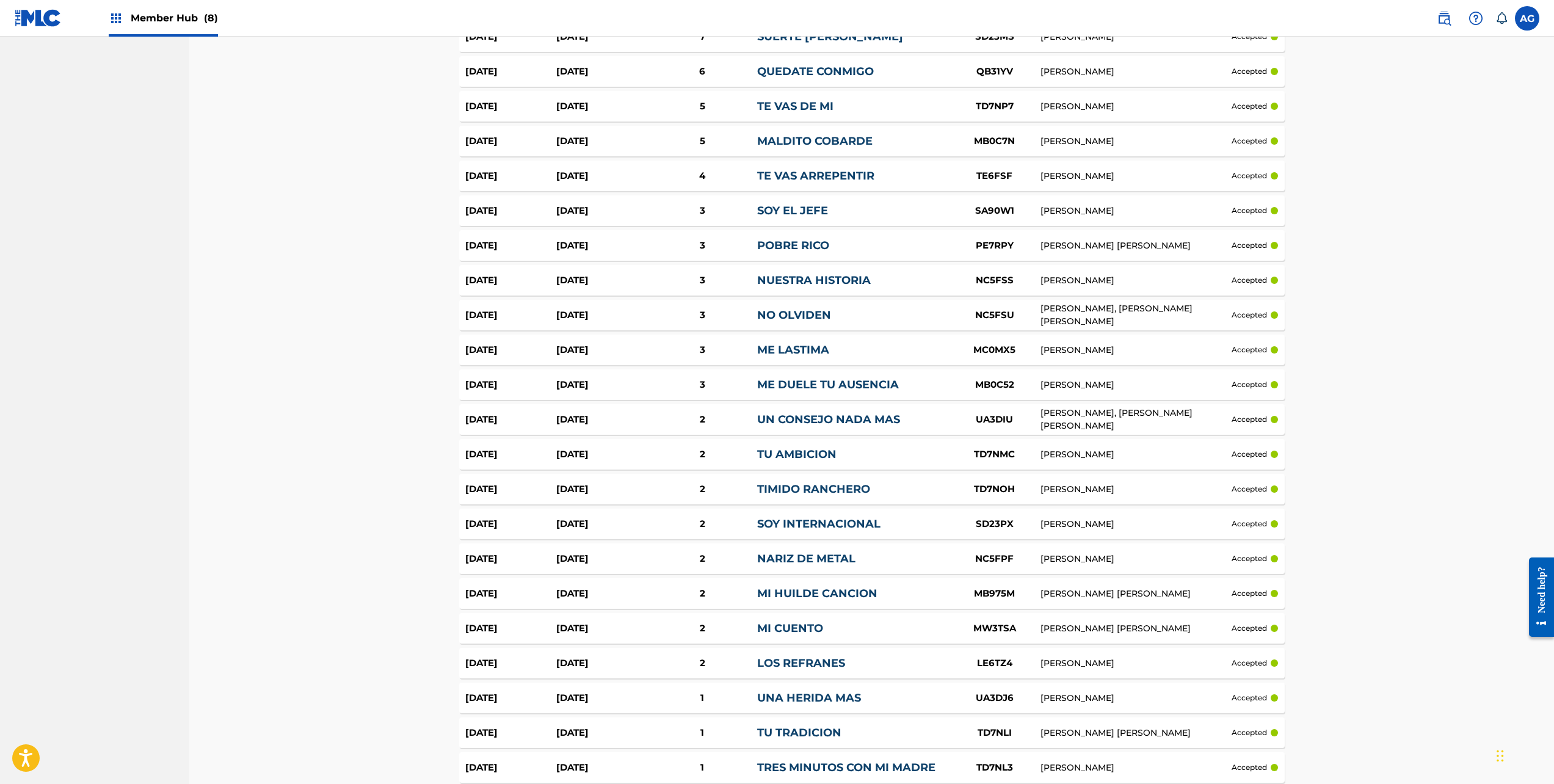
scroll to position [0, 0]
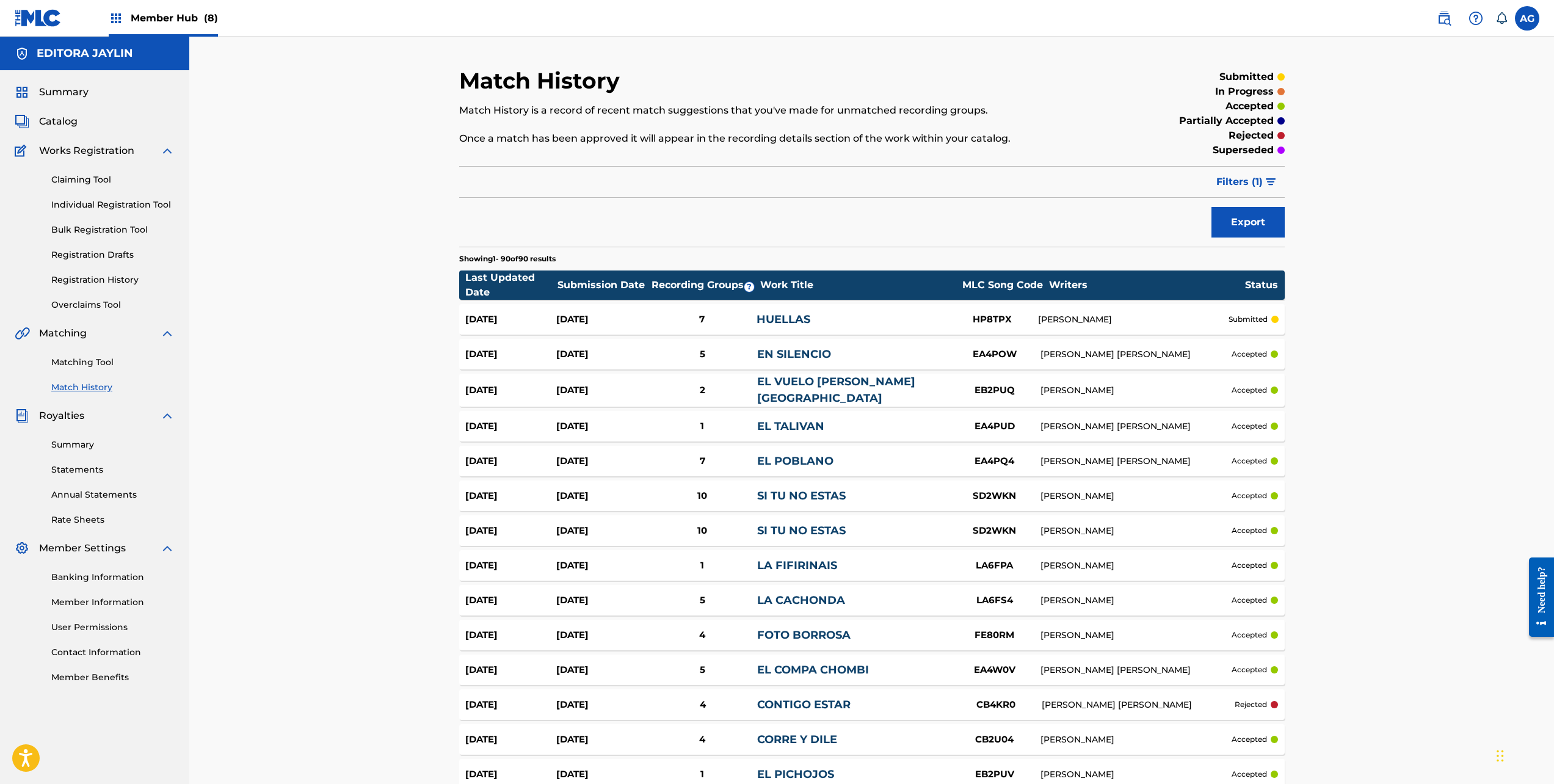
drag, startPoint x: 1395, startPoint y: 474, endPoint x: 1398, endPoint y: 193, distance: 281.0
drag, startPoint x: 1395, startPoint y: 344, endPoint x: 1374, endPoint y: 155, distance: 190.2
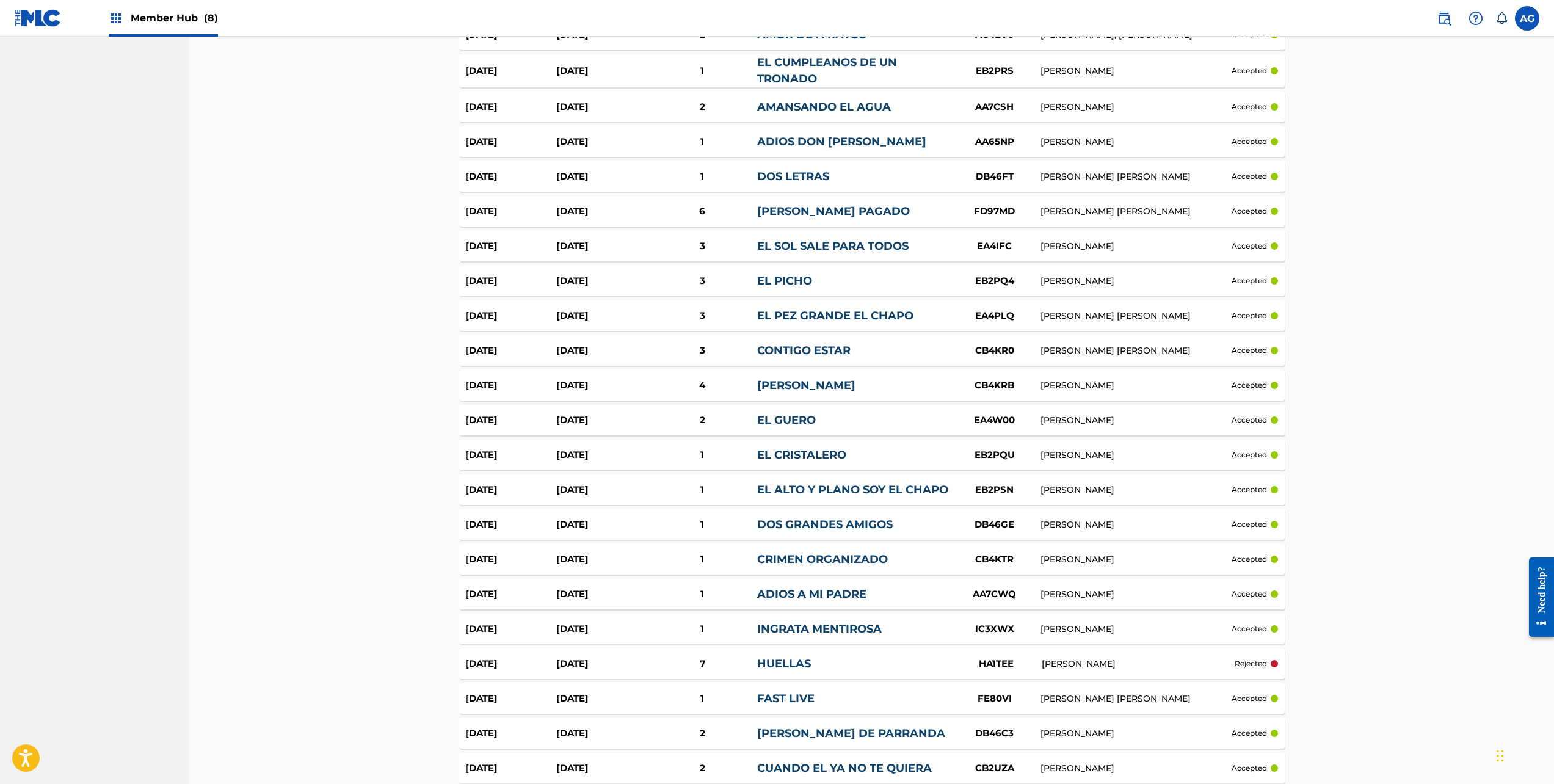
scroll to position [2766, 0]
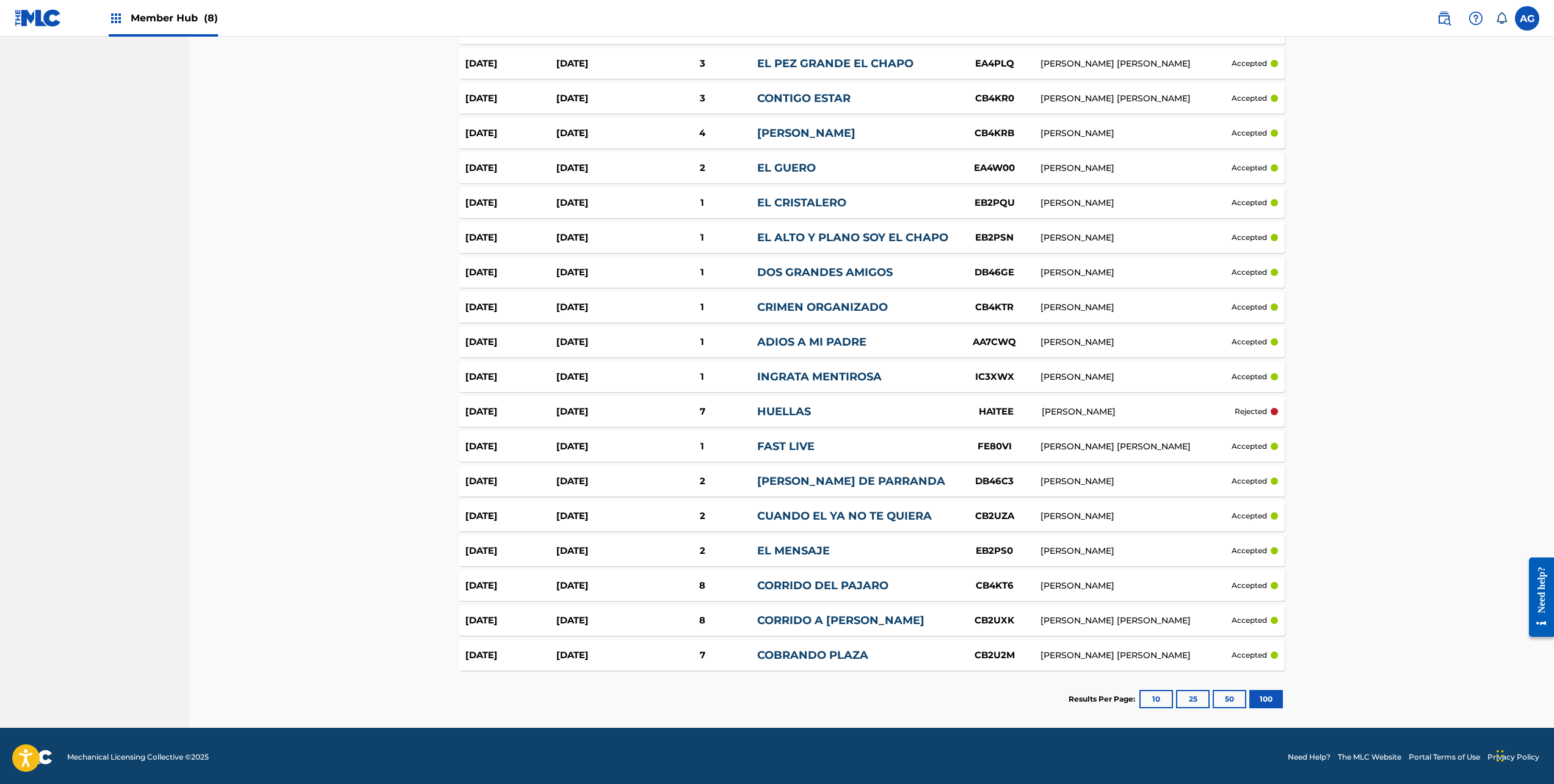
drag, startPoint x: 481, startPoint y: 407, endPoint x: 475, endPoint y: 579, distance: 172.1
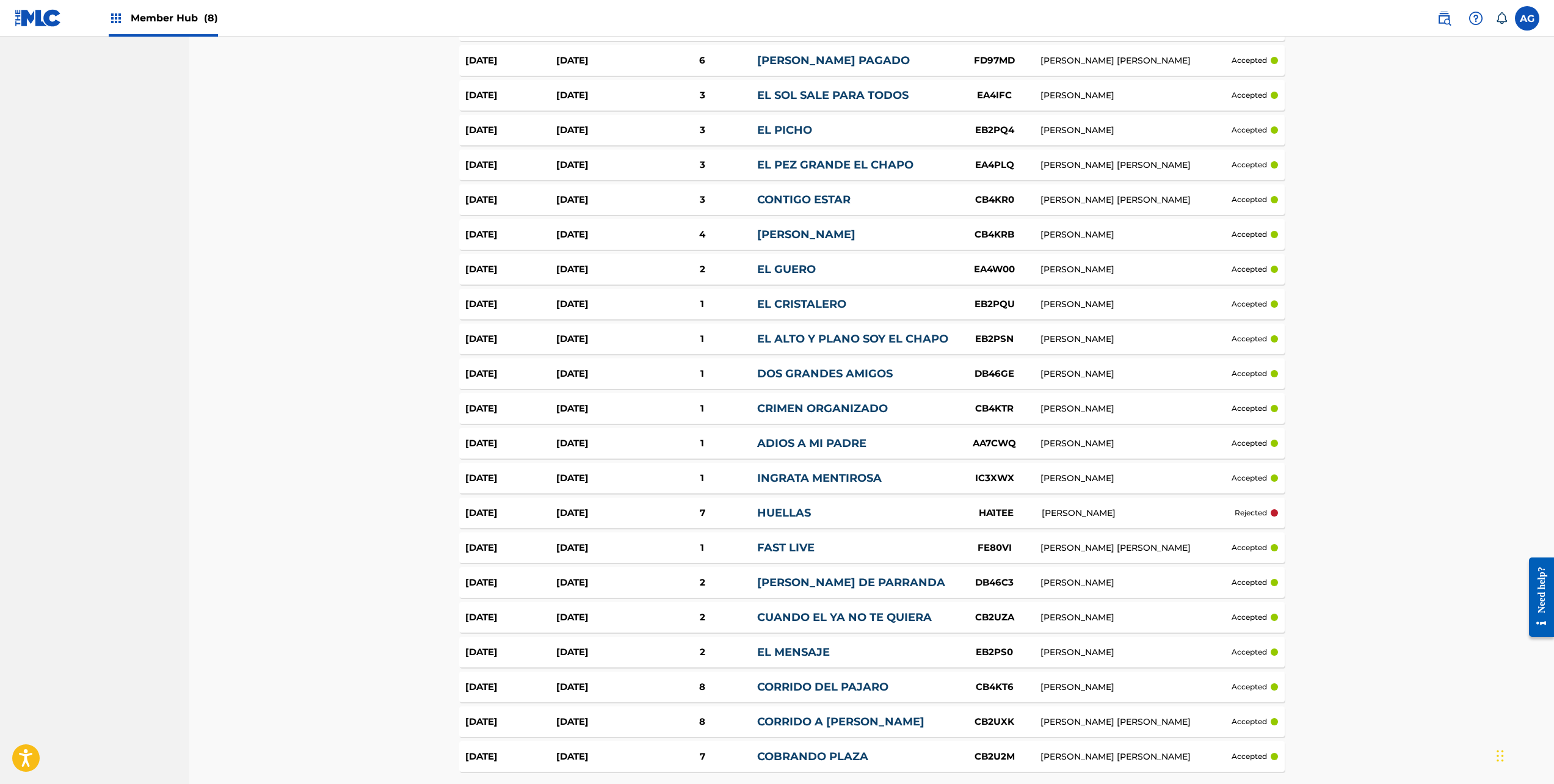
scroll to position [2644, 0]
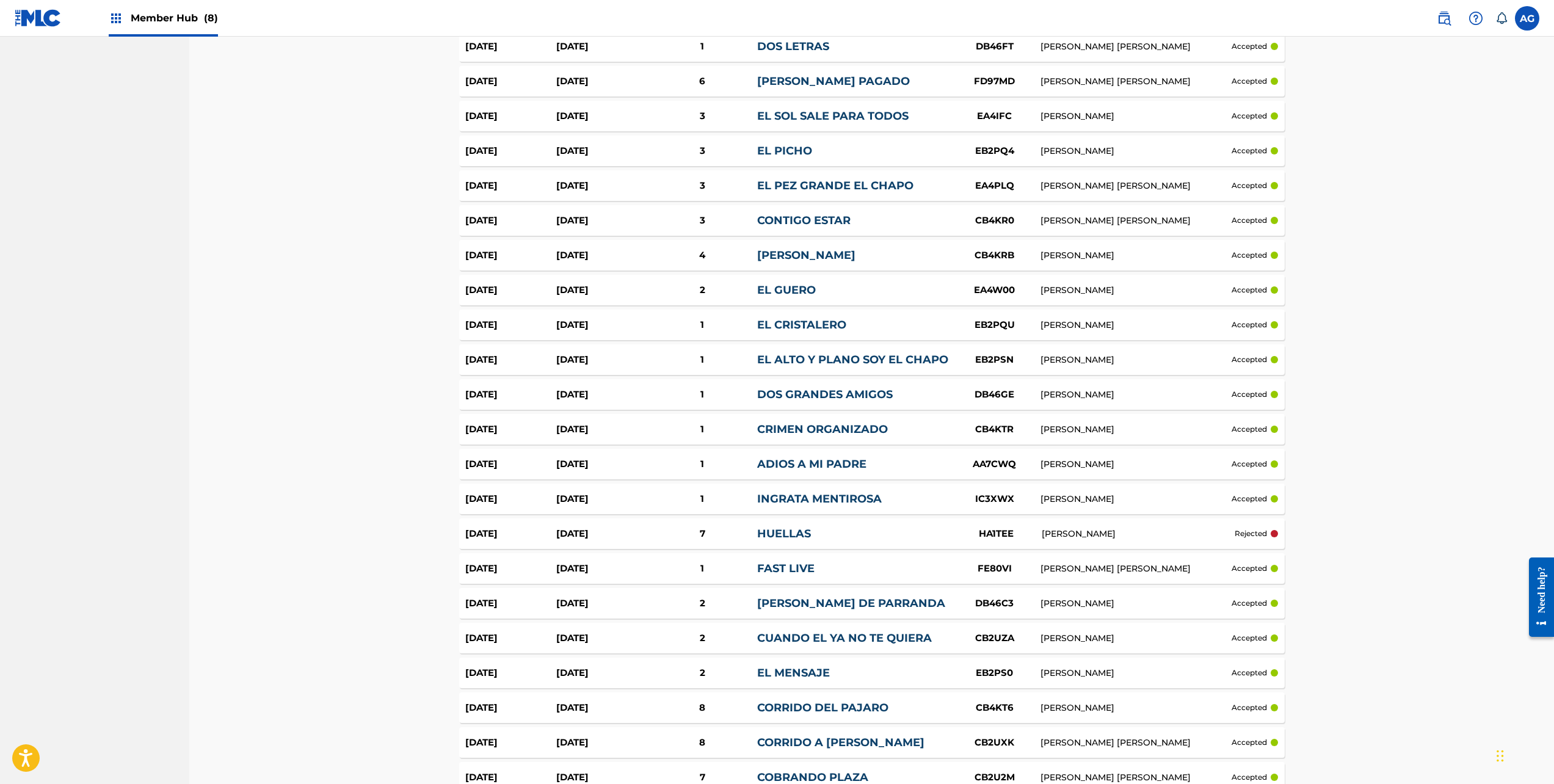
drag, startPoint x: 336, startPoint y: 512, endPoint x: 333, endPoint y: 505, distance: 7.6
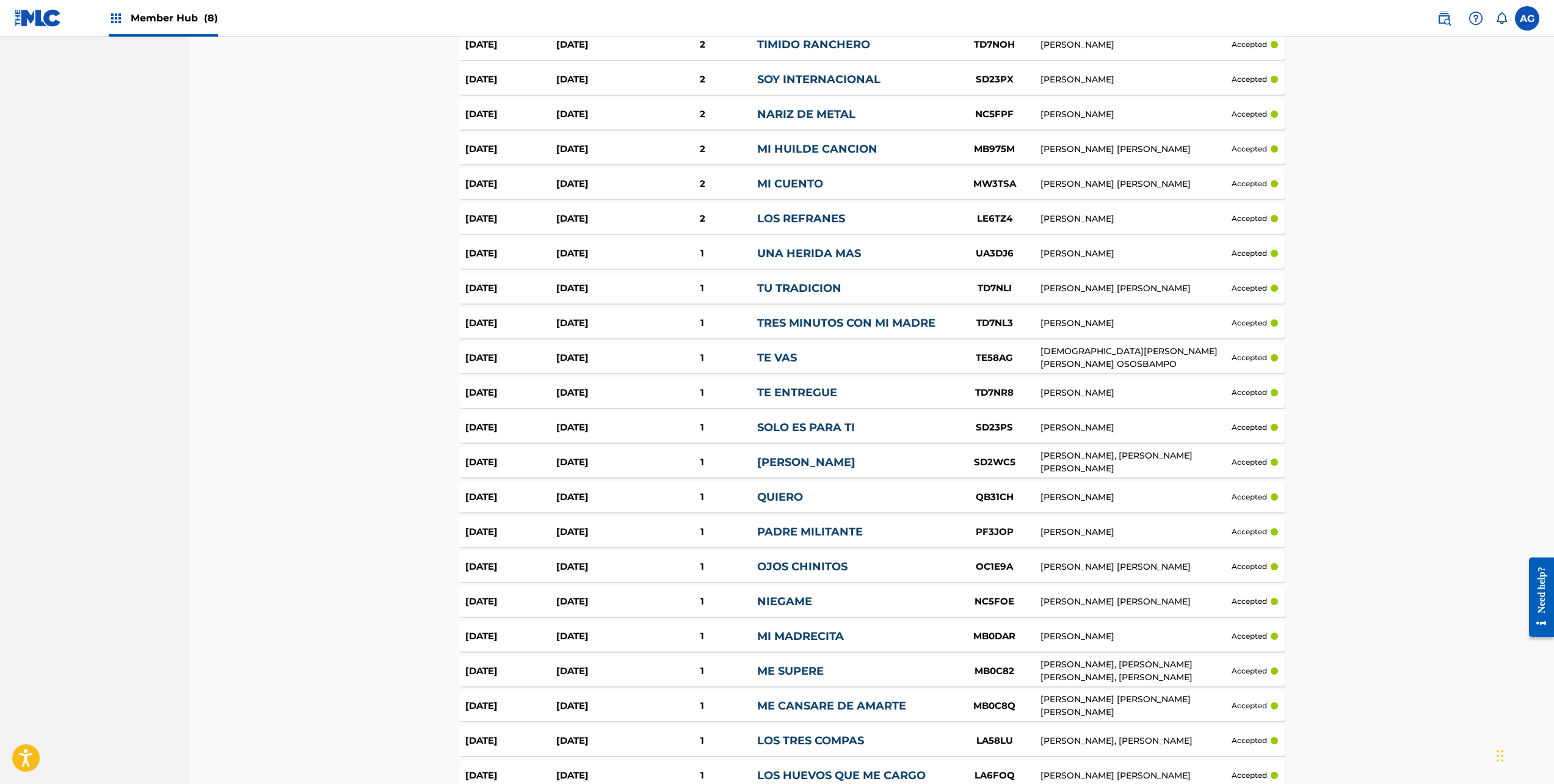
scroll to position [0, 0]
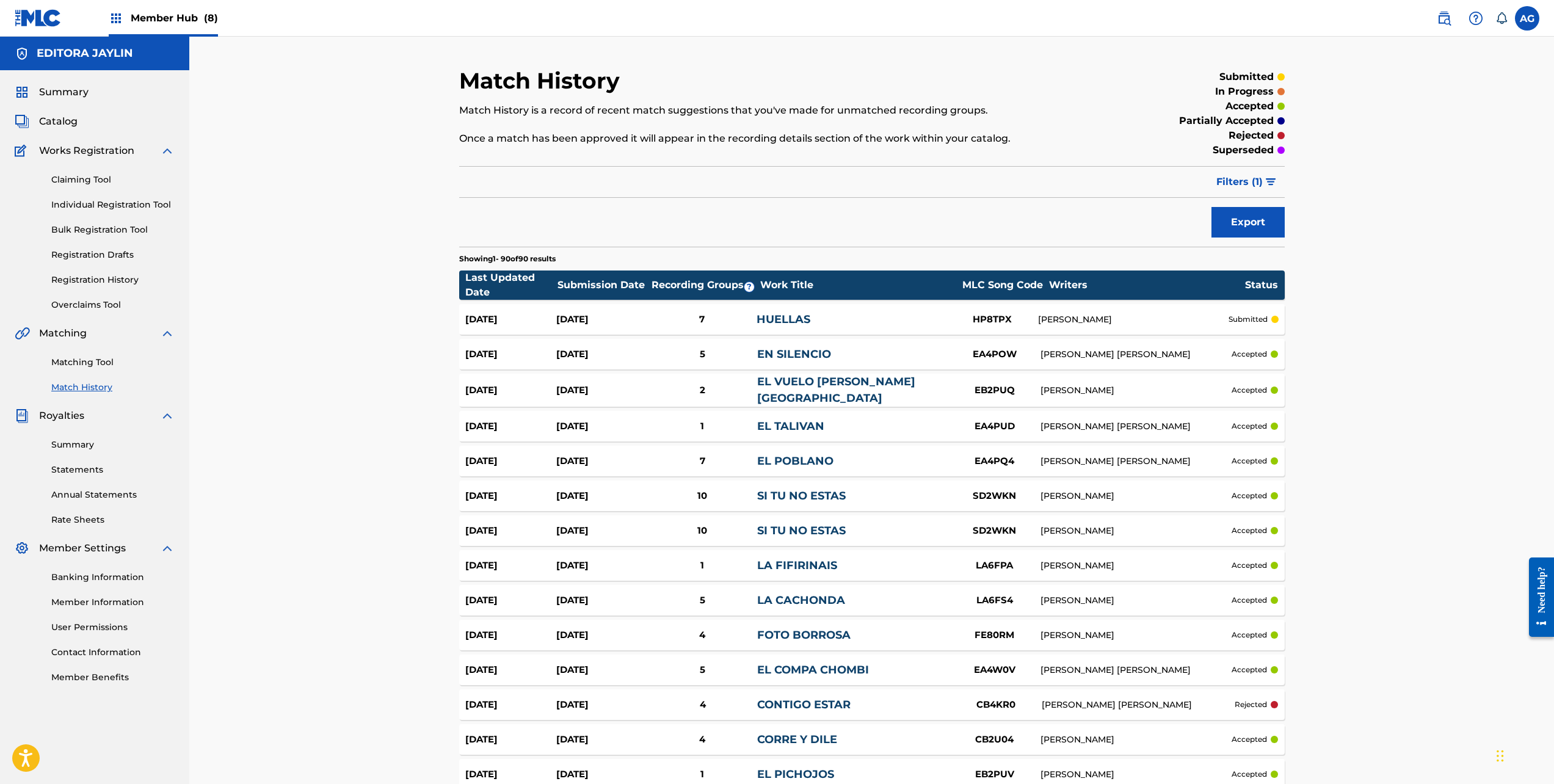
drag, startPoint x: 470, startPoint y: 415, endPoint x: 427, endPoint y: 127, distance: 291.2
click at [119, 209] on link "Individual Registration Tool" at bounding box center [113, 205] width 123 height 13
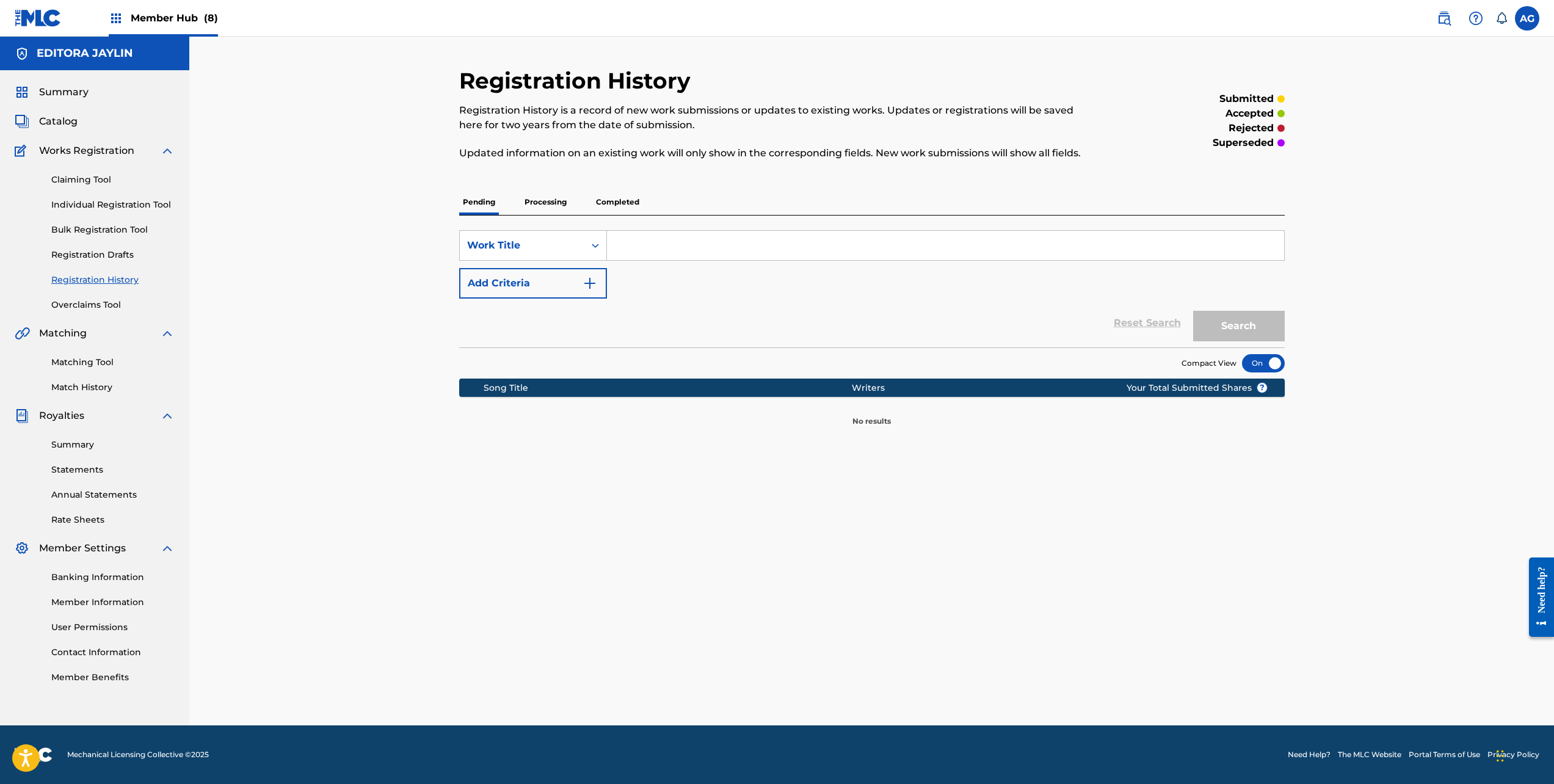
click at [614, 194] on p "Completed" at bounding box center [618, 202] width 50 height 26
